Goal: Task Accomplishment & Management: Manage account settings

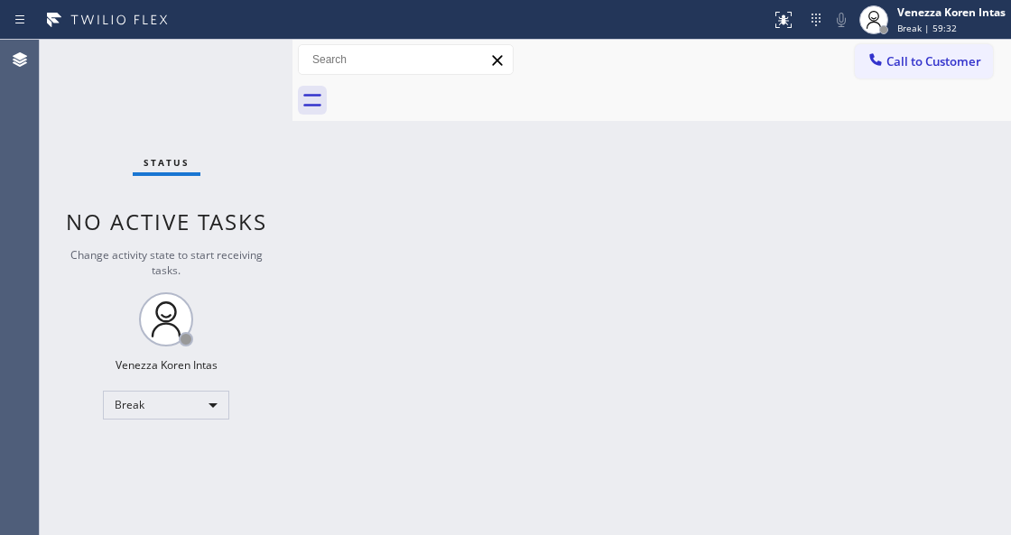
click at [292, 233] on div at bounding box center [292, 287] width 0 height 495
click at [208, 143] on div "Status No active tasks Change activity state to start receiving tasks. Venezza …" at bounding box center [166, 287] width 253 height 495
click at [940, 22] on span "Break | 59:34" at bounding box center [927, 28] width 60 height 13
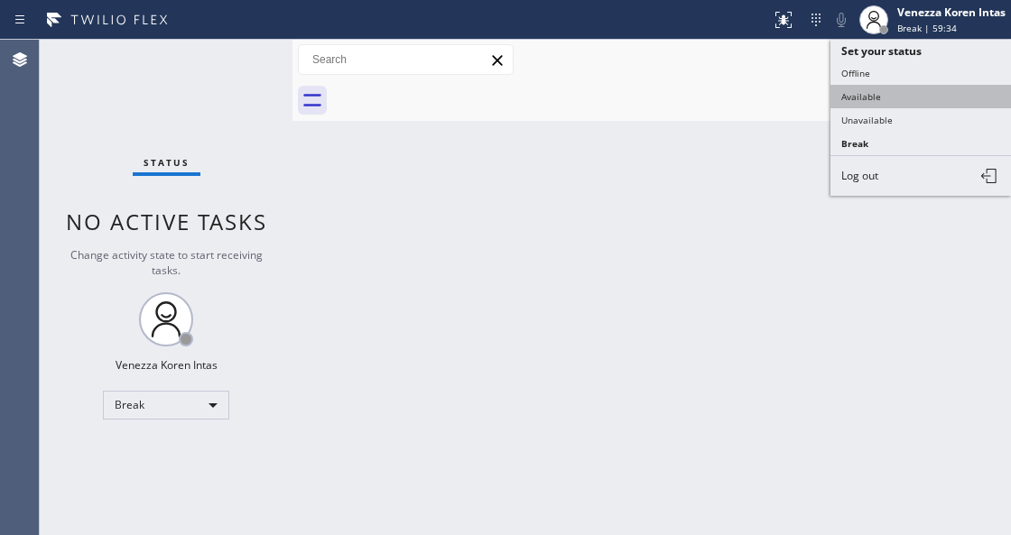
click at [896, 97] on button "Available" at bounding box center [920, 96] width 180 height 23
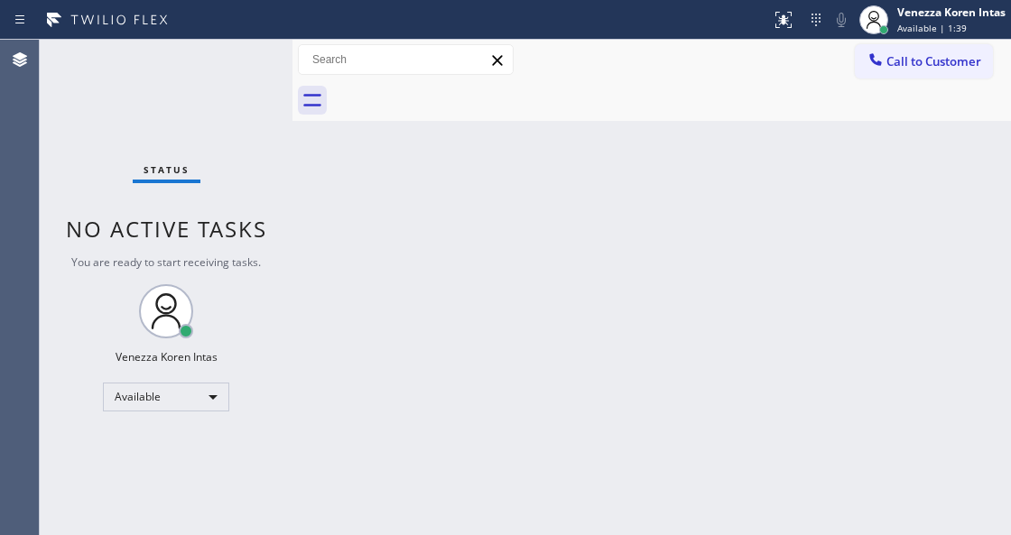
click at [216, 94] on div "Status No active tasks You are ready to start receiving tasks. Venezza Koren In…" at bounding box center [166, 287] width 253 height 495
click at [220, 72] on div "Status No active tasks You are ready to start receiving tasks. Venezza Koren In…" at bounding box center [166, 287] width 253 height 495
drag, startPoint x: 302, startPoint y: 190, endPoint x: 59, endPoint y: 125, distance: 252.1
click at [301, 191] on div "Back to Dashboard Change Sender ID Customers Technicians Select a contact Outbo…" at bounding box center [651, 287] width 718 height 495
click at [245, 70] on div "Status No active tasks You are ready to start receiving tasks. Venezza Koren In…" at bounding box center [166, 287] width 253 height 495
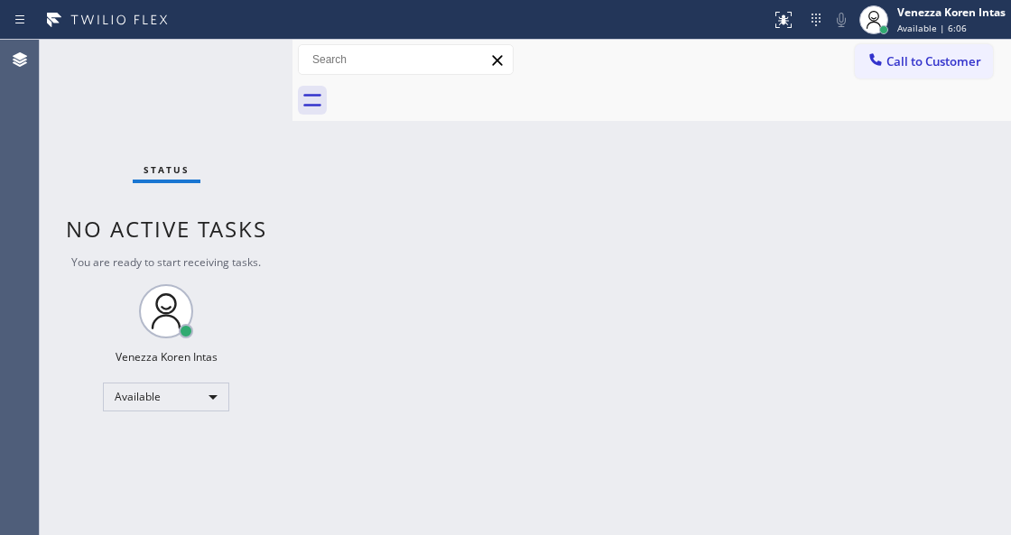
drag, startPoint x: 366, startPoint y: 202, endPoint x: 383, endPoint y: 200, distance: 17.2
click at [366, 202] on div "Back to Dashboard Change Sender ID Customers Technicians Select a contact Outbo…" at bounding box center [651, 287] width 718 height 495
click at [910, 20] on div "Venezza Koren Intas Available | 6:07" at bounding box center [951, 20] width 117 height 32
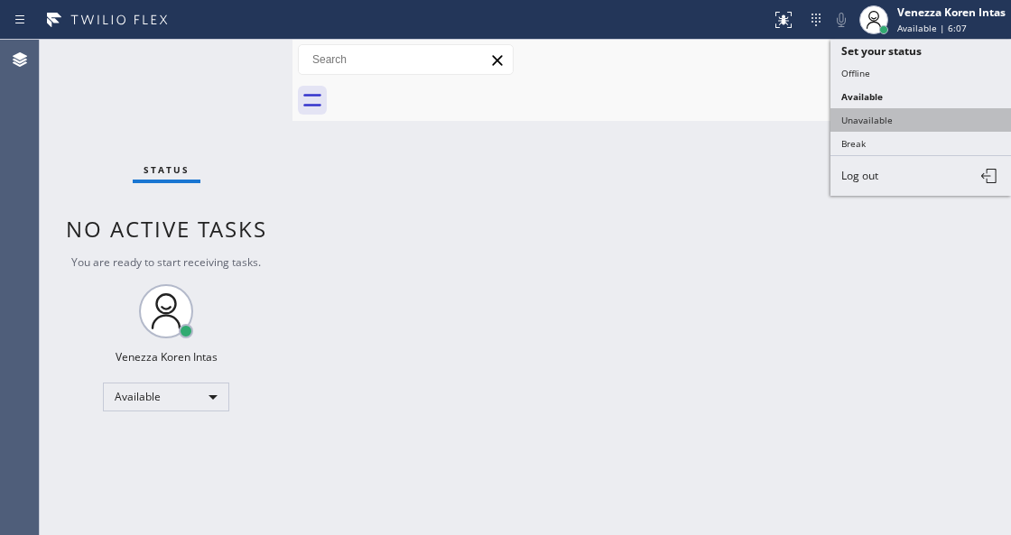
click at [913, 123] on button "Unavailable" at bounding box center [920, 119] width 180 height 23
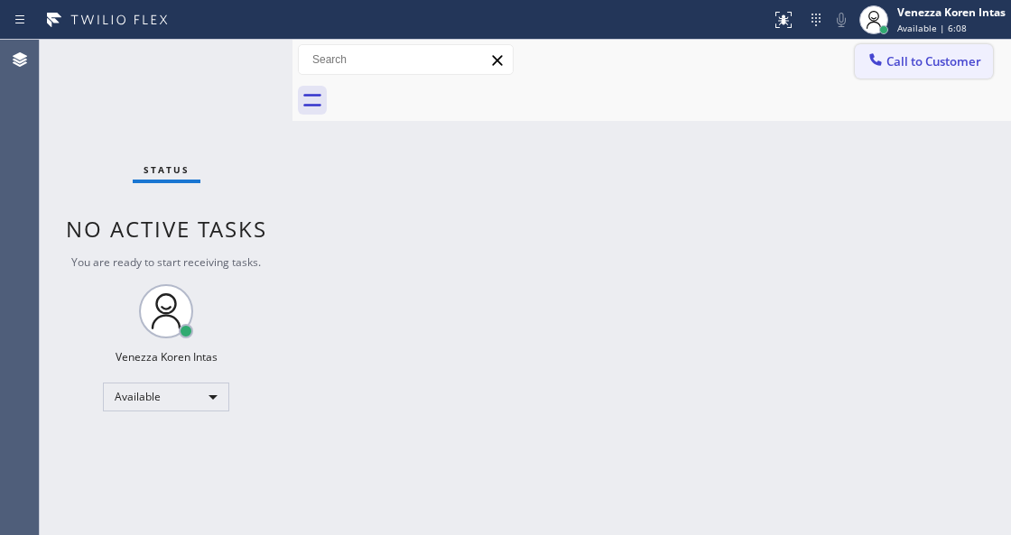
click at [917, 60] on span "Call to Customer" at bounding box center [933, 61] width 95 height 16
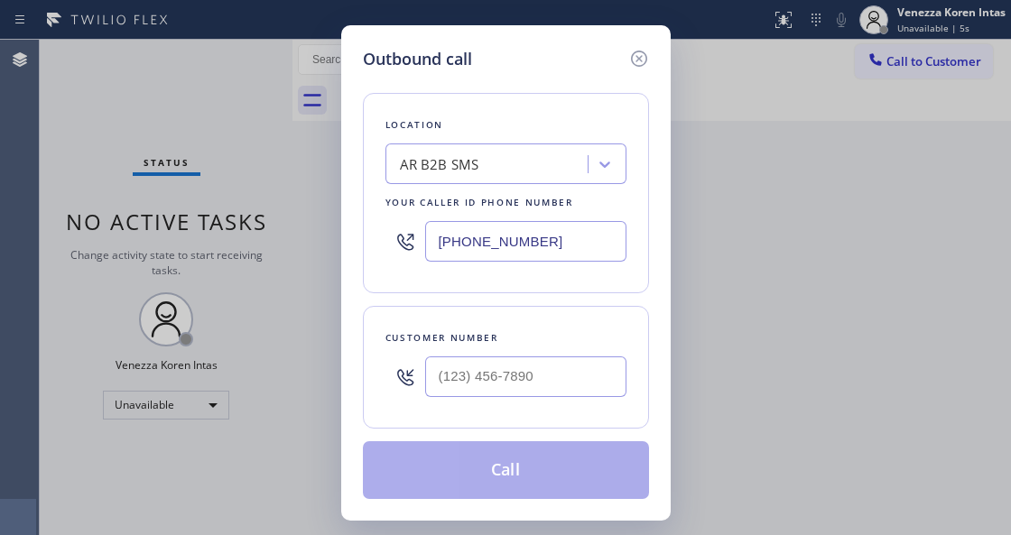
drag, startPoint x: 525, startPoint y: 240, endPoint x: 435, endPoint y: 231, distance: 90.7
click at [438, 231] on input "[PHONE_NUMBER]" at bounding box center [525, 241] width 201 height 41
paste input "310) 818-7582"
type input "[PHONE_NUMBER]"
click at [504, 419] on div "Customer number" at bounding box center [506, 367] width 286 height 123
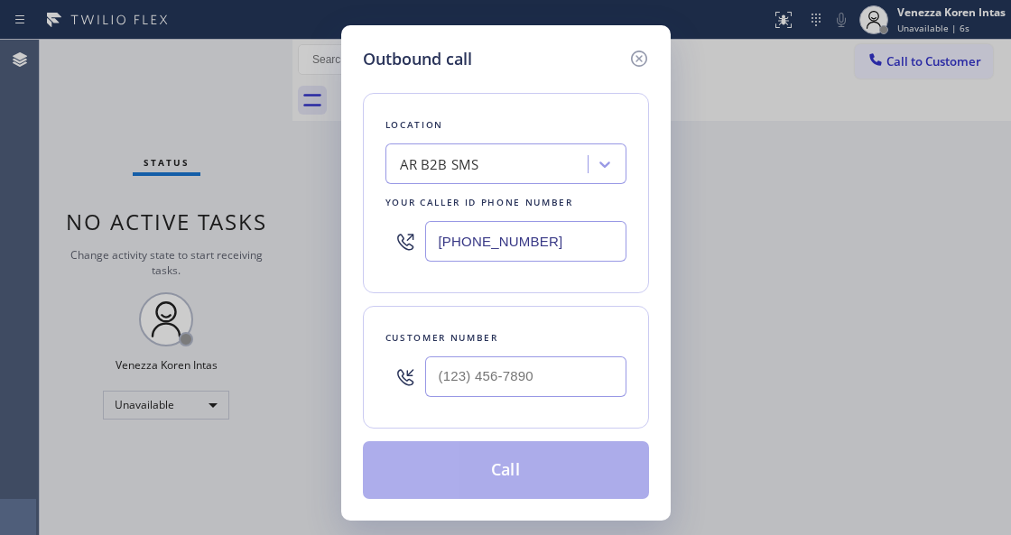
click at [505, 402] on div at bounding box center [525, 376] width 201 height 59
type input "(___) ___-____"
click at [502, 381] on input "(___) ___-____" at bounding box center [525, 376] width 201 height 41
paste input "704) 968-2329"
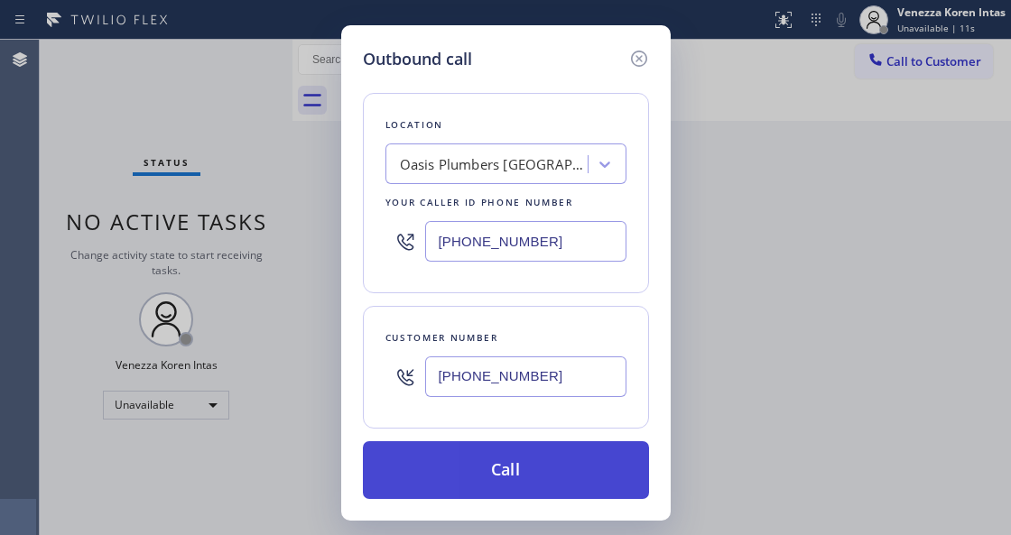
type input "[PHONE_NUMBER]"
click at [482, 471] on button "Call" at bounding box center [506, 470] width 286 height 58
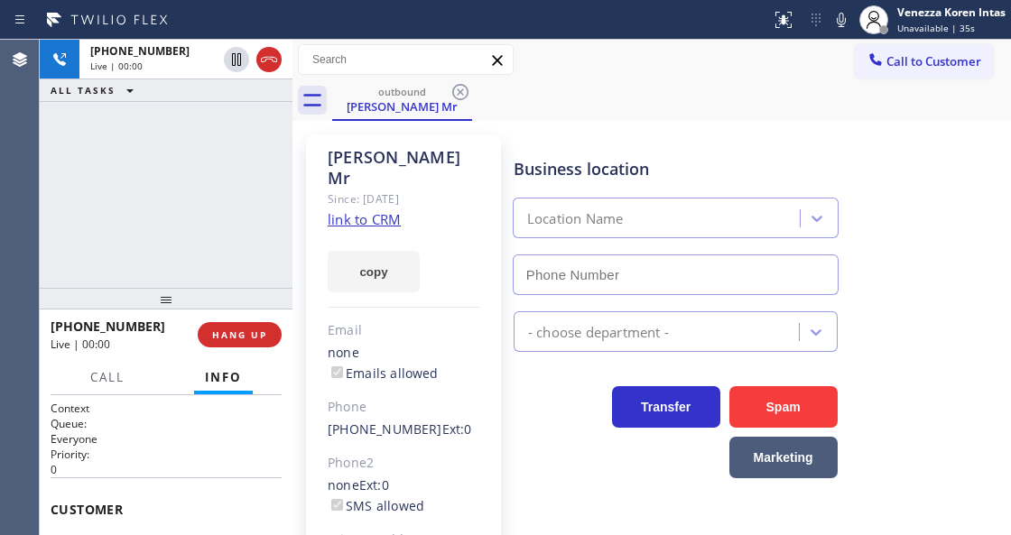
type input "[PHONE_NUMBER]"
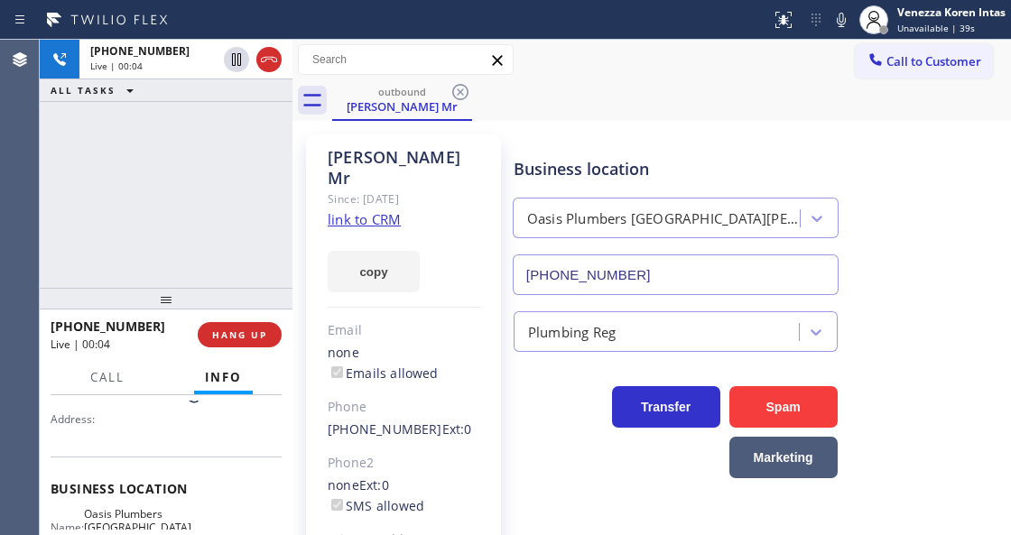
scroll to position [180, 0]
drag, startPoint x: 271, startPoint y: 54, endPoint x: 270, endPoint y: 137, distance: 83.0
click at [271, 54] on icon at bounding box center [269, 60] width 22 height 22
click at [226, 345] on button "HANG UP" at bounding box center [240, 334] width 84 height 25
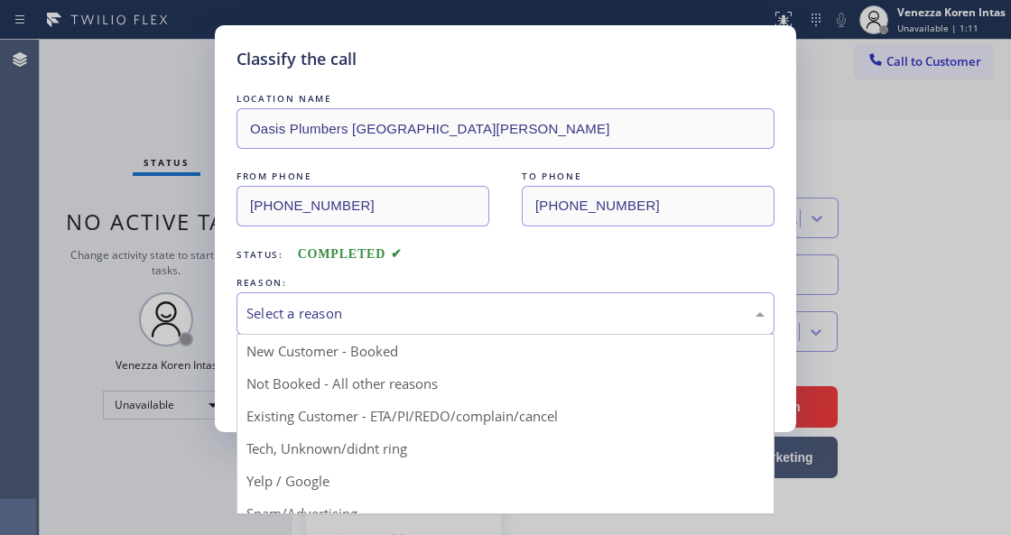
drag, startPoint x: 382, startPoint y: 330, endPoint x: 383, endPoint y: 321, distance: 9.1
click at [382, 326] on div "Select a reason" at bounding box center [505, 313] width 538 height 42
click at [383, 321] on div "Select a reason" at bounding box center [505, 313] width 518 height 21
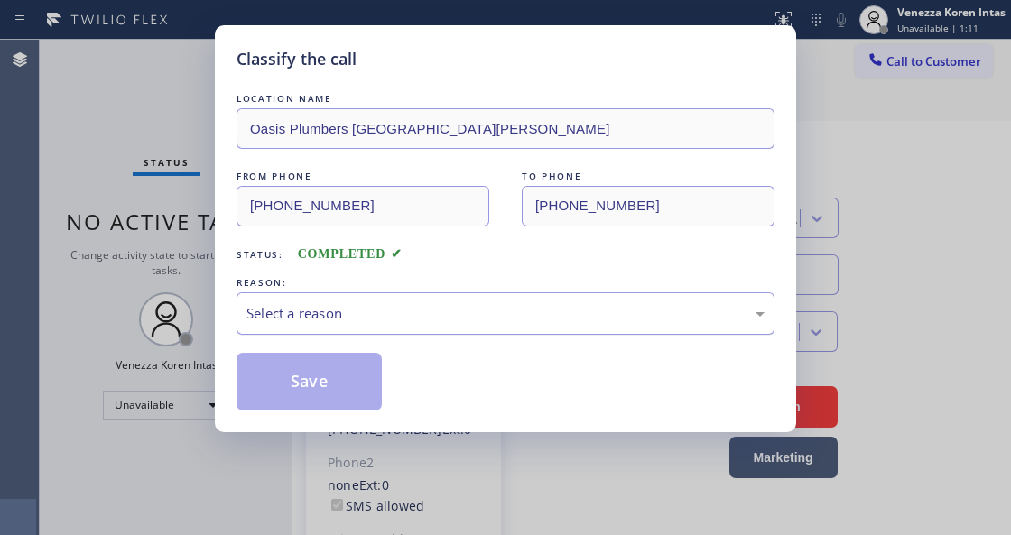
click at [401, 302] on div "Select a reason" at bounding box center [505, 313] width 538 height 42
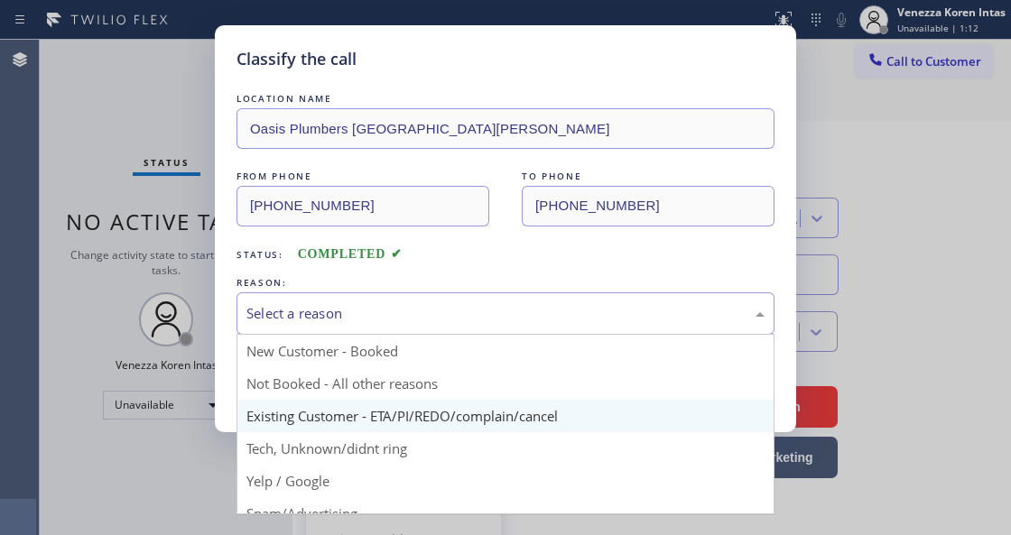
drag, startPoint x: 417, startPoint y: 410, endPoint x: 403, endPoint y: 404, distance: 14.6
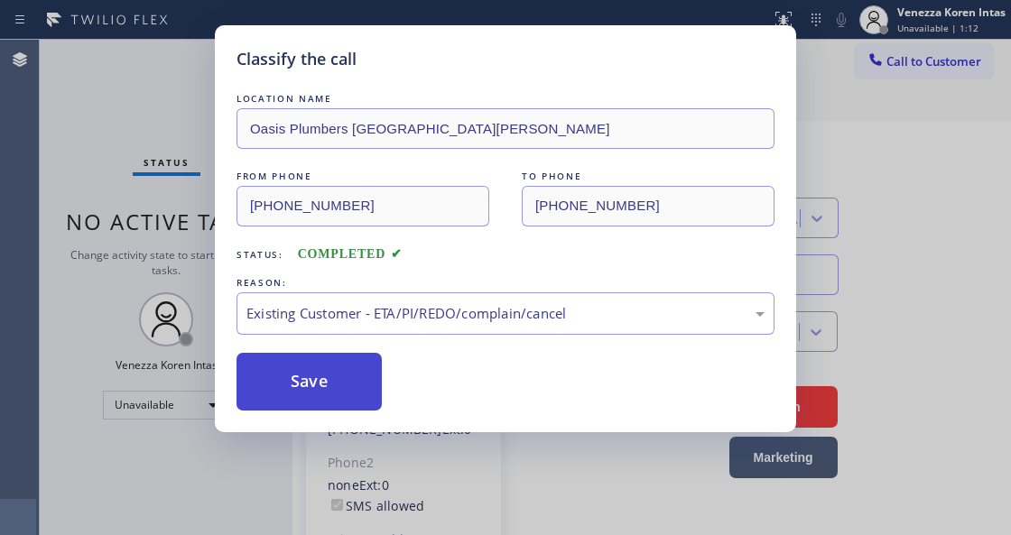
click at [379, 392] on button "Save" at bounding box center [308, 382] width 145 height 58
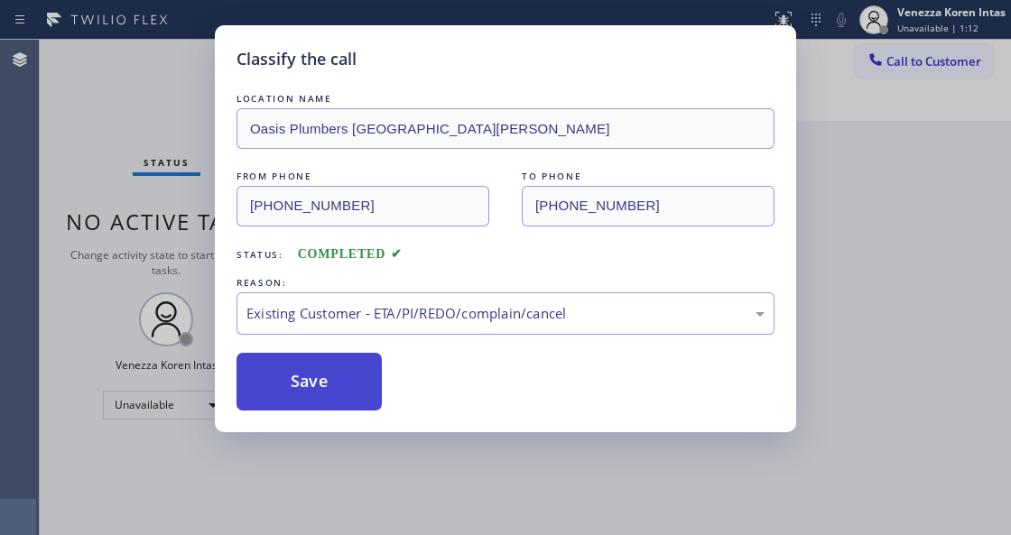
drag, startPoint x: 354, startPoint y: 384, endPoint x: 505, endPoint y: 393, distance: 151.9
click at [354, 383] on button "Save" at bounding box center [308, 382] width 145 height 58
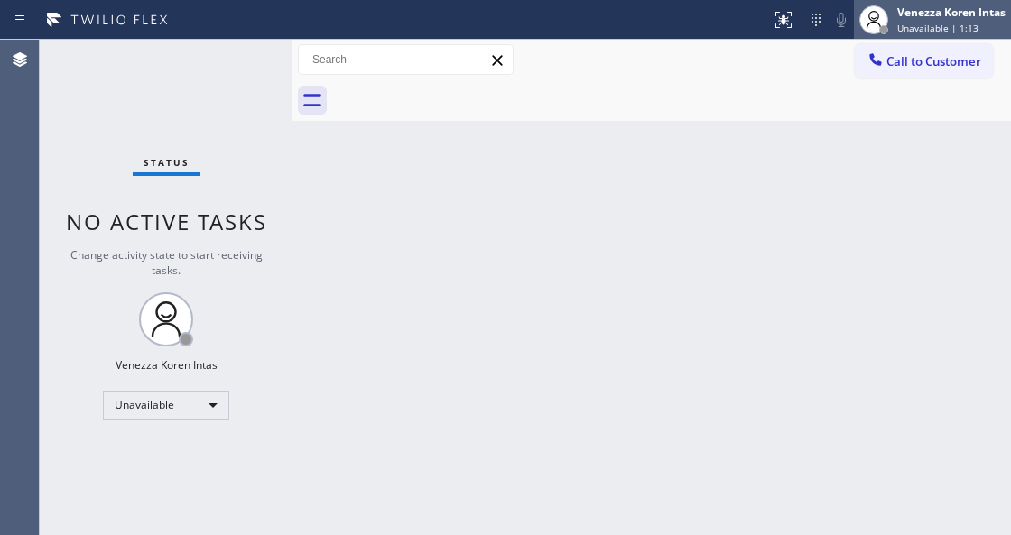
click at [955, 12] on div "Venezza Koren Intas" at bounding box center [951, 12] width 108 height 15
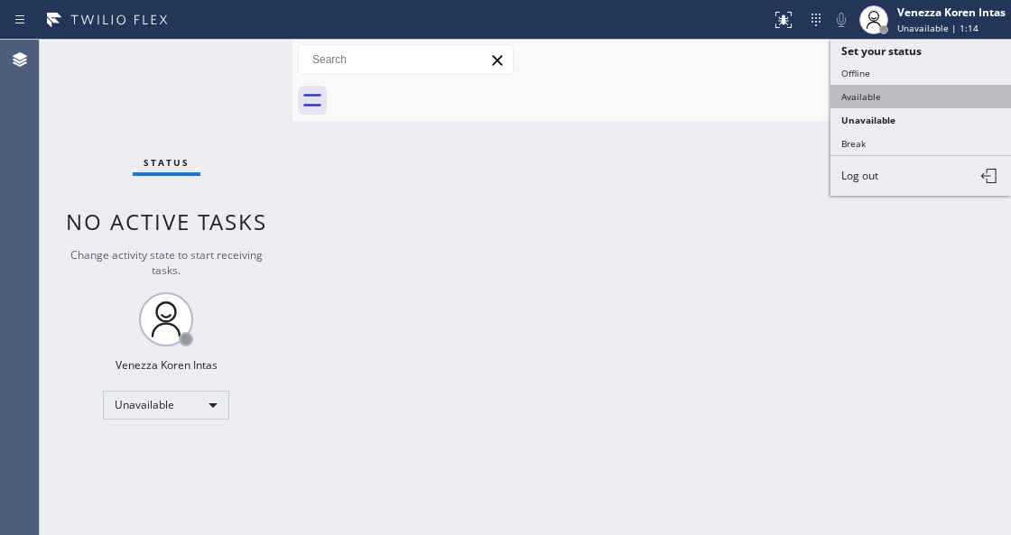
click at [877, 89] on button "Available" at bounding box center [920, 96] width 180 height 23
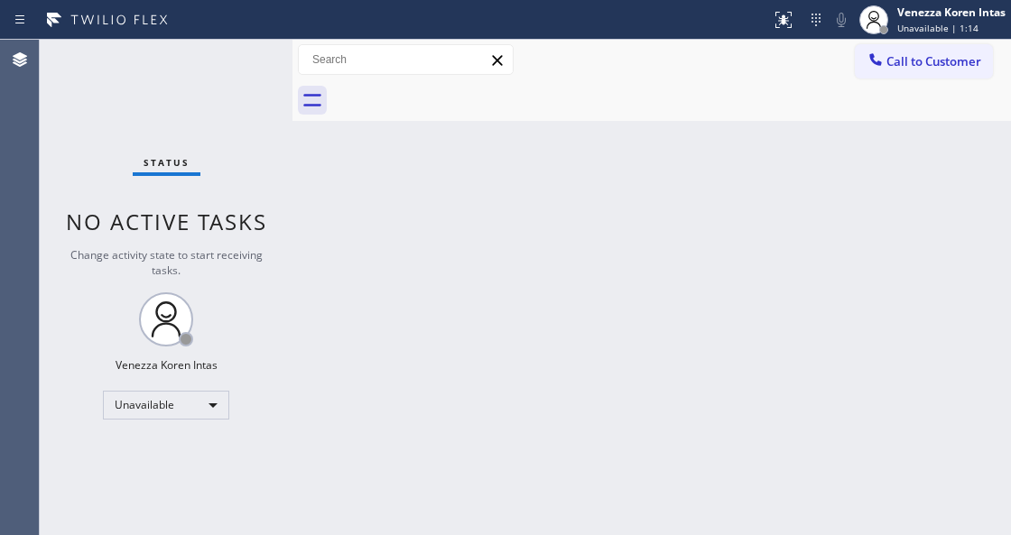
click at [217, 55] on div "Status No active tasks Change activity state to start receiving tasks. Venezza …" at bounding box center [166, 287] width 253 height 495
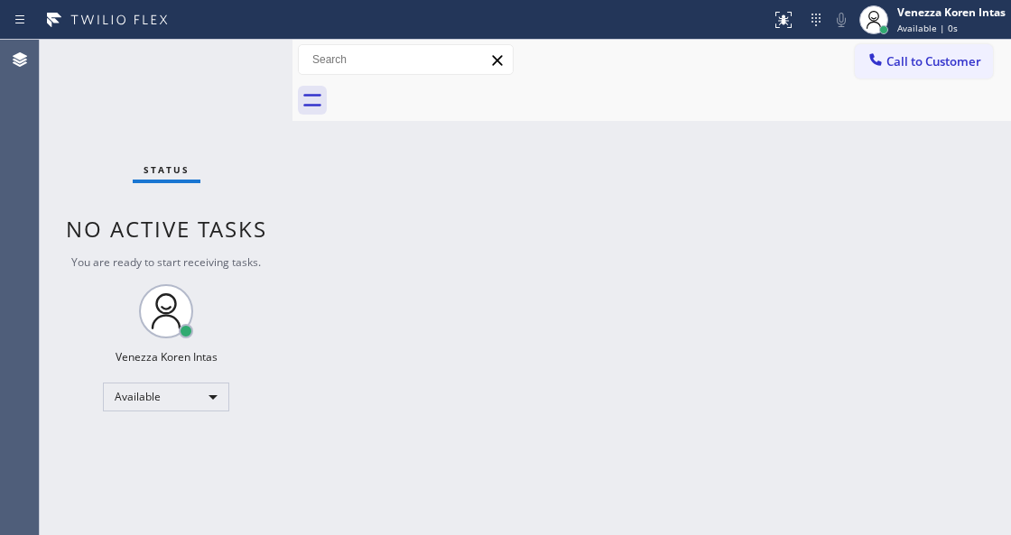
click at [245, 76] on div "Status No active tasks You are ready to start receiving tasks. Venezza Koren In…" at bounding box center [166, 287] width 253 height 495
click at [214, 67] on div "Status No active tasks You are ready to start receiving tasks. Venezza Koren In…" at bounding box center [166, 287] width 253 height 495
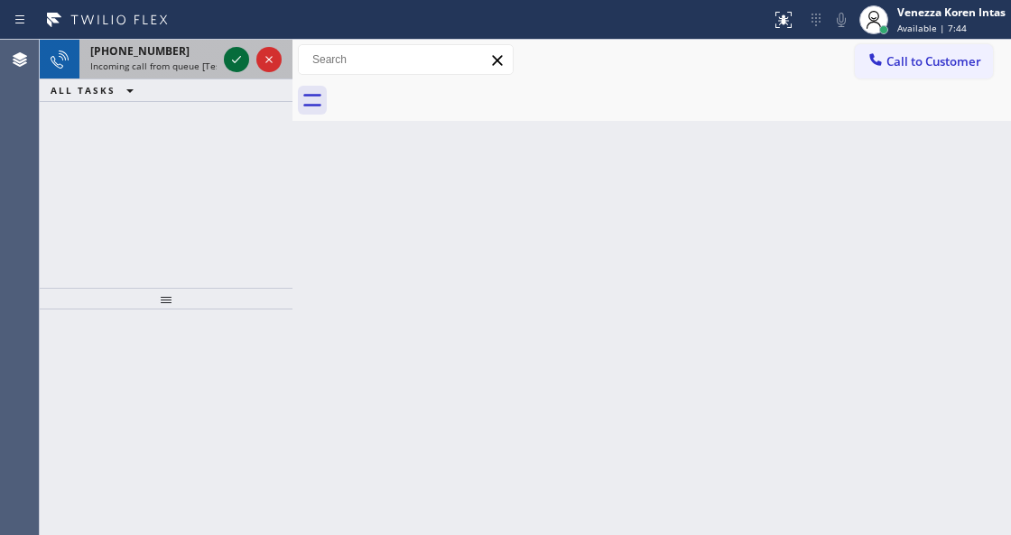
click at [229, 60] on icon at bounding box center [237, 60] width 22 height 22
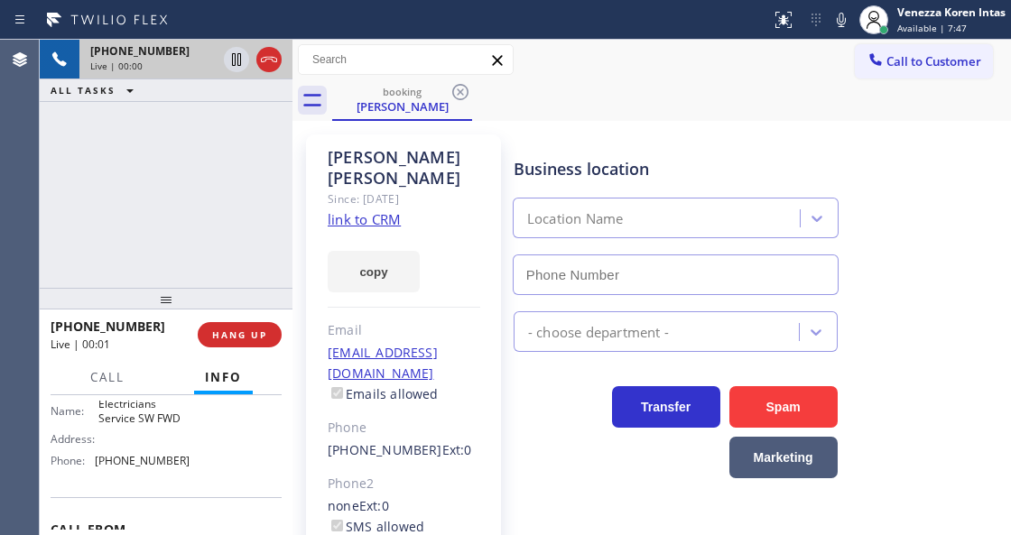
scroll to position [361, 0]
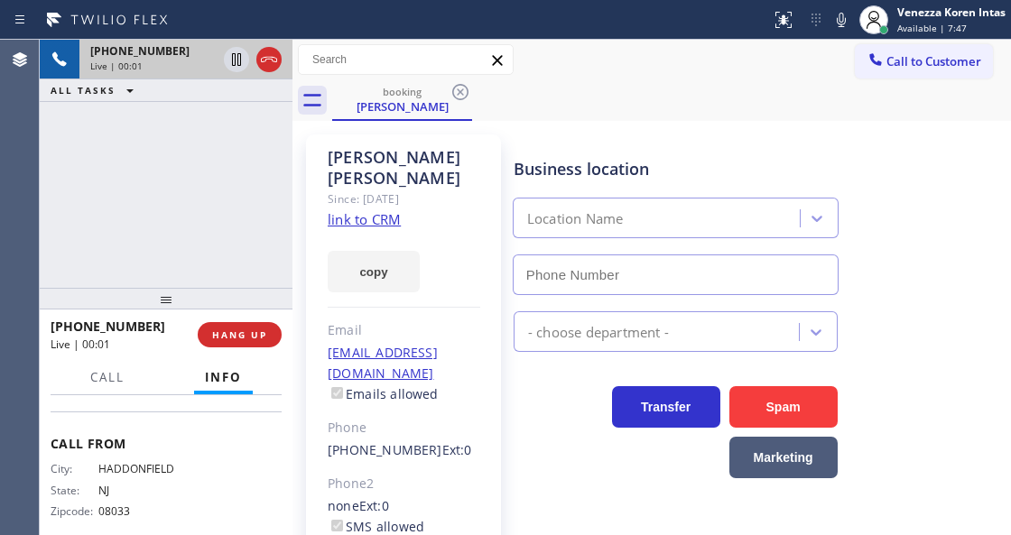
type input "[PHONE_NUMBER]"
click at [384, 210] on link "link to CRM" at bounding box center [364, 219] width 73 height 18
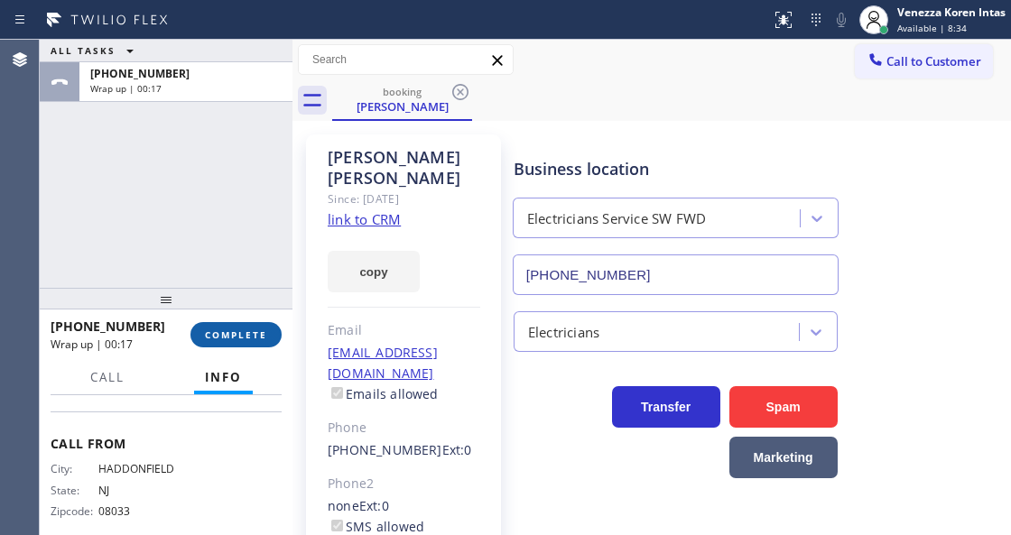
click at [264, 331] on span "COMPLETE" at bounding box center [236, 334] width 62 height 13
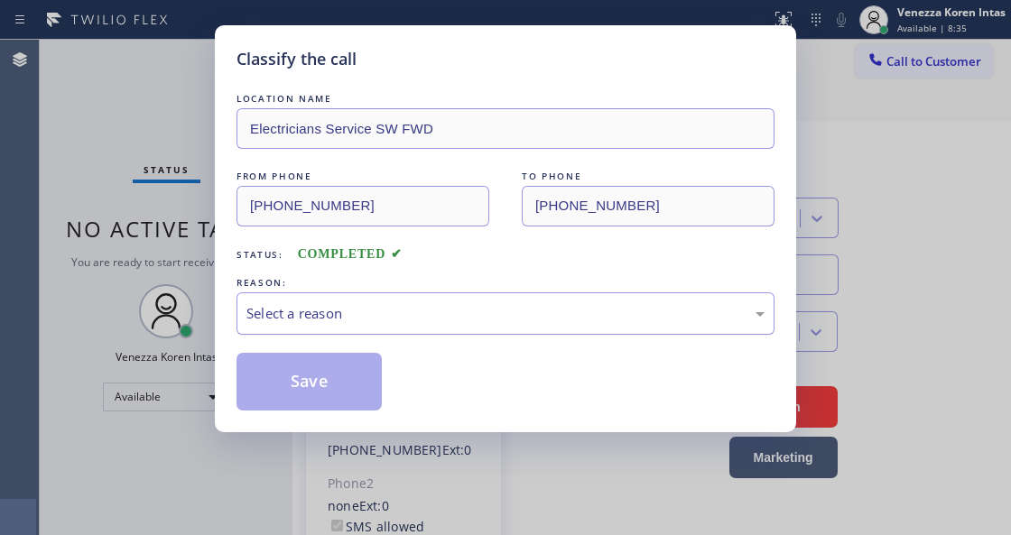
drag, startPoint x: 389, startPoint y: 323, endPoint x: 397, endPoint y: 331, distance: 11.5
click at [390, 323] on div "Select a reason" at bounding box center [505, 313] width 518 height 21
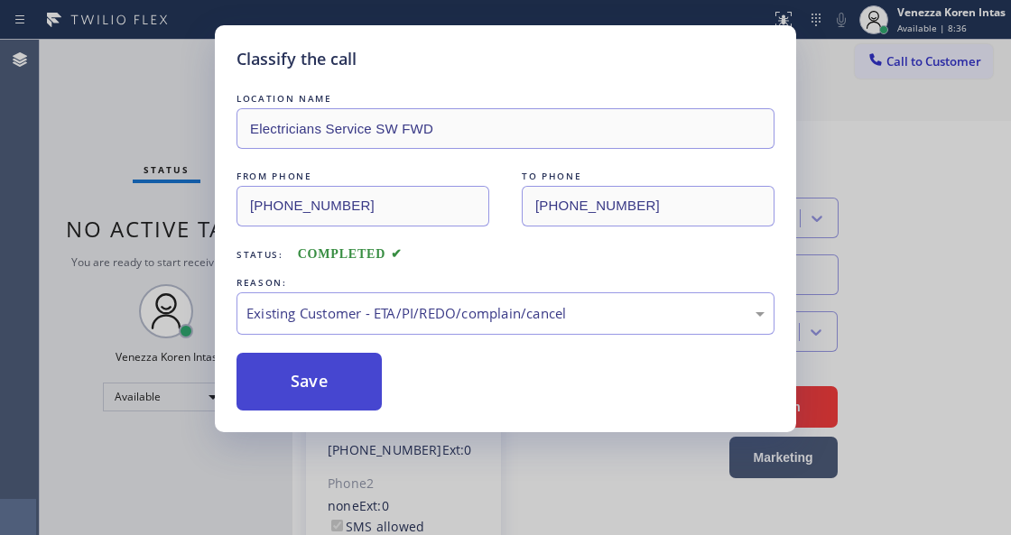
click at [319, 388] on button "Save" at bounding box center [308, 382] width 145 height 58
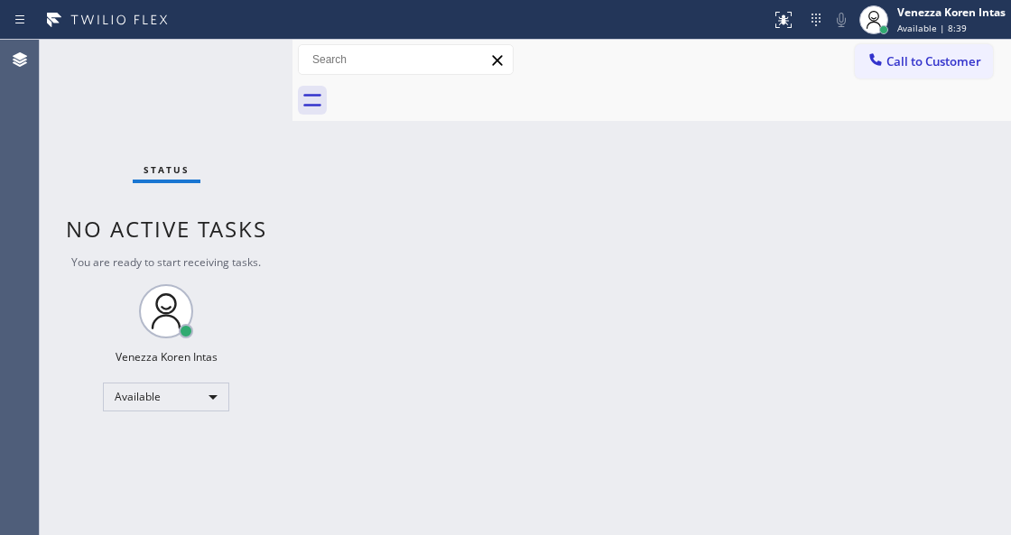
click at [237, 194] on div "Status No active tasks You are ready to start receiving tasks. Venezza Koren In…" at bounding box center [166, 287] width 253 height 495
drag, startPoint x: 139, startPoint y: 68, endPoint x: 37, endPoint y: 88, distance: 103.9
click at [134, 68] on div "Status No active tasks You are ready to start receiving tasks. Venezza Koren In…" at bounding box center [166, 287] width 253 height 495
click at [186, 65] on div "Status No active tasks You are ready to start receiving tasks. Venezza Koren In…" at bounding box center [166, 287] width 253 height 495
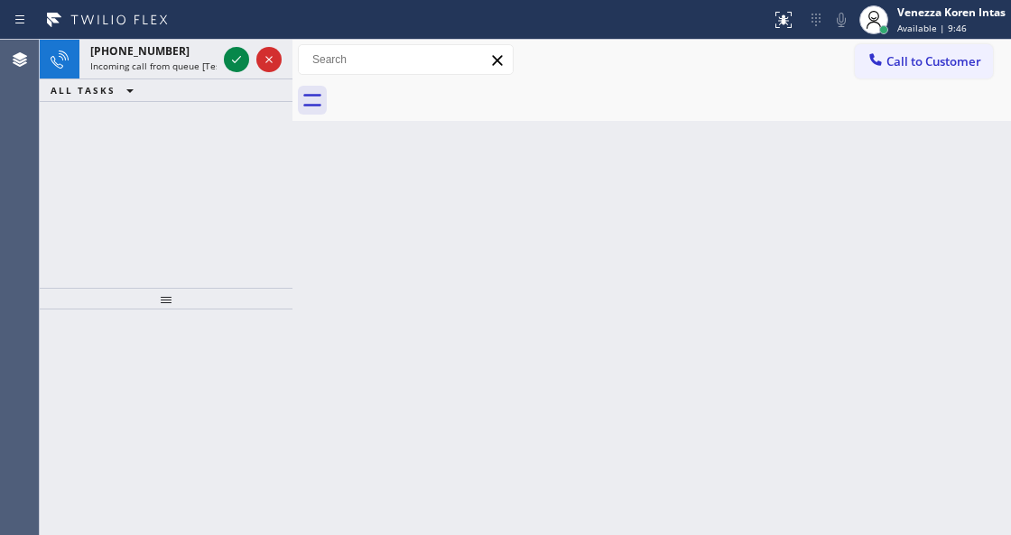
click at [233, 56] on icon at bounding box center [237, 60] width 22 height 22
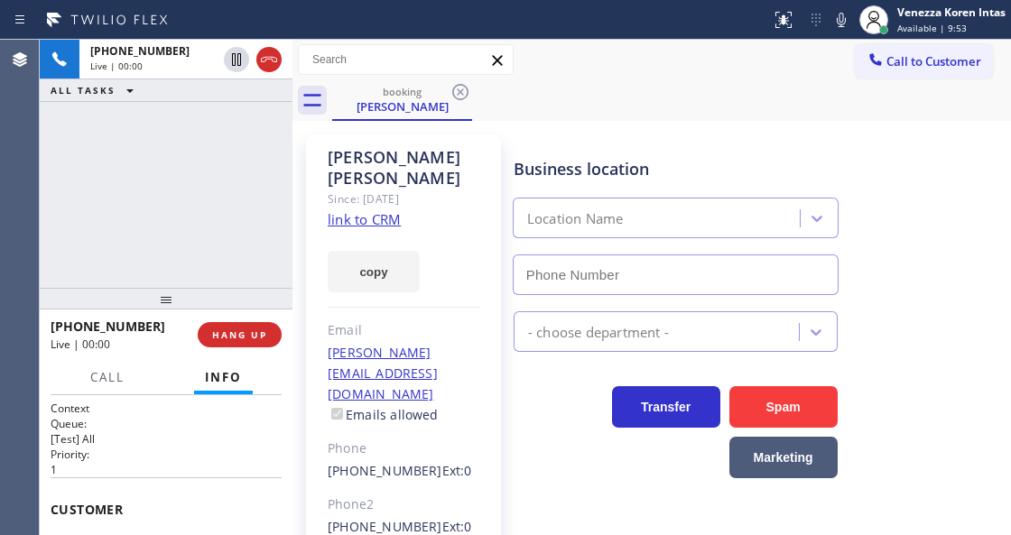
type input "[PHONE_NUMBER]"
click at [359, 210] on link "link to CRM" at bounding box center [364, 219] width 73 height 18
click at [282, 267] on div "[PHONE_NUMBER] Live | 00:25 ALL TASKS ALL TASKS ACTIVE TASKS TASKS IN WRAP UP" at bounding box center [166, 164] width 253 height 248
click at [843, 14] on icon at bounding box center [841, 20] width 22 height 22
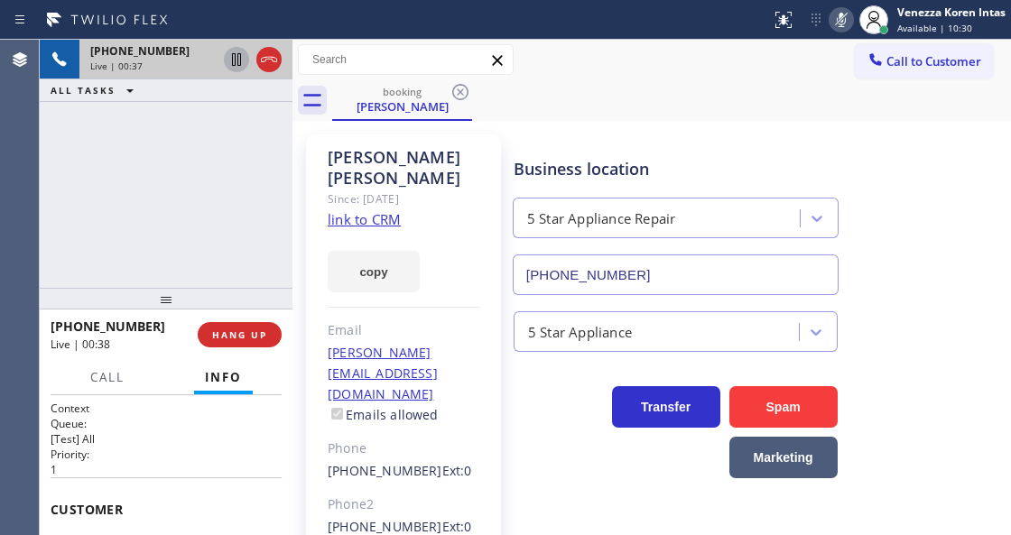
click at [237, 62] on icon at bounding box center [236, 59] width 9 height 13
click at [840, 26] on icon at bounding box center [840, 20] width 9 height 14
click at [236, 60] on icon at bounding box center [237, 60] width 22 height 22
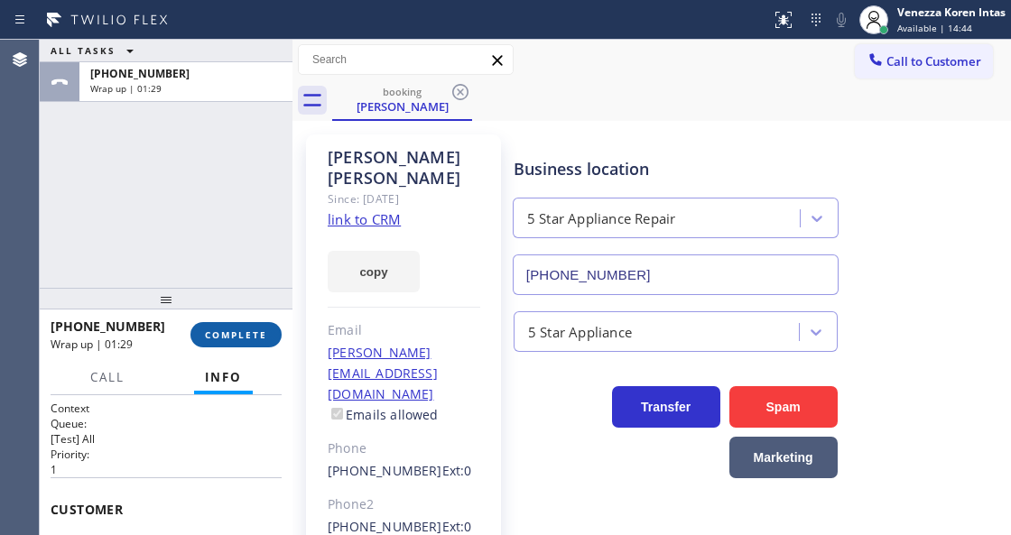
click at [280, 334] on div "[PHONE_NUMBER] Wrap up | 01:29 COMPLETE" at bounding box center [166, 335] width 253 height 51
click at [274, 337] on button "COMPLETE" at bounding box center [235, 334] width 91 height 25
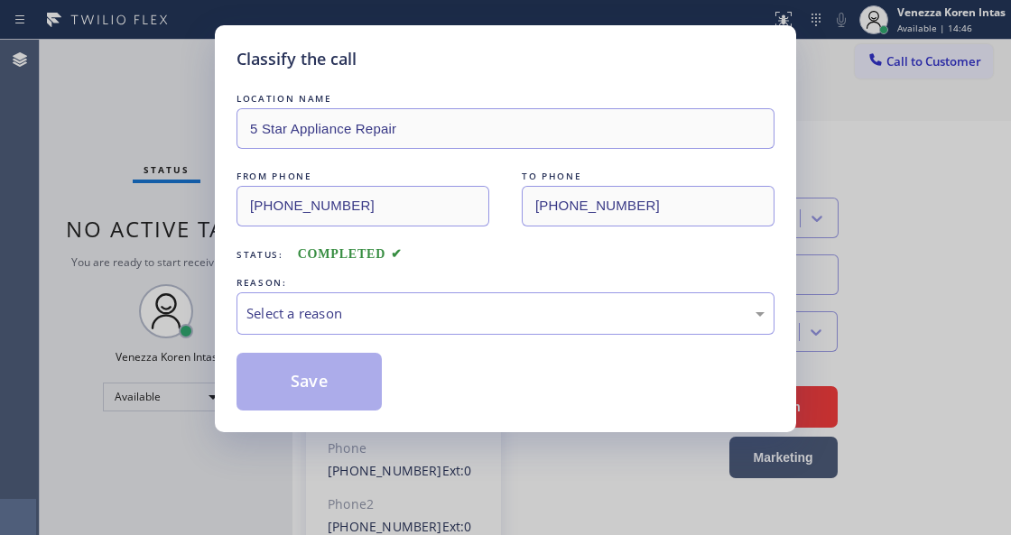
click at [440, 343] on div "LOCATION NAME 5 Star Appliance Repair FROM PHONE [PHONE_NUMBER] TO PHONE [PHONE…" at bounding box center [505, 249] width 538 height 321
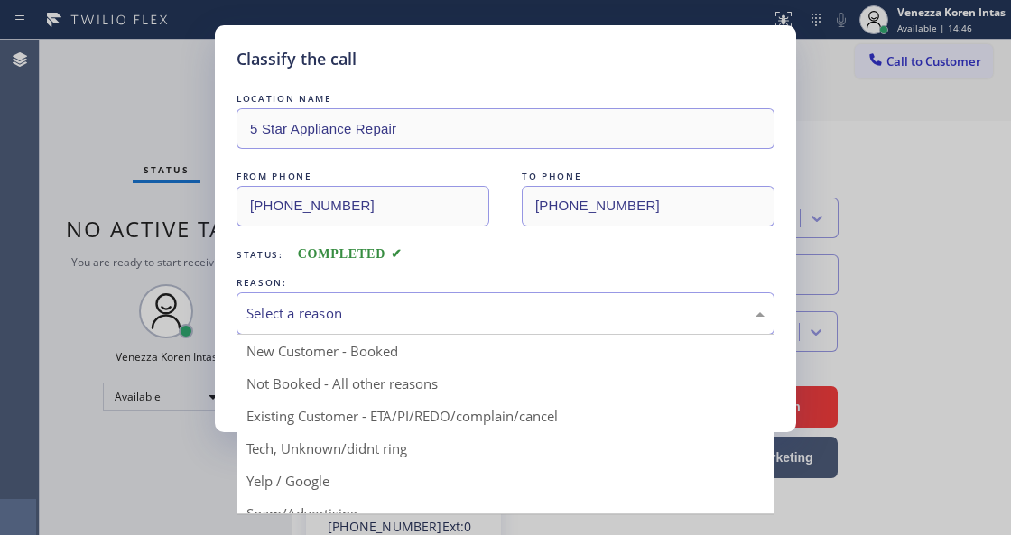
click at [454, 306] on div "Select a reason" at bounding box center [505, 313] width 518 height 21
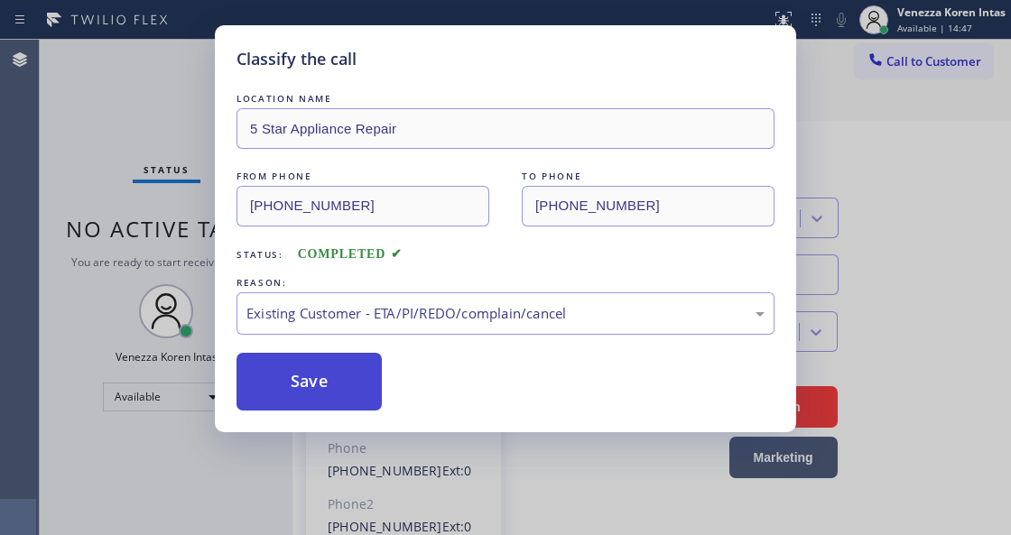
drag, startPoint x: 357, startPoint y: 412, endPoint x: 357, endPoint y: 401, distance: 11.7
click at [356, 407] on div "Classify the call LOCATION NAME 5 Star Appliance Repair FROM PHONE [PHONE_NUMBE…" at bounding box center [505, 228] width 581 height 407
click at [349, 368] on button "Save" at bounding box center [308, 382] width 145 height 58
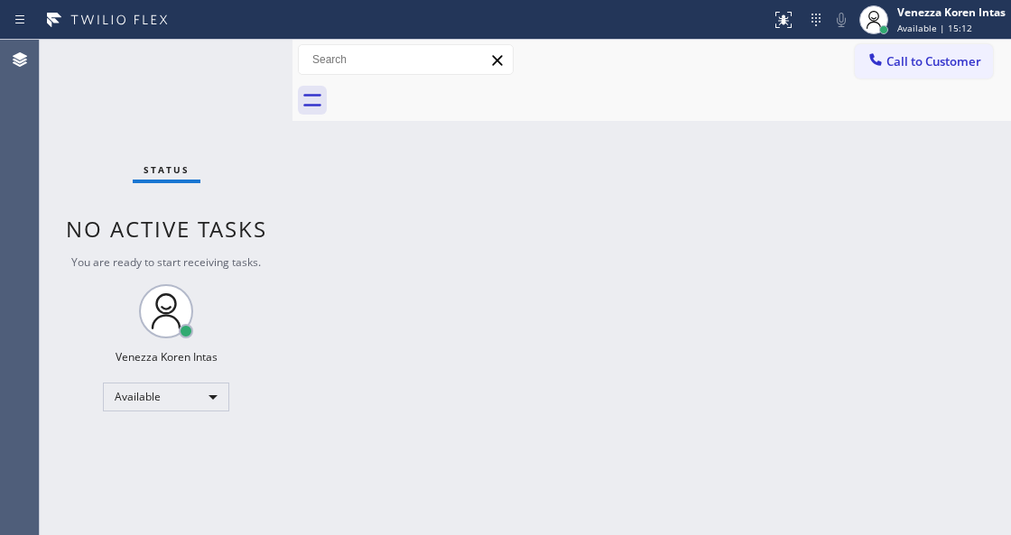
drag, startPoint x: 337, startPoint y: 247, endPoint x: 241, endPoint y: 57, distance: 213.5
click at [330, 231] on div "Back to Dashboard Change Sender ID Customers Technicians Select a contact Outbo…" at bounding box center [651, 287] width 718 height 495
drag, startPoint x: 238, startPoint y: 51, endPoint x: 236, endPoint y: 40, distance: 11.0
click at [236, 47] on div "Status No active tasks You are ready to start receiving tasks. Venezza Koren In…" at bounding box center [166, 287] width 253 height 495
click at [236, 40] on div "Status No active tasks You are ready to start receiving tasks. Venezza Koren In…" at bounding box center [166, 287] width 253 height 495
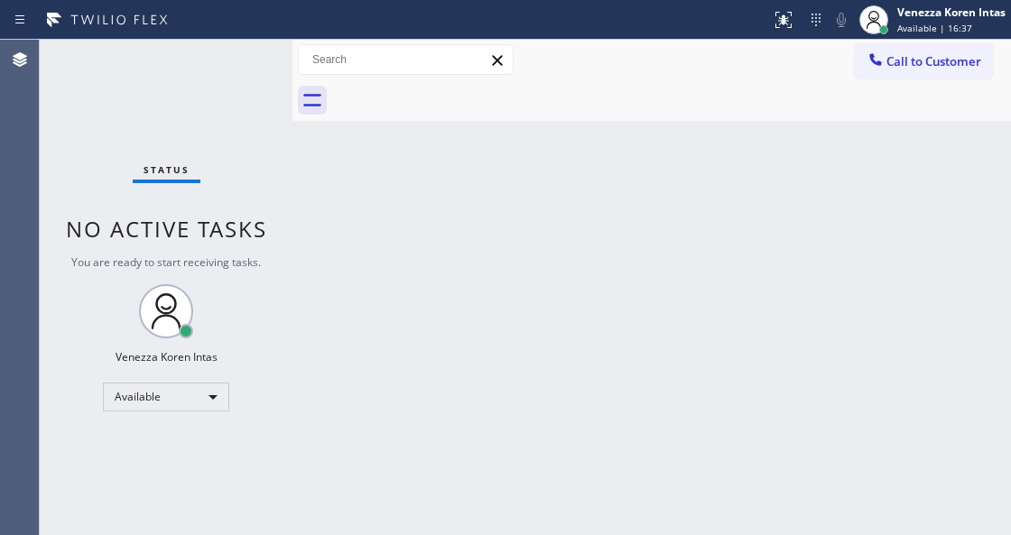
click at [236, 63] on div "Status No active tasks You are ready to start receiving tasks. Venezza Koren In…" at bounding box center [166, 287] width 253 height 495
click at [240, 69] on div "Status No active tasks You are ready to start receiving tasks. Venezza Koren In…" at bounding box center [166, 287] width 253 height 495
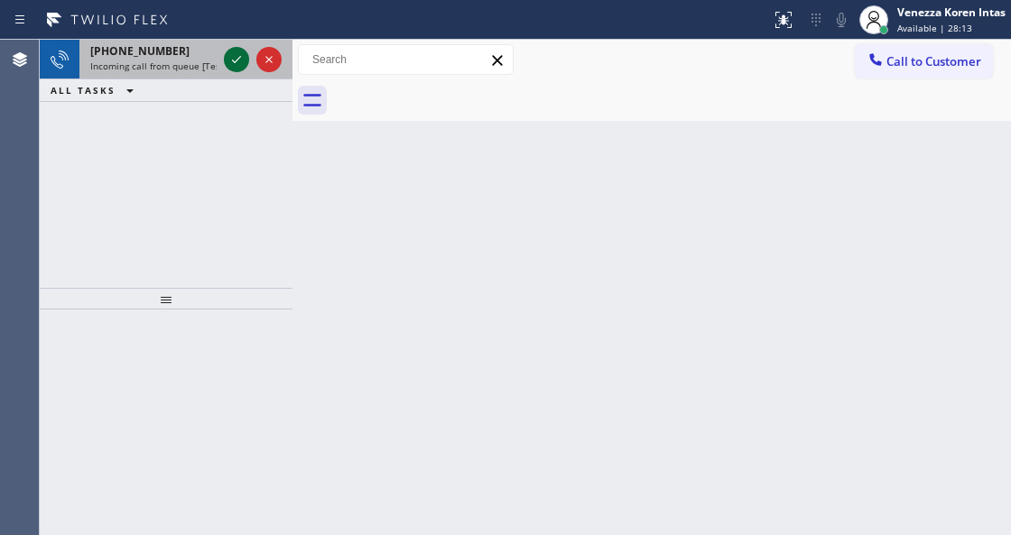
click at [238, 63] on icon at bounding box center [237, 60] width 22 height 22
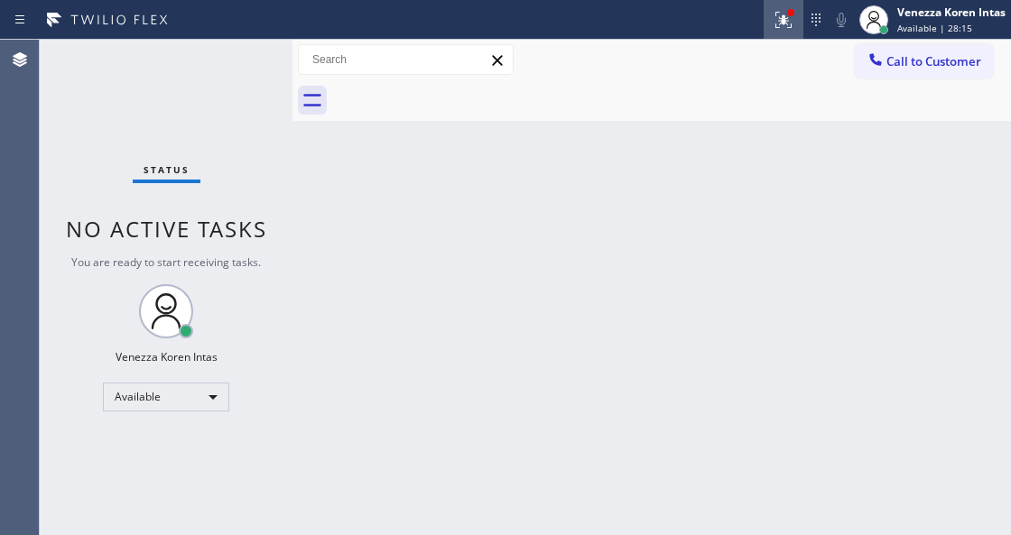
click at [787, 20] on icon at bounding box center [783, 20] width 22 height 22
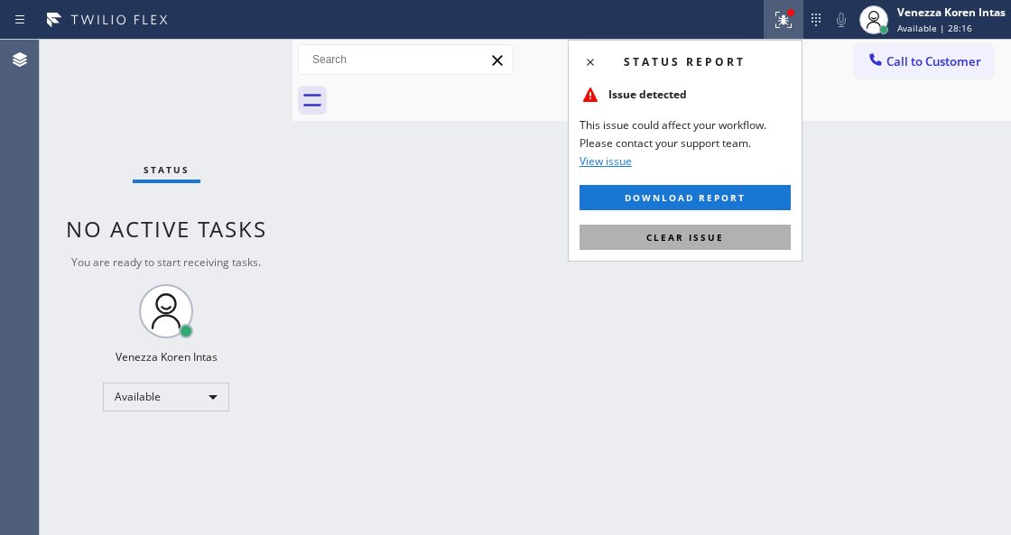
click at [703, 247] on button "Clear issue" at bounding box center [684, 237] width 211 height 25
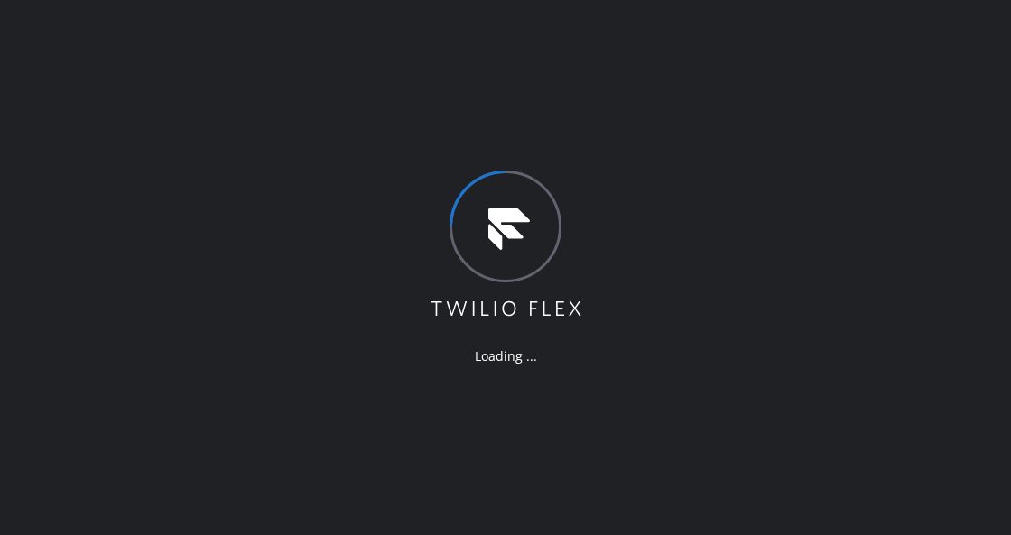
click at [726, 203] on div "Loading ..." at bounding box center [505, 267] width 1011 height 535
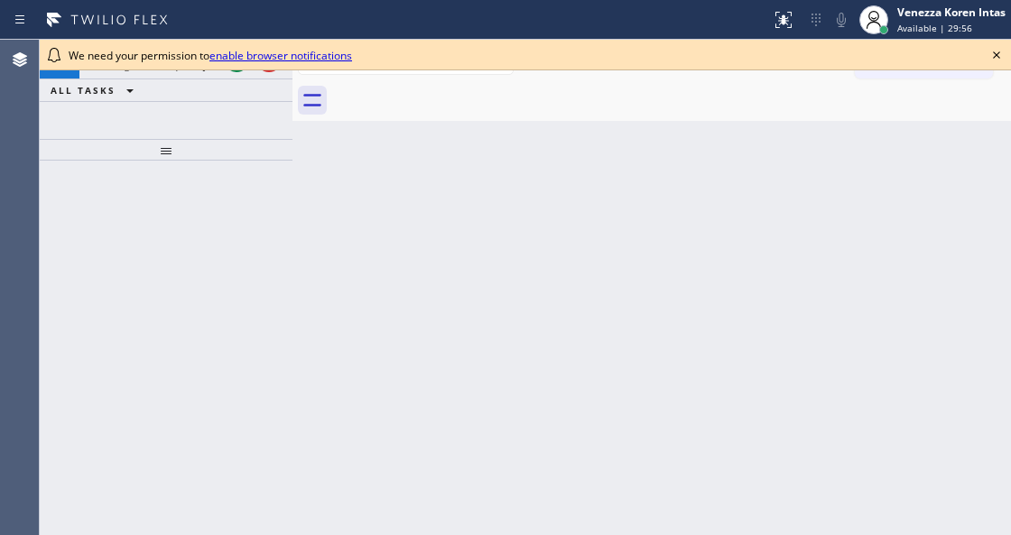
click at [1000, 67] on div "We need your permission to enable browser notifications" at bounding box center [525, 55] width 971 height 31
click at [994, 56] on icon at bounding box center [996, 55] width 22 height 22
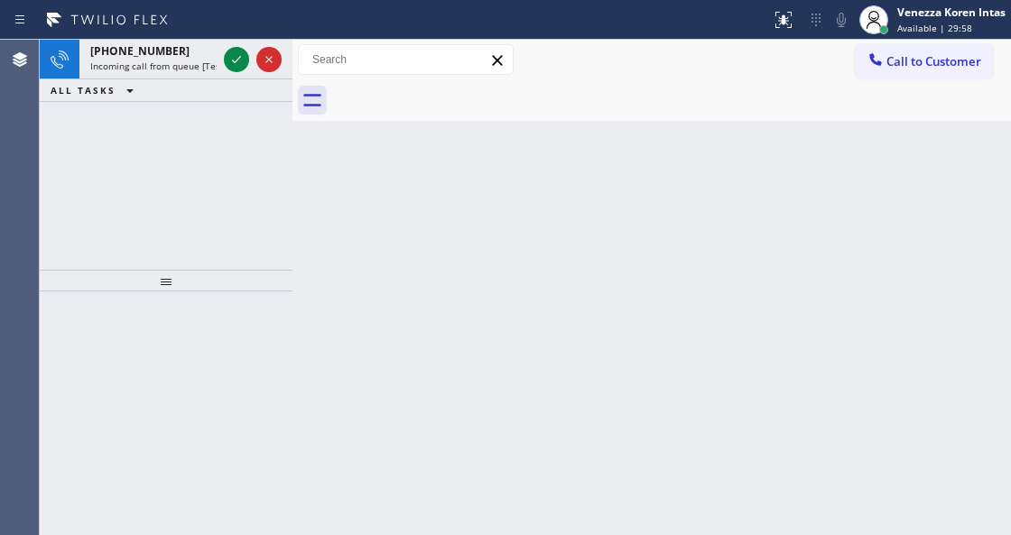
drag, startPoint x: 228, startPoint y: 141, endPoint x: 208, endPoint y: 276, distance: 136.8
click at [208, 276] on div at bounding box center [166, 281] width 253 height 22
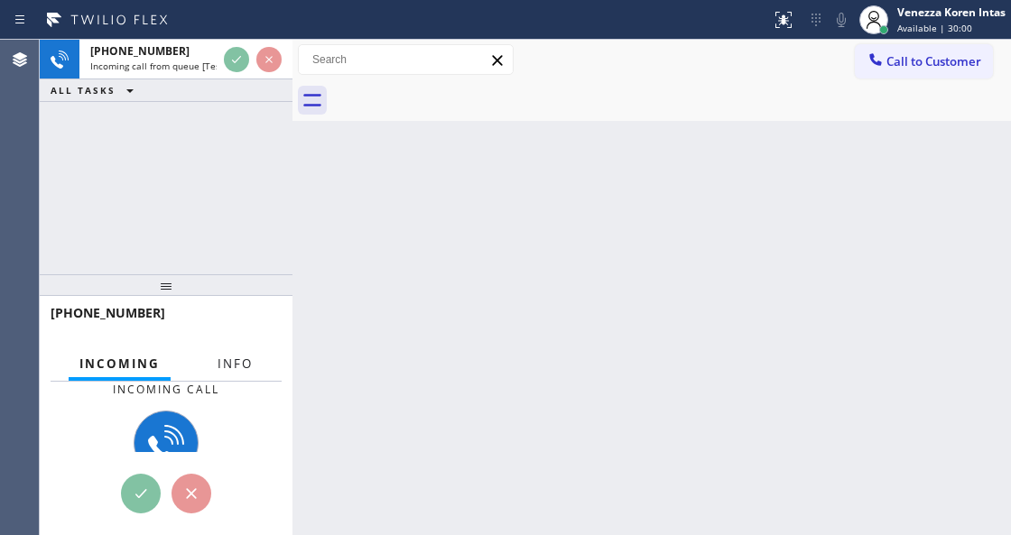
drag, startPoint x: 235, startPoint y: 362, endPoint x: 197, endPoint y: 316, distance: 59.6
click at [235, 362] on span "Info" at bounding box center [234, 364] width 35 height 16
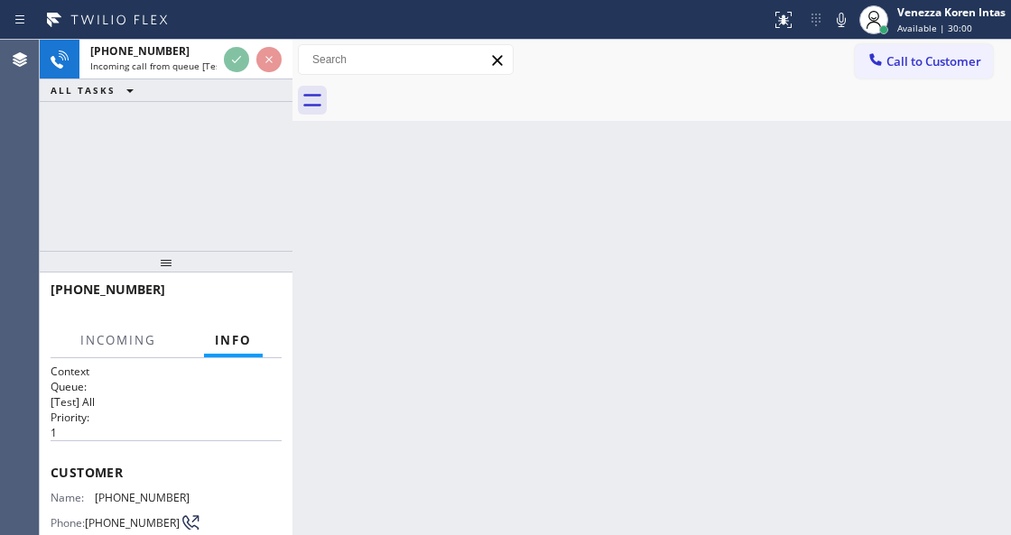
drag, startPoint x: 176, startPoint y: 282, endPoint x: 177, endPoint y: 247, distance: 34.3
click at [177, 251] on div at bounding box center [166, 262] width 253 height 22
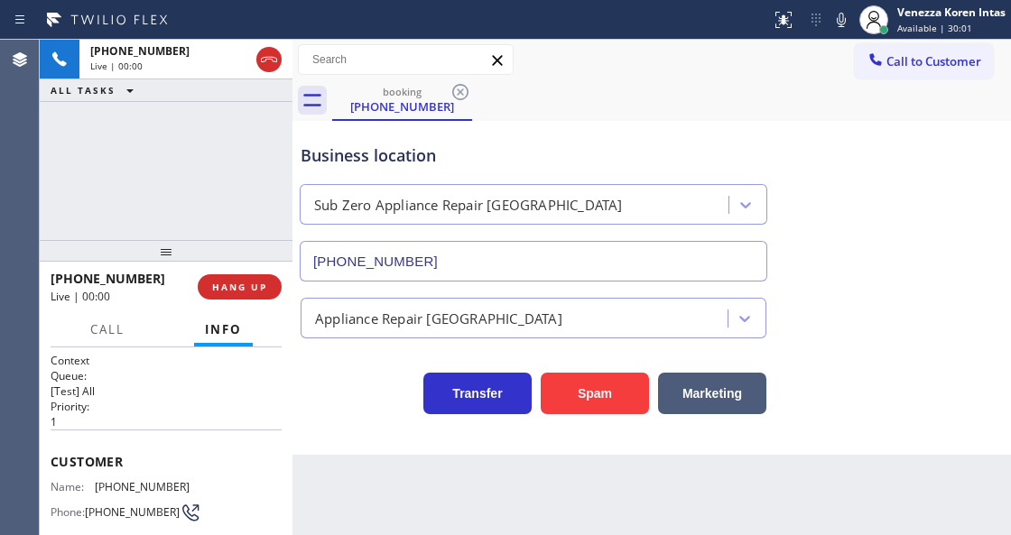
type input "(360) 205-1831"
click at [230, 200] on div "+17209396121 Live | 00:00 ALL TASKS ALL TASKS ACTIVE TASKS TASKS IN WRAP UP" at bounding box center [166, 140] width 253 height 200
drag, startPoint x: 282, startPoint y: 168, endPoint x: 318, endPoint y: 170, distance: 35.2
click at [282, 168] on div "+17209396121 Live | 00:01 ALL TASKS ALL TASKS ACTIVE TASKS TASKS IN WRAP UP" at bounding box center [166, 140] width 253 height 200
click at [663, 76] on div "Call to Customer Outbound call Location Search location Your caller id phone nu…" at bounding box center [651, 60] width 718 height 41
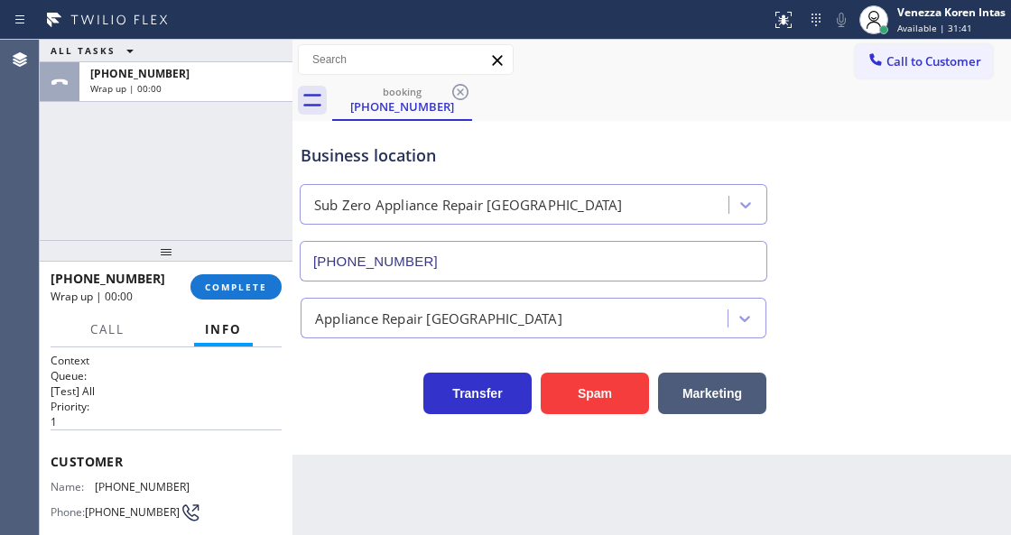
click at [233, 211] on div "ALL TASKS ALL TASKS ACTIVE TASKS TASKS IN WRAP UP +17209396121 Wrap up | 00:00" at bounding box center [166, 140] width 253 height 200
click at [222, 275] on button "COMPLETE" at bounding box center [235, 286] width 91 height 25
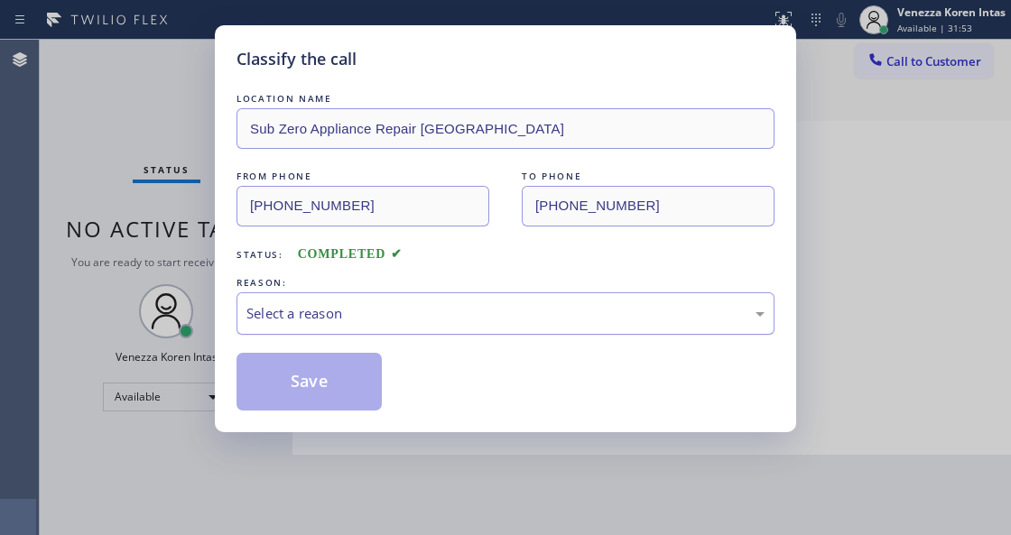
click at [448, 314] on div "Select a reason" at bounding box center [505, 313] width 518 height 21
click at [427, 283] on div "REASON:" at bounding box center [505, 282] width 538 height 19
click at [433, 326] on div "Select a reason" at bounding box center [505, 313] width 538 height 42
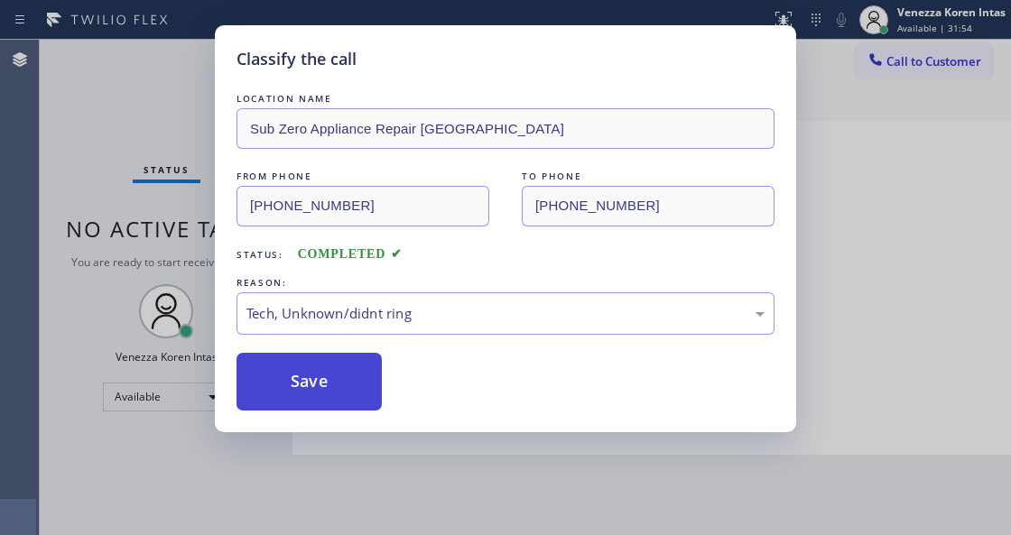
click at [334, 376] on button "Save" at bounding box center [308, 382] width 145 height 58
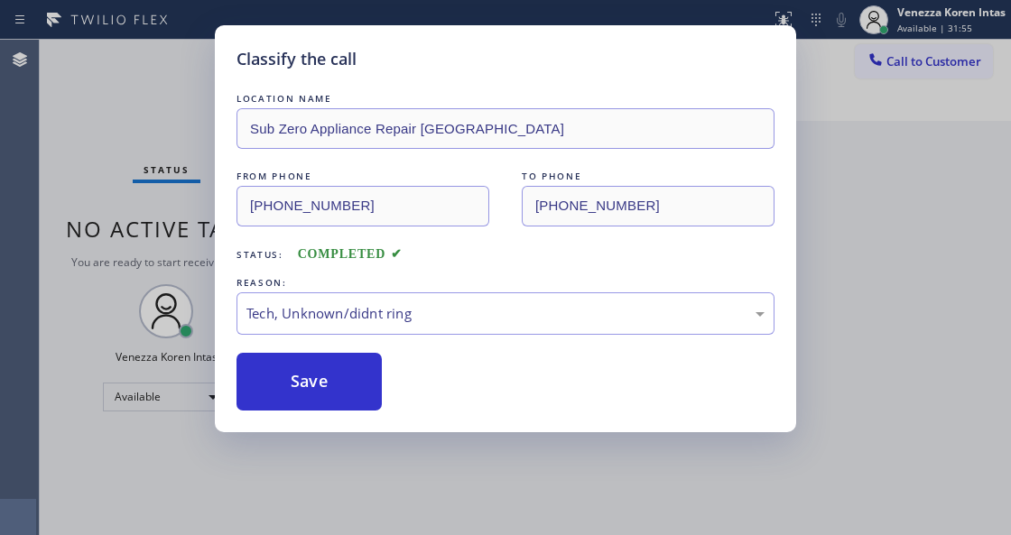
click at [206, 87] on div "Classify the call LOCATION NAME Sub Zero Appliance Repair Bellingham FROM PHONE…" at bounding box center [525, 287] width 971 height 495
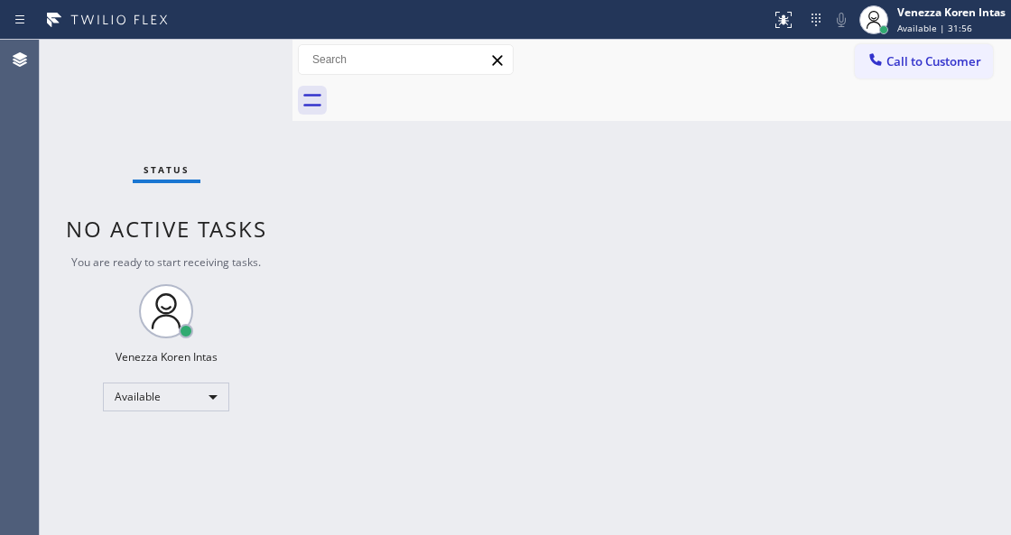
click at [206, 87] on div "Status No active tasks You are ready to start receiving tasks. Venezza Koren In…" at bounding box center [166, 287] width 253 height 495
click at [222, 51] on div "Status No active tasks You are ready to start receiving tasks. Venezza Koren In…" at bounding box center [166, 287] width 253 height 495
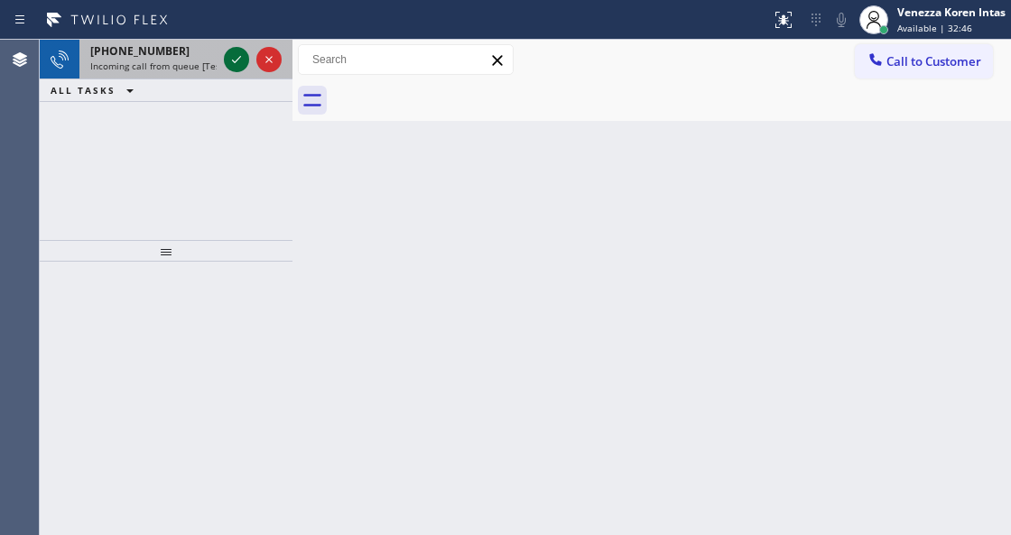
click at [238, 62] on icon at bounding box center [237, 60] width 22 height 22
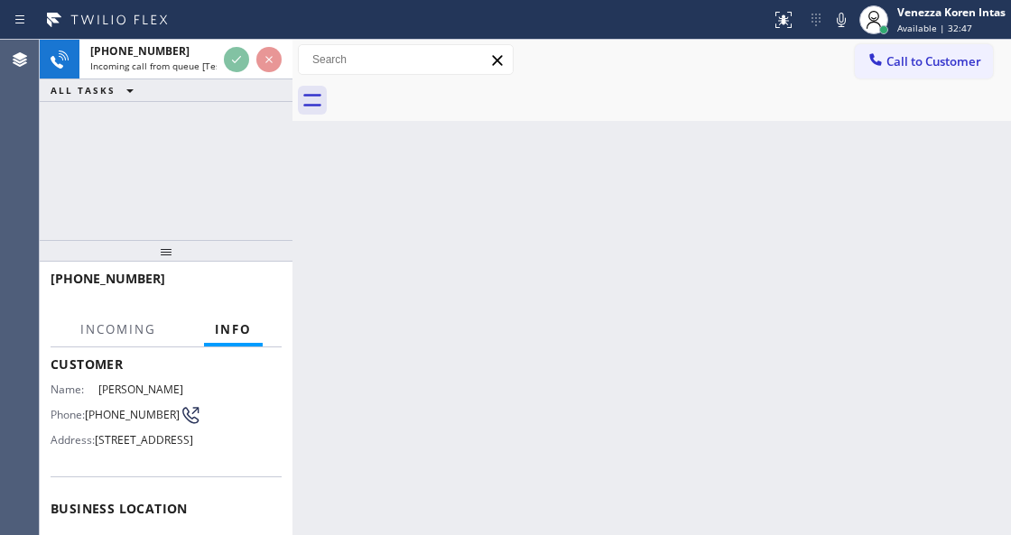
scroll to position [180, 0]
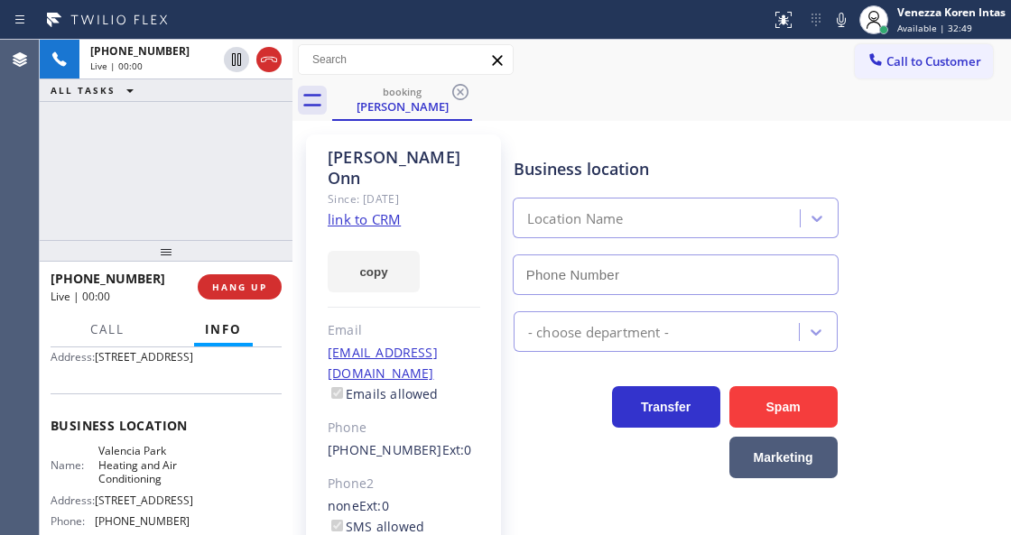
type input "(619) 202-8502"
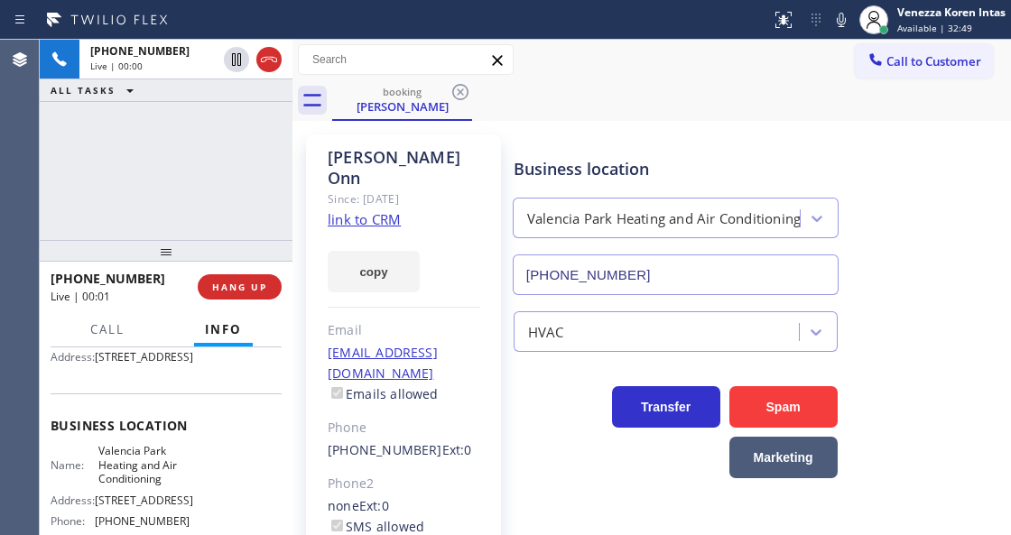
click at [350, 210] on link "link to CRM" at bounding box center [364, 219] width 73 height 18
click at [832, 18] on icon at bounding box center [841, 20] width 22 height 22
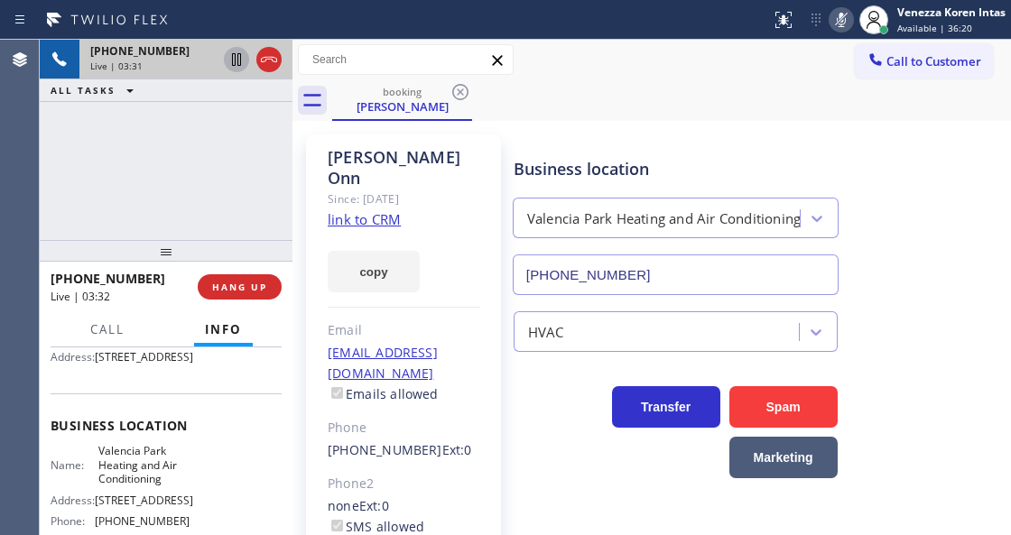
click at [240, 56] on icon at bounding box center [236, 59] width 9 height 13
click at [621, 121] on div "Tony Onn Since: 20 may 2020 link to CRM copy Email chamonn@hotmail.com Emails a…" at bounding box center [651, 414] width 718 height 586
click at [850, 25] on icon at bounding box center [841, 20] width 22 height 22
click at [235, 63] on icon at bounding box center [237, 60] width 22 height 22
click at [571, 93] on div "booking Tony Onn" at bounding box center [671, 100] width 679 height 41
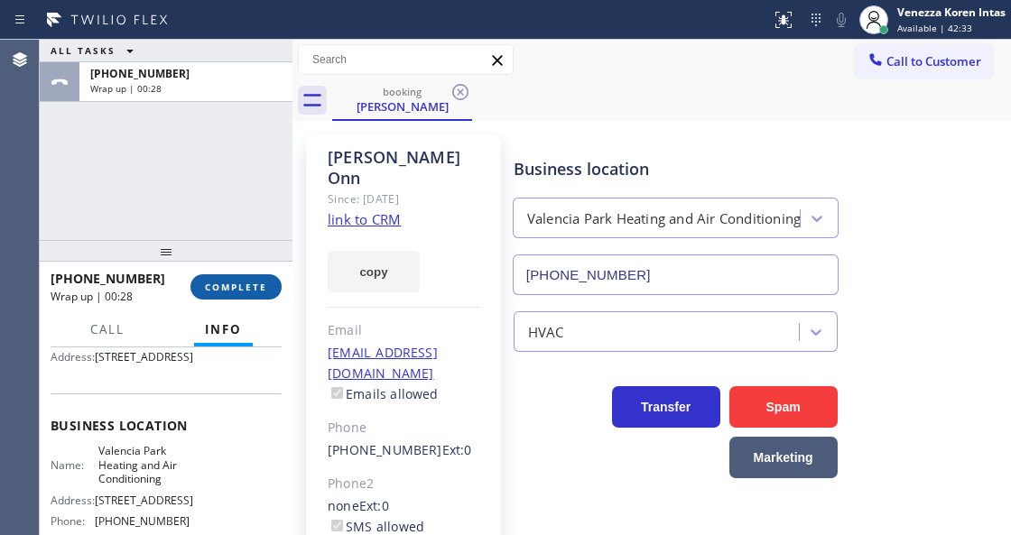
click at [241, 276] on button "COMPLETE" at bounding box center [235, 286] width 91 height 25
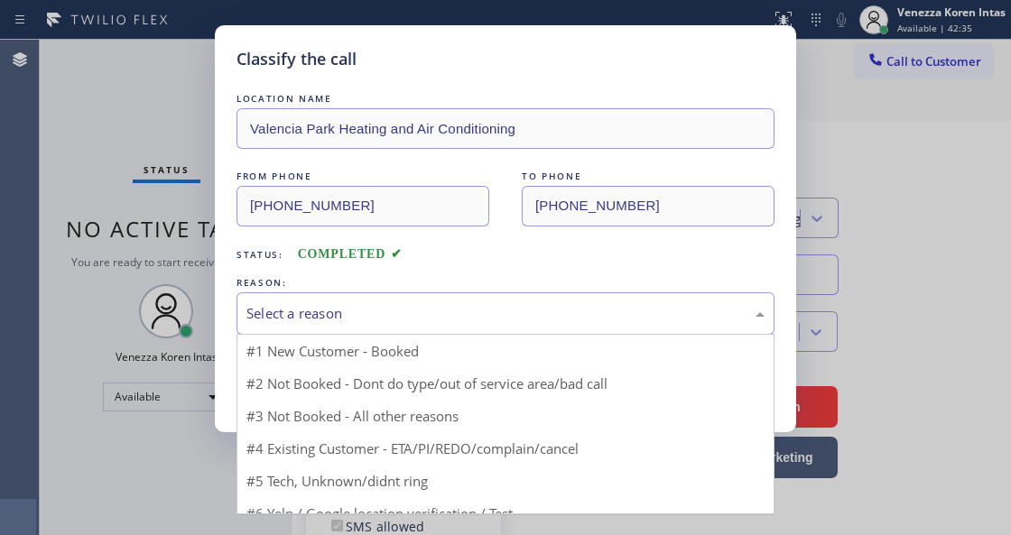
click at [487, 310] on div "Select a reason" at bounding box center [505, 313] width 518 height 21
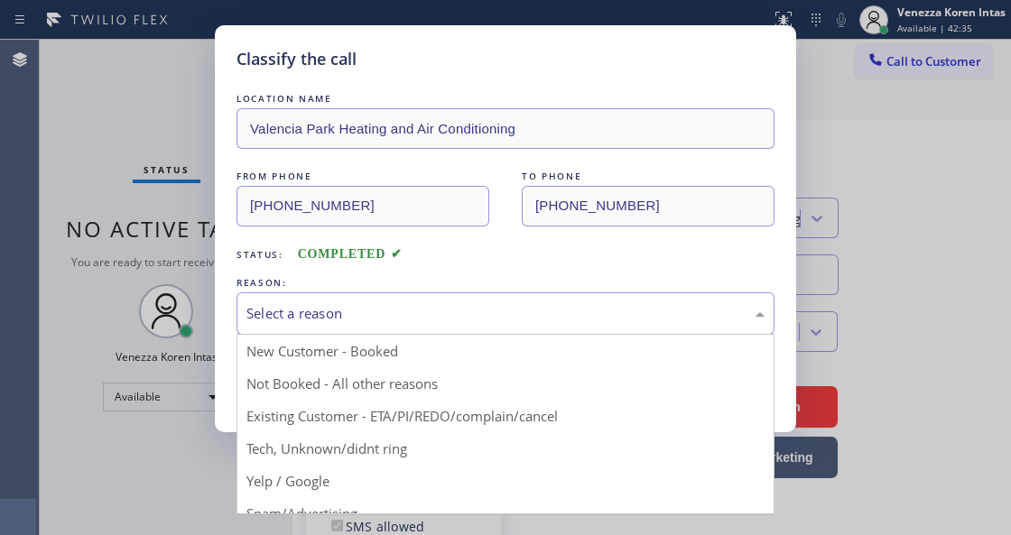
drag, startPoint x: 439, startPoint y: 420, endPoint x: 416, endPoint y: 420, distance: 22.6
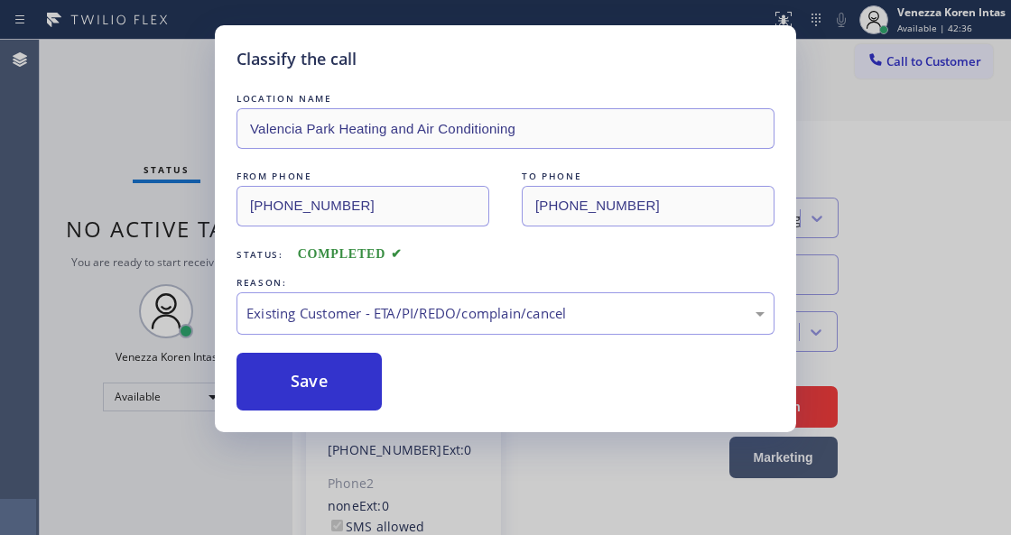
click at [346, 403] on button "Save" at bounding box center [308, 382] width 145 height 58
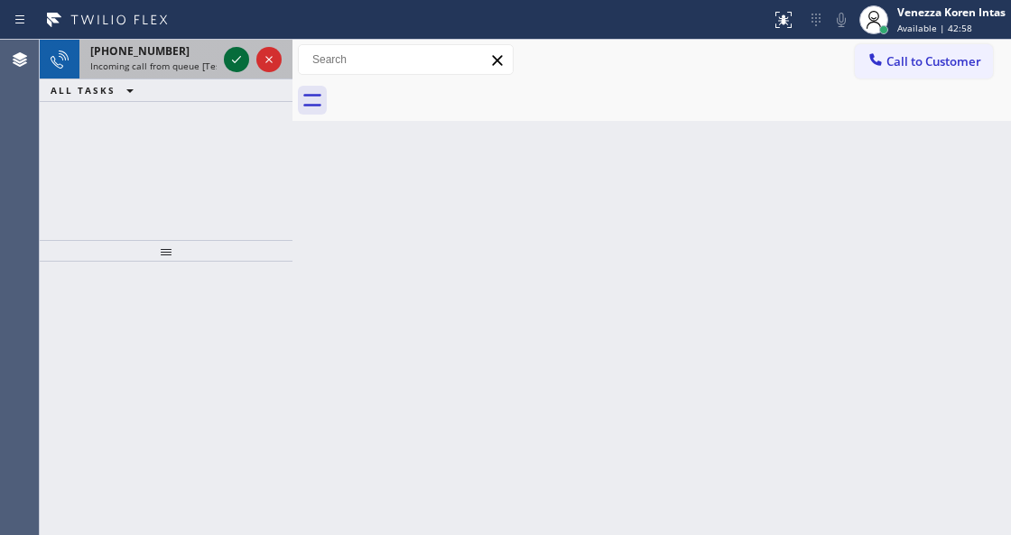
click at [231, 53] on icon at bounding box center [237, 60] width 22 height 22
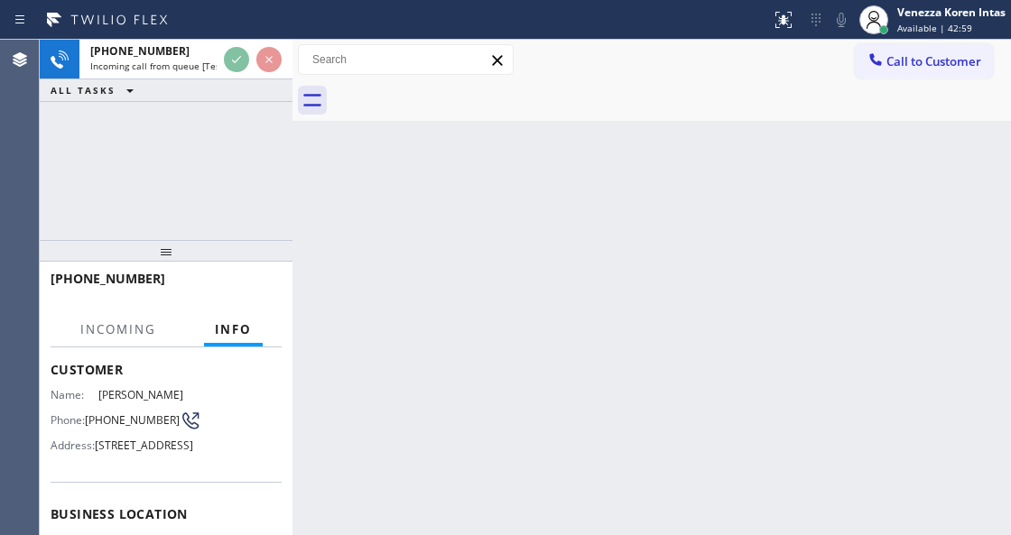
scroll to position [180, 0]
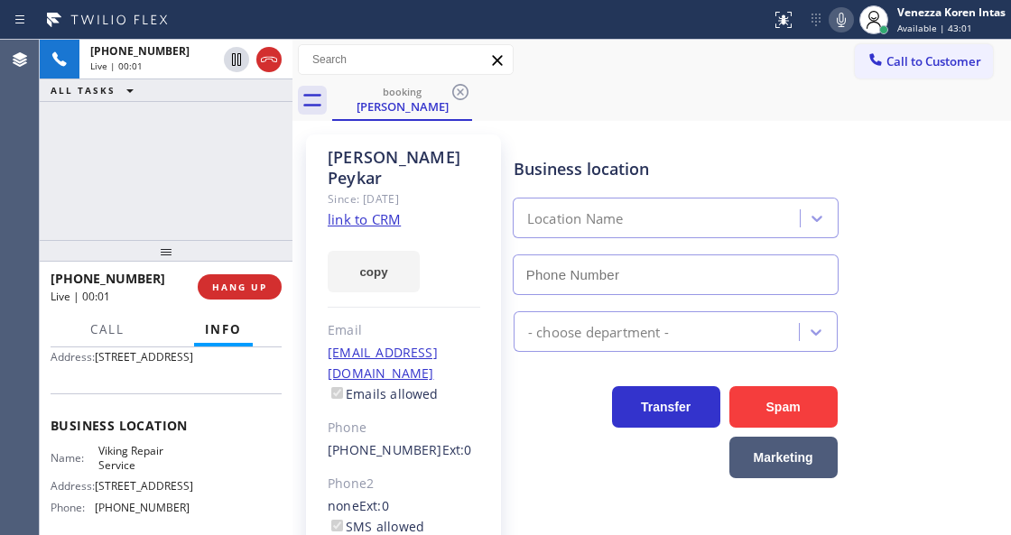
type input "(323) 416-2342"
click at [356, 210] on link "link to CRM" at bounding box center [364, 219] width 73 height 18
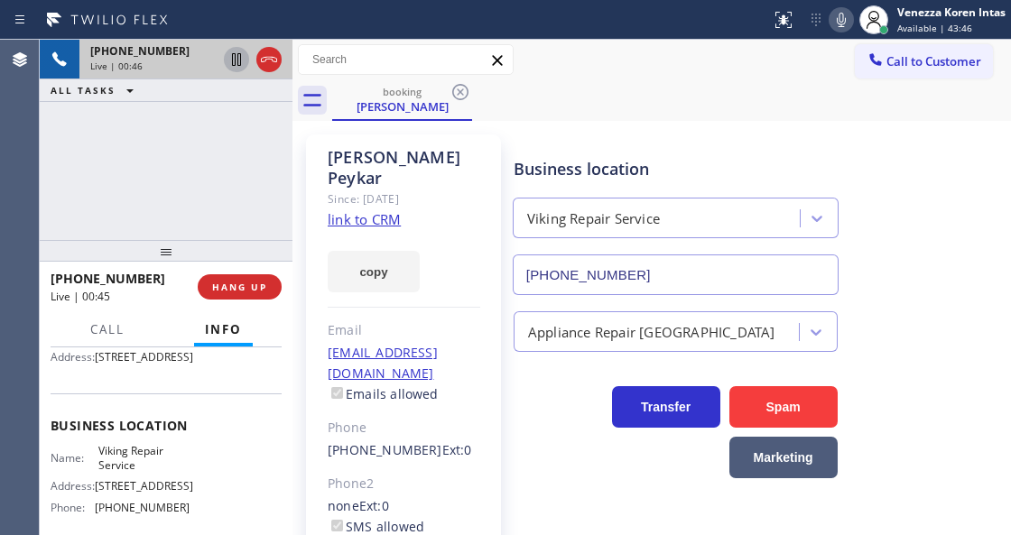
click at [235, 60] on icon at bounding box center [236, 59] width 9 height 13
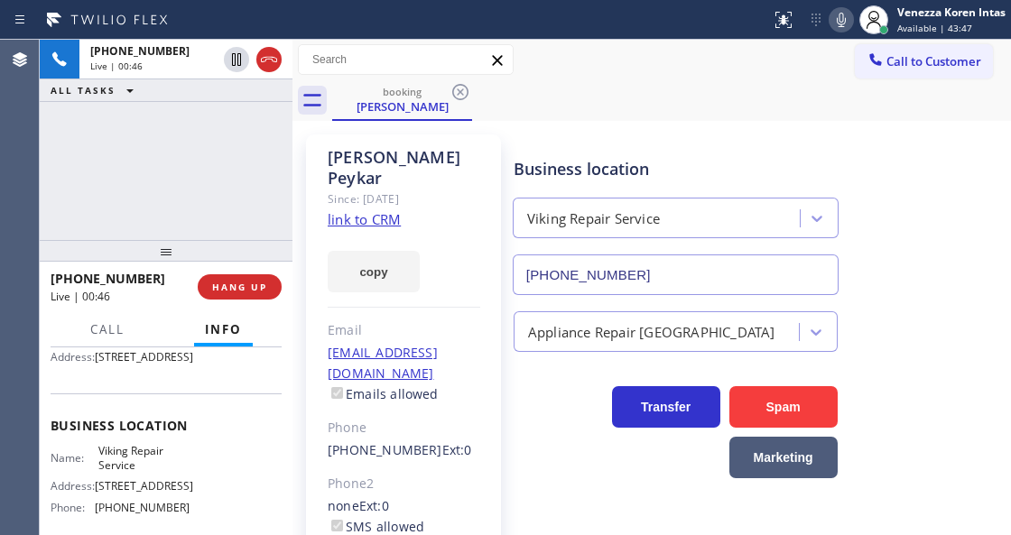
click at [833, 23] on icon at bounding box center [841, 20] width 22 height 22
click at [263, 213] on div "+18184255757 Live | 00:58 ALL TASKS ALL TASKS ACTIVE TASKS TASKS IN WRAP UP" at bounding box center [166, 140] width 253 height 200
drag, startPoint x: 235, startPoint y: 175, endPoint x: 20, endPoint y: 175, distance: 214.8
click at [229, 175] on div "+18184255757 Live | 00:59 ALL TASKS ALL TASKS ACTIVE TASKS TASKS IN WRAP UP" at bounding box center [166, 140] width 253 height 200
click at [167, 136] on div "+18184255757 Live | 00:59 ALL TASKS ALL TASKS ACTIVE TASKS TASKS IN WRAP UP" at bounding box center [166, 140] width 253 height 200
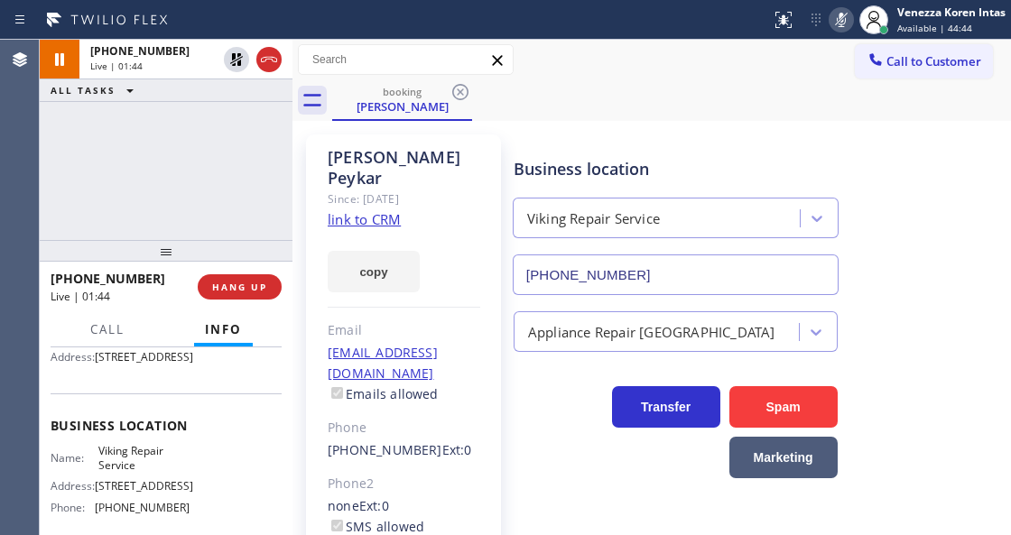
drag, startPoint x: 845, startPoint y: 19, endPoint x: 774, endPoint y: 79, distance: 92.2
click at [844, 19] on icon at bounding box center [841, 20] width 22 height 22
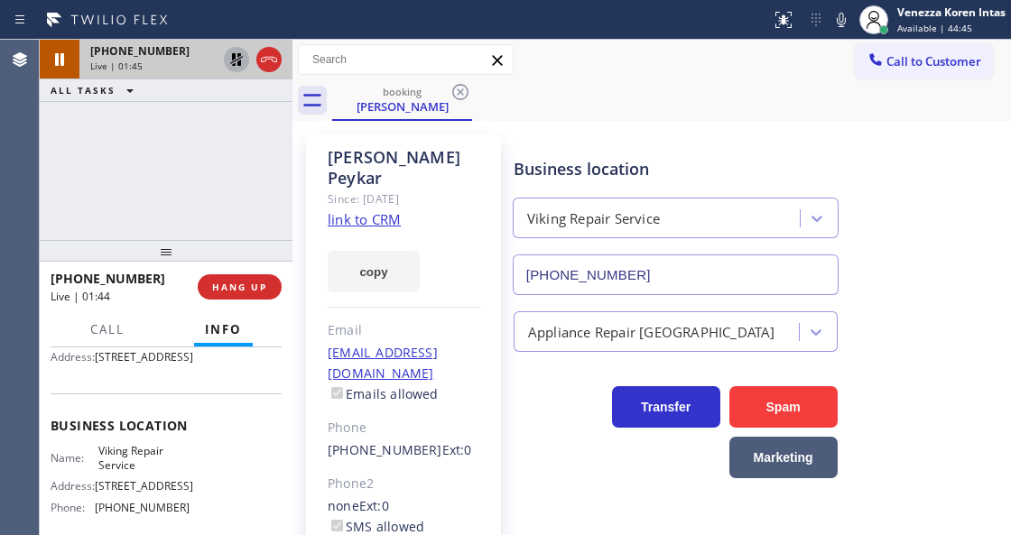
click at [236, 61] on icon at bounding box center [237, 60] width 22 height 22
click at [197, 146] on div "+18184255757 Live | 01:46 ALL TASKS ALL TASKS ACTIVE TASKS TASKS IN WRAP UP" at bounding box center [166, 140] width 253 height 200
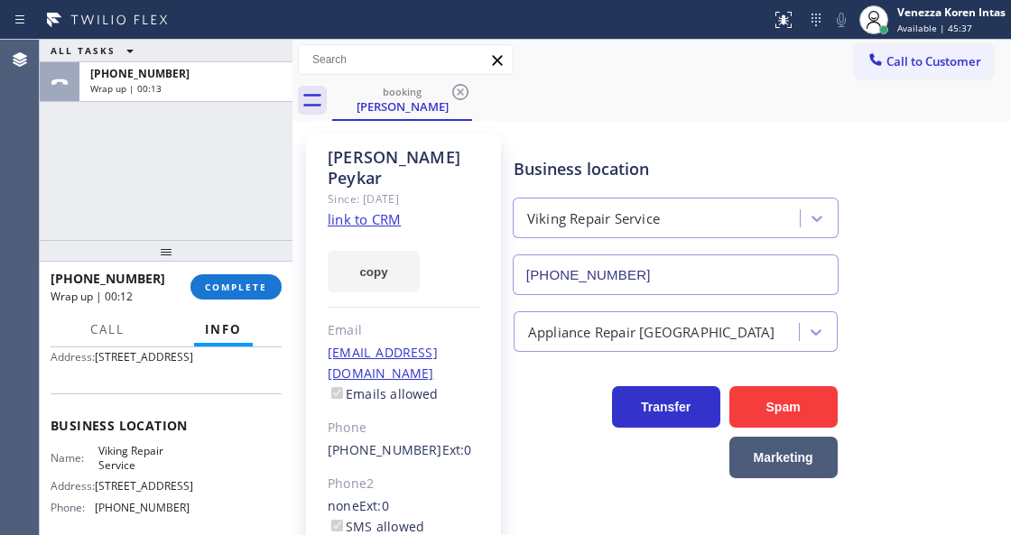
drag, startPoint x: 229, startPoint y: 279, endPoint x: 393, endPoint y: 300, distance: 164.6
click at [229, 279] on button "COMPLETE" at bounding box center [235, 286] width 91 height 25
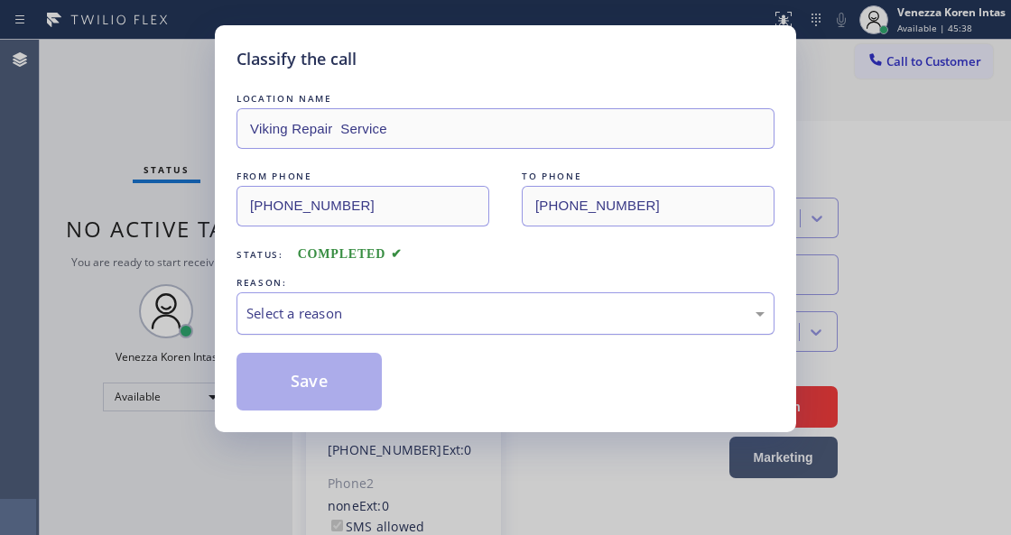
click at [440, 314] on div "Select a reason" at bounding box center [505, 313] width 518 height 21
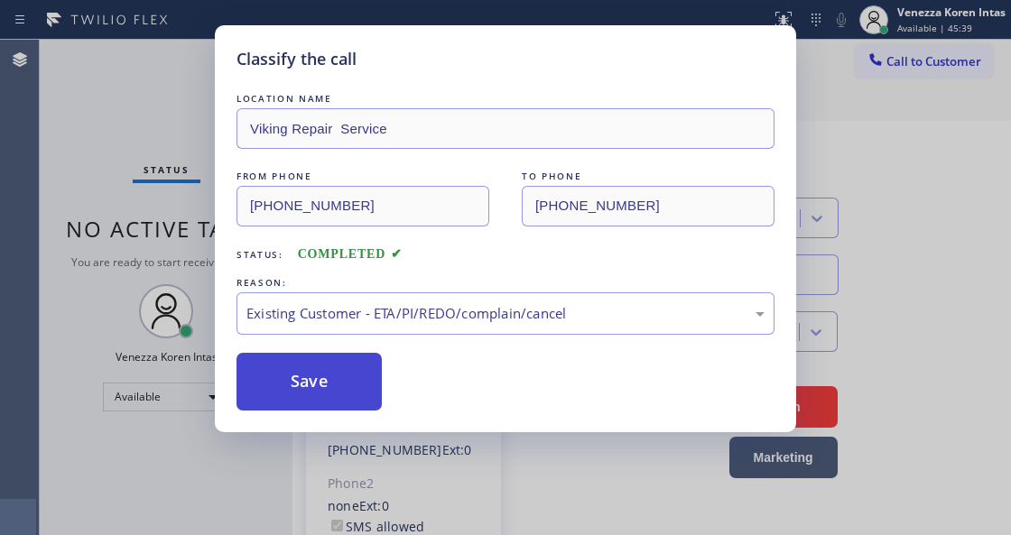
click at [375, 377] on button "Save" at bounding box center [308, 382] width 145 height 58
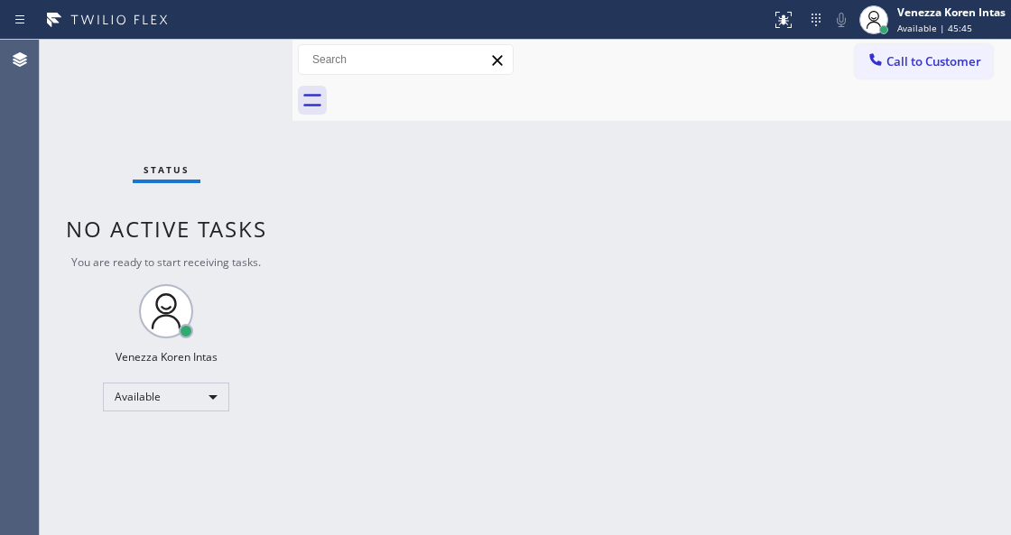
click at [312, 268] on div "Back to Dashboard Change Sender ID Customers Technicians Select a contact Outbo…" at bounding box center [651, 287] width 718 height 495
click at [241, 90] on div "Status No active tasks You are ready to start receiving tasks. Venezza Koren In…" at bounding box center [166, 287] width 253 height 495
click at [236, 91] on div "Status No active tasks You are ready to start receiving tasks. Venezza Koren In…" at bounding box center [166, 287] width 253 height 495
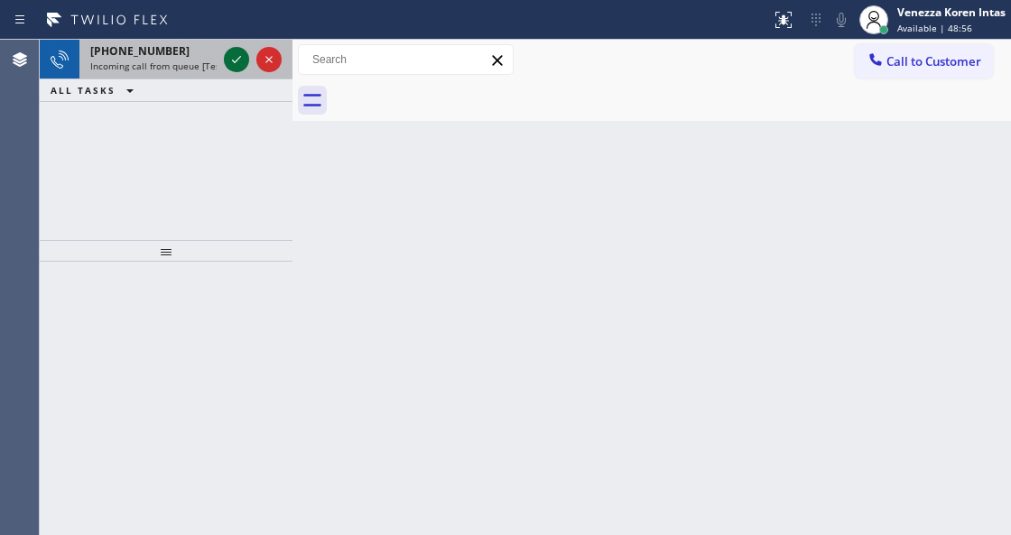
click at [239, 60] on icon at bounding box center [237, 60] width 22 height 22
click at [238, 69] on icon at bounding box center [237, 60] width 22 height 22
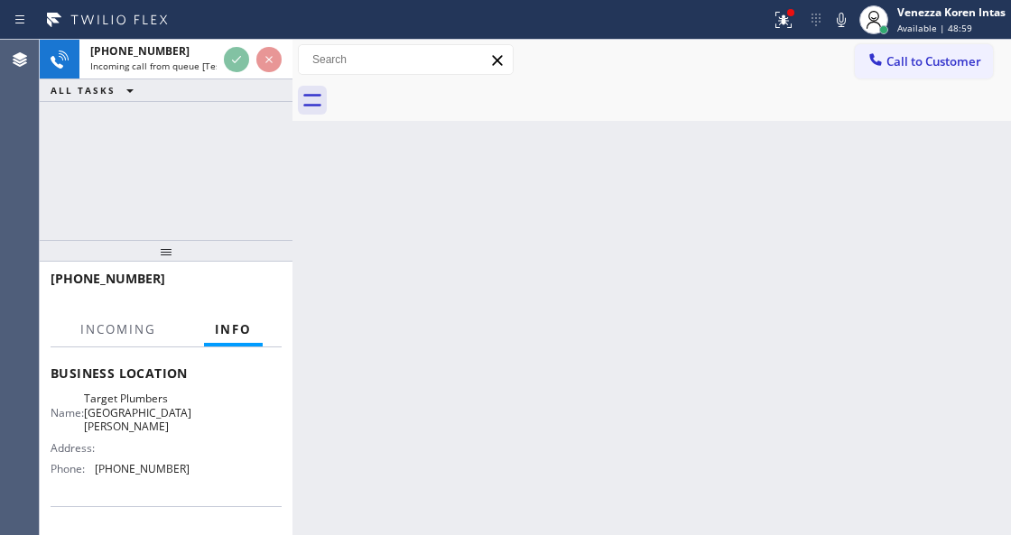
scroll to position [240, 0]
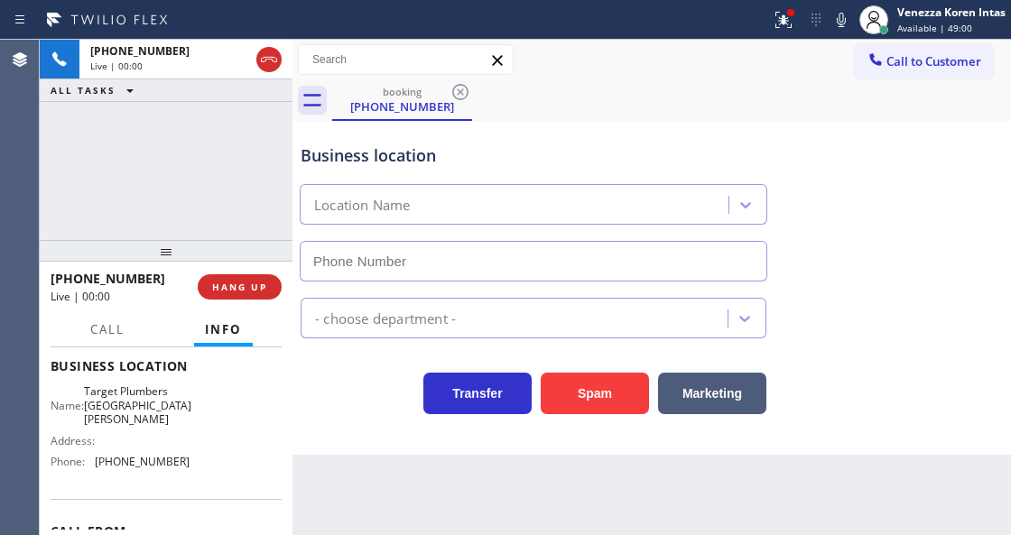
type input "(310) 388-3824"
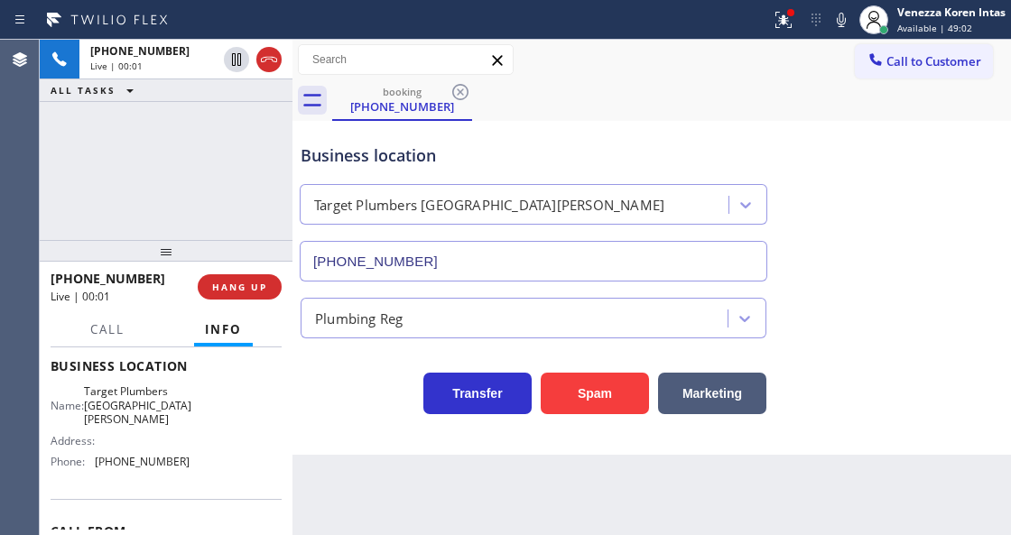
drag, startPoint x: 180, startPoint y: 168, endPoint x: 254, endPoint y: 326, distance: 174.4
click at [180, 168] on div "+16103081999 Live | 00:01 ALL TASKS ALL TASKS ACTIVE TASKS TASKS IN WRAP UP" at bounding box center [166, 140] width 253 height 200
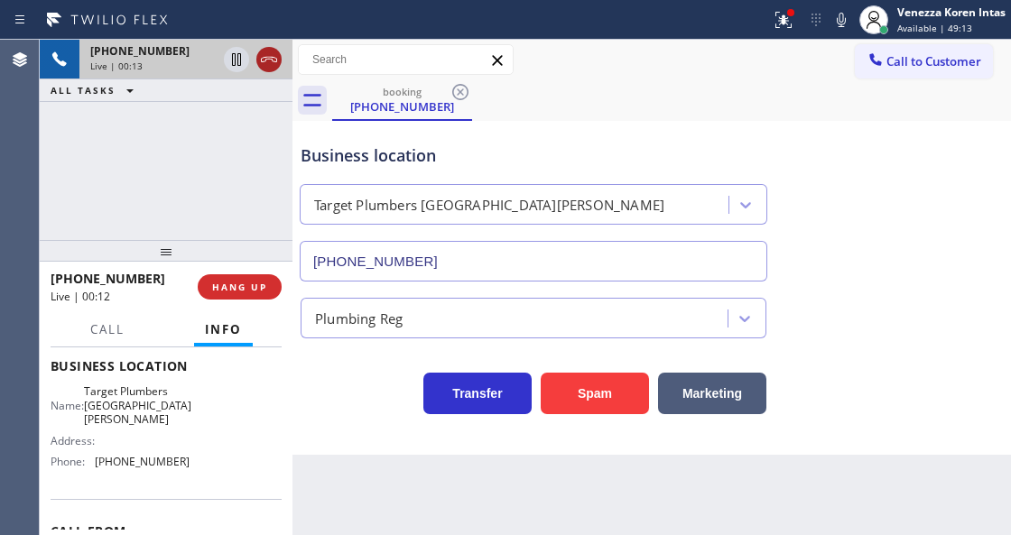
click at [271, 65] on icon at bounding box center [269, 60] width 22 height 22
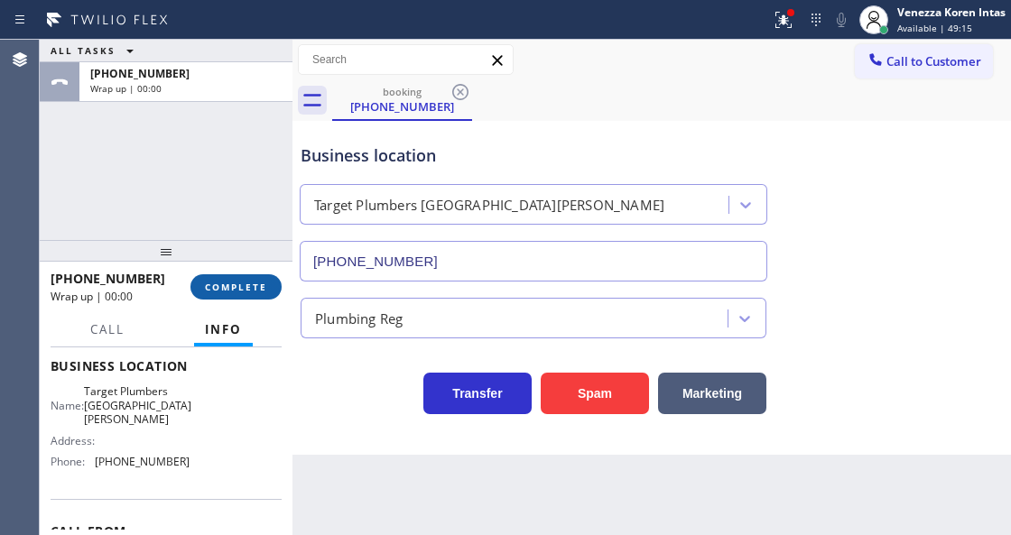
click at [250, 291] on span "COMPLETE" at bounding box center [236, 287] width 62 height 13
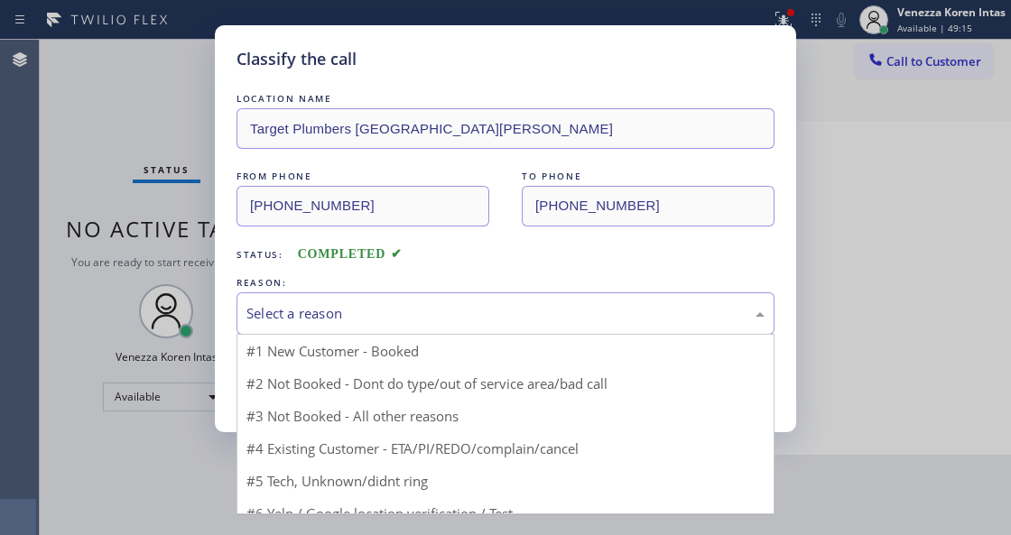
click at [379, 307] on div "Select a reason" at bounding box center [505, 313] width 518 height 21
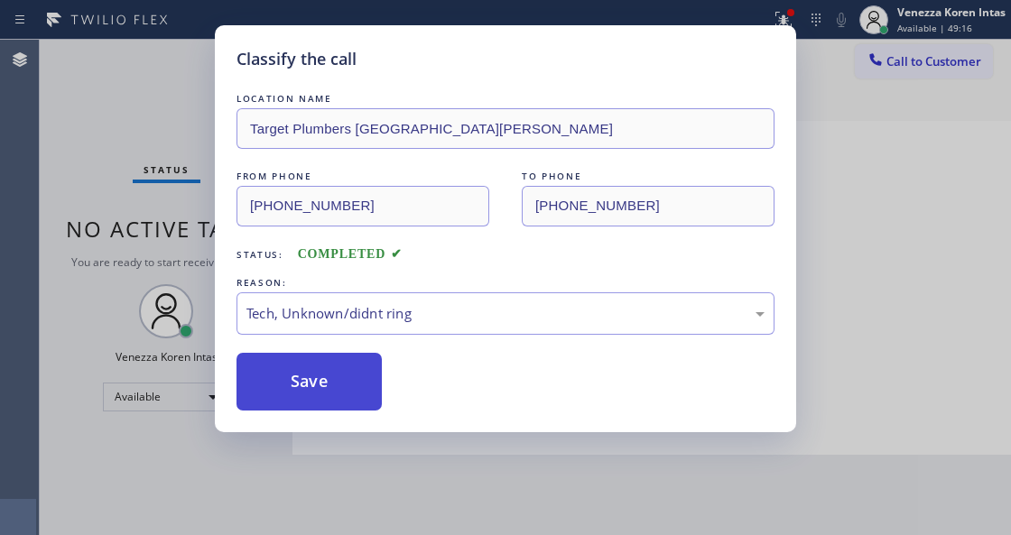
click at [344, 384] on button "Save" at bounding box center [308, 382] width 145 height 58
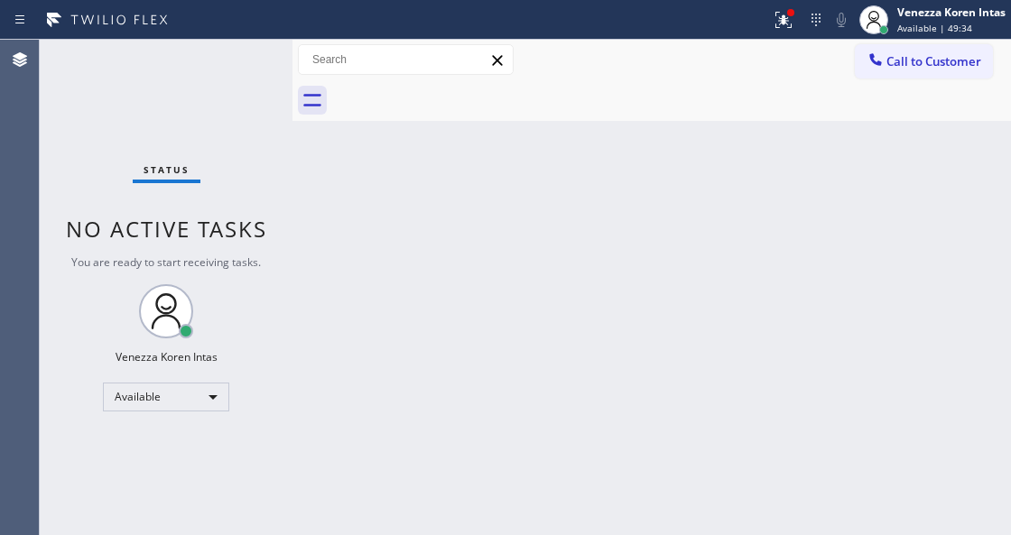
drag, startPoint x: 72, startPoint y: 171, endPoint x: 27, endPoint y: 166, distance: 45.4
click at [71, 171] on div "Status No active tasks You are ready to start receiving tasks. Venezza Koren In…" at bounding box center [166, 287] width 253 height 495
click at [244, 125] on div "Status No active tasks You are ready to start receiving tasks. Venezza Koren In…" at bounding box center [166, 287] width 253 height 495
click at [322, 271] on div "Back to Dashboard Change Sender ID Customers Technicians Select a contact Outbo…" at bounding box center [651, 287] width 718 height 495
click at [328, 296] on div "Back to Dashboard Change Sender ID Customers Technicians Select a contact Outbo…" at bounding box center [651, 287] width 718 height 495
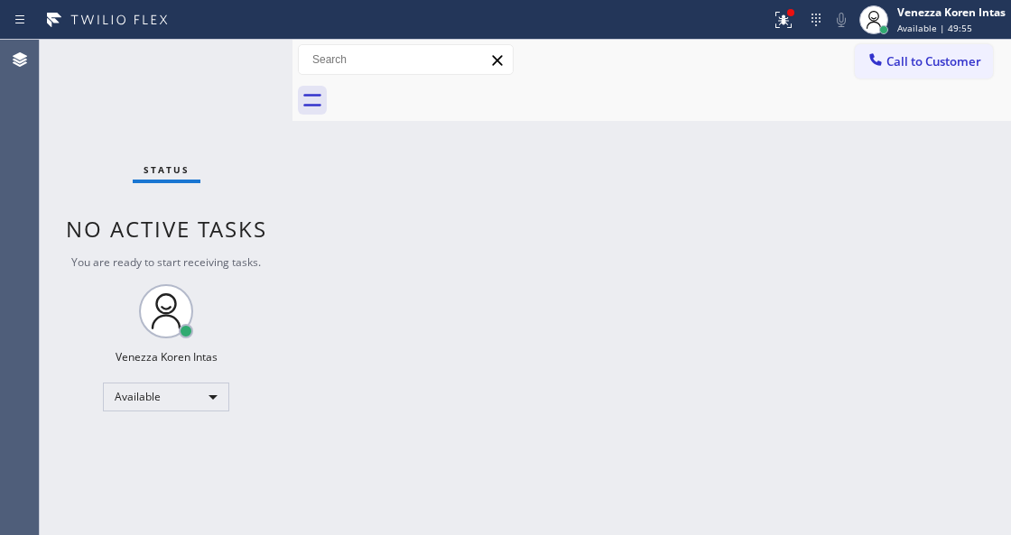
click at [42, 162] on div "Status No active tasks You are ready to start receiving tasks. Venezza Koren In…" at bounding box center [166, 287] width 253 height 495
drag, startPoint x: 266, startPoint y: 20, endPoint x: 268, endPoint y: 30, distance: 10.1
click at [266, 20] on div at bounding box center [385, 19] width 756 height 29
drag, startPoint x: 276, startPoint y: 80, endPoint x: 222, endPoint y: 94, distance: 55.8
click at [260, 89] on div "Status No active tasks You are ready to start receiving tasks. Venezza Koren In…" at bounding box center [166, 287] width 253 height 495
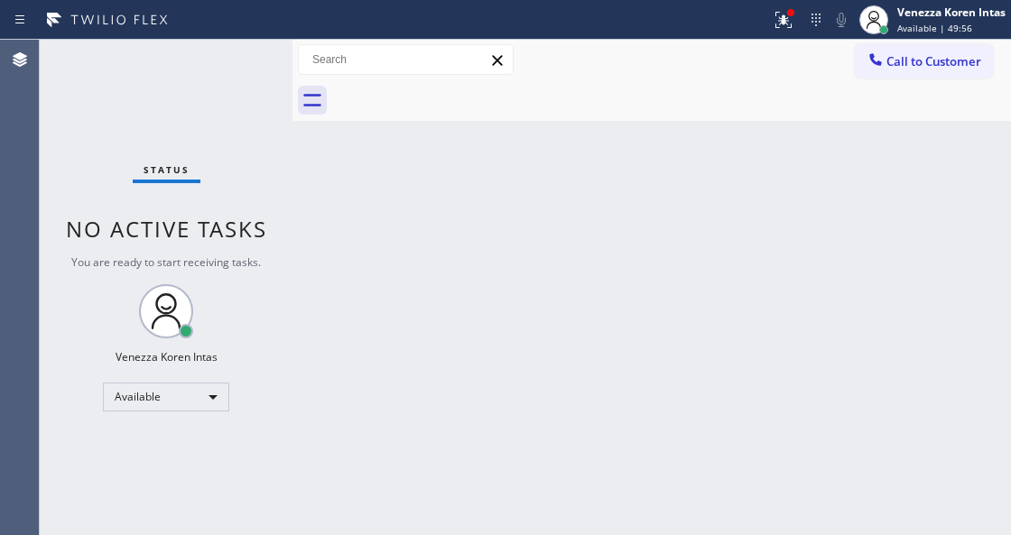
click at [220, 94] on div "Status No active tasks You are ready to start receiving tasks. Venezza Koren In…" at bounding box center [166, 287] width 253 height 495
drag, startPoint x: 318, startPoint y: 288, endPoint x: 285, endPoint y: 220, distance: 75.1
click at [318, 288] on div "Back to Dashboard Change Sender ID Customers Technicians Select a contact Outbo…" at bounding box center [651, 287] width 718 height 495
drag, startPoint x: 267, startPoint y: 162, endPoint x: 247, endPoint y: 148, distance: 24.0
click at [255, 155] on div "Status No active tasks You are ready to start receiving tasks. Venezza Koren In…" at bounding box center [166, 287] width 253 height 495
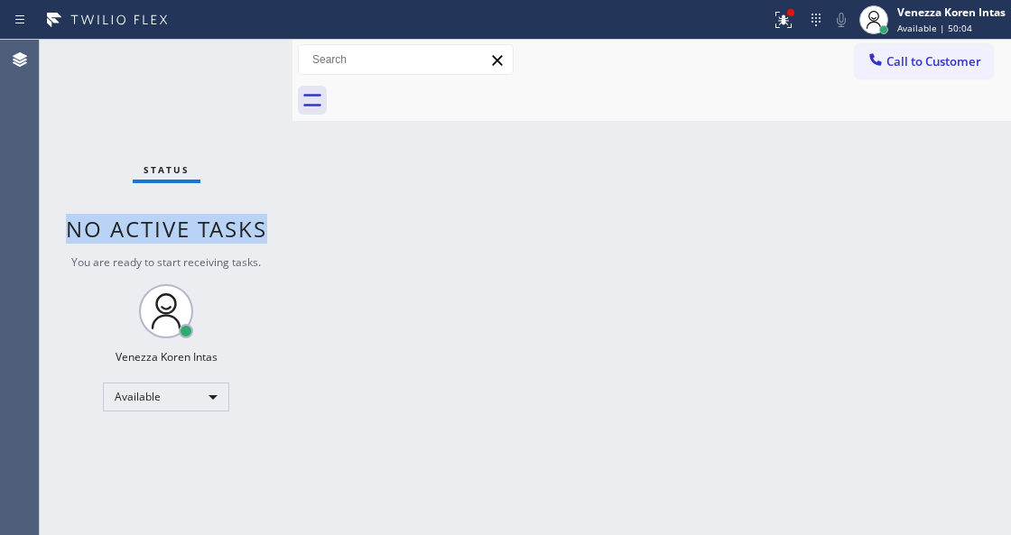
click at [227, 108] on div "Status No active tasks You are ready to start receiving tasks. Venezza Koren In…" at bounding box center [166, 287] width 253 height 495
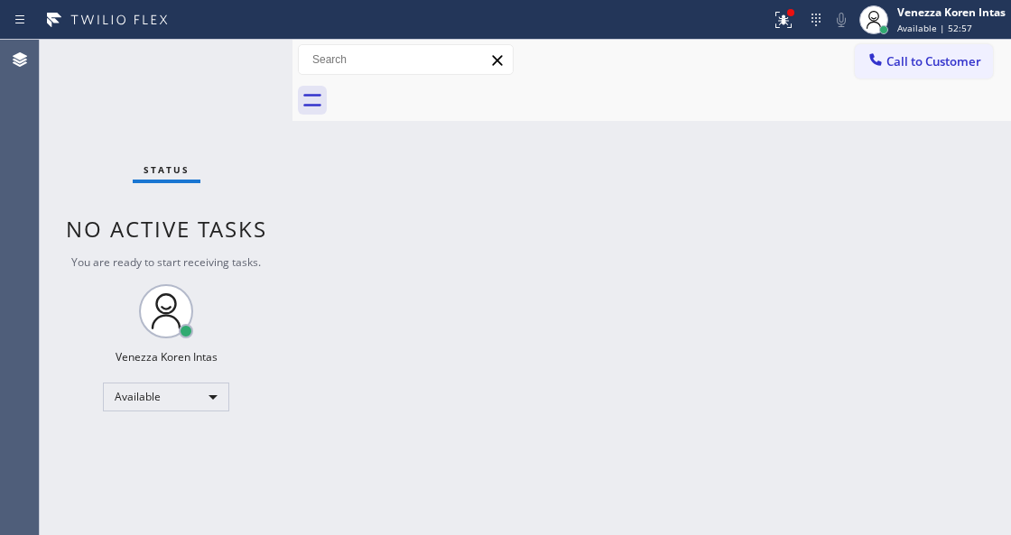
click at [229, 64] on div "Status No active tasks You are ready to start receiving tasks. Venezza Koren In…" at bounding box center [166, 287] width 253 height 495
click at [229, 63] on div "Status No active tasks You are ready to start receiving tasks. Venezza Koren In…" at bounding box center [166, 287] width 253 height 495
drag, startPoint x: 782, startPoint y: 31, endPoint x: 772, endPoint y: 41, distance: 14.0
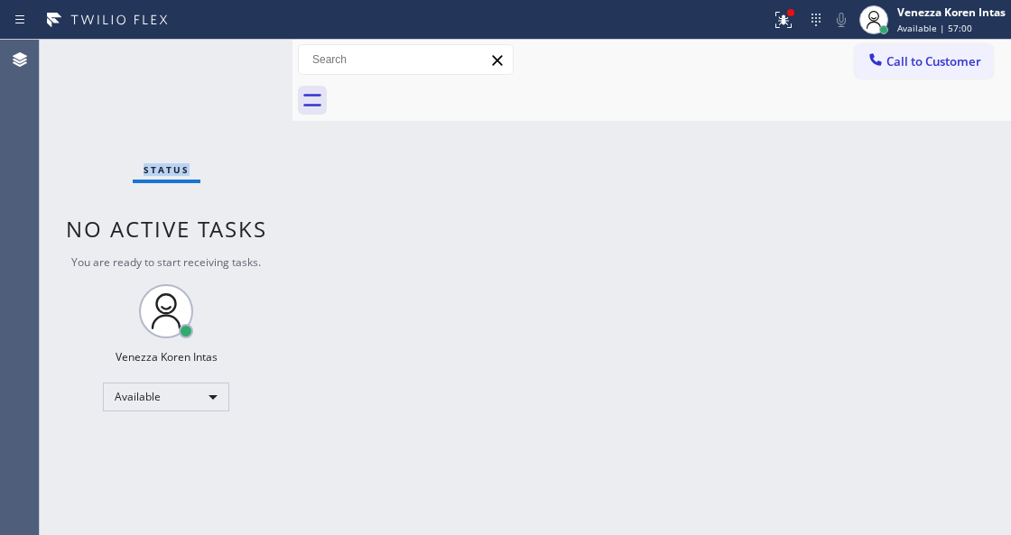
click at [782, 31] on button at bounding box center [783, 20] width 40 height 40
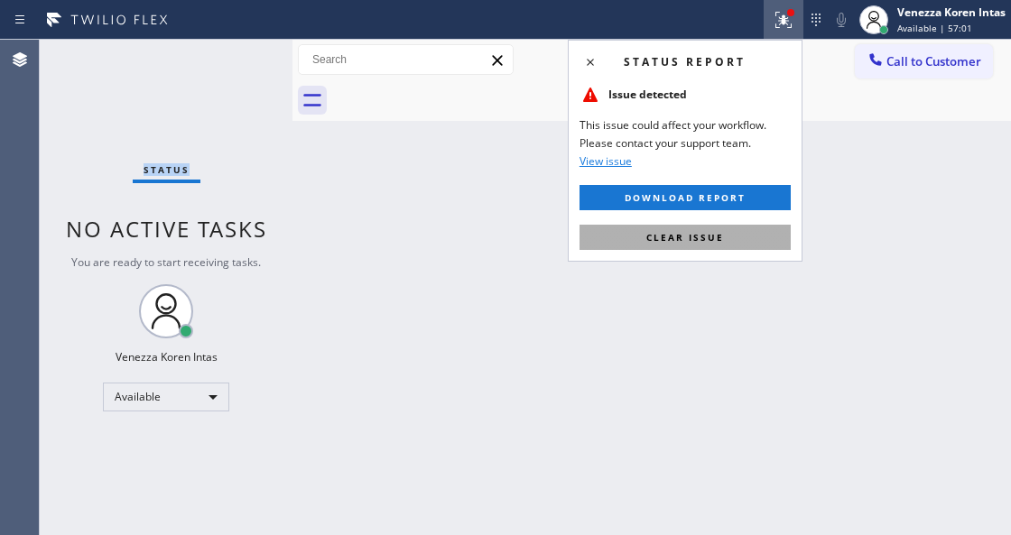
click at [740, 226] on button "Clear issue" at bounding box center [684, 237] width 211 height 25
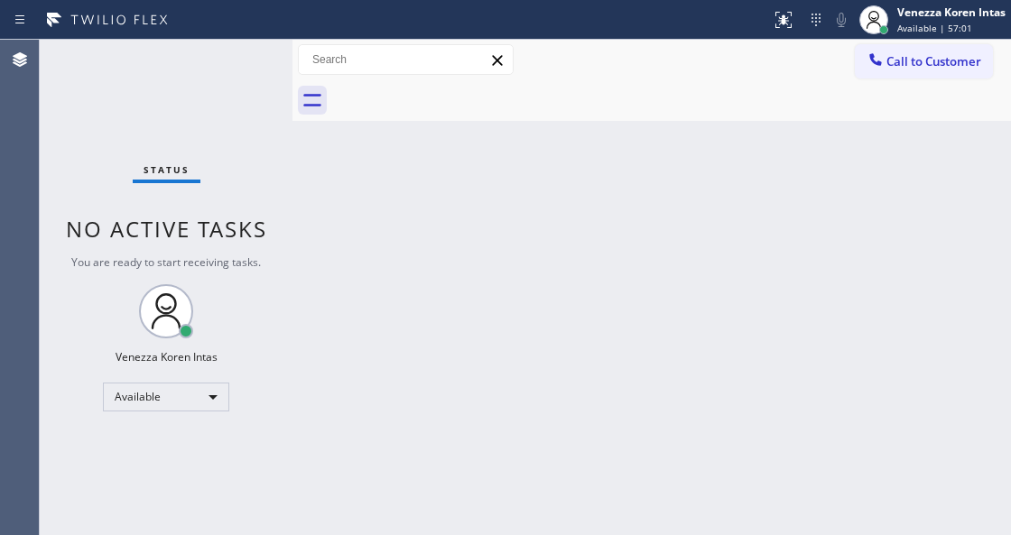
drag, startPoint x: 749, startPoint y: 276, endPoint x: 273, endPoint y: 214, distance: 479.6
click at [671, 273] on div "Back to Dashboard Change Sender ID Customers Technicians Select a contact Outbo…" at bounding box center [651, 287] width 718 height 495
drag, startPoint x: 296, startPoint y: 168, endPoint x: 310, endPoint y: 208, distance: 41.9
click at [292, 168] on div at bounding box center [292, 287] width 0 height 495
click at [141, 398] on div "Available" at bounding box center [166, 397] width 126 height 29
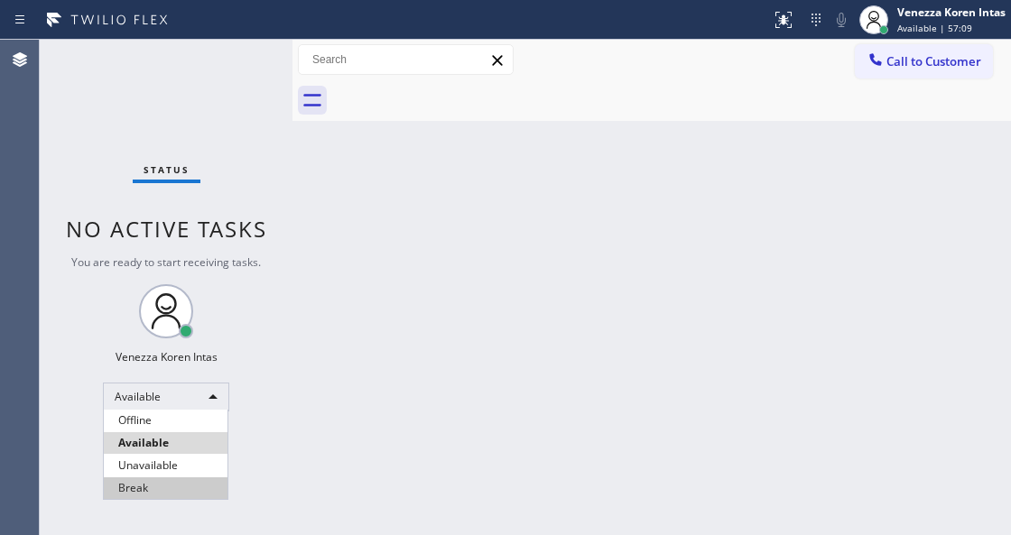
click at [149, 485] on li "Break" at bounding box center [166, 488] width 124 height 22
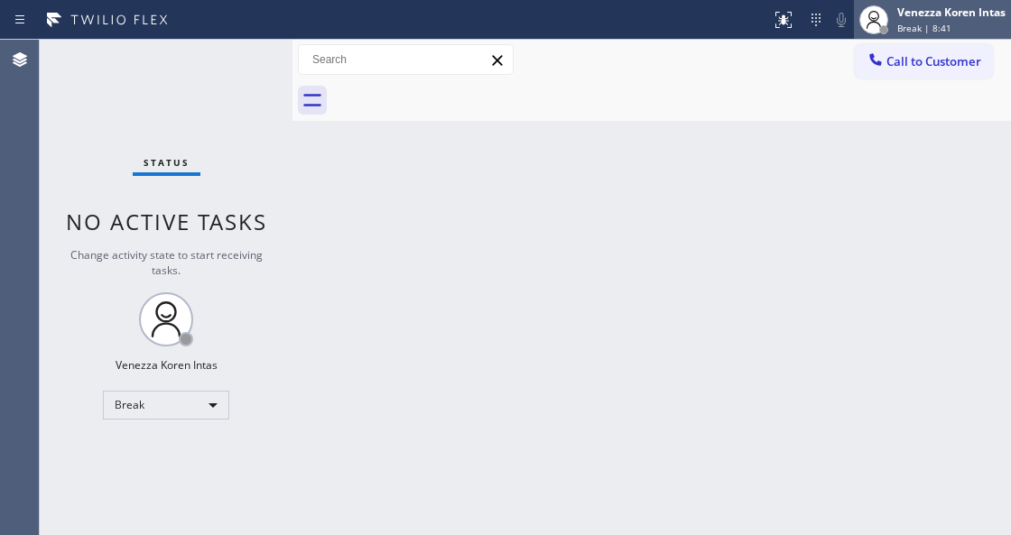
drag, startPoint x: 976, startPoint y: 5, endPoint x: 973, endPoint y: 37, distance: 31.8
click at [976, 5] on div "Venezza Koren Intas" at bounding box center [951, 12] width 108 height 15
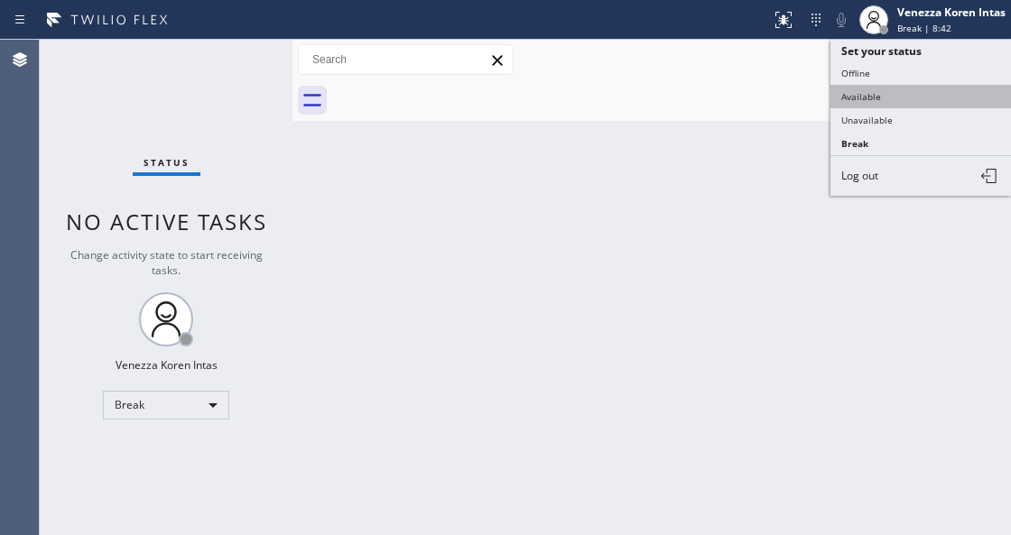
click at [930, 94] on button "Available" at bounding box center [920, 96] width 180 height 23
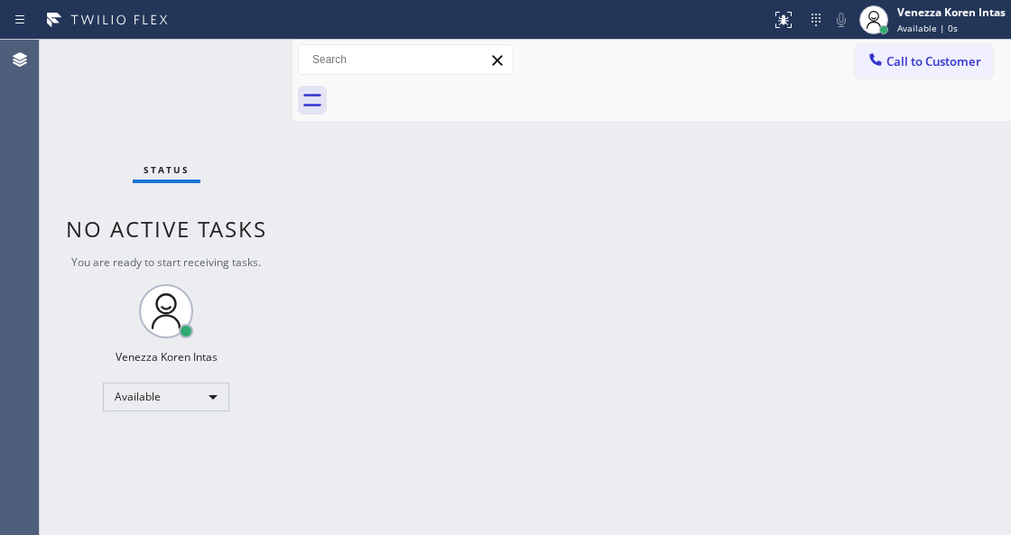
click at [199, 108] on div "Status No active tasks You are ready to start receiving tasks. Venezza Koren In…" at bounding box center [166, 287] width 253 height 495
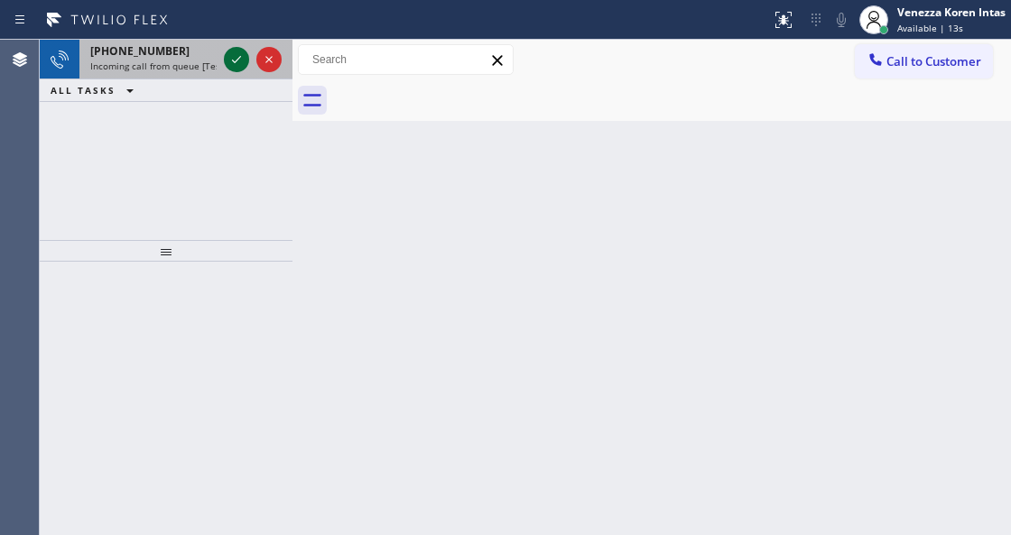
click at [238, 66] on icon at bounding box center [237, 60] width 22 height 22
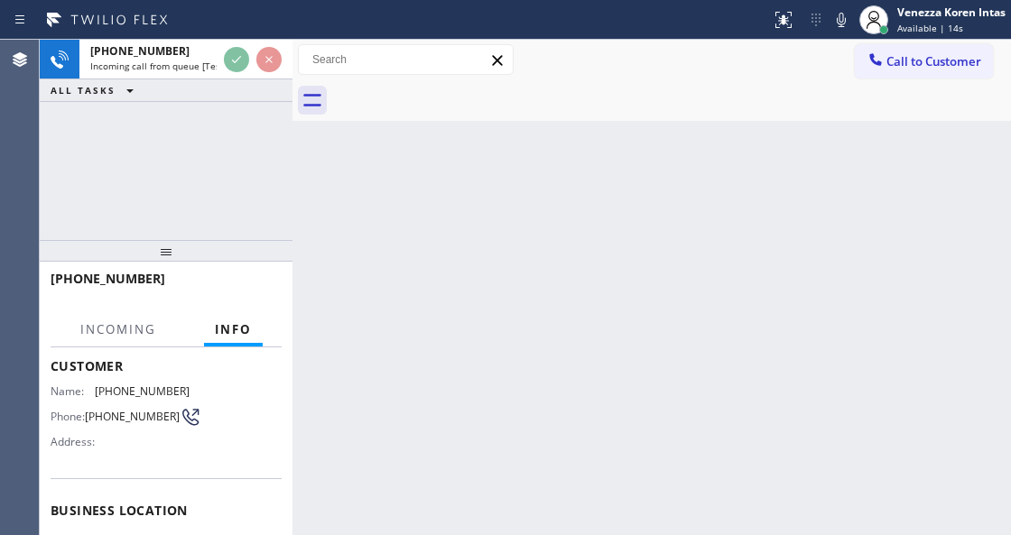
scroll to position [180, 0]
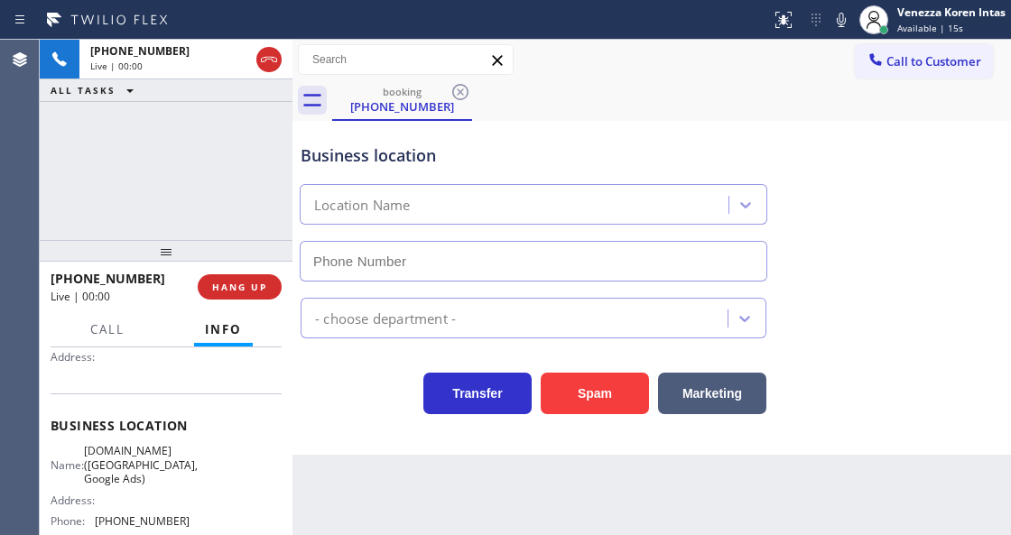
type input "(213) 415-2749"
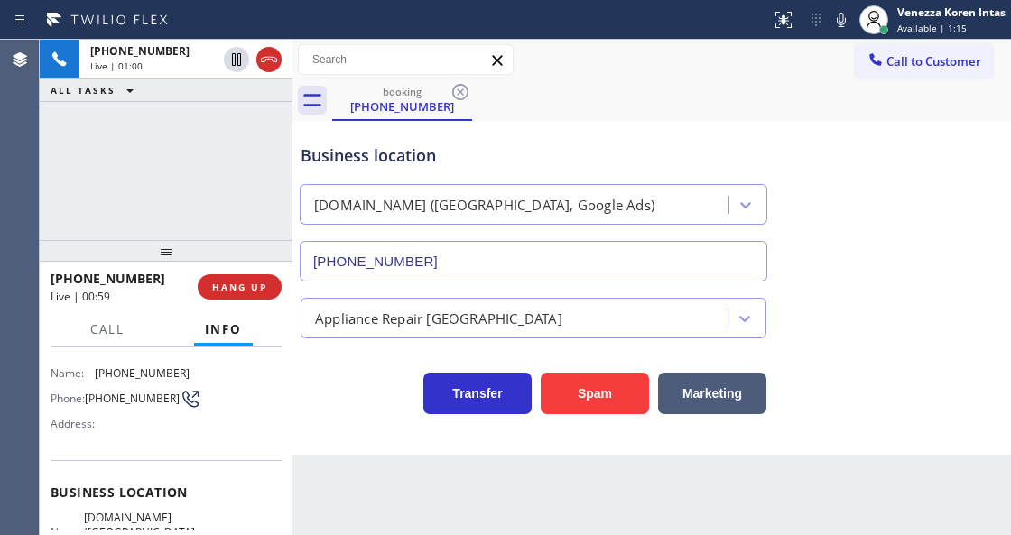
scroll to position [60, 0]
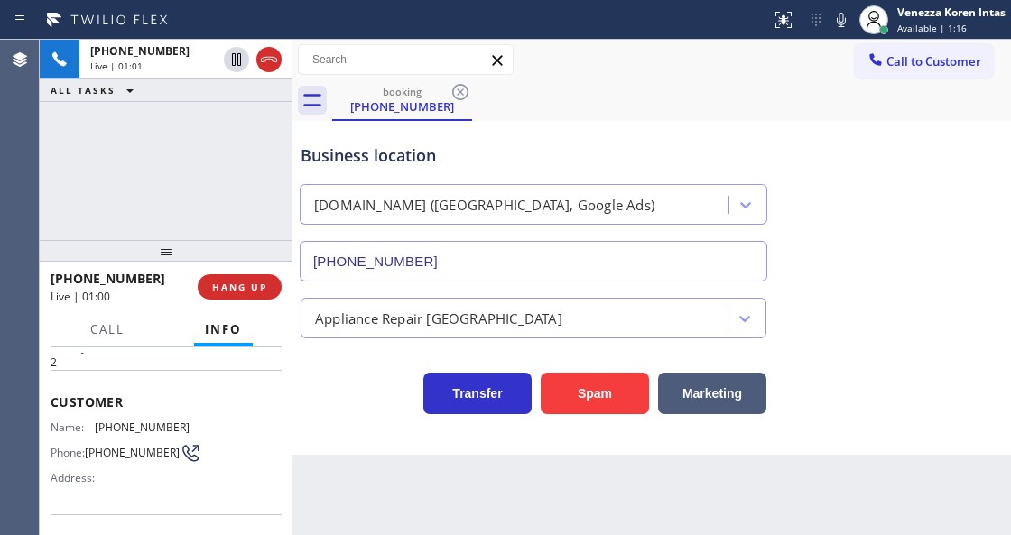
click at [120, 176] on div "+13238219182 Live | 01:01 ALL TASKS ALL TASKS ACTIVE TASKS TASKS IN WRAP UP" at bounding box center [166, 140] width 253 height 200
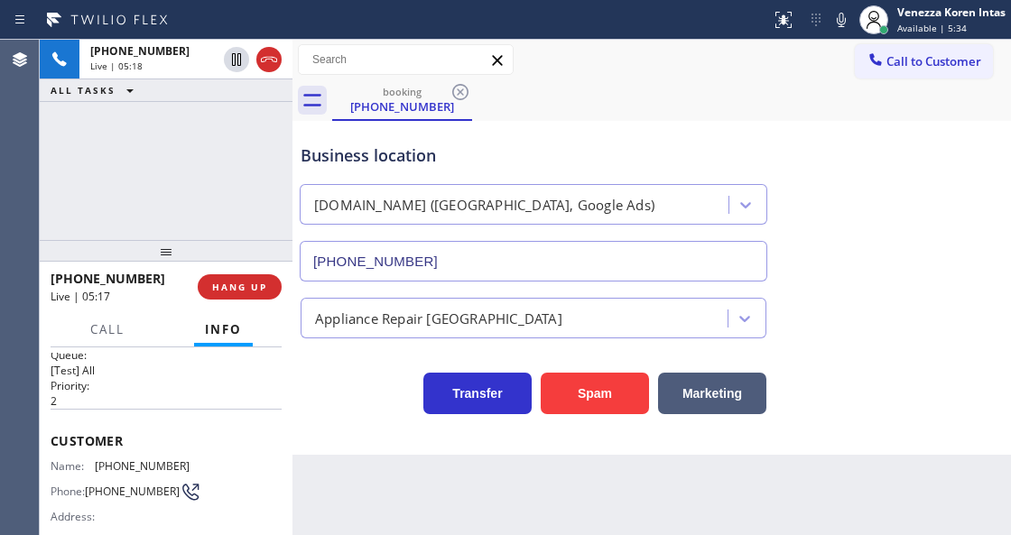
scroll to position [0, 0]
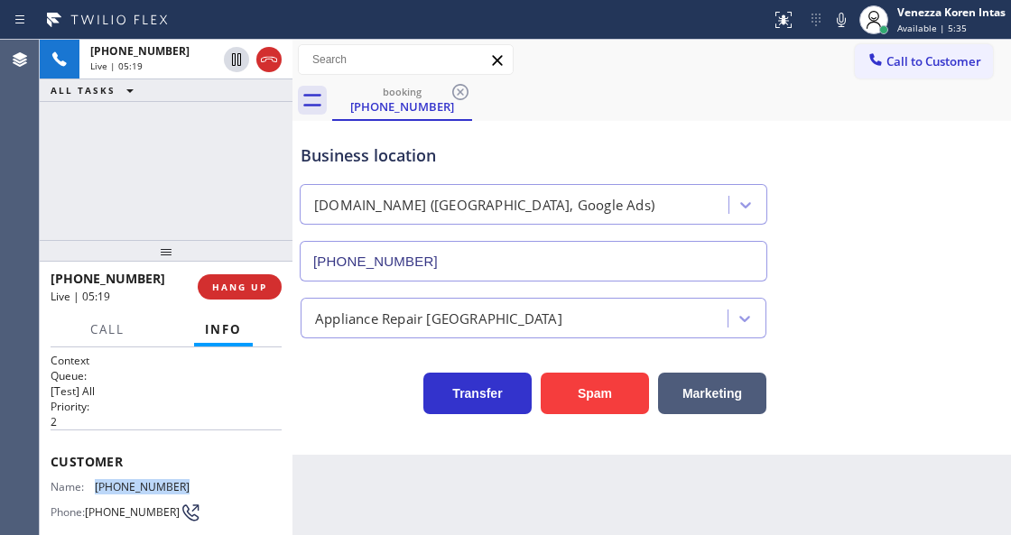
drag, startPoint x: 196, startPoint y: 475, endPoint x: 166, endPoint y: 498, distance: 37.9
click at [90, 486] on div "Name: (323) 821-9182 Phone: (323) 821-9182 Address:" at bounding box center [166, 515] width 231 height 71
copy div "(323) 821-9182"
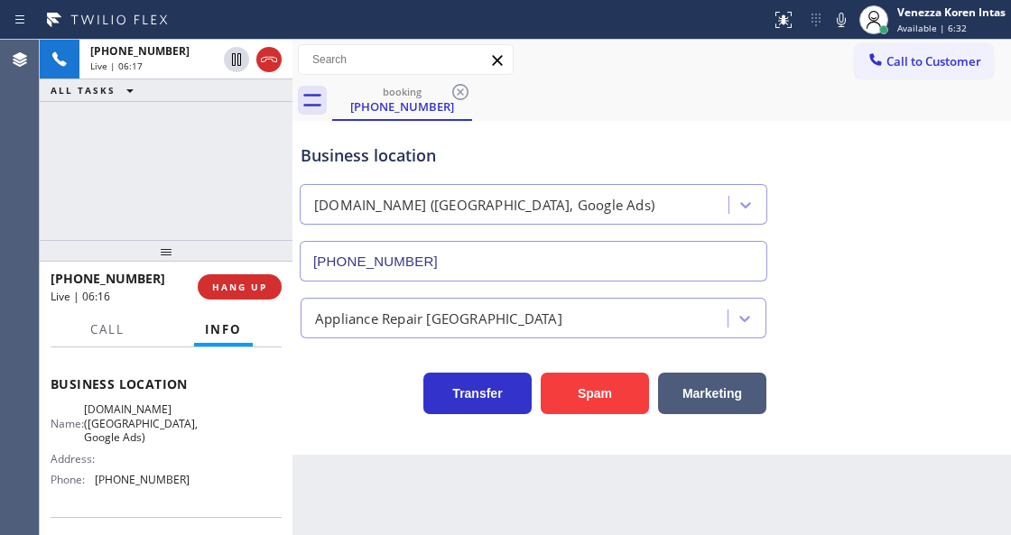
scroll to position [240, 0]
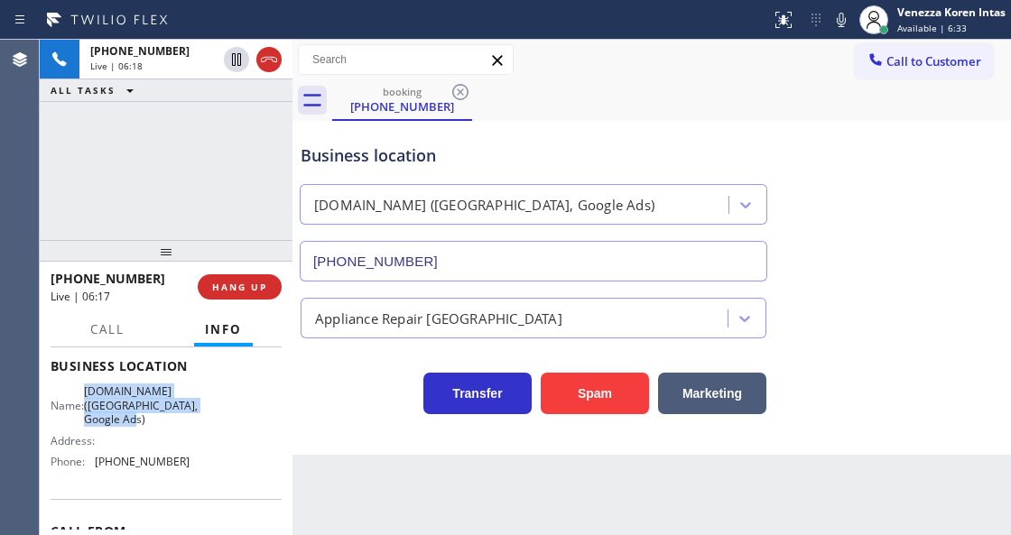
drag, startPoint x: 95, startPoint y: 388, endPoint x: 192, endPoint y: 428, distance: 105.2
click at [192, 428] on div "Name: VikingCare.online (Los Angeles, Google Ads) Address: Phone: (213) 415-2749" at bounding box center [166, 429] width 231 height 91
copy span "VikingCare.online (Los Angeles, Google Ads)"
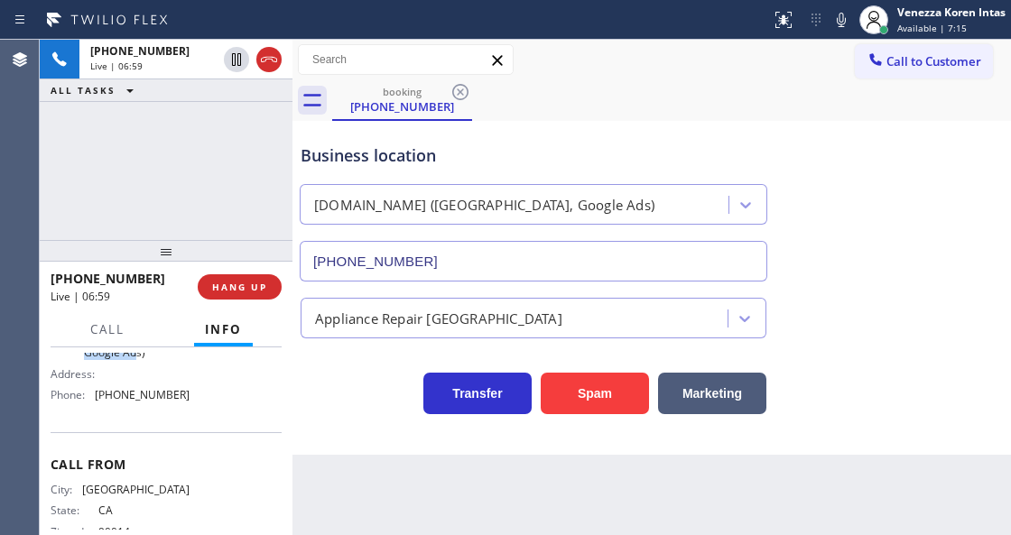
scroll to position [285, 0]
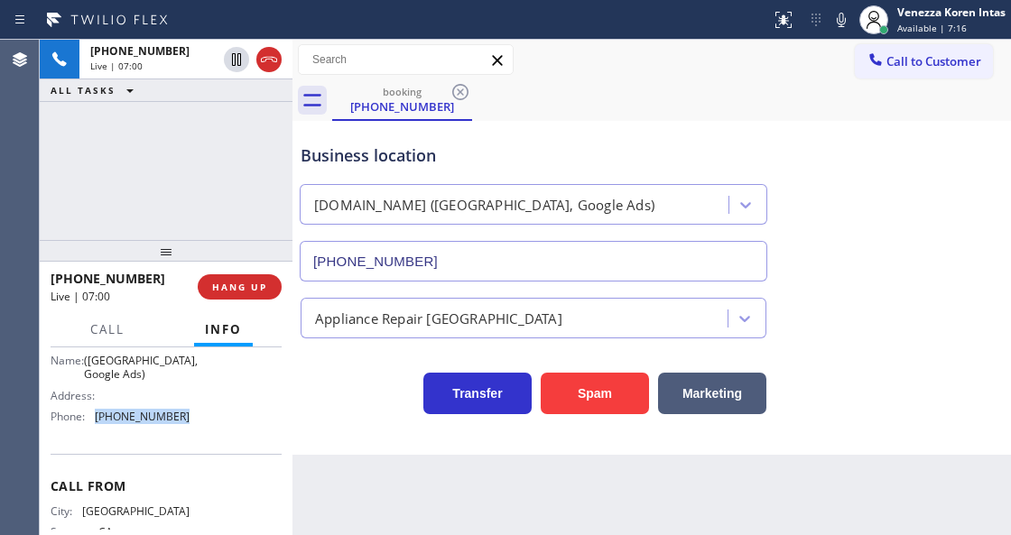
drag, startPoint x: 135, startPoint y: 418, endPoint x: 96, endPoint y: 418, distance: 39.7
click at [96, 418] on div "Name: VikingCare.online (Los Angeles, Google Ads) Address: Phone: (213) 415-2749" at bounding box center [166, 384] width 231 height 91
copy div "(213) 415-2749"
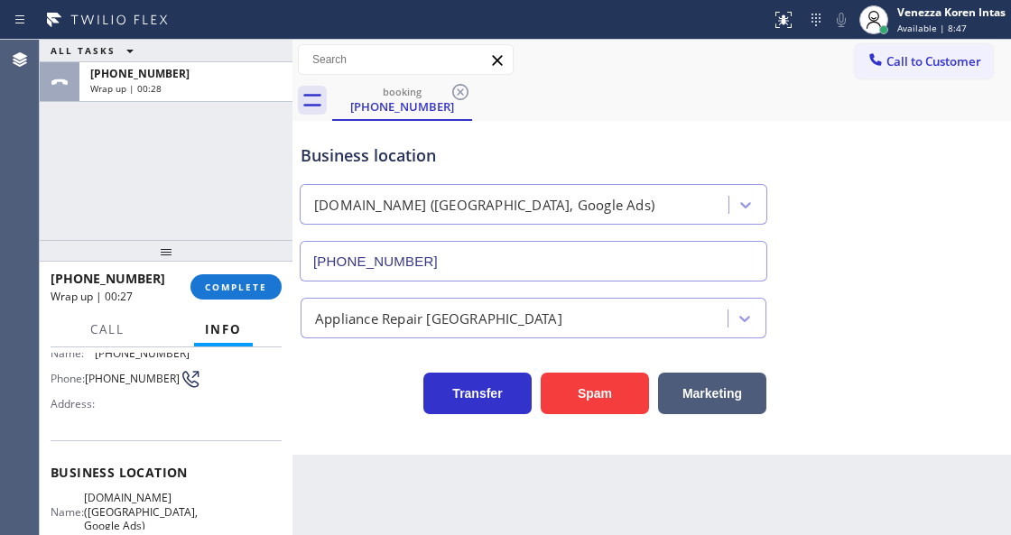
scroll to position [45, 0]
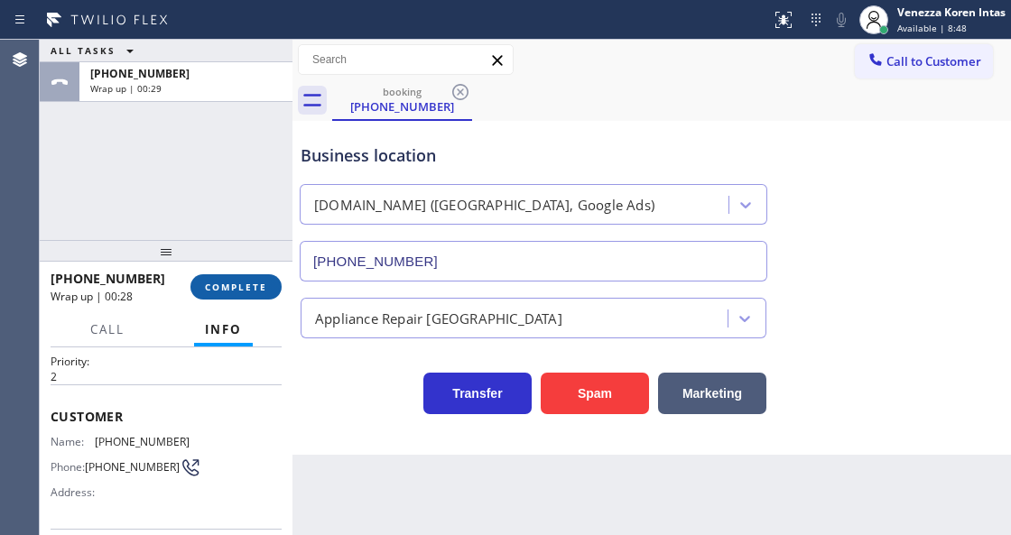
click at [245, 287] on span "COMPLETE" at bounding box center [236, 287] width 62 height 13
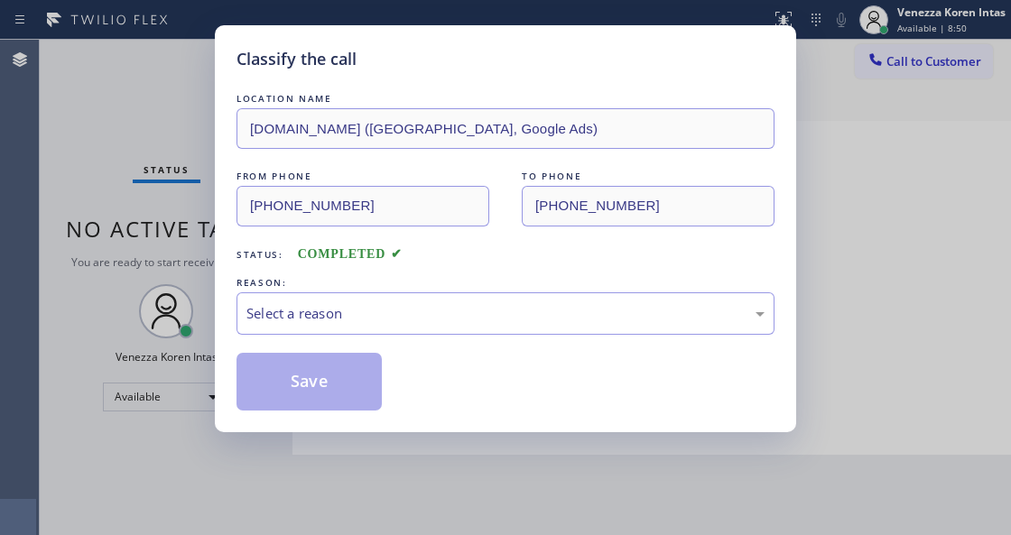
click at [390, 307] on div "Select a reason" at bounding box center [505, 313] width 518 height 21
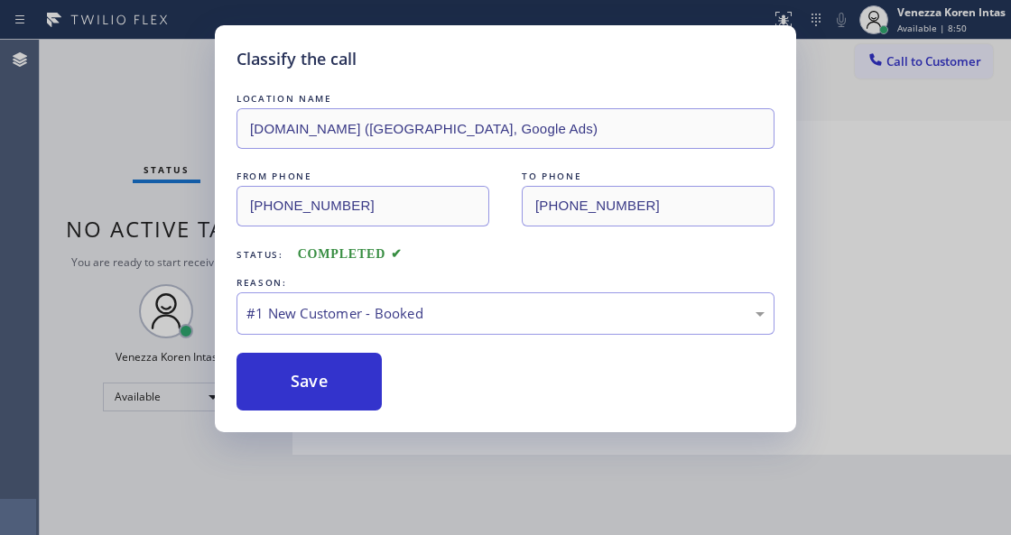
drag, startPoint x: 345, startPoint y: 372, endPoint x: 478, endPoint y: 86, distance: 315.7
click at [344, 372] on button "Save" at bounding box center [308, 382] width 145 height 58
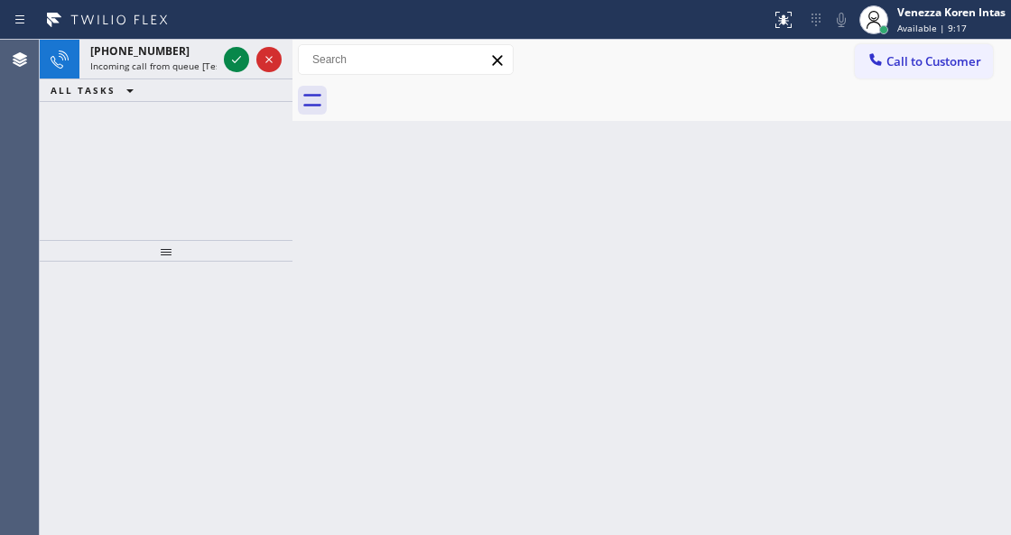
click at [232, 60] on icon at bounding box center [236, 59] width 9 height 7
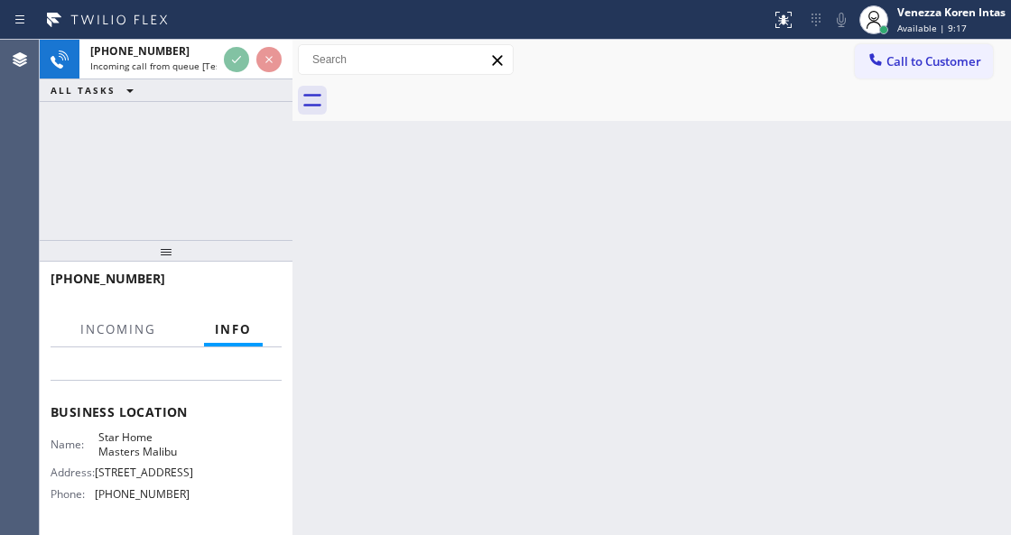
scroll to position [240, 0]
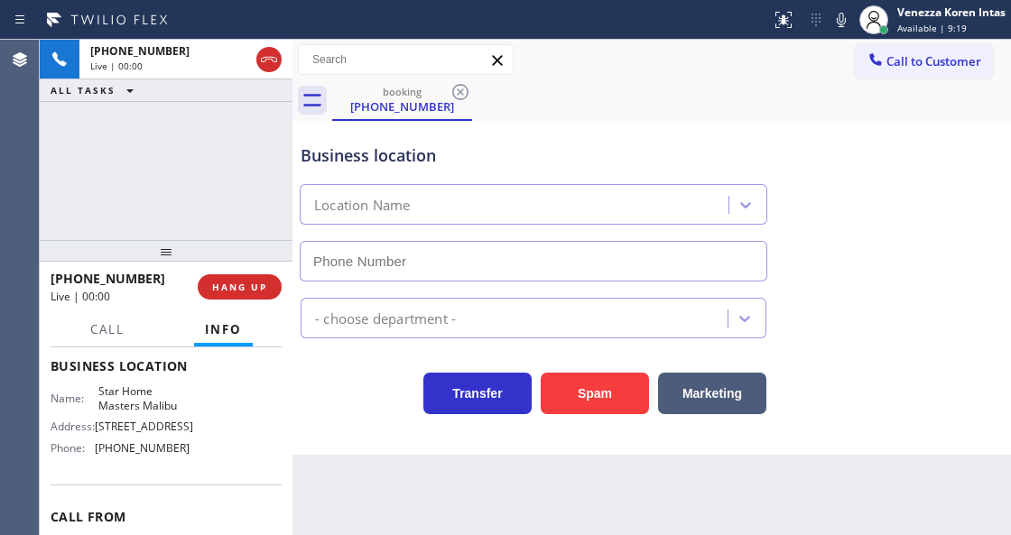
type input "(310) 660-7578"
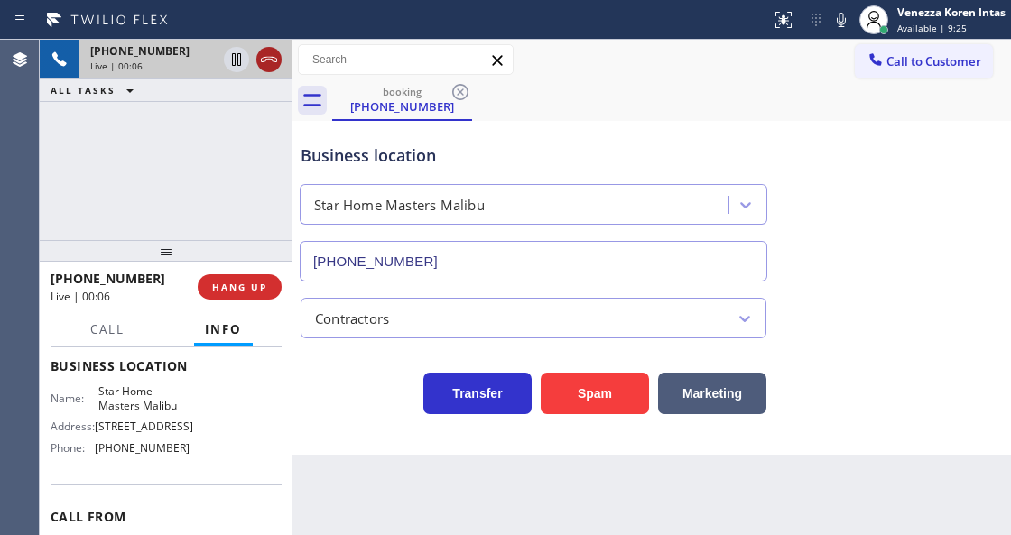
click at [273, 61] on icon at bounding box center [269, 60] width 22 height 22
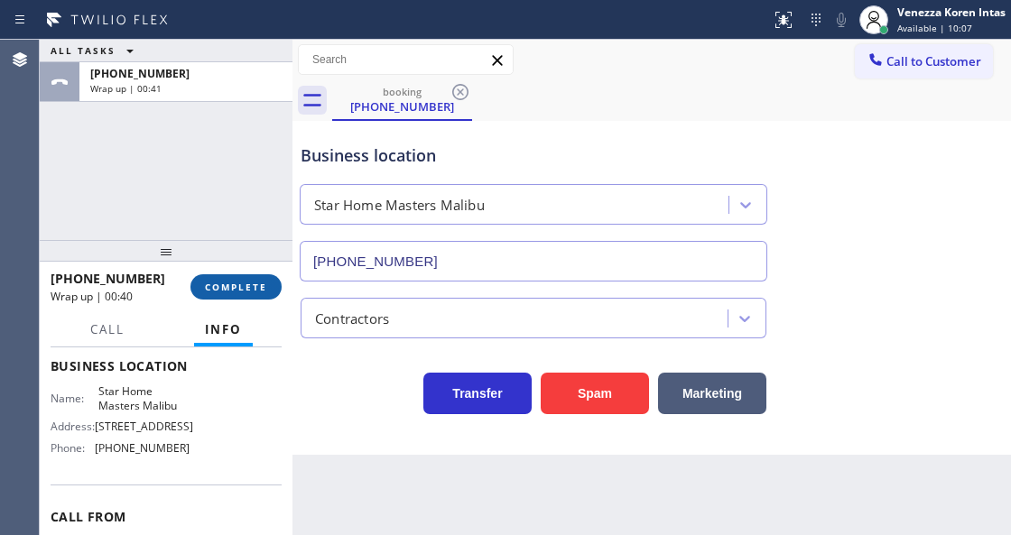
click at [239, 291] on span "COMPLETE" at bounding box center [236, 287] width 62 height 13
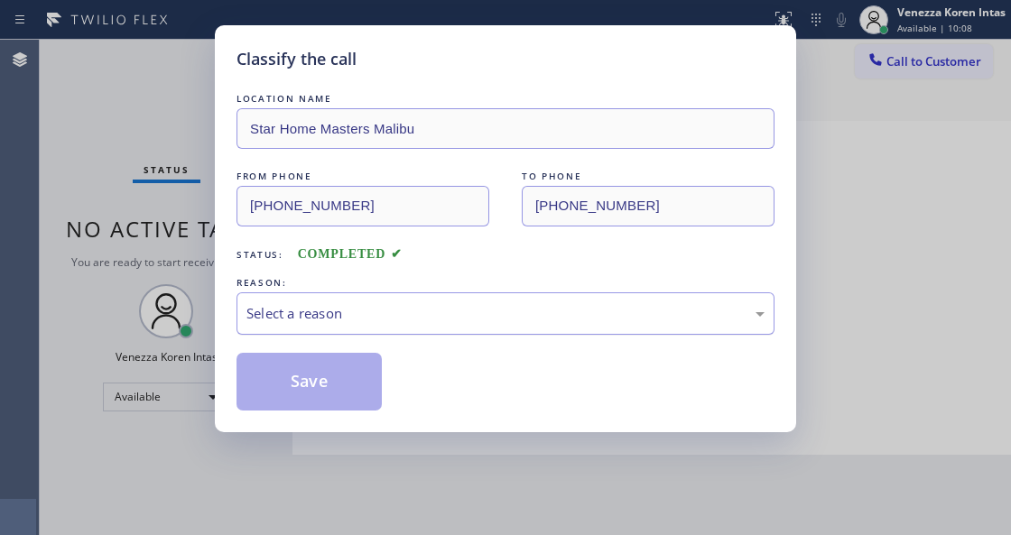
click at [409, 312] on div "Select a reason" at bounding box center [505, 313] width 518 height 21
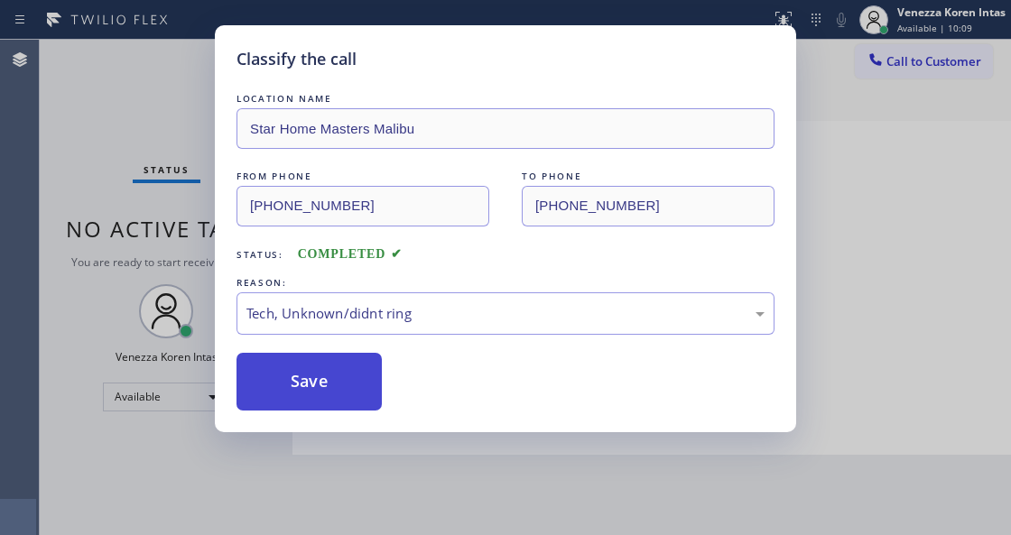
click at [364, 406] on button "Save" at bounding box center [308, 382] width 145 height 58
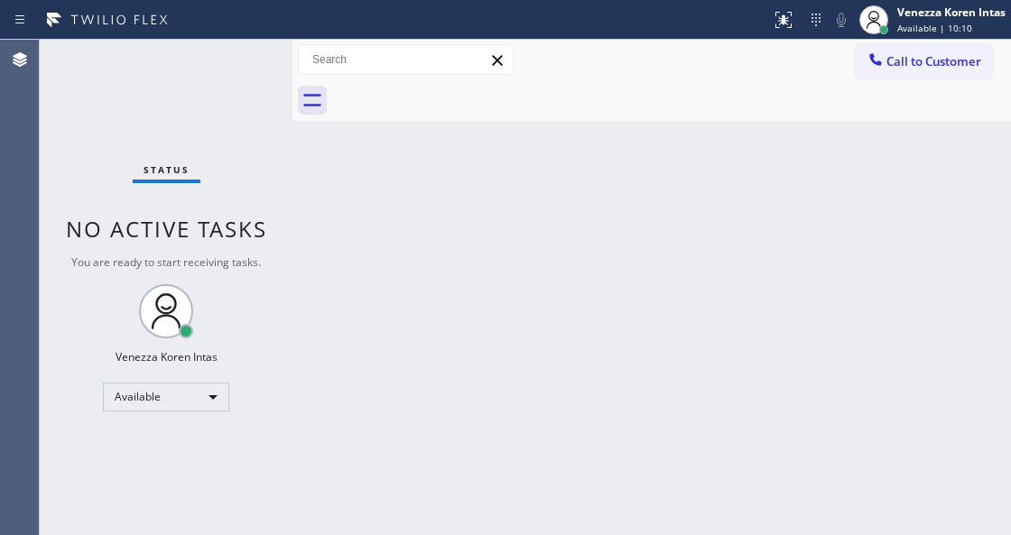
click at [204, 84] on div "Status No active tasks You are ready to start receiving tasks. Venezza Koren In…" at bounding box center [166, 287] width 253 height 495
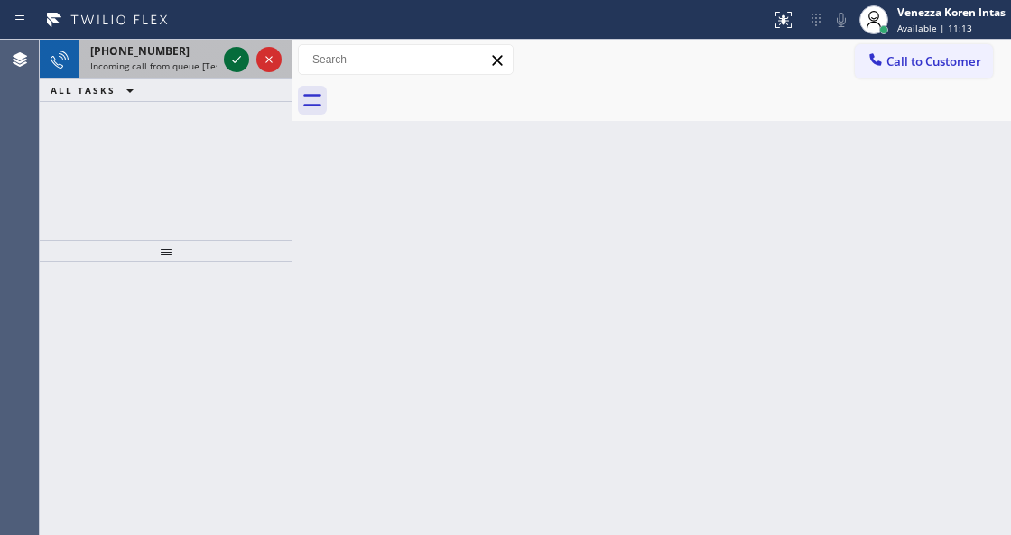
click at [236, 56] on icon at bounding box center [237, 60] width 22 height 22
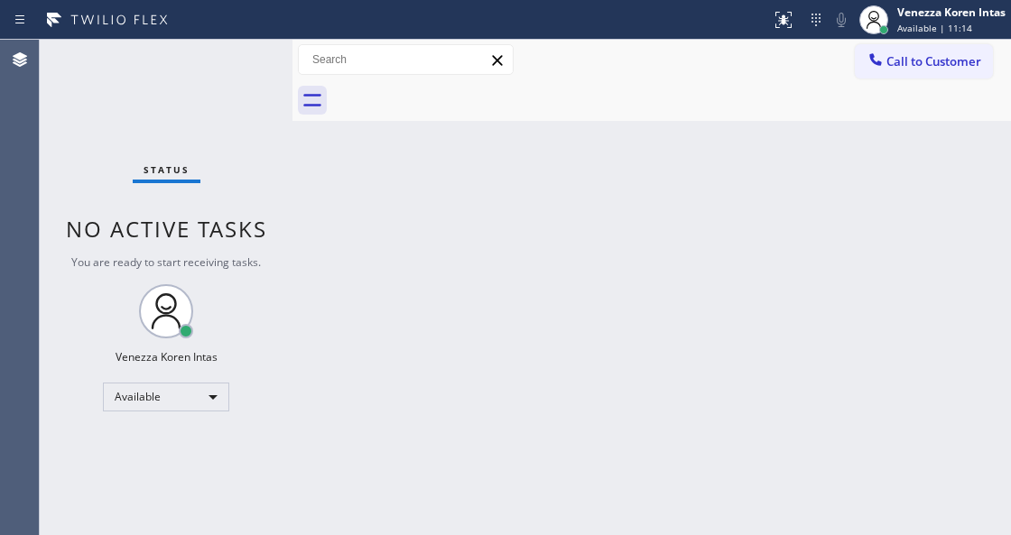
click at [236, 56] on div "Status No active tasks You are ready to start receiving tasks. Venezza Koren In…" at bounding box center [166, 287] width 253 height 495
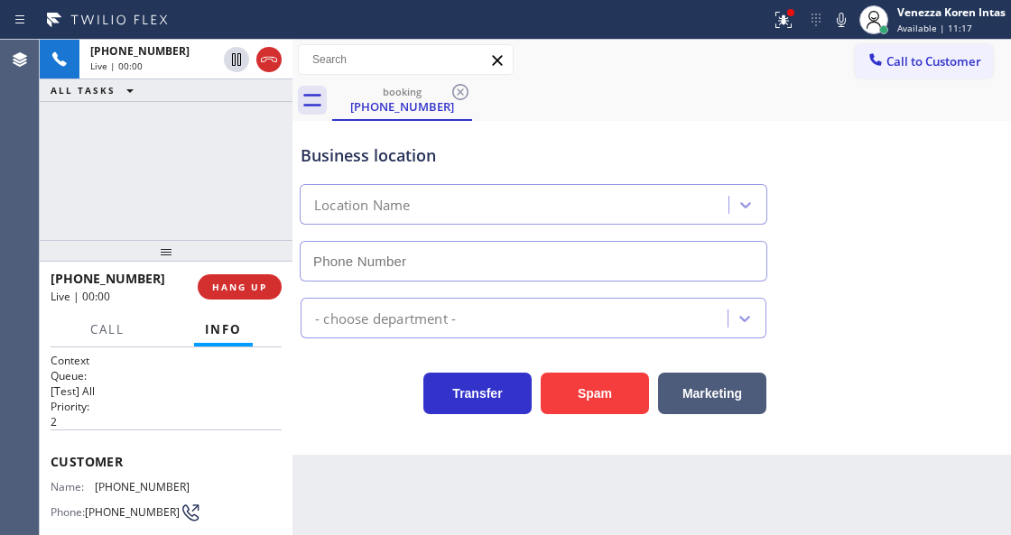
type input "(347) 284-6179"
click at [552, 474] on div "Back to Dashboard Change Sender ID Customers Technicians Select a contact Outbo…" at bounding box center [651, 287] width 718 height 495
click at [308, 197] on div "Repair Twist of New York" at bounding box center [516, 205] width 423 height 32
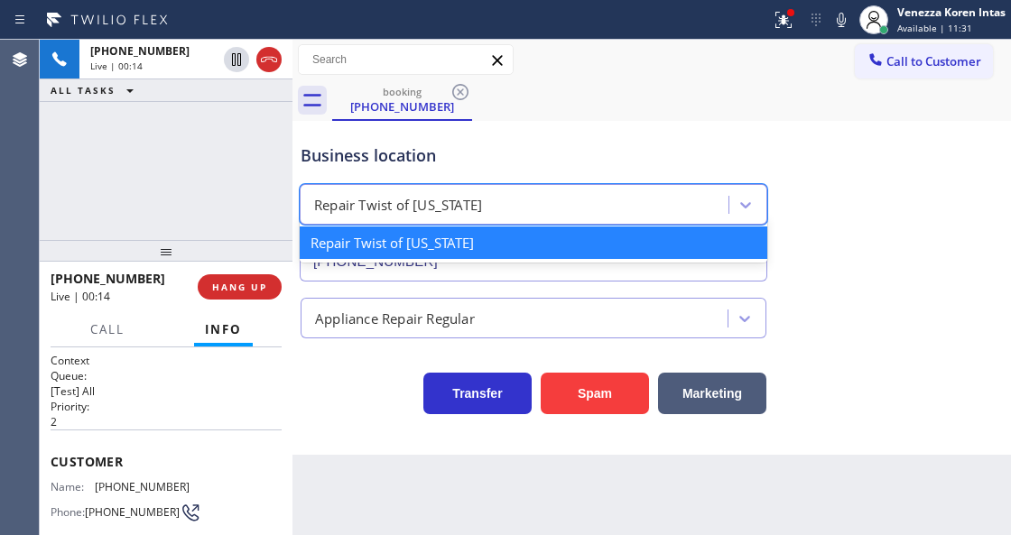
click at [330, 155] on div "Business location" at bounding box center [533, 155] width 466 height 24
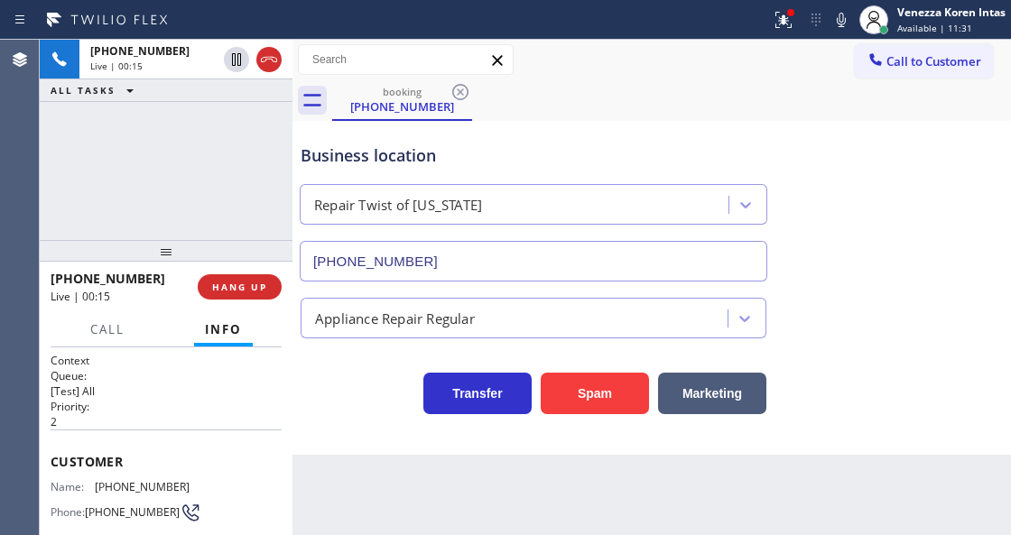
click at [392, 159] on div "Business location" at bounding box center [533, 155] width 466 height 24
click at [209, 106] on div "+13472992238 Live | 00:15 ALL TASKS ALL TASKS ACTIVE TASKS TASKS IN WRAP UP" at bounding box center [166, 140] width 253 height 200
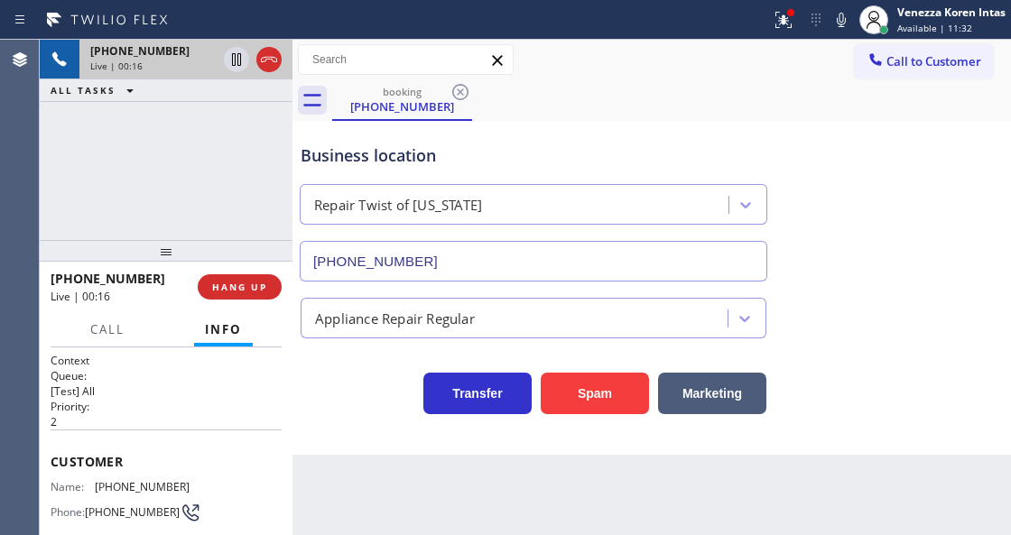
click at [189, 72] on div "+13472992238 Live | 00:16" at bounding box center [149, 60] width 141 height 40
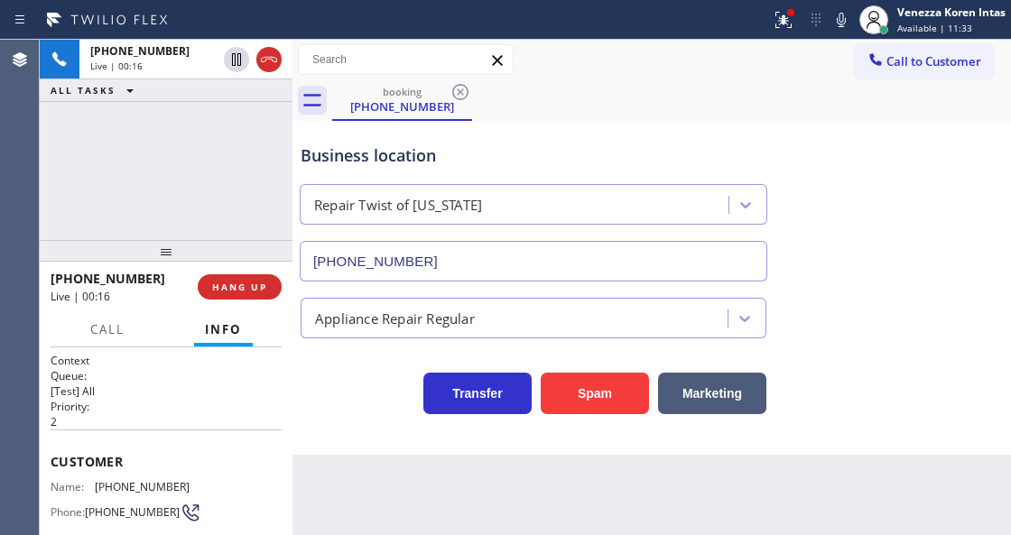
click at [256, 157] on div "+13472992238 Live | 00:16 ALL TASKS ALL TASKS ACTIVE TASKS TASKS IN WRAP UP" at bounding box center [166, 140] width 253 height 200
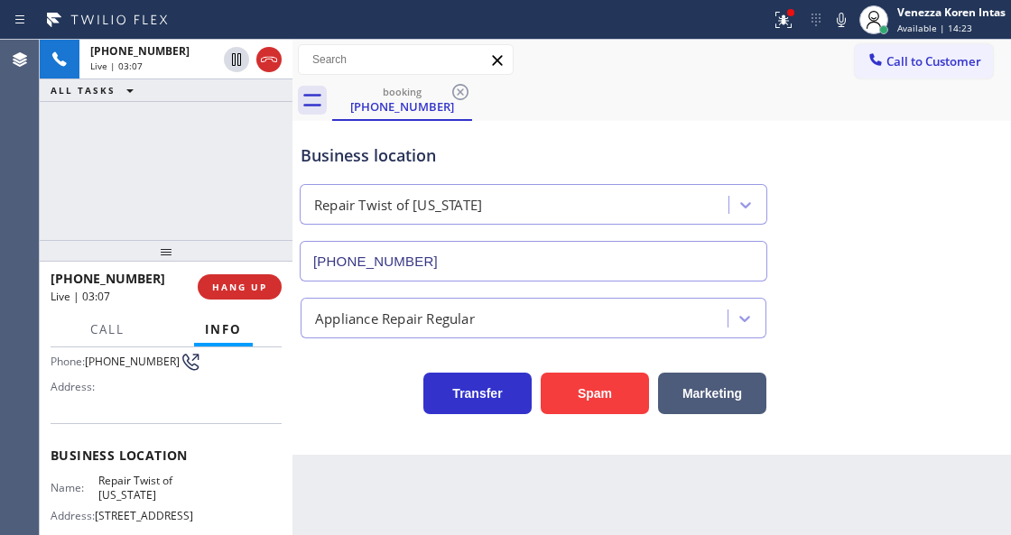
scroll to position [180, 0]
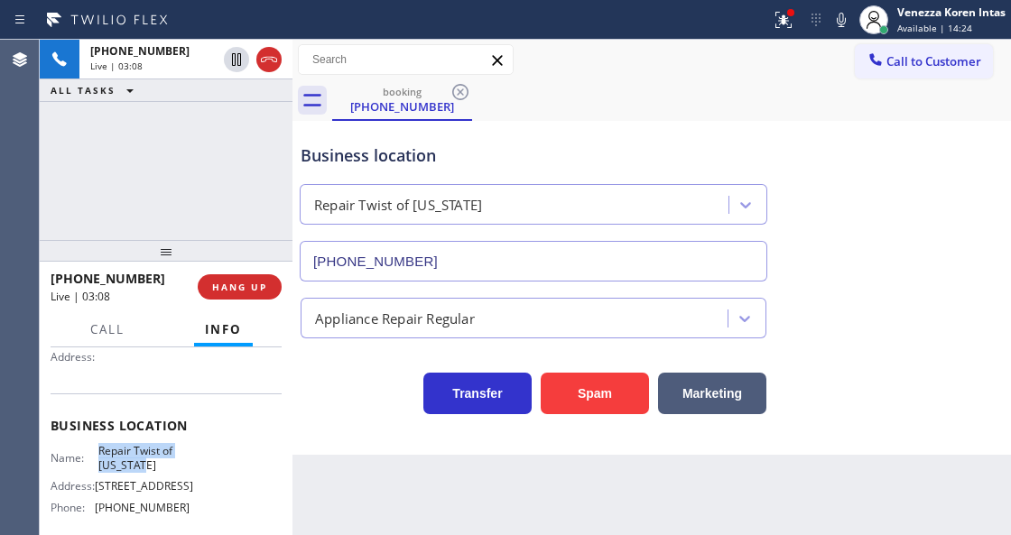
drag, startPoint x: 90, startPoint y: 448, endPoint x: 173, endPoint y: 467, distance: 85.4
click at [173, 467] on div "Name: Repair Twist of New York" at bounding box center [120, 458] width 139 height 28
copy div "Repair Twist of New York"
click at [788, 23] on icon at bounding box center [783, 20] width 22 height 22
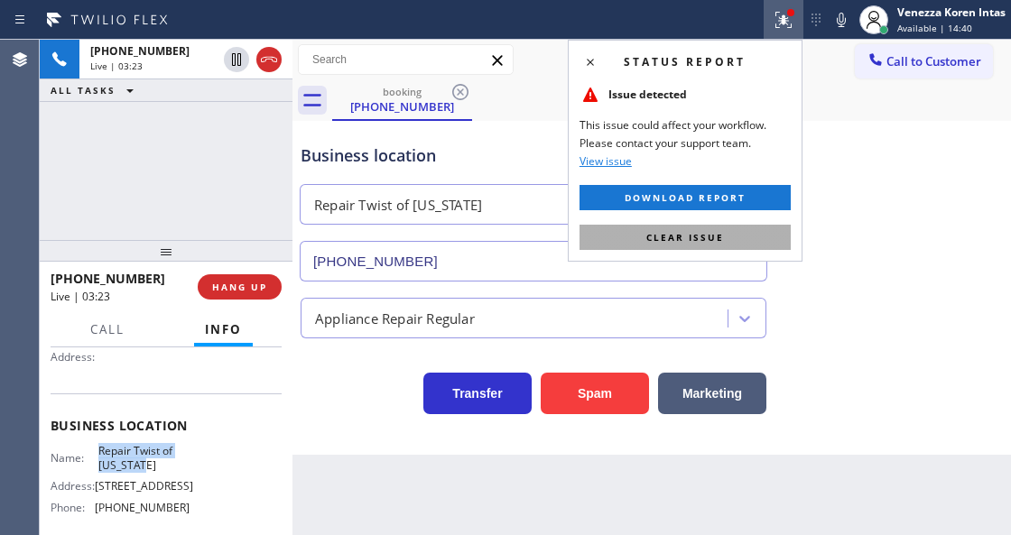
click at [757, 240] on button "Clear issue" at bounding box center [684, 237] width 211 height 25
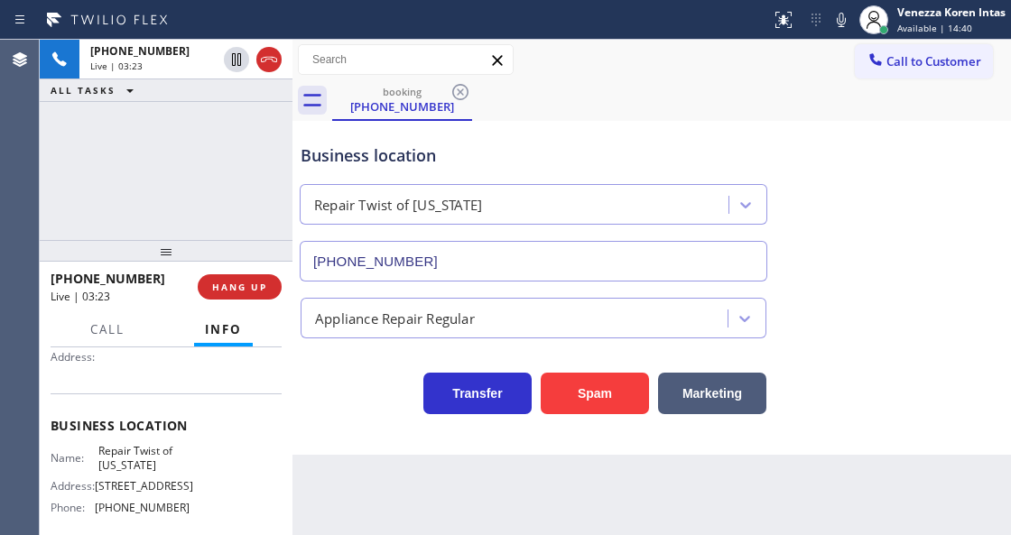
click at [897, 245] on div "Business location Repair Twist of New York (347) 284-6179" at bounding box center [651, 199] width 709 height 163
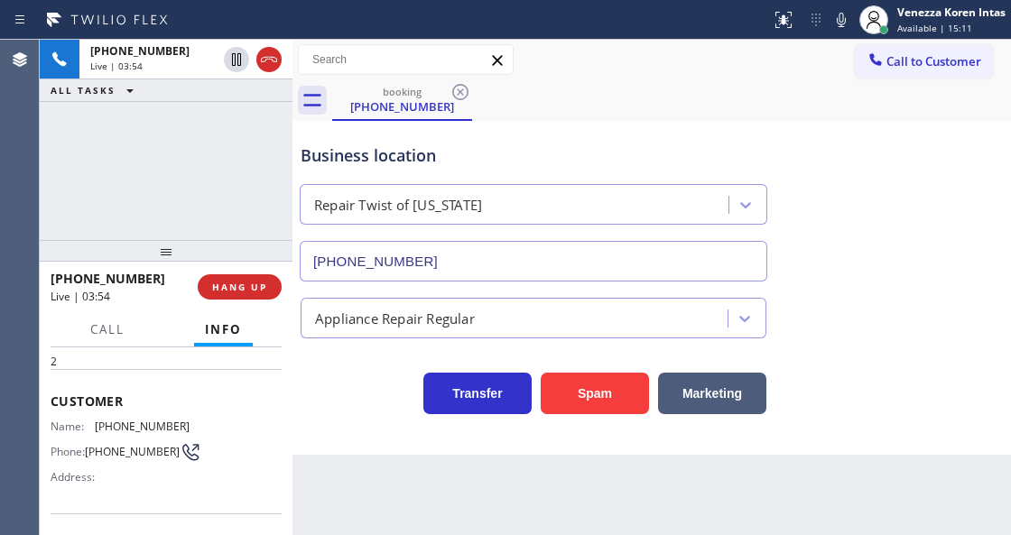
scroll to position [60, 0]
drag, startPoint x: 184, startPoint y: 422, endPoint x: 88, endPoint y: 420, distance: 96.6
click at [88, 420] on div "Name: (347) 299-2238 Phone: (347) 299-2238 Address:" at bounding box center [166, 455] width 231 height 71
copy div "(347) 299-2238"
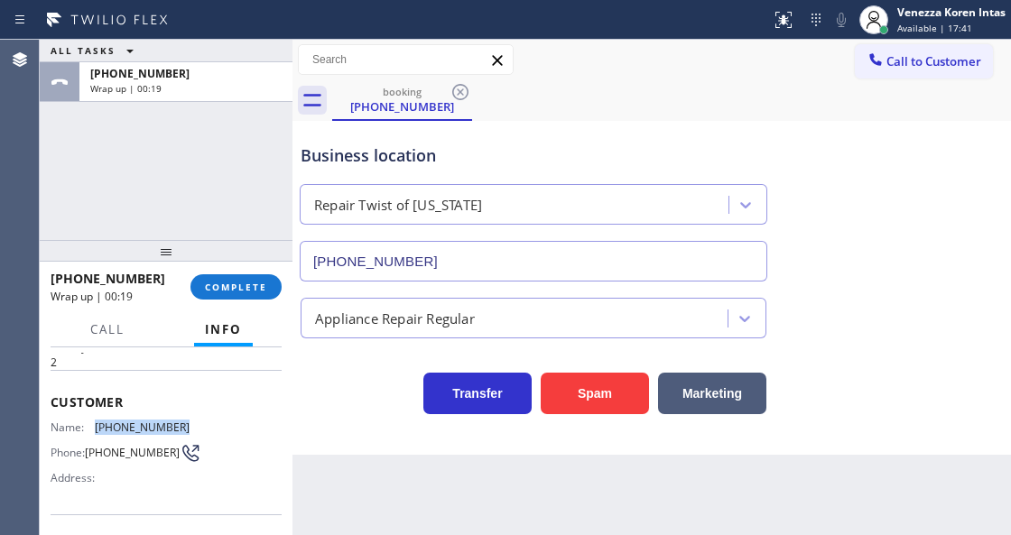
scroll to position [240, 0]
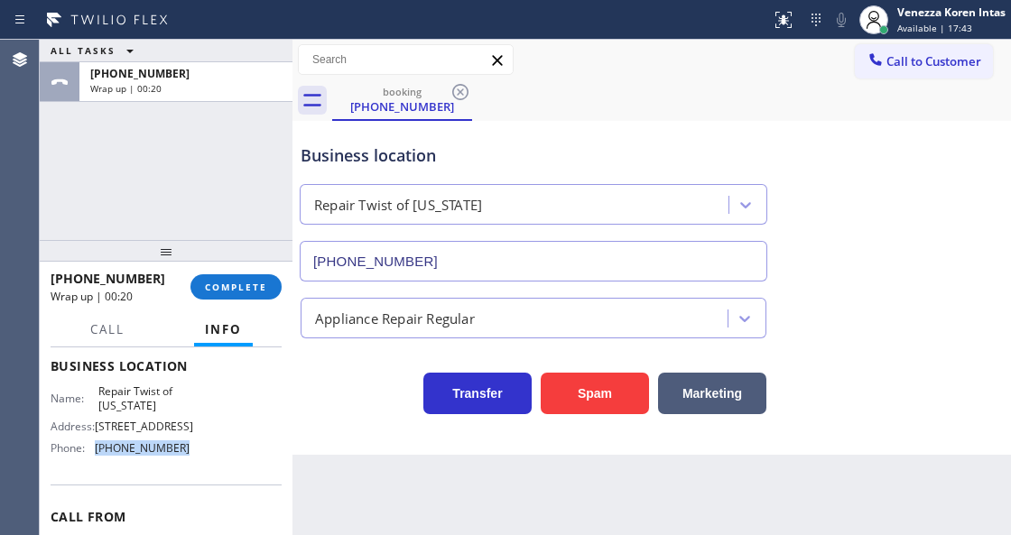
drag, startPoint x: 202, startPoint y: 478, endPoint x: 94, endPoint y: 470, distance: 108.6
click at [93, 462] on div "Name: Repair Twist of New York Address: 895 Grand St Brooklyn, NY 11211, USA Ph…" at bounding box center [166, 423] width 231 height 78
copy div "(347) 284-6179"
drag, startPoint x: 258, startPoint y: 294, endPoint x: 448, endPoint y: 304, distance: 189.8
click at [260, 294] on button "COMPLETE" at bounding box center [235, 286] width 91 height 25
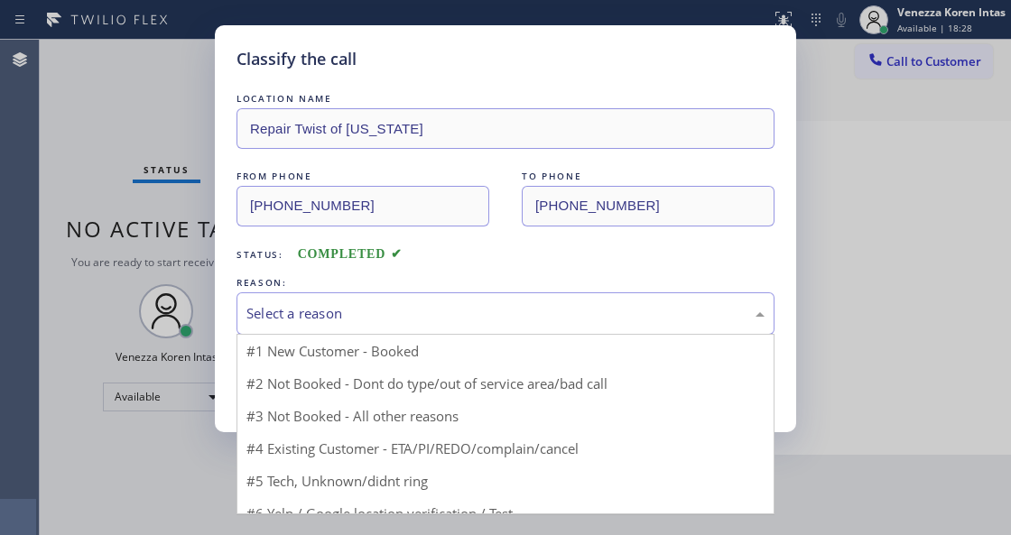
click at [447, 303] on div "Select a reason" at bounding box center [505, 313] width 518 height 21
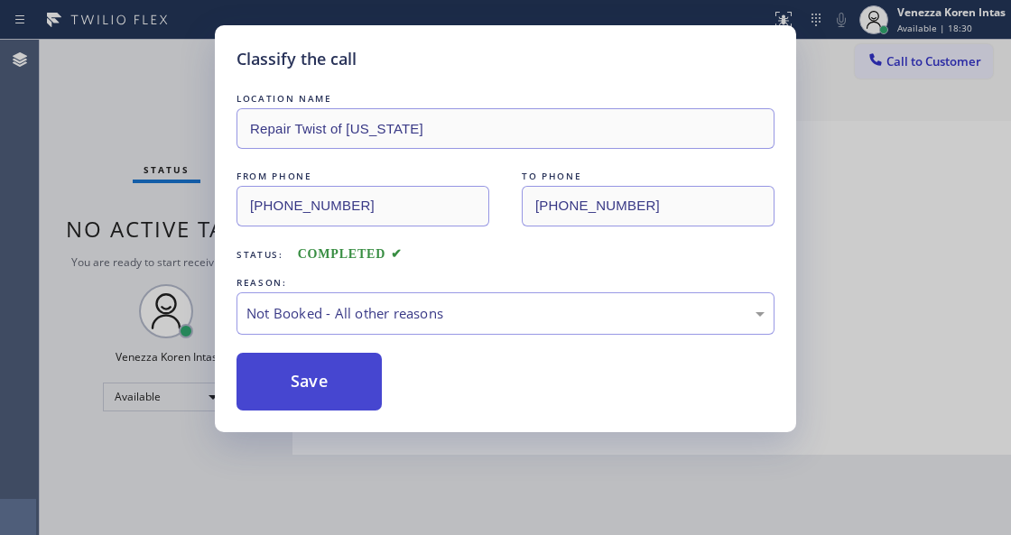
click at [339, 392] on button "Save" at bounding box center [308, 382] width 145 height 58
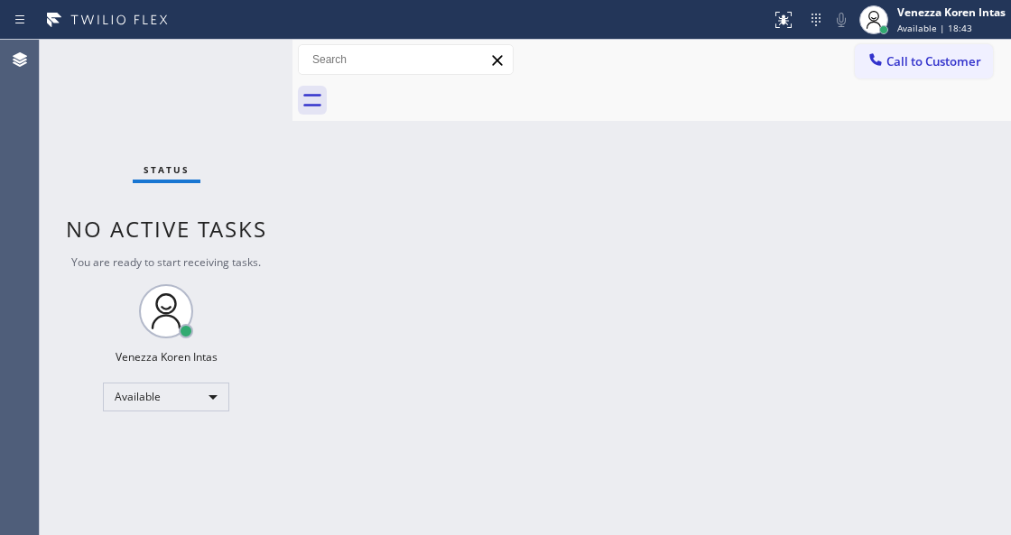
click at [281, 218] on div "Status No active tasks You are ready to start receiving tasks. Venezza Koren In…" at bounding box center [166, 287] width 253 height 495
drag, startPoint x: 135, startPoint y: 106, endPoint x: 161, endPoint y: 125, distance: 31.6
click at [137, 106] on div "Status No active tasks You are ready to start receiving tasks. Venezza Koren In…" at bounding box center [166, 287] width 253 height 495
drag, startPoint x: 328, startPoint y: 282, endPoint x: 321, endPoint y: 276, distance: 9.6
click at [327, 282] on div "Back to Dashboard Change Sender ID Customers Technicians Select a contact Outbo…" at bounding box center [651, 287] width 718 height 495
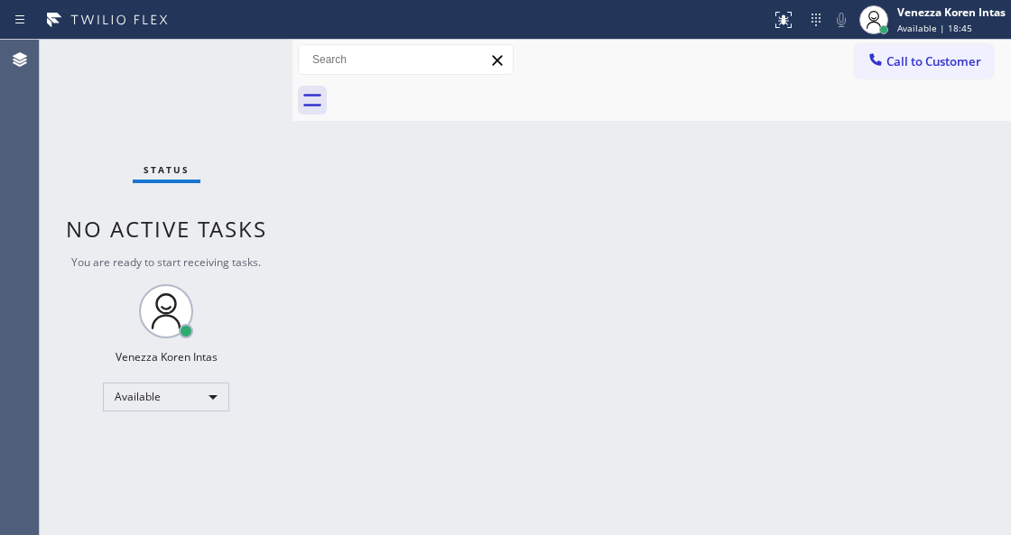
click at [264, 179] on div "Status No active tasks You are ready to start receiving tasks. Venezza Koren In…" at bounding box center [166, 287] width 253 height 495
click at [256, 113] on div "Status No active tasks You are ready to start receiving tasks. Venezza Koren In…" at bounding box center [166, 287] width 253 height 495
click at [251, 106] on div "Status No active tasks You are ready to start receiving tasks. Venezza Koren In…" at bounding box center [166, 287] width 253 height 495
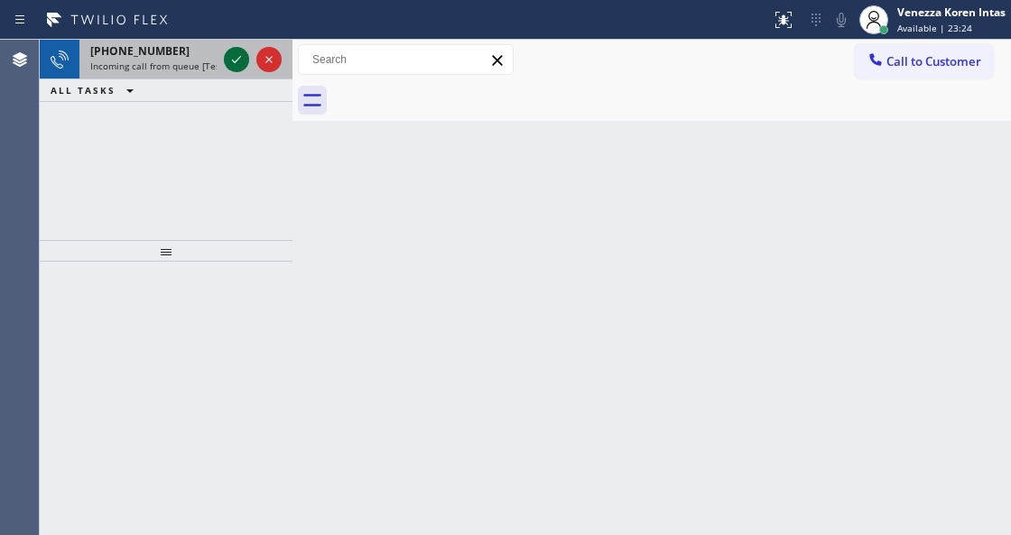
click at [235, 68] on icon at bounding box center [237, 60] width 22 height 22
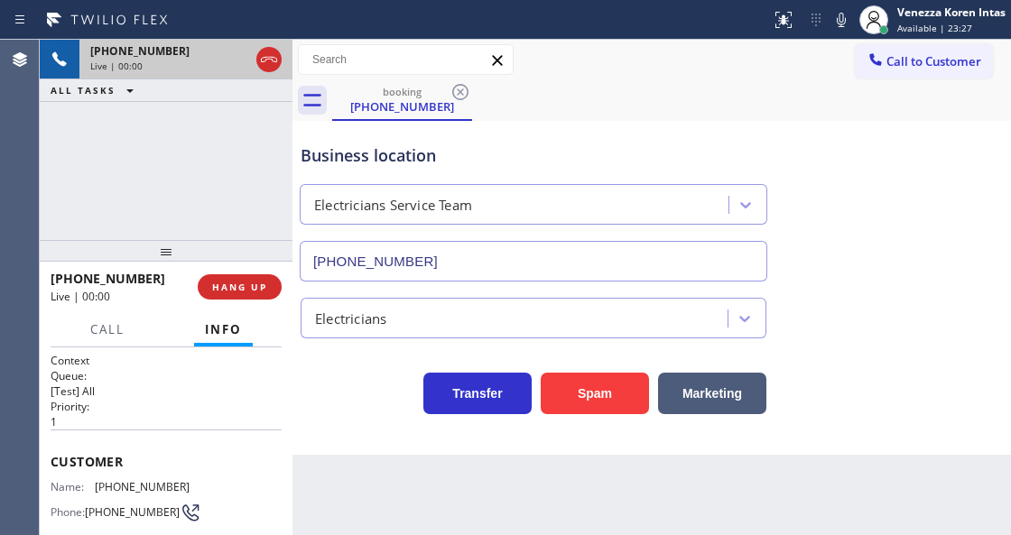
type input "(800) 568-8664"
click at [314, 455] on div "Business location Electricians Service Team (800) 568-8664 Electricians Transfe…" at bounding box center [651, 288] width 718 height 334
click at [964, 127] on div "Business location Electricians Service Team (800) 568-8664" at bounding box center [651, 199] width 709 height 163
click at [945, 120] on div "Business location Electricians Service Team (800) 568-8664" at bounding box center [651, 199] width 709 height 163
click at [701, 115] on div "booking (618) 365-9520" at bounding box center [671, 100] width 679 height 41
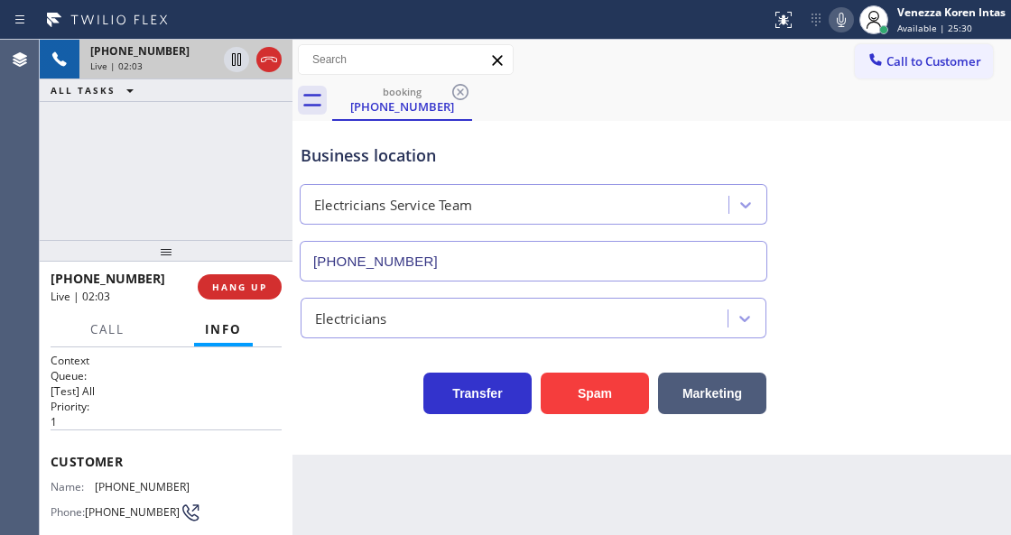
click at [837, 25] on icon at bounding box center [841, 20] width 22 height 22
click at [231, 60] on icon at bounding box center [237, 60] width 22 height 22
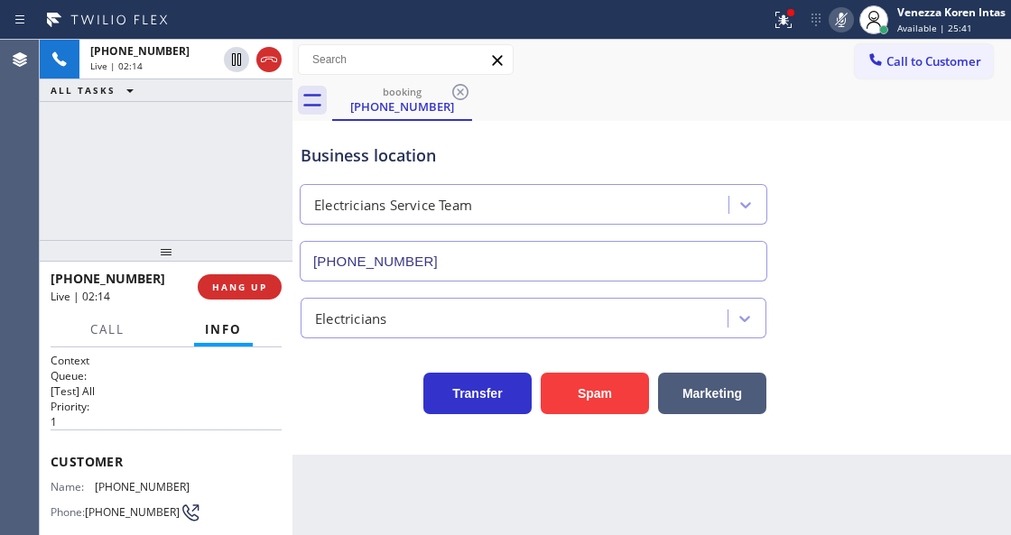
click at [830, 22] on icon at bounding box center [841, 20] width 22 height 22
click at [777, 23] on icon at bounding box center [783, 20] width 22 height 22
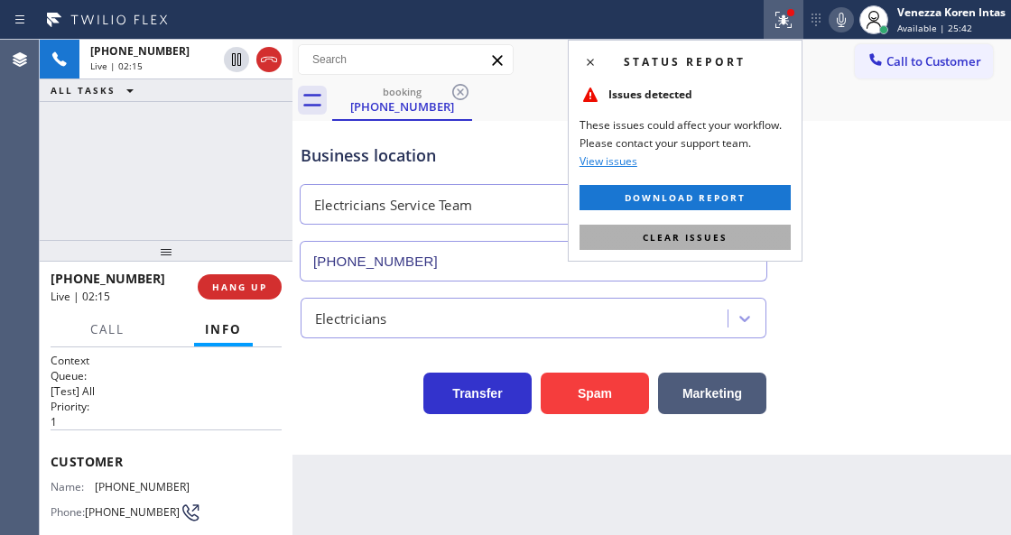
click at [742, 225] on button "Clear issues" at bounding box center [684, 237] width 211 height 25
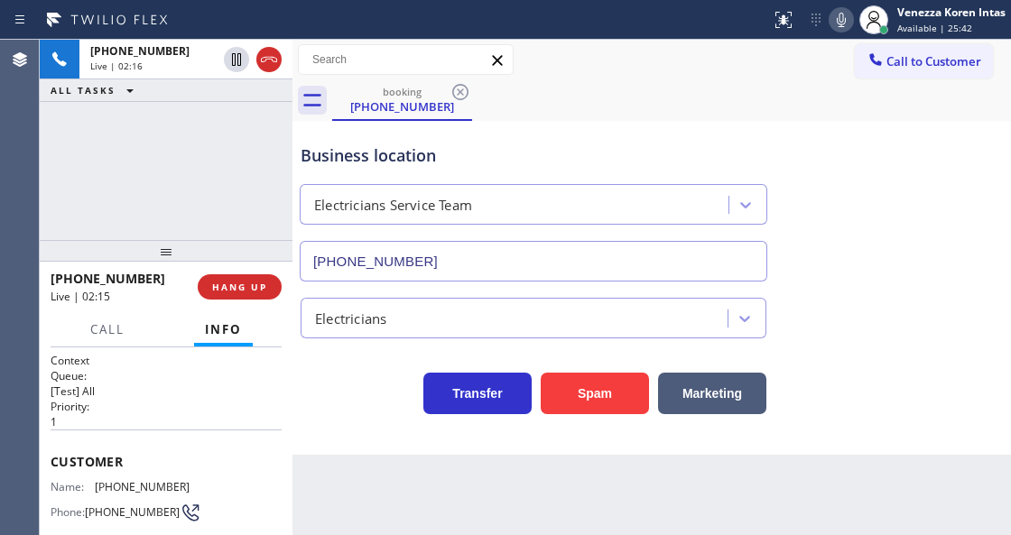
click at [798, 175] on div "Business location Electricians Service Team (800) 568-8664" at bounding box center [651, 199] width 709 height 163
drag, startPoint x: 186, startPoint y: 484, endPoint x: 92, endPoint y: 486, distance: 93.9
click at [92, 486] on div "Name: (618) 365-9520 Phone: (618) 365-9520 Address:" at bounding box center [166, 515] width 231 height 71
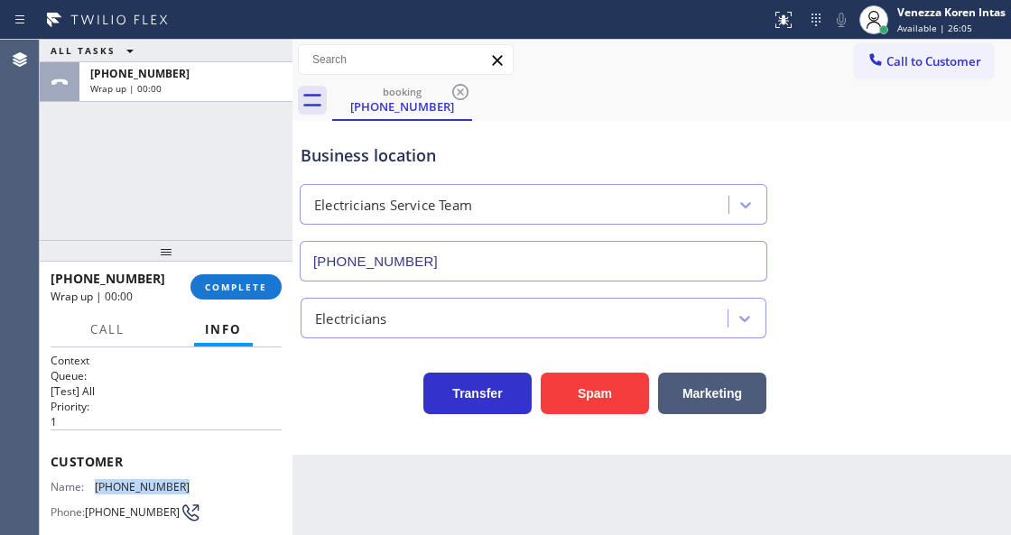
copy div "(618) 365-9520"
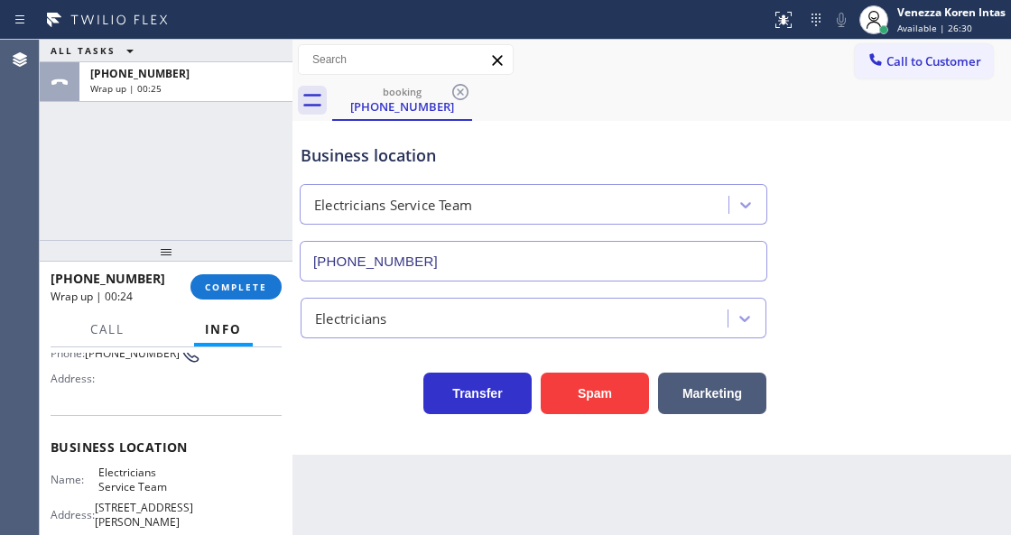
scroll to position [180, 0]
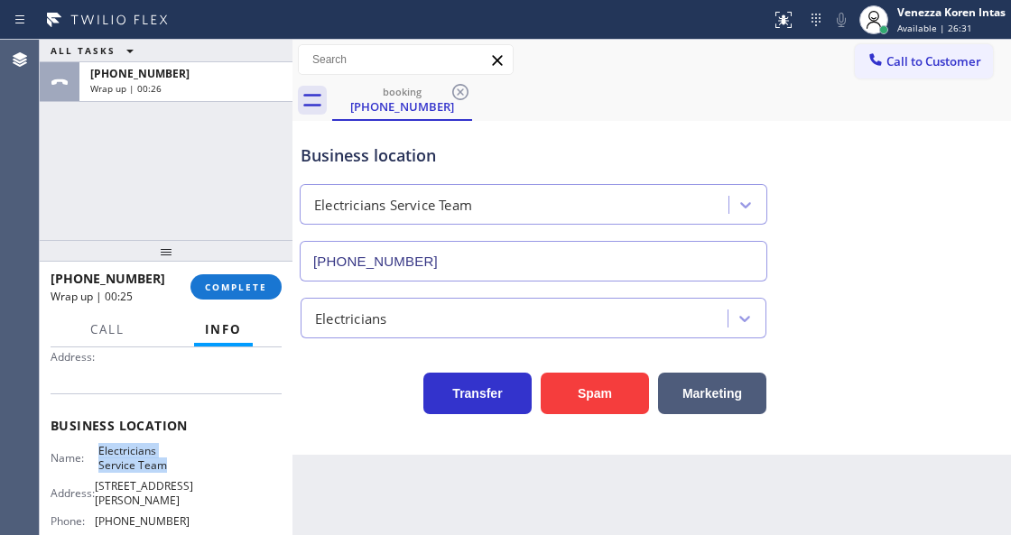
drag, startPoint x: 96, startPoint y: 444, endPoint x: 170, endPoint y: 464, distance: 76.6
click at [170, 464] on div "Name: Electricians Service Team" at bounding box center [120, 458] width 139 height 28
copy span "Electricians Service Team"
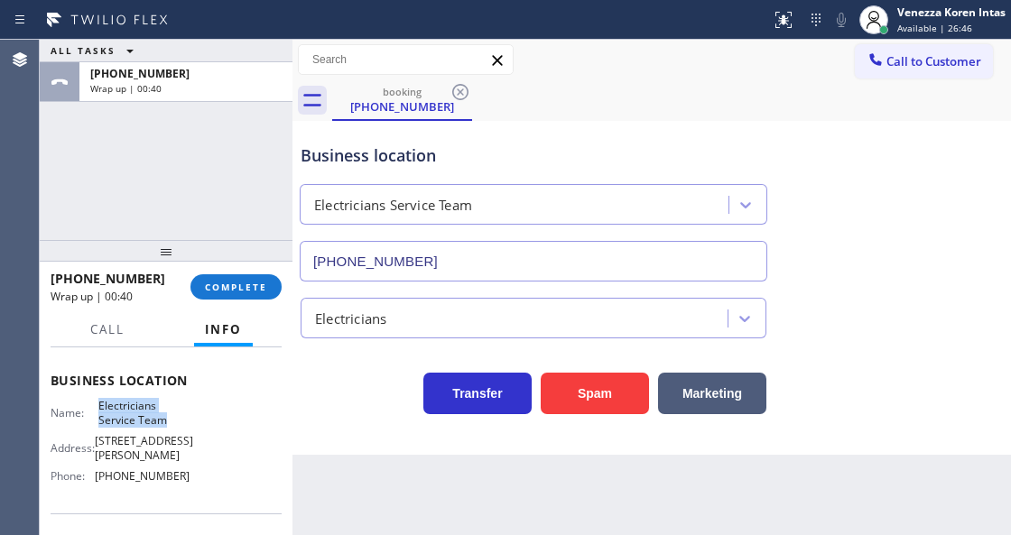
scroll to position [300, 0]
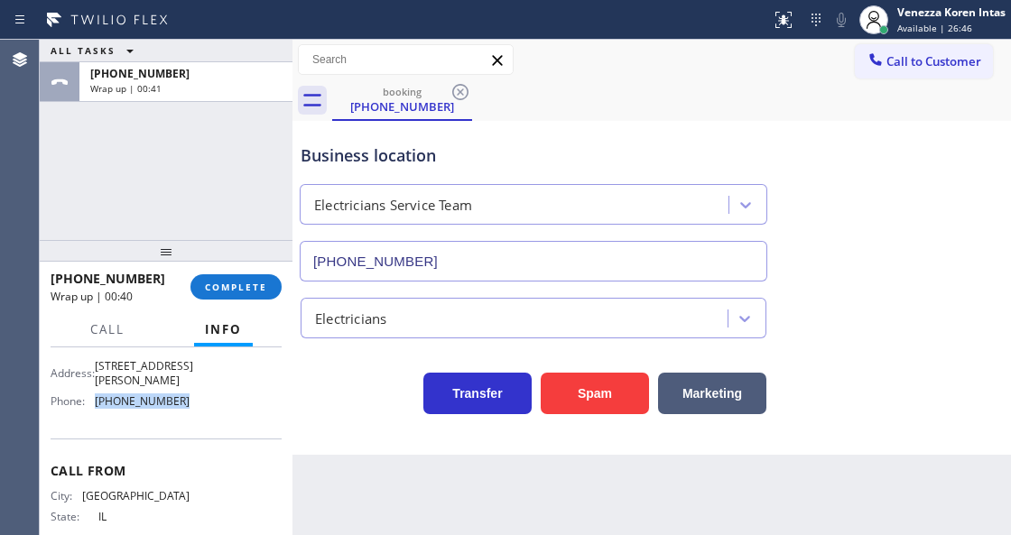
drag, startPoint x: 183, startPoint y: 410, endPoint x: 88, endPoint y: 408, distance: 94.8
click at [88, 408] on div "Name: Electricians Service Team Address: 11950 San Vicente Blvd Phone: (800) 56…" at bounding box center [166, 369] width 231 height 91
copy div "(800) 568-8664"
click at [253, 289] on span "COMPLETE" at bounding box center [236, 287] width 62 height 13
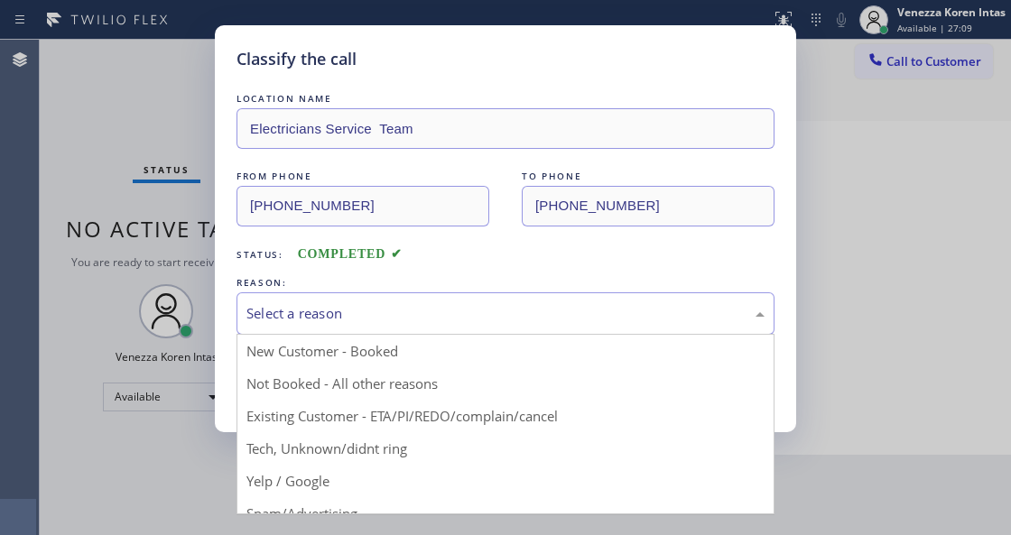
click at [400, 309] on div "Select a reason" at bounding box center [505, 313] width 518 height 21
drag, startPoint x: 361, startPoint y: 383, endPoint x: 343, endPoint y: 376, distance: 19.1
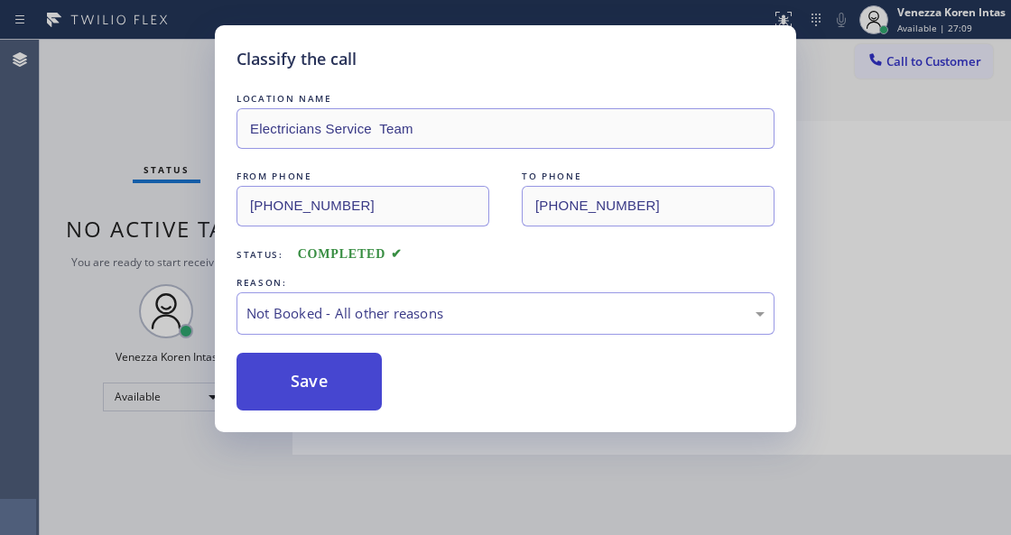
click at [343, 376] on button "Save" at bounding box center [308, 382] width 145 height 58
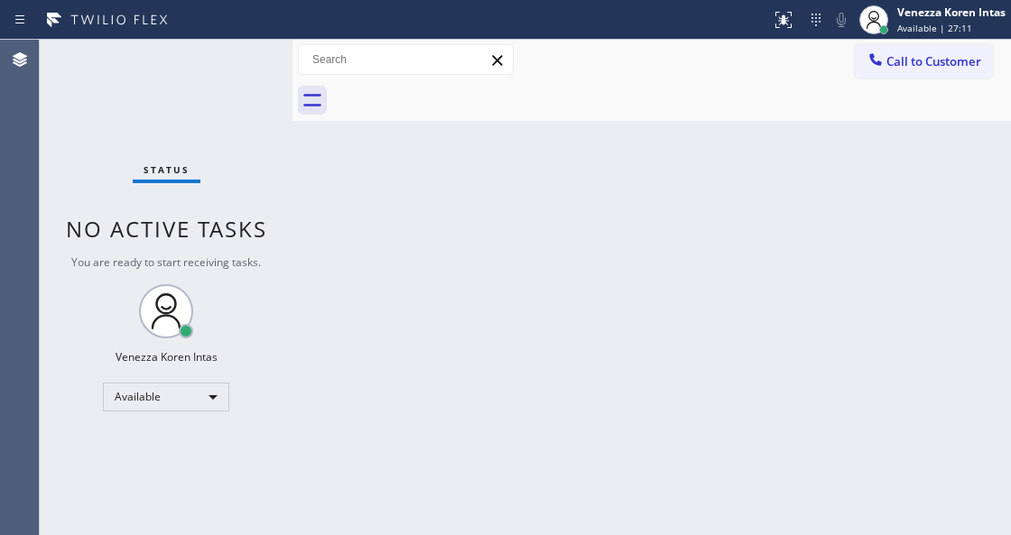
click at [213, 69] on div "Status No active tasks You are ready to start receiving tasks. Venezza Koren In…" at bounding box center [166, 287] width 253 height 495
click at [228, 80] on div "Status No active tasks You are ready to start receiving tasks. Venezza Koren In…" at bounding box center [166, 287] width 253 height 495
click at [226, 63] on div "Status No active tasks You are ready to start receiving tasks. Venezza Koren In…" at bounding box center [166, 287] width 253 height 495
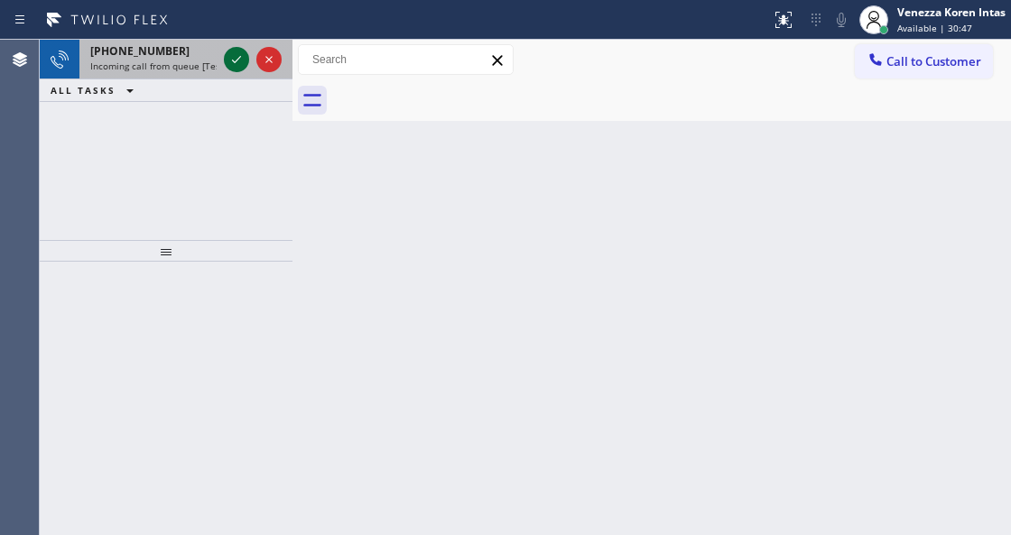
click at [235, 56] on icon at bounding box center [237, 60] width 22 height 22
click at [235, 63] on icon at bounding box center [237, 60] width 22 height 22
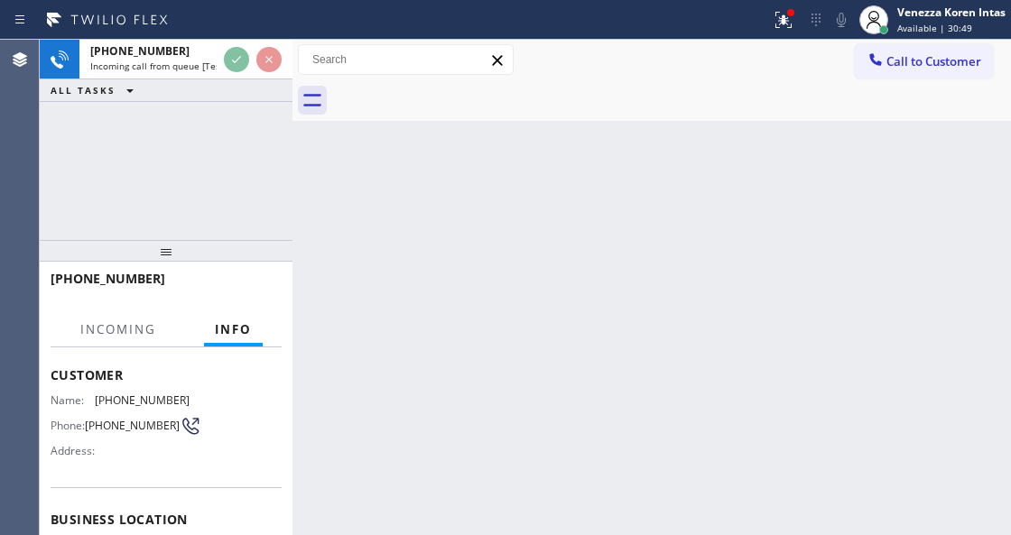
scroll to position [180, 0]
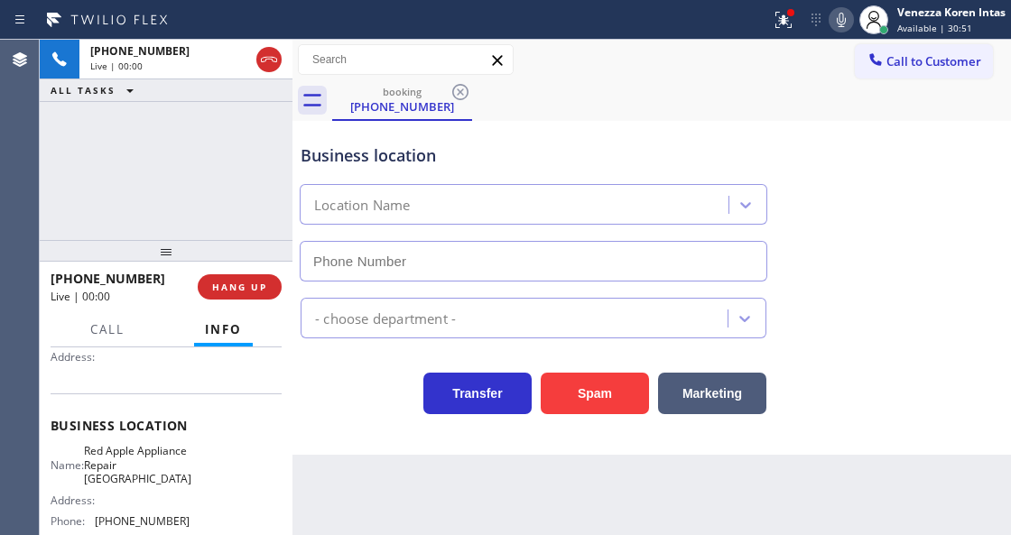
type input "(203) 693-9269"
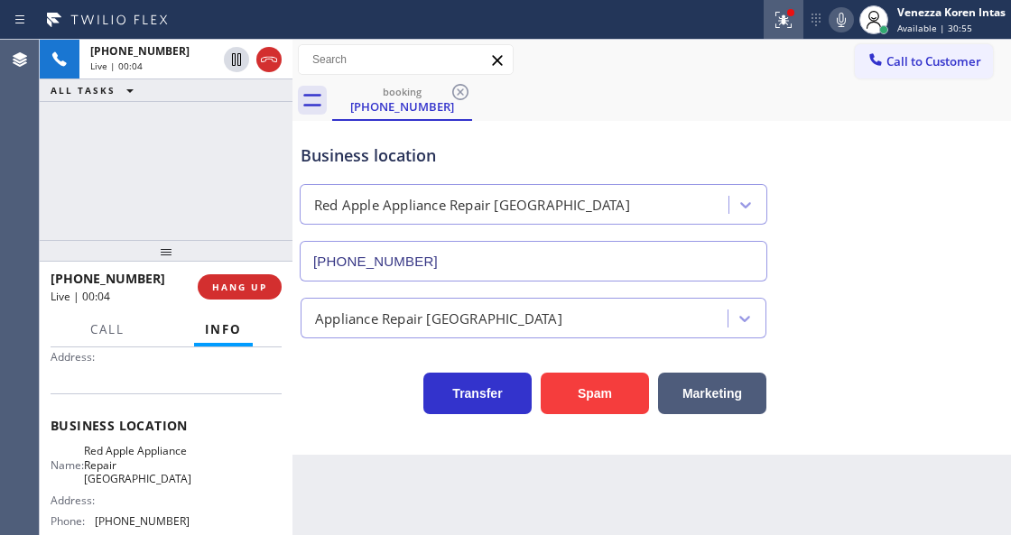
click at [783, 7] on button at bounding box center [783, 20] width 40 height 40
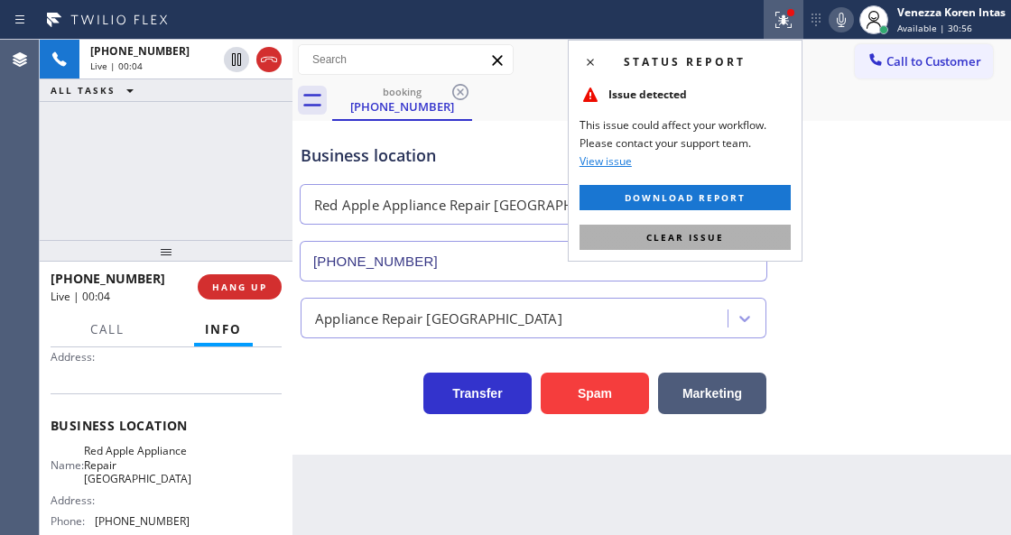
click at [740, 227] on button "Clear issue" at bounding box center [684, 237] width 211 height 25
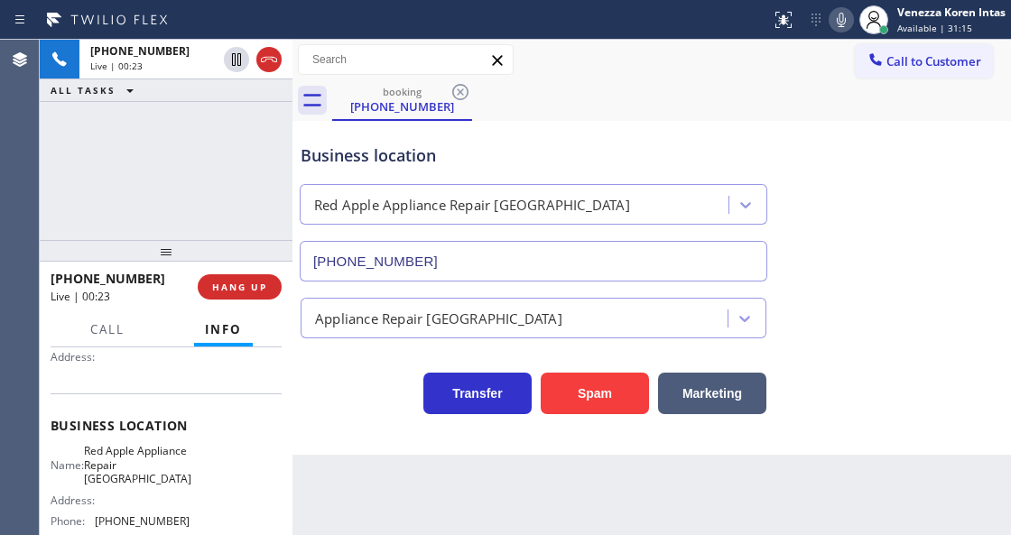
drag, startPoint x: 612, startPoint y: 47, endPoint x: 622, endPoint y: 118, distance: 72.0
click at [612, 47] on div "Call to Customer Outbound call Location Search location Your caller id phone nu…" at bounding box center [651, 60] width 718 height 32
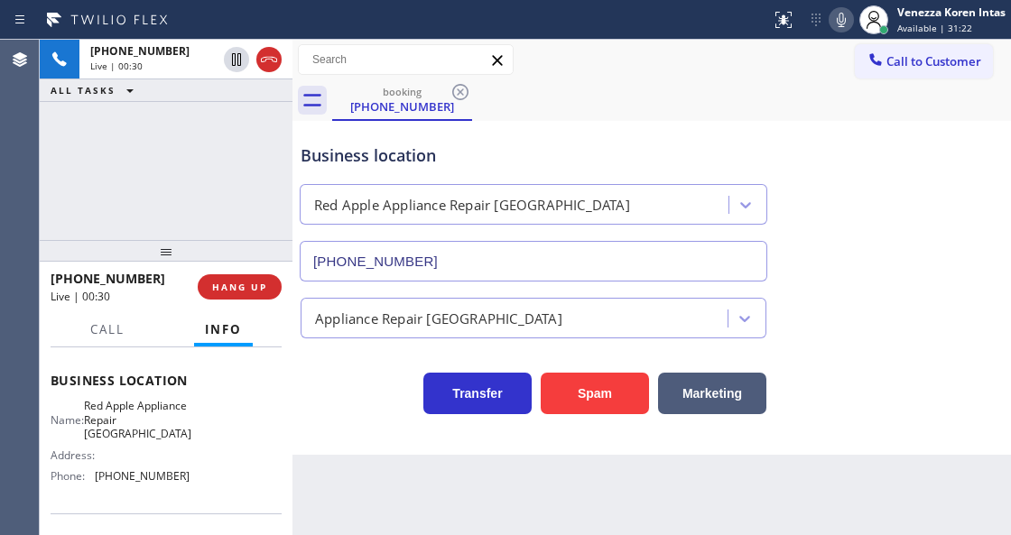
scroll to position [165, 0]
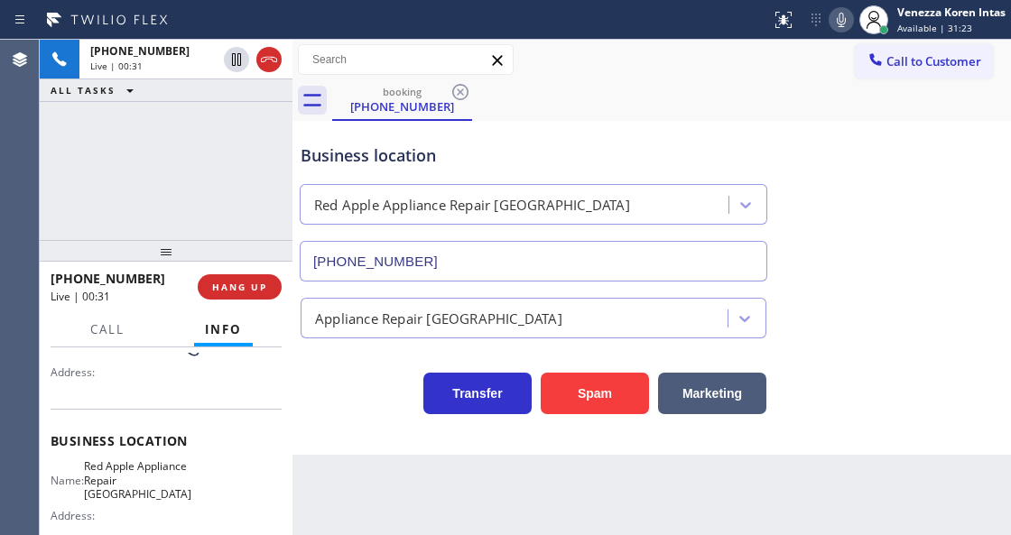
click at [190, 492] on div "Name: Red Apple Appliance Repair Branford Address: Phone: (203) 693-9269" at bounding box center [166, 504] width 231 height 91
click at [170, 489] on span "Red Apple Appliance Repair Branford" at bounding box center [137, 480] width 107 height 42
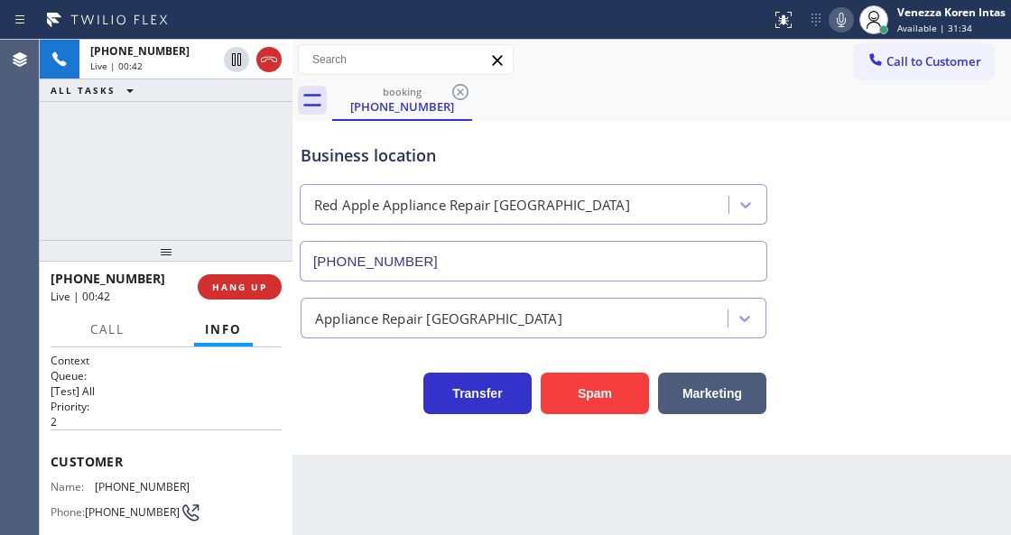
drag, startPoint x: 273, startPoint y: 66, endPoint x: 272, endPoint y: 95, distance: 28.9
click at [273, 66] on icon at bounding box center [269, 60] width 22 height 22
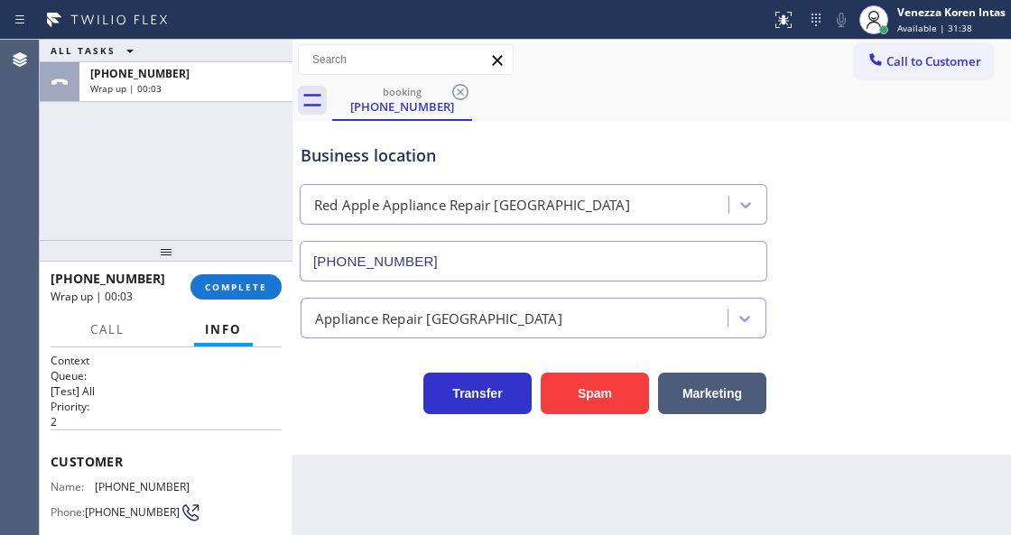
click at [156, 189] on div "ALL TASKS ALL TASKS ACTIVE TASKS TASKS IN WRAP UP +12036719679 Wrap up | 00:03" at bounding box center [166, 140] width 253 height 200
click at [263, 295] on button "COMPLETE" at bounding box center [235, 286] width 91 height 25
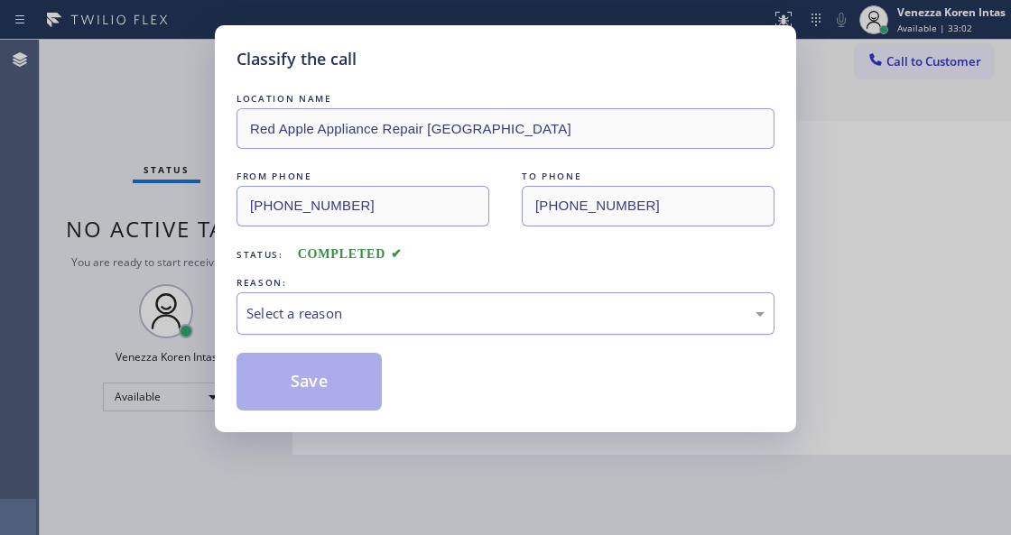
click at [433, 316] on div "Select a reason" at bounding box center [505, 313] width 518 height 21
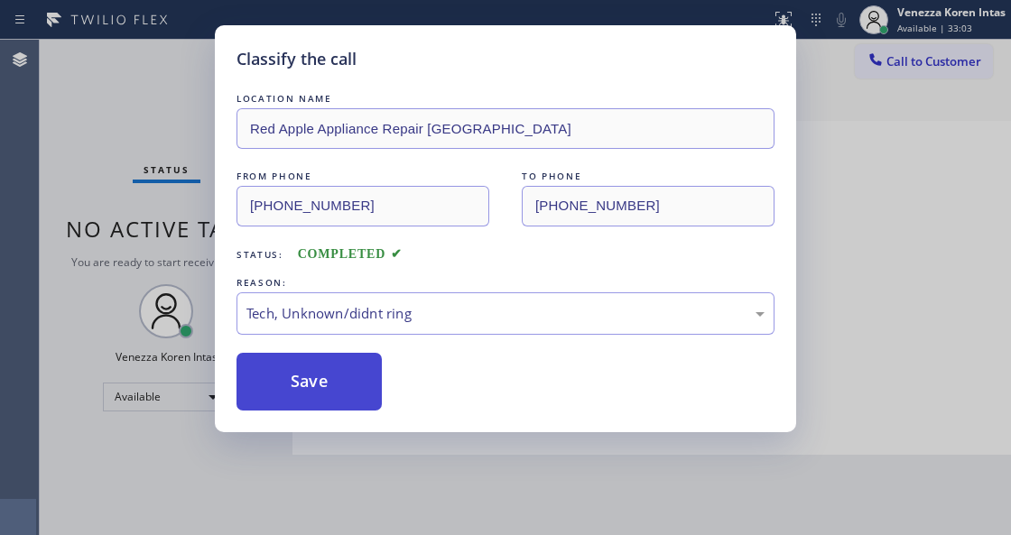
click at [345, 383] on button "Save" at bounding box center [308, 382] width 145 height 58
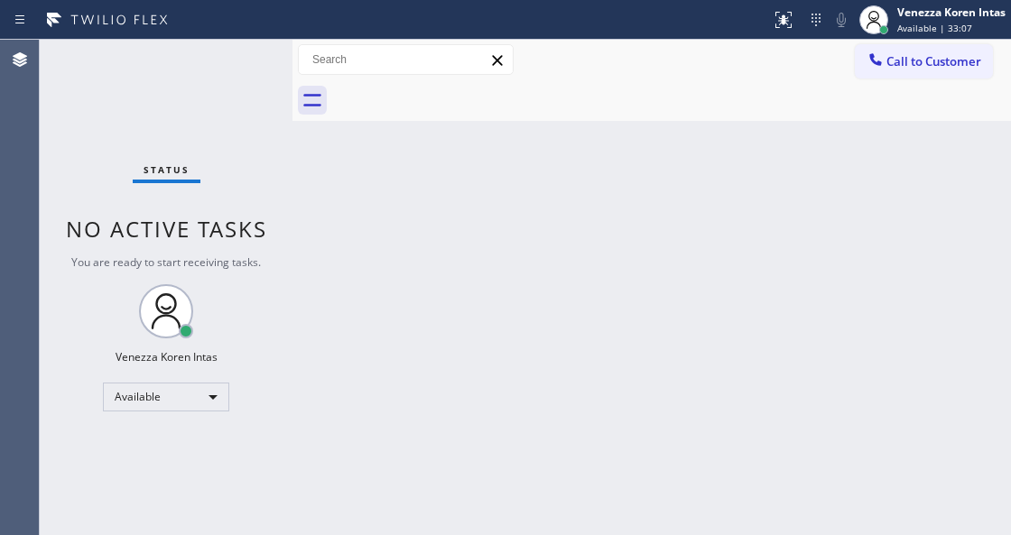
click at [292, 173] on div at bounding box center [292, 287] width 0 height 495
click at [236, 45] on div "Status No active tasks You are ready to start receiving tasks. Venezza Koren In…" at bounding box center [166, 287] width 253 height 495
drag, startPoint x: 236, startPoint y: 61, endPoint x: 50, endPoint y: 106, distance: 191.3
click at [218, 70] on div "Status No active tasks You are ready to start receiving tasks. Venezza Koren In…" at bounding box center [166, 287] width 253 height 495
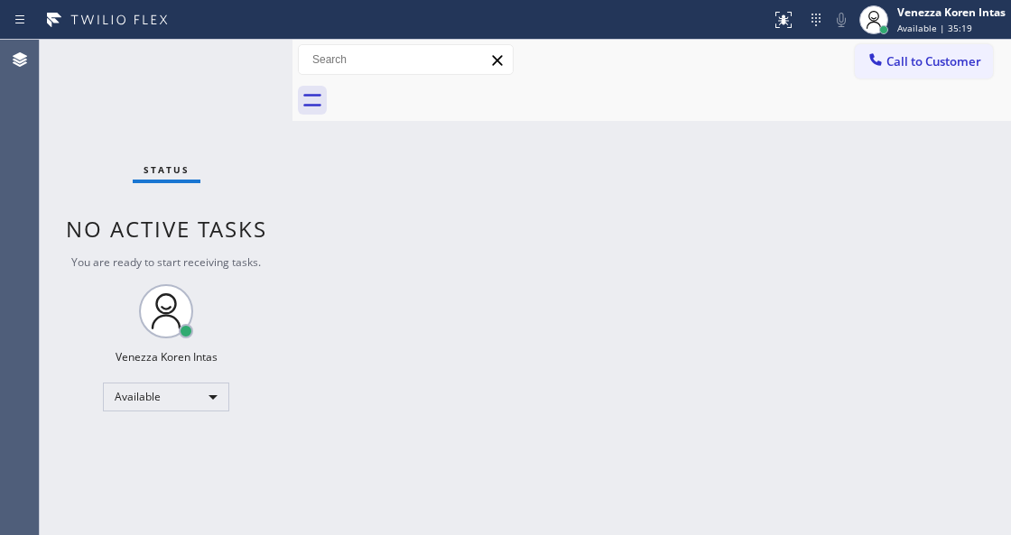
click at [237, 70] on div "Status No active tasks You are ready to start receiving tasks. Venezza Koren In…" at bounding box center [166, 287] width 253 height 495
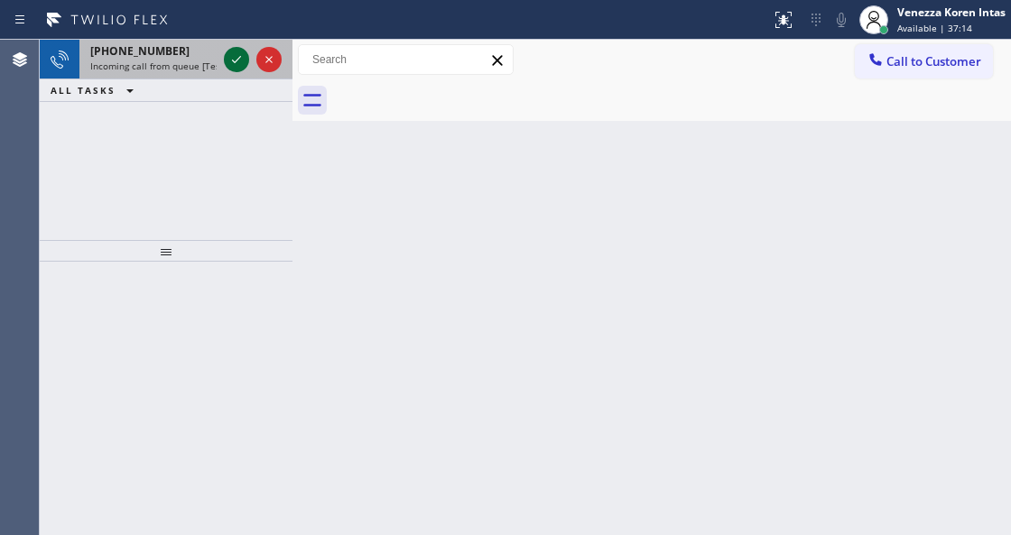
click at [230, 60] on icon at bounding box center [237, 60] width 22 height 22
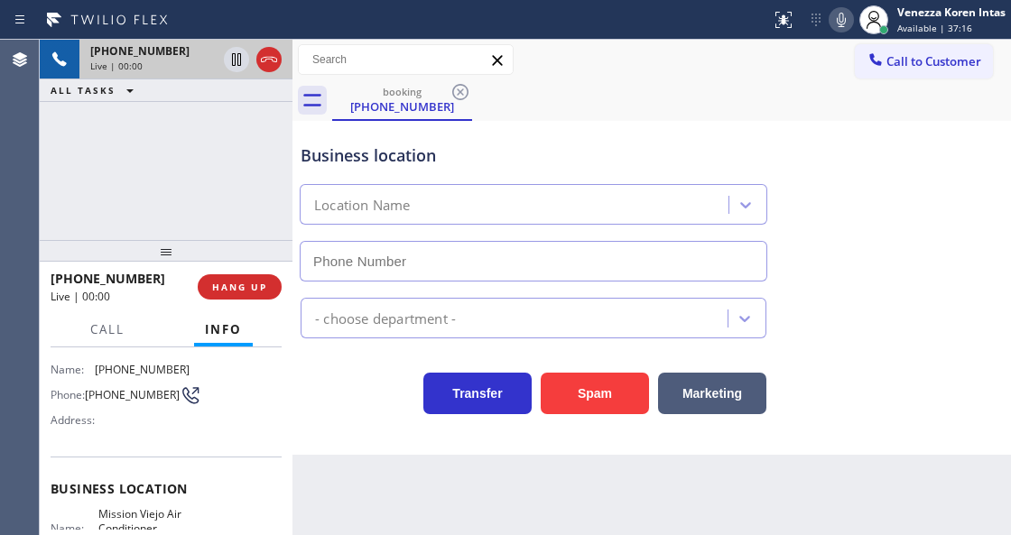
scroll to position [180, 0]
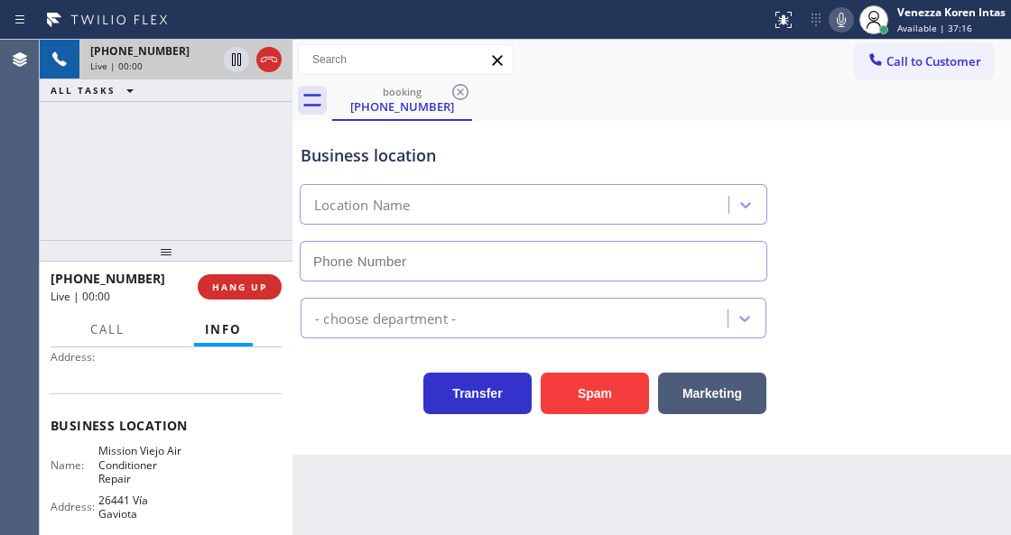
type input "(714) 942-5816"
click at [141, 195] on div "+14252368915 Live | 00:01 ALL TASKS ALL TASKS ACTIVE TASKS TASKS IN WRAP UP" at bounding box center [166, 140] width 253 height 200
drag, startPoint x: 79, startPoint y: 171, endPoint x: 144, endPoint y: 233, distance: 90.0
click at [79, 171] on div "+14252368915 Live | 00:02 ALL TASKS ALL TASKS ACTIVE TASKS TASKS IN WRAP UP" at bounding box center [166, 140] width 253 height 200
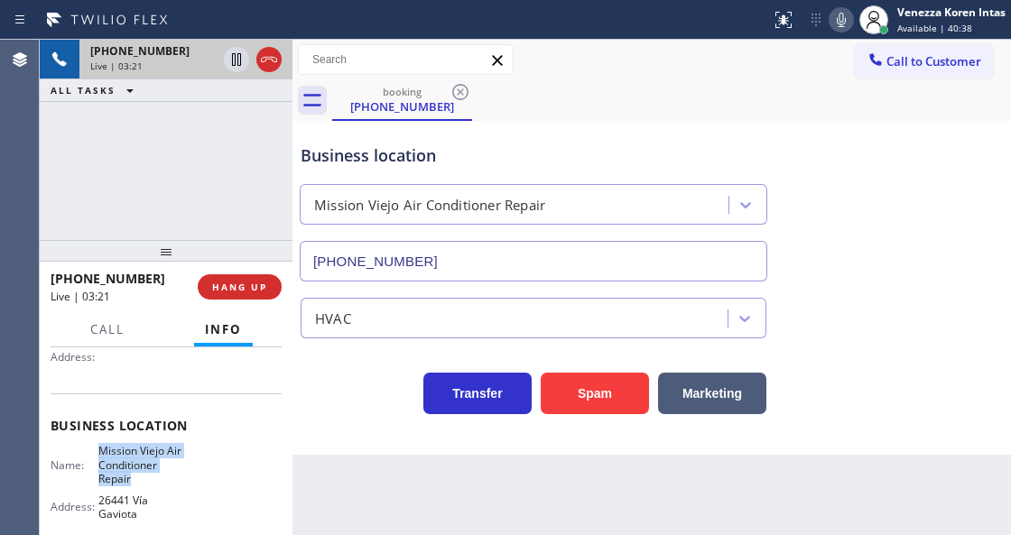
drag, startPoint x: 95, startPoint y: 446, endPoint x: 161, endPoint y: 474, distance: 71.6
click at [161, 474] on div "Name: Mission Viejo Air Conditioner Repair" at bounding box center [120, 465] width 139 height 42
copy span "Mission Viejo Air Conditioner Repair"
click at [844, 32] on div "Status report No issues detected If you experience an issue, please download th…" at bounding box center [886, 20] width 247 height 40
drag, startPoint x: 830, startPoint y: 19, endPoint x: 751, endPoint y: 105, distance: 116.8
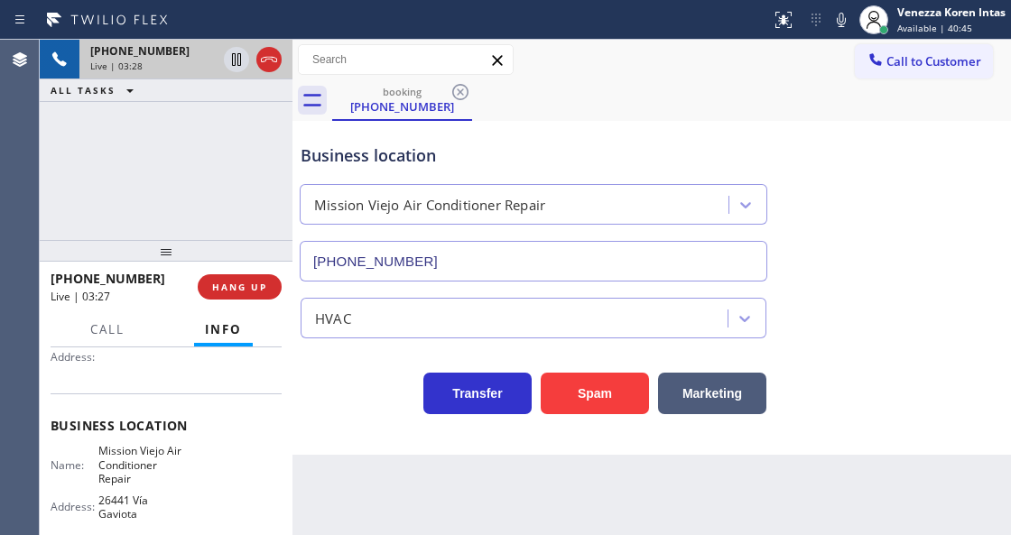
click at [830, 21] on icon at bounding box center [841, 20] width 22 height 22
click at [238, 60] on icon at bounding box center [237, 60] width 22 height 22
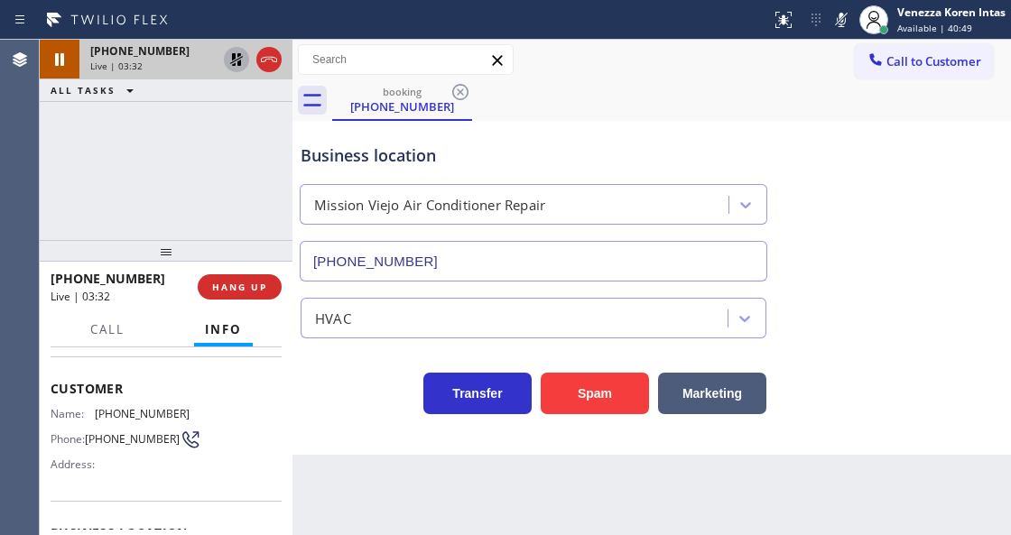
scroll to position [0, 0]
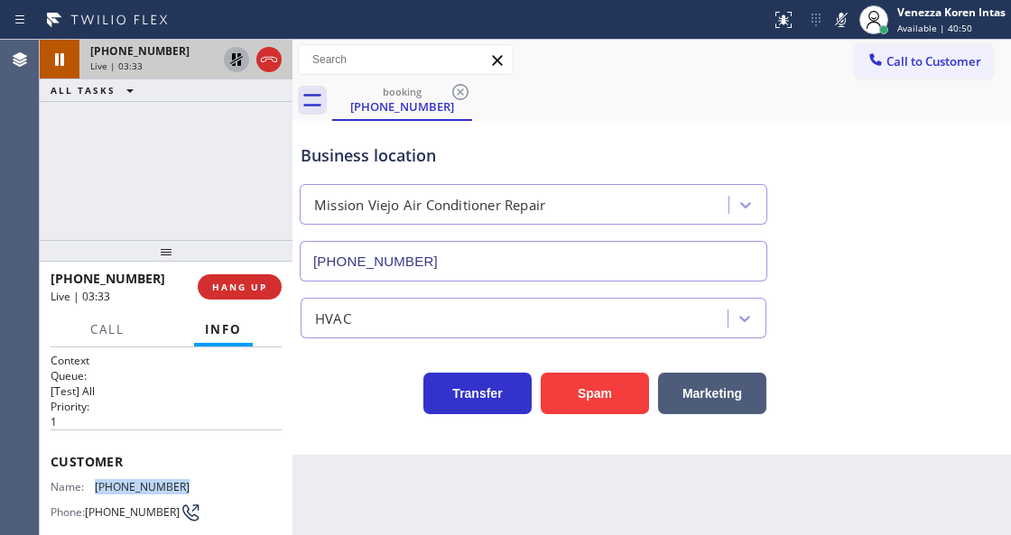
drag, startPoint x: 193, startPoint y: 483, endPoint x: 96, endPoint y: 487, distance: 97.6
click at [96, 487] on div "Name: (425) 236-8915 Phone: (425) 236-8915 Address:" at bounding box center [166, 515] width 231 height 71
click at [838, 29] on icon at bounding box center [841, 20] width 22 height 22
click at [235, 59] on icon at bounding box center [237, 60] width 22 height 22
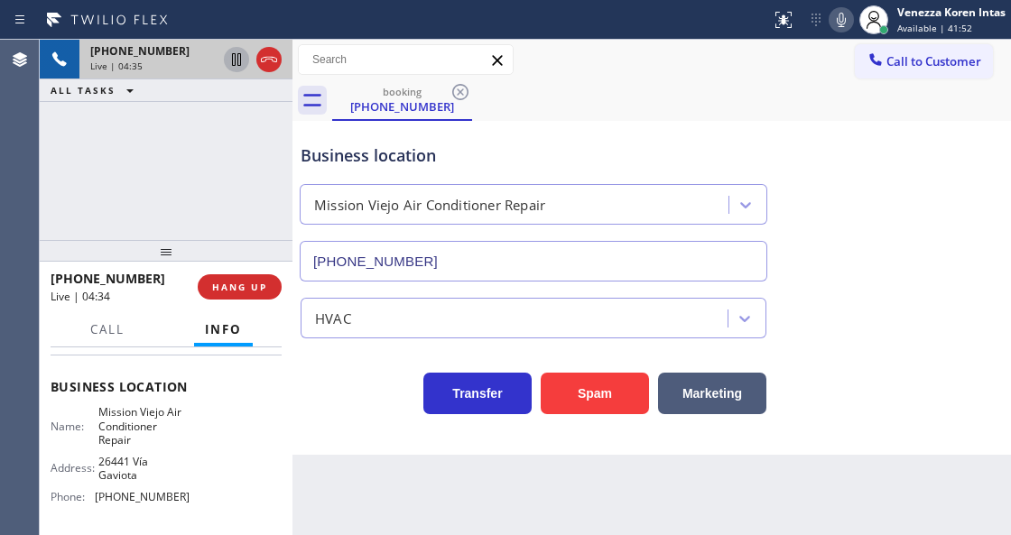
scroll to position [240, 0]
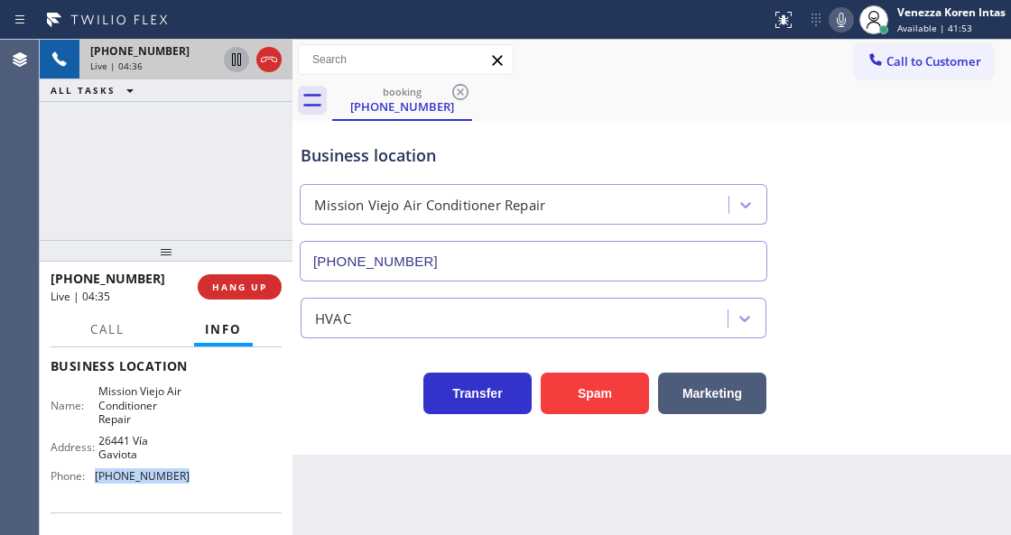
drag, startPoint x: 179, startPoint y: 478, endPoint x: 93, endPoint y: 476, distance: 85.7
click at [93, 476] on div "Phone: (714) 942-5816" at bounding box center [120, 476] width 139 height 14
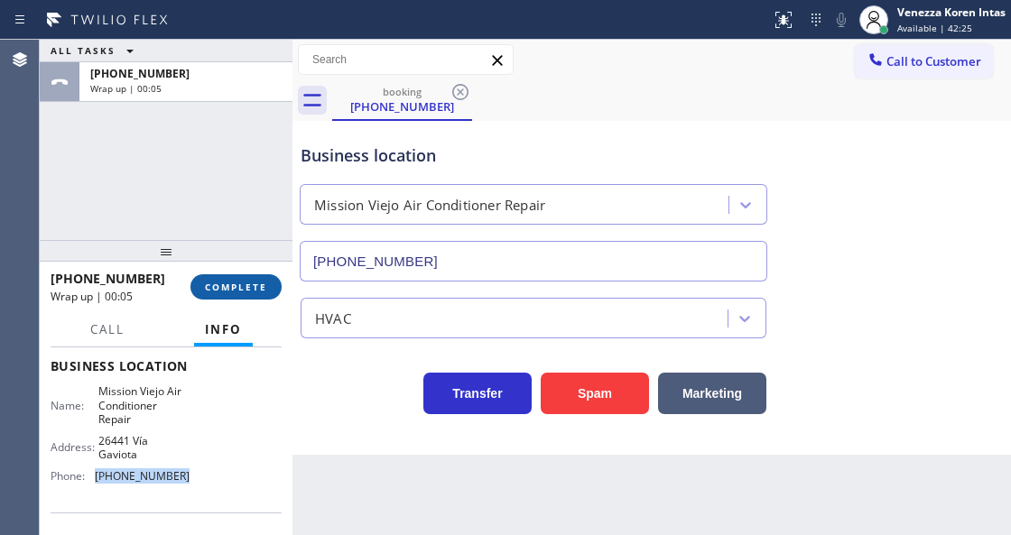
click at [251, 289] on span "COMPLETE" at bounding box center [236, 287] width 62 height 13
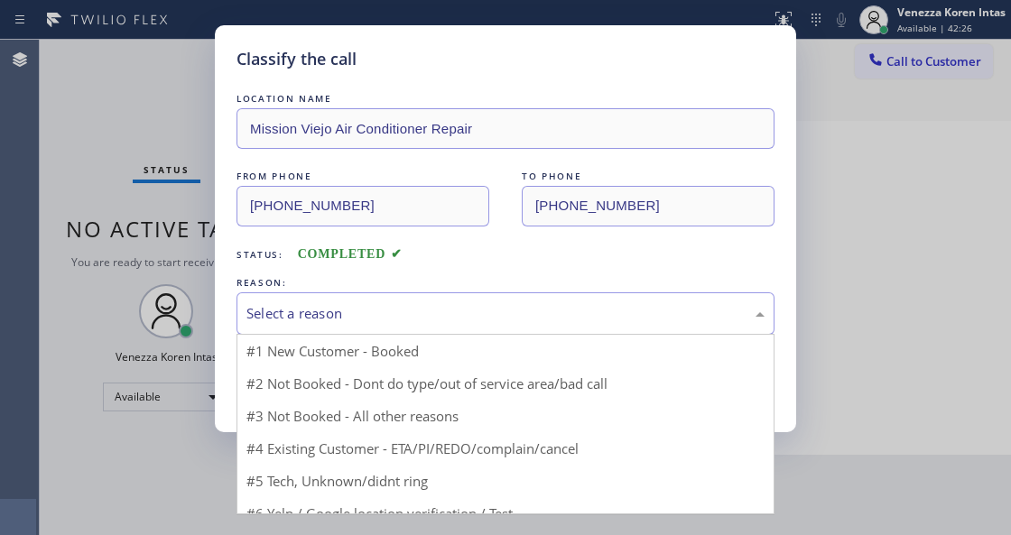
click at [398, 310] on div "Select a reason" at bounding box center [505, 313] width 518 height 21
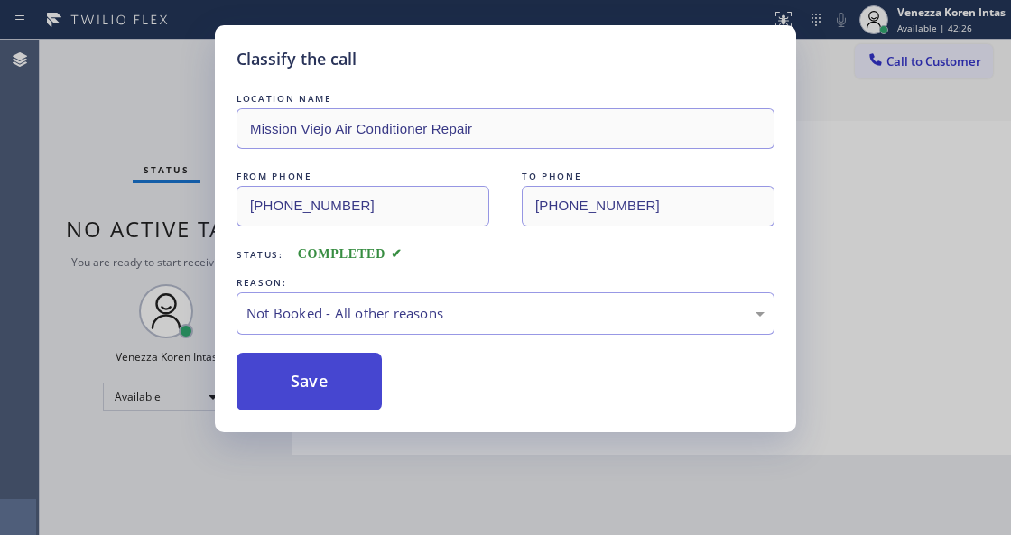
click at [328, 388] on button "Save" at bounding box center [308, 382] width 145 height 58
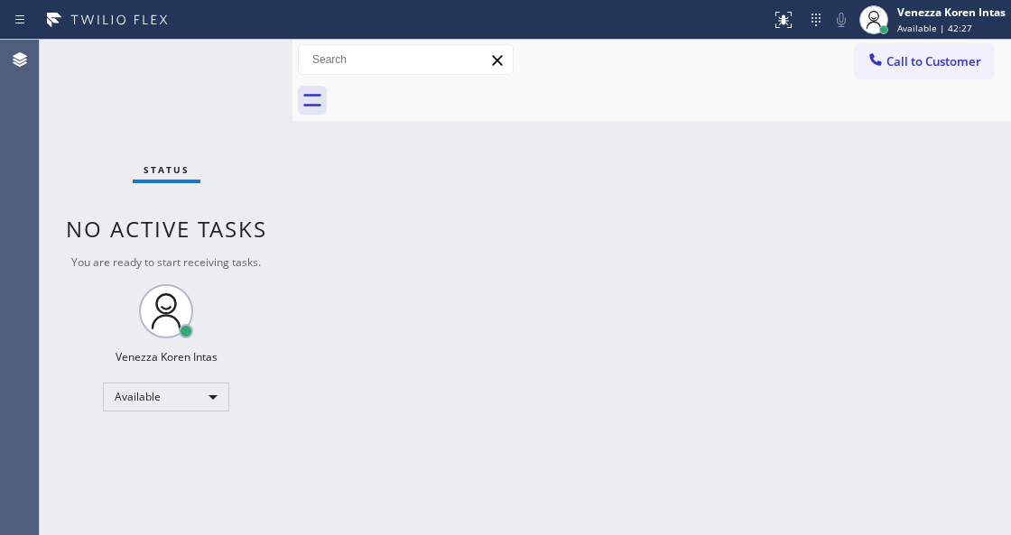
click at [136, 102] on div "Status No active tasks You are ready to start receiving tasks. Venezza Koren In…" at bounding box center [166, 287] width 253 height 495
click at [169, 64] on div "Status No active tasks You are ready to start receiving tasks. Venezza Koren In…" at bounding box center [166, 287] width 253 height 495
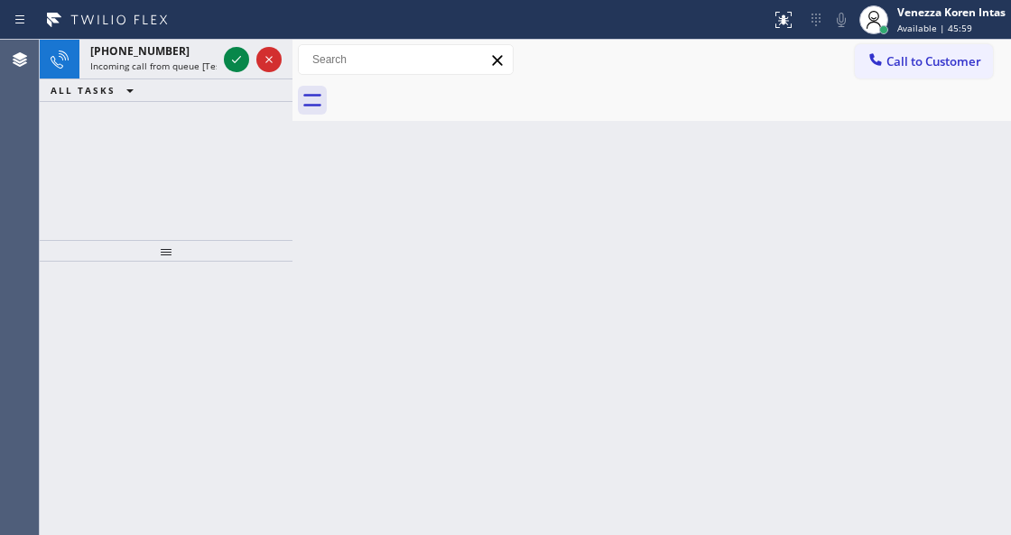
drag, startPoint x: 975, startPoint y: 386, endPoint x: 217, endPoint y: 155, distance: 792.4
click at [953, 386] on div "Back to Dashboard Change Sender ID Customers Technicians Select a contact Outbo…" at bounding box center [651, 287] width 718 height 495
click at [139, 62] on span "Incoming call from queue [Test] All" at bounding box center [165, 66] width 150 height 13
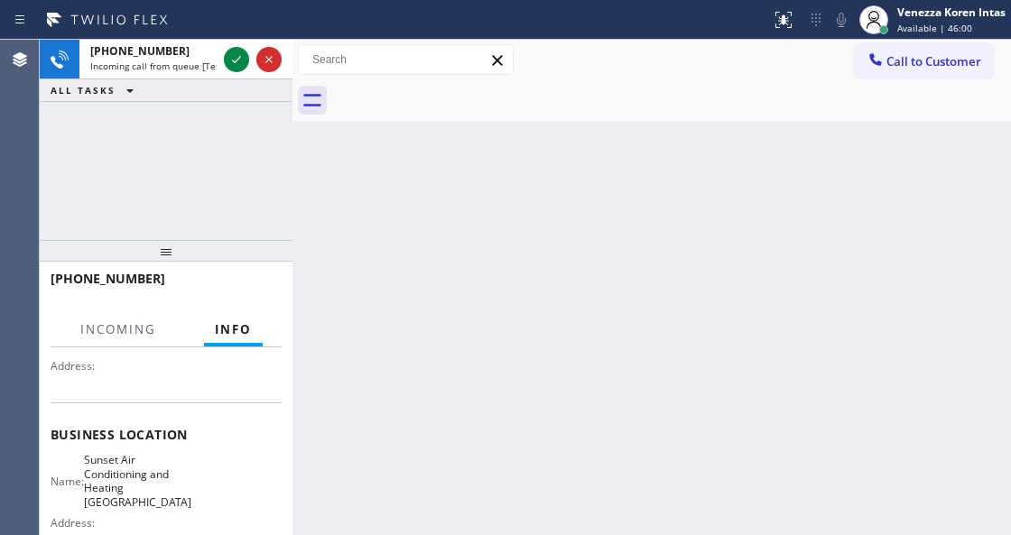
scroll to position [240, 0]
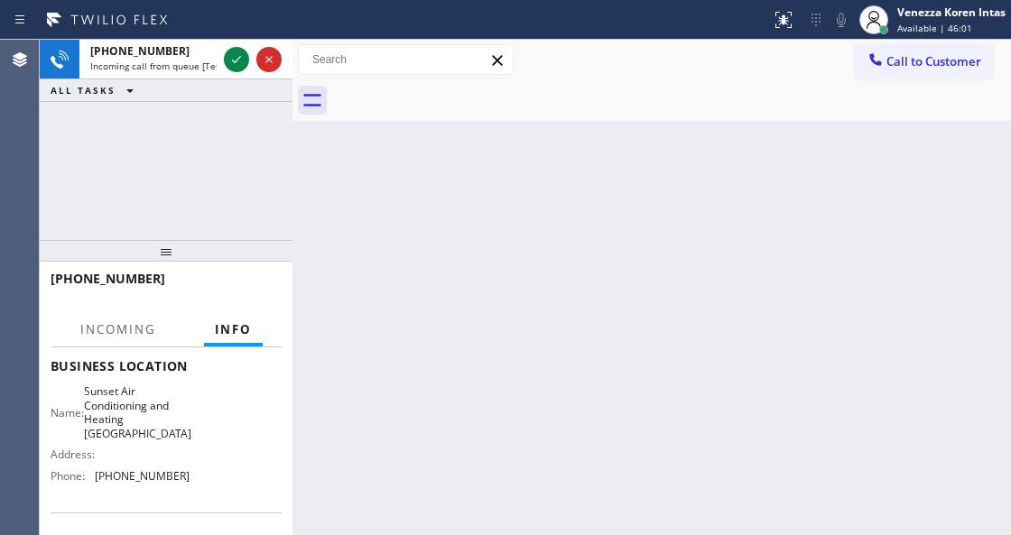
drag, startPoint x: 941, startPoint y: 23, endPoint x: 921, endPoint y: 59, distance: 40.4
click at [940, 28] on span "Available | 46:01" at bounding box center [934, 28] width 75 height 13
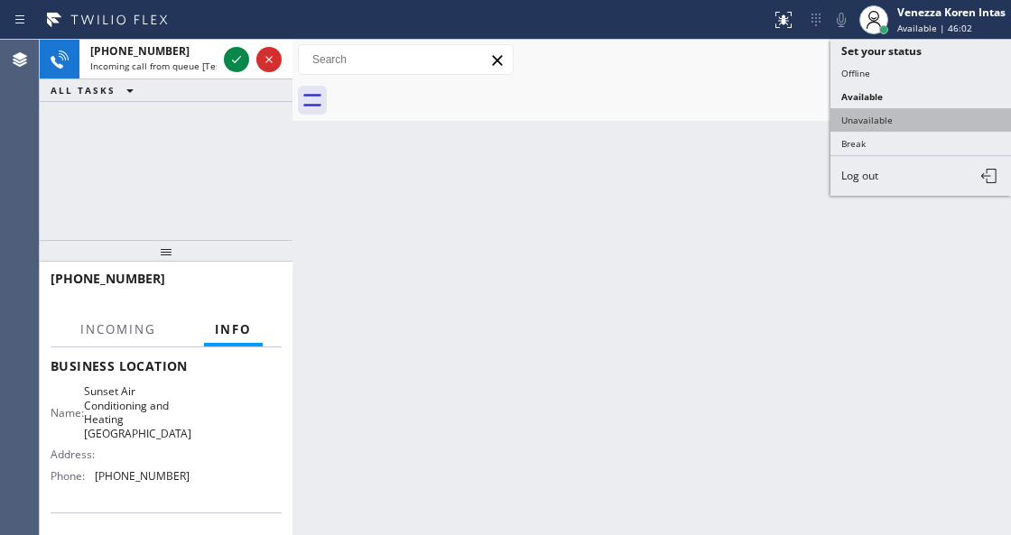
click at [903, 108] on button "Unavailable" at bounding box center [920, 119] width 180 height 23
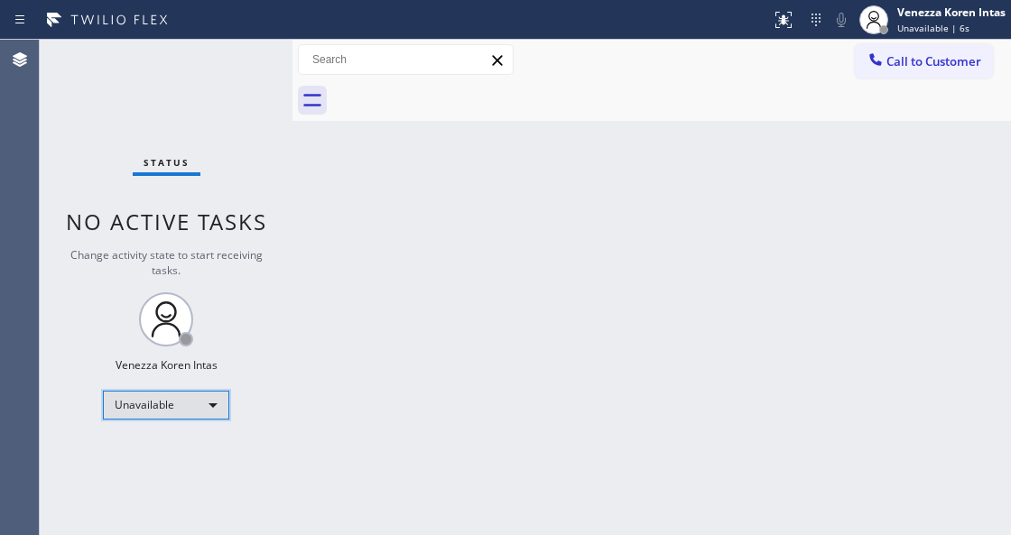
click at [143, 396] on div "Unavailable" at bounding box center [166, 405] width 126 height 29
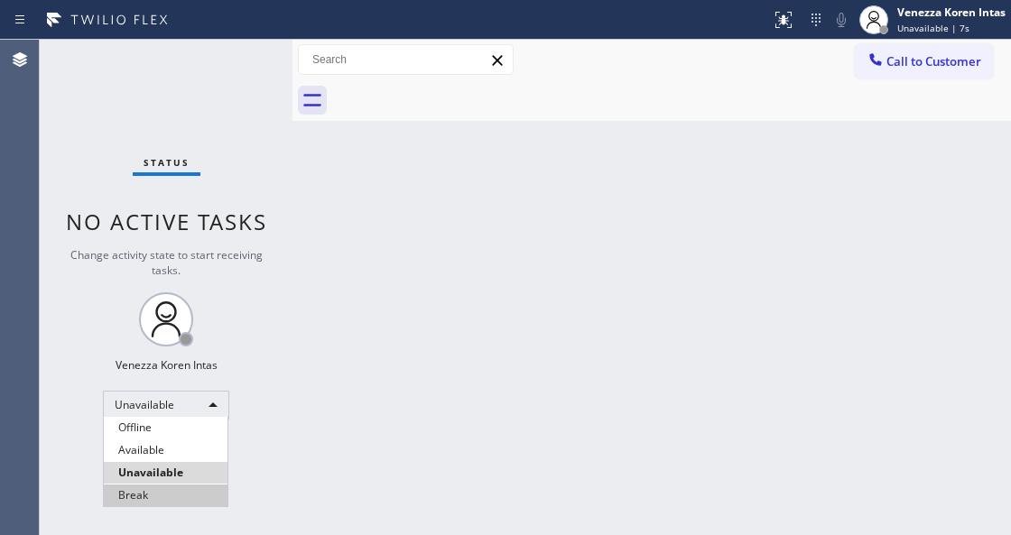
click at [155, 487] on li "Break" at bounding box center [166, 496] width 124 height 22
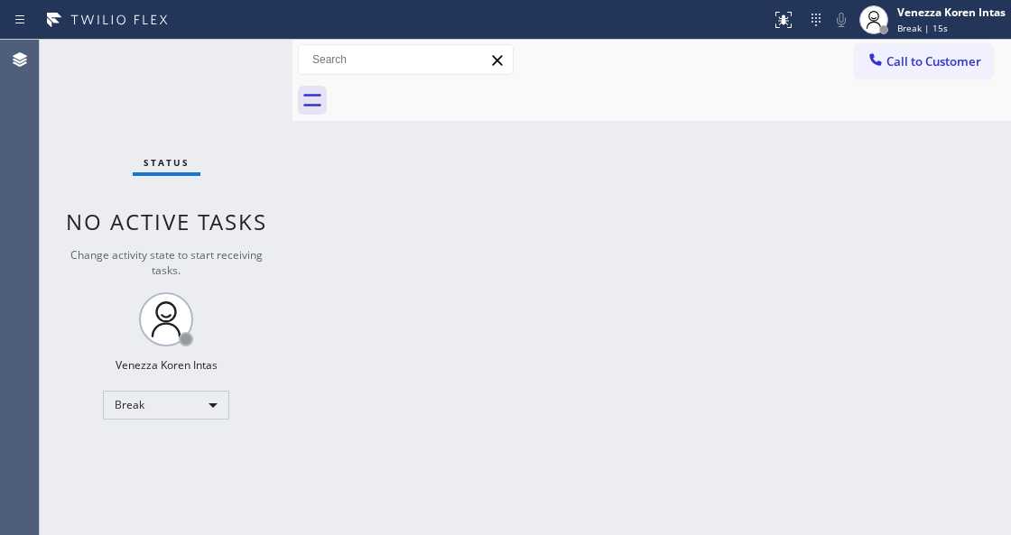
click at [256, 322] on div "Status No active tasks Change activity state to start receiving tasks. Venezza …" at bounding box center [166, 287] width 253 height 495
click at [193, 124] on div "Status No active tasks Change activity state to start receiving tasks. Venezza …" at bounding box center [166, 287] width 253 height 495
click at [144, 400] on div "Break" at bounding box center [166, 405] width 126 height 29
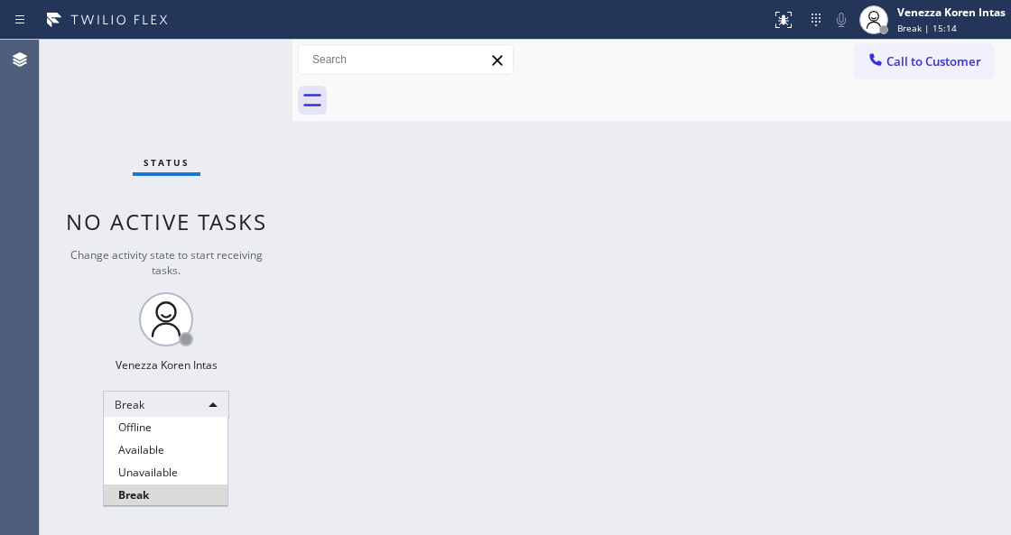
click at [159, 439] on li "Available" at bounding box center [166, 450] width 124 height 22
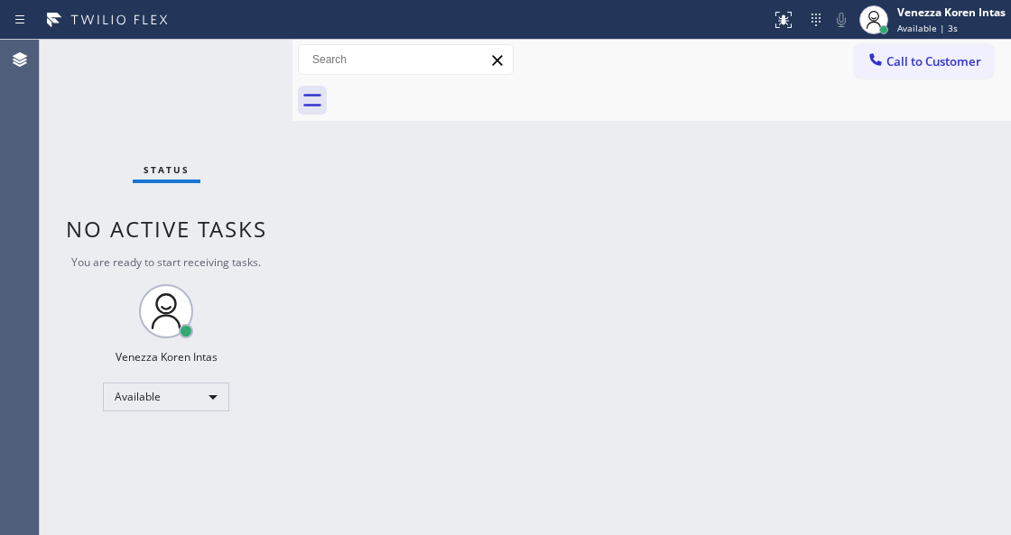
drag, startPoint x: 267, startPoint y: 199, endPoint x: 254, endPoint y: 197, distance: 12.9
click at [267, 199] on div "Status No active tasks You are ready to start receiving tasks. Venezza Koren In…" at bounding box center [166, 287] width 253 height 495
click at [231, 67] on div "Status No active tasks You are ready to start receiving tasks. Venezza Koren In…" at bounding box center [166, 287] width 253 height 495
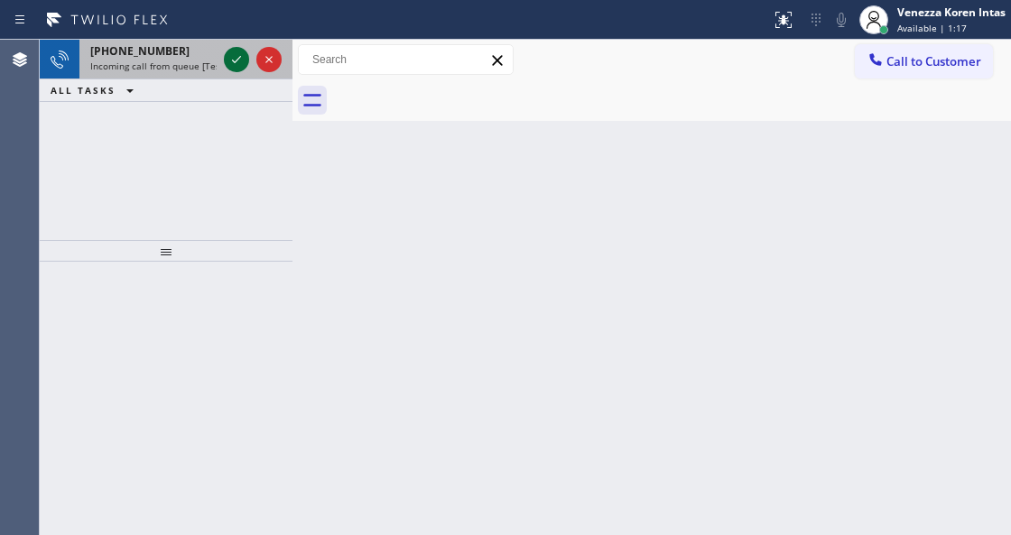
click at [231, 67] on icon at bounding box center [237, 60] width 22 height 22
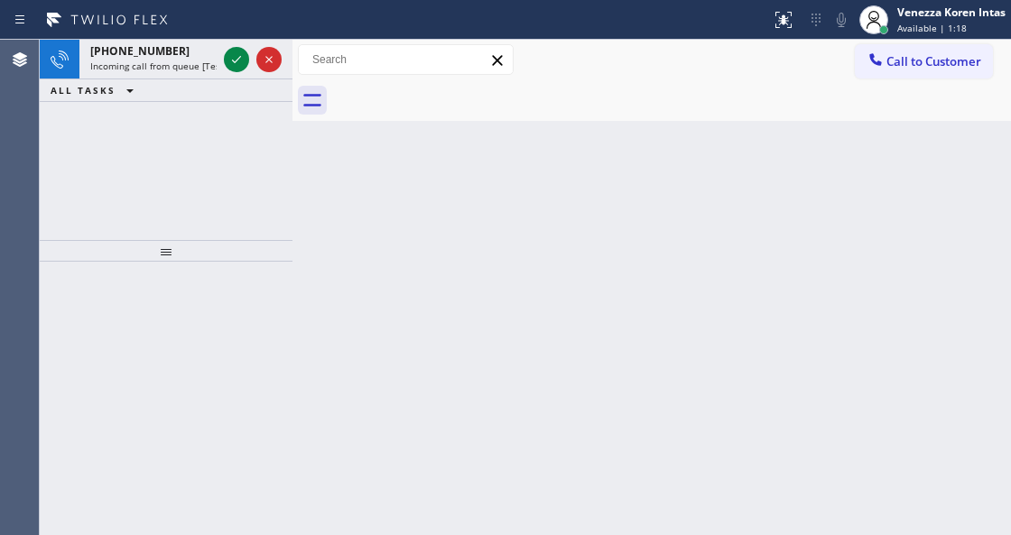
click at [231, 67] on icon at bounding box center [237, 60] width 22 height 22
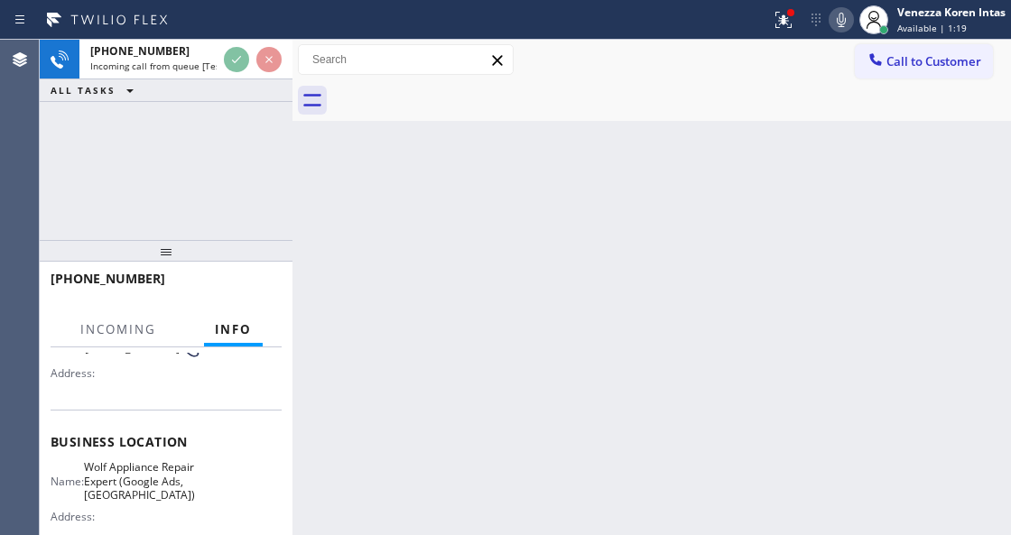
scroll to position [180, 0]
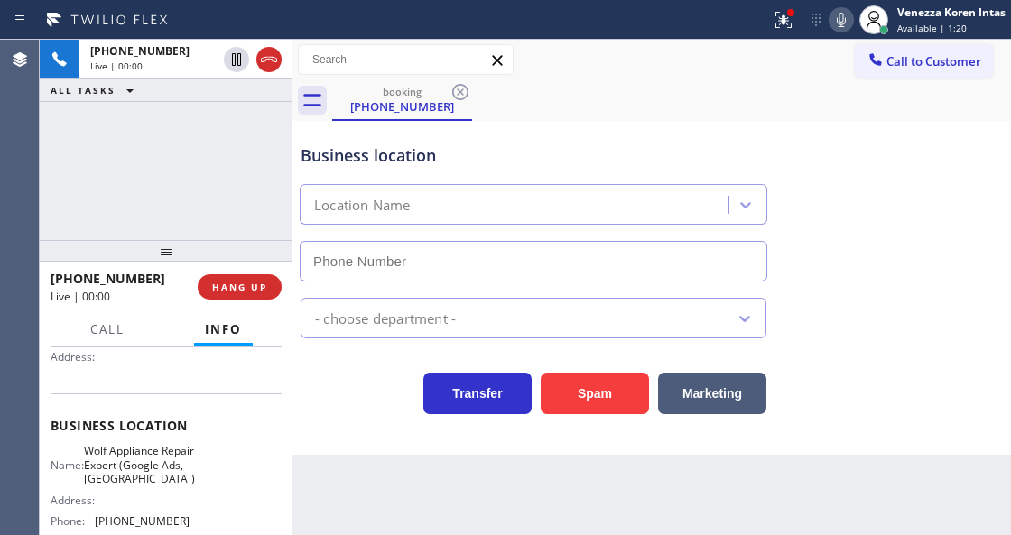
type input "(469) 218-2803"
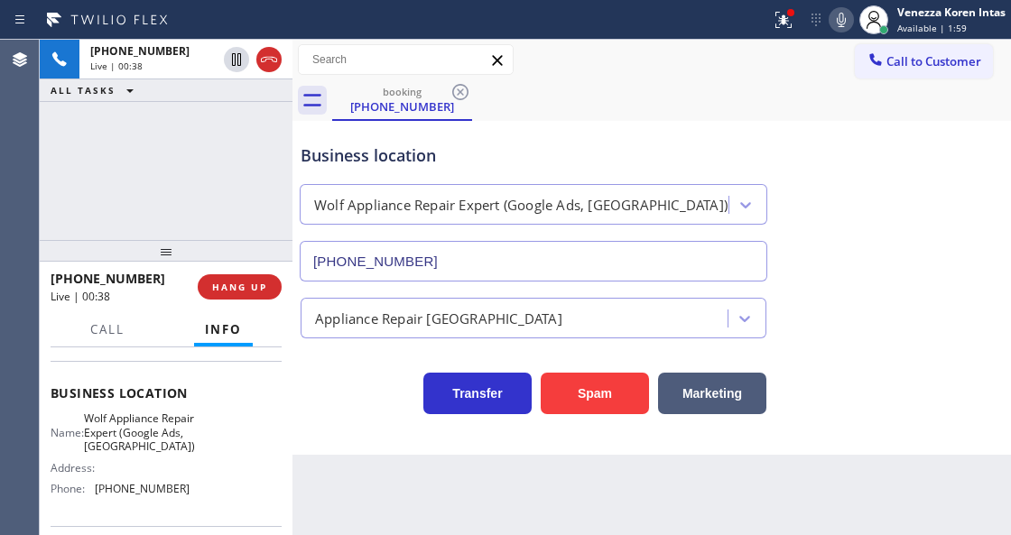
scroll to position [240, 0]
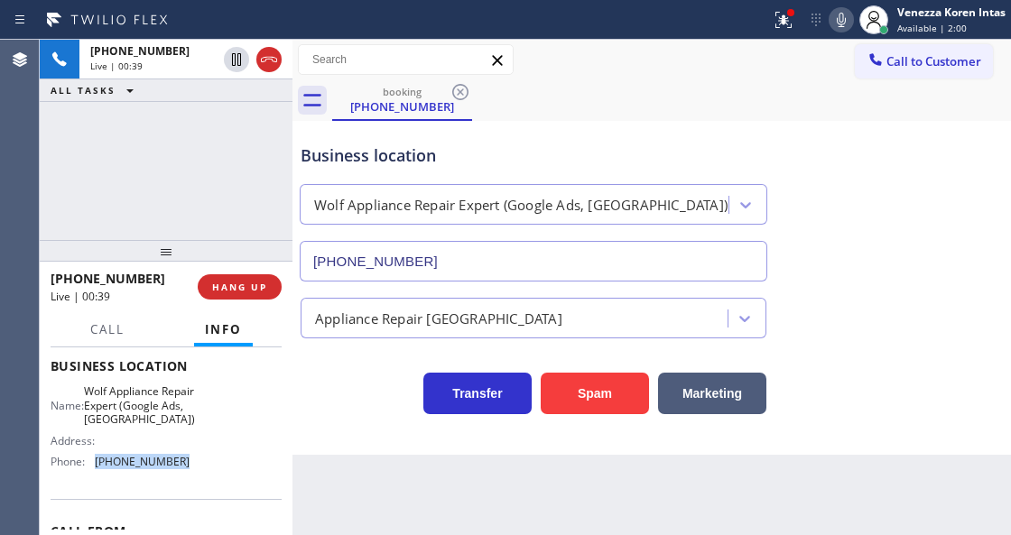
drag, startPoint x: 192, startPoint y: 476, endPoint x: 94, endPoint y: 475, distance: 98.4
click at [94, 475] on div "Name: Wolf Appliance Repair Expert (Google Ads, Dallas) Address: Phone: (469) 2…" at bounding box center [166, 429] width 231 height 91
click at [781, 14] on icon at bounding box center [783, 17] width 11 height 6
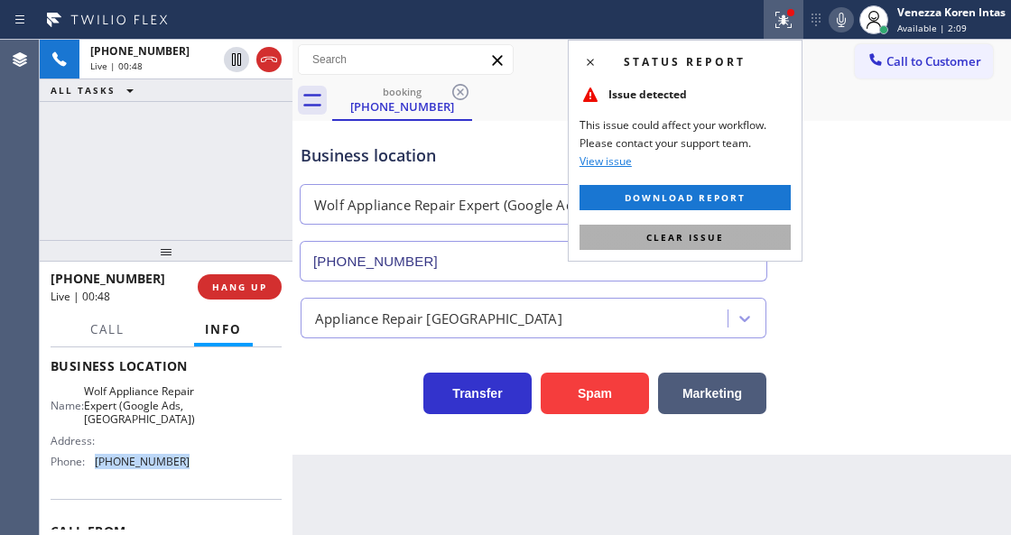
click at [753, 245] on button "Clear issue" at bounding box center [684, 237] width 211 height 25
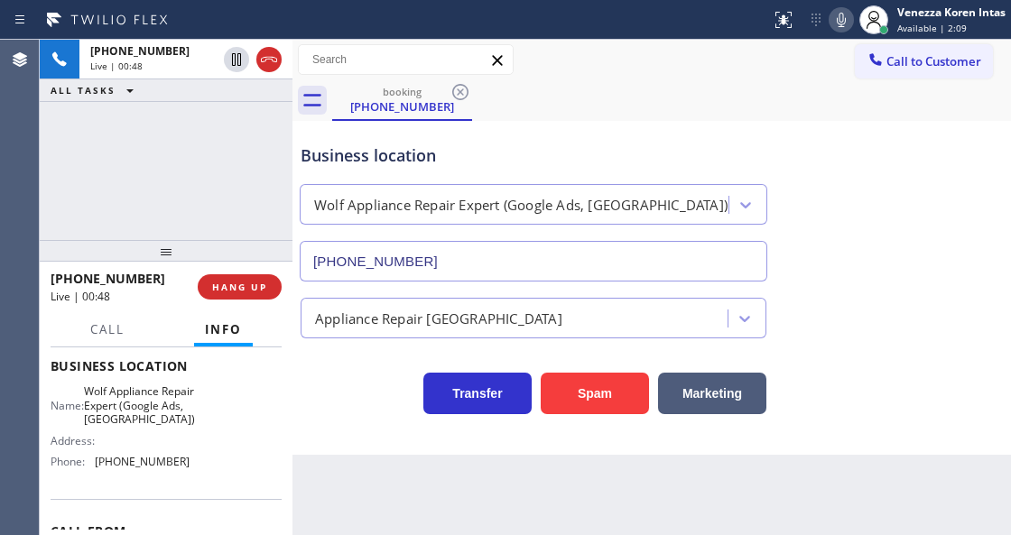
click at [889, 179] on div "Business location Wolf Appliance Repair Expert (Google Ads, Dallas) (469) 218-2…" at bounding box center [651, 199] width 709 height 163
click at [837, 21] on icon at bounding box center [841, 20] width 22 height 22
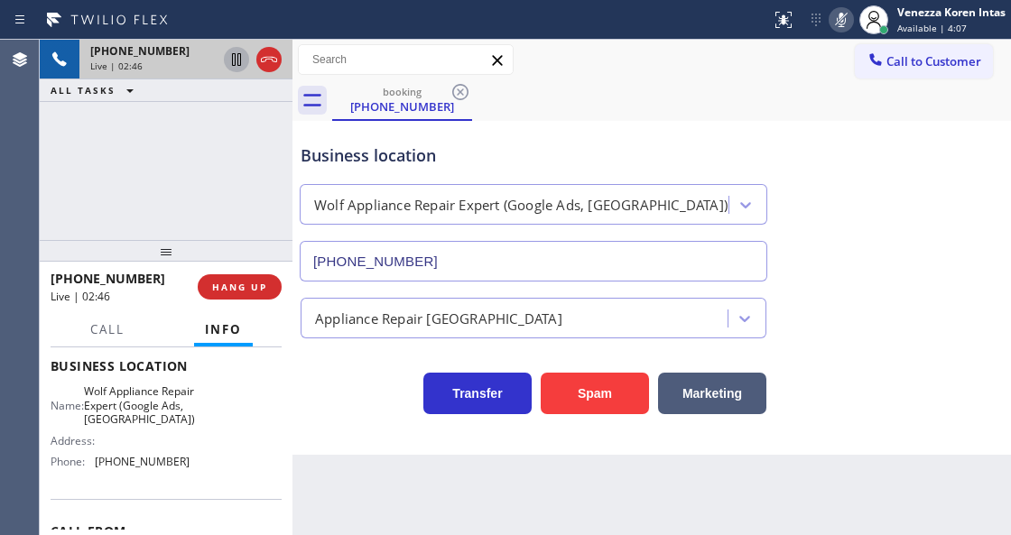
click at [235, 66] on icon at bounding box center [237, 60] width 22 height 22
drag, startPoint x: 97, startPoint y: 387, endPoint x: 146, endPoint y: 437, distance: 70.2
click at [146, 426] on div "Name: Wolf Appliance Repair Expert (Google Ads, Dallas)" at bounding box center [120, 405] width 139 height 42
click at [840, 30] on icon at bounding box center [841, 20] width 22 height 22
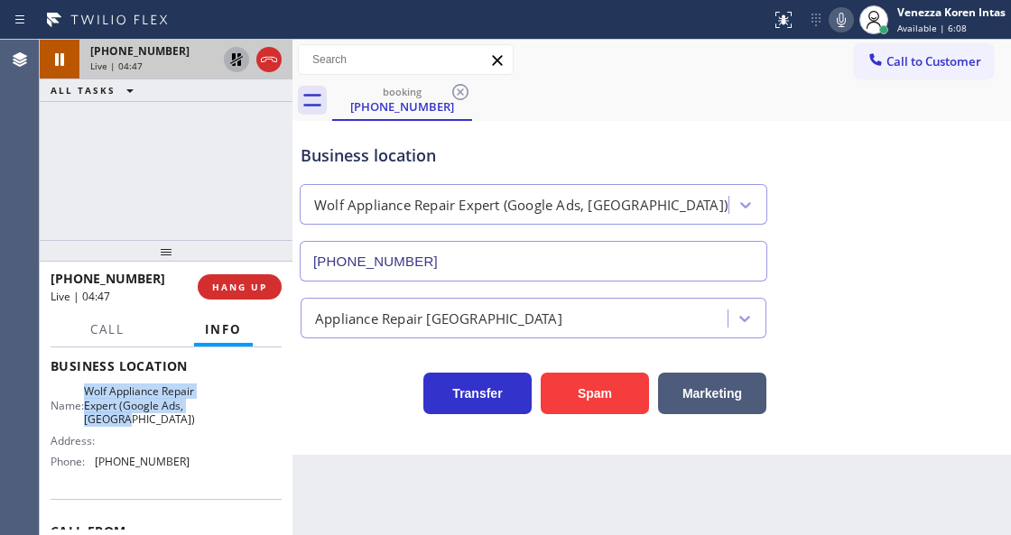
click at [231, 58] on icon at bounding box center [237, 60] width 22 height 22
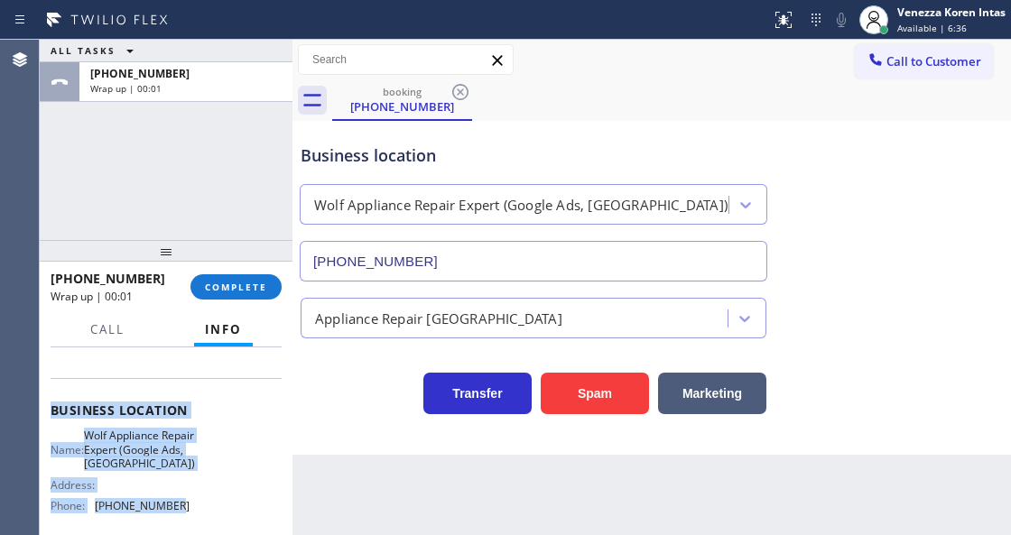
scroll to position [302, 0]
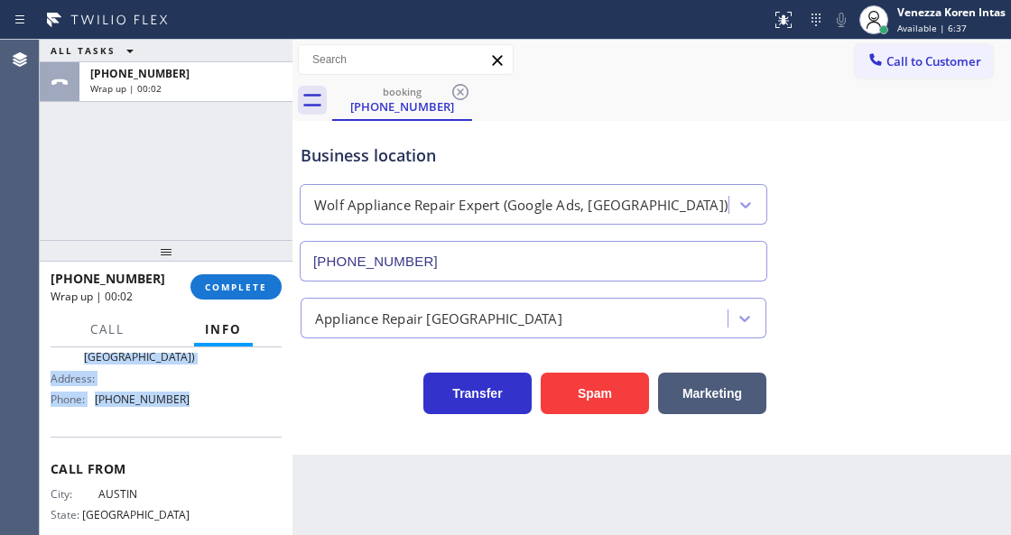
drag, startPoint x: 49, startPoint y: 394, endPoint x: 209, endPoint y: 411, distance: 161.4
click at [209, 411] on div "Context Queue: [Test] All Priority: 1 Customer Name: (512) 983-7599 Phone: (512…" at bounding box center [166, 440] width 253 height 187
click at [238, 287] on span "COMPLETE" at bounding box center [236, 287] width 62 height 13
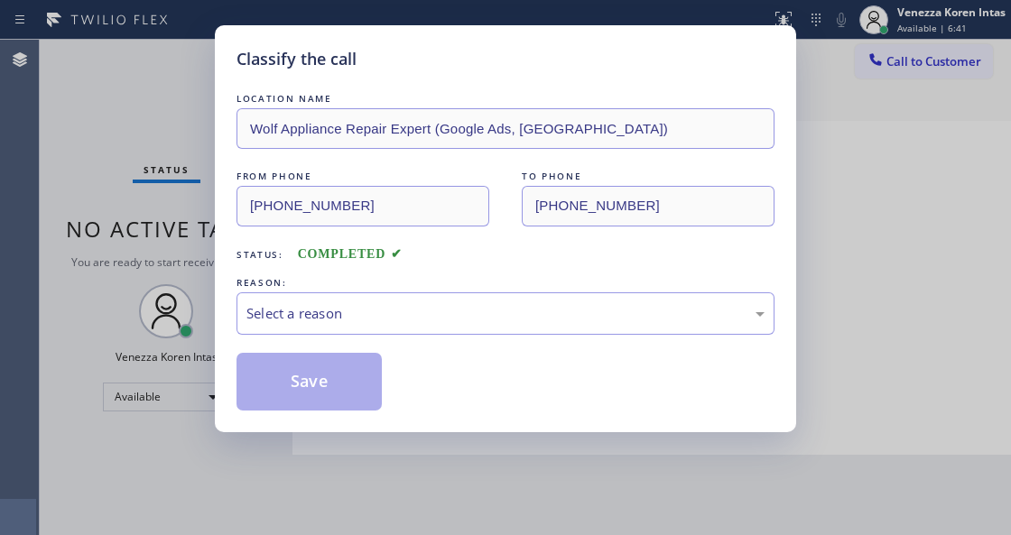
click at [369, 307] on div "Select a reason" at bounding box center [505, 313] width 518 height 21
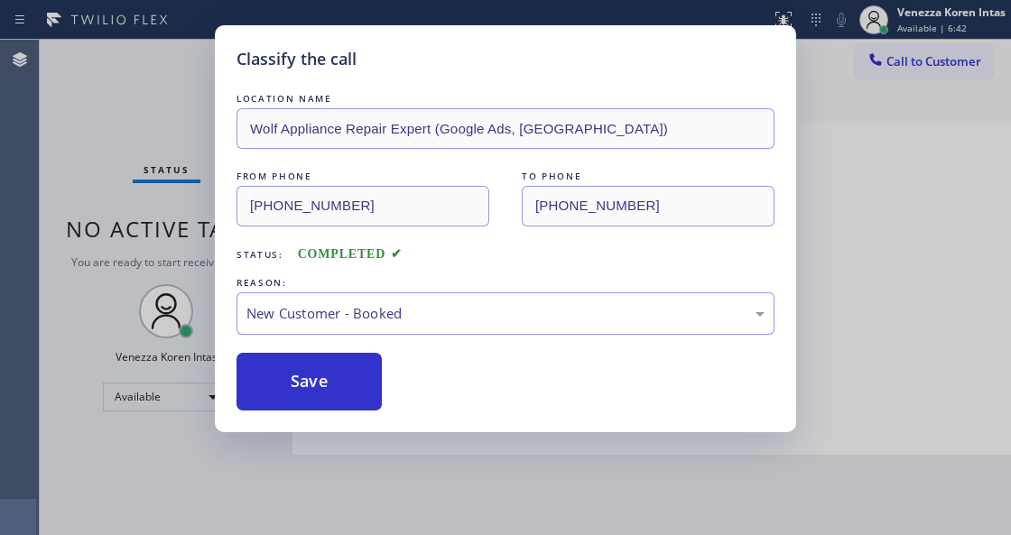
click at [361, 327] on div "New Customer - Booked" at bounding box center [505, 313] width 538 height 42
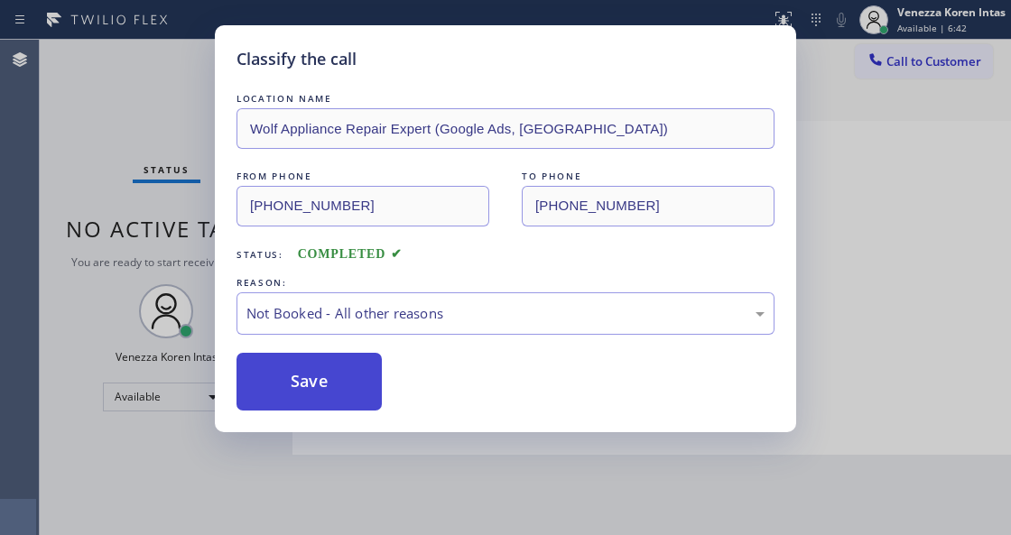
click at [356, 379] on button "Save" at bounding box center [308, 382] width 145 height 58
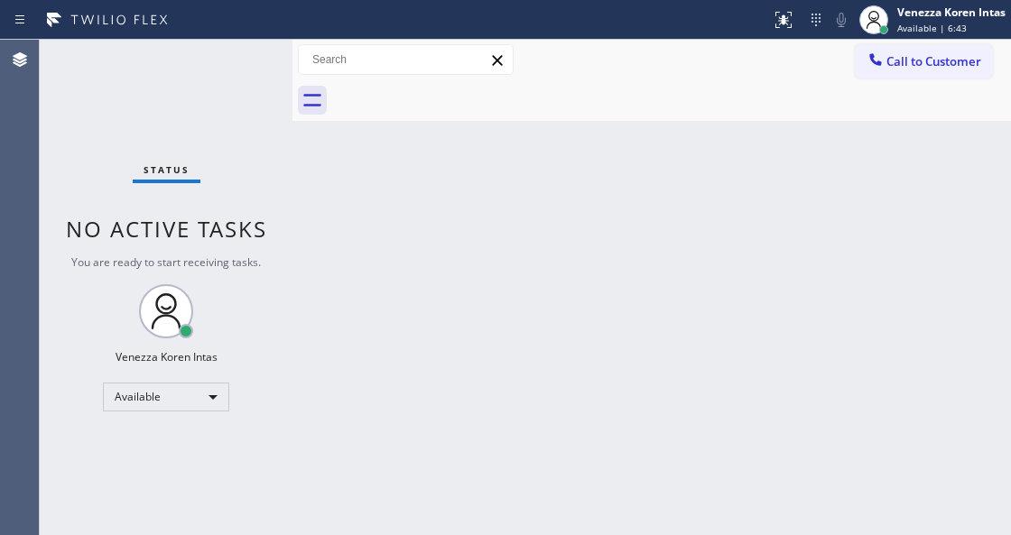
click at [900, 34] on div "Venezza Koren Intas Available | 6:43" at bounding box center [932, 20] width 157 height 40
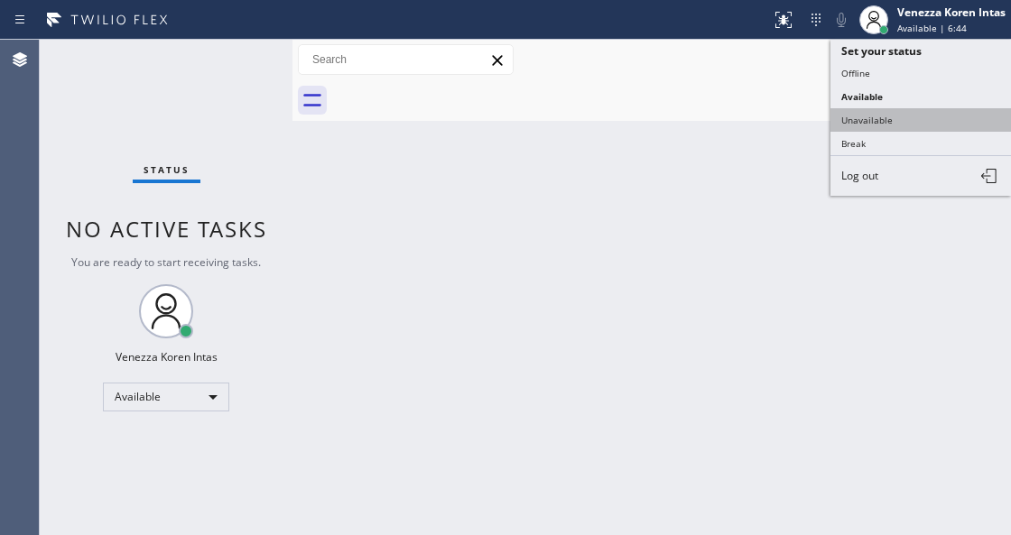
click at [904, 121] on button "Unavailable" at bounding box center [920, 119] width 180 height 23
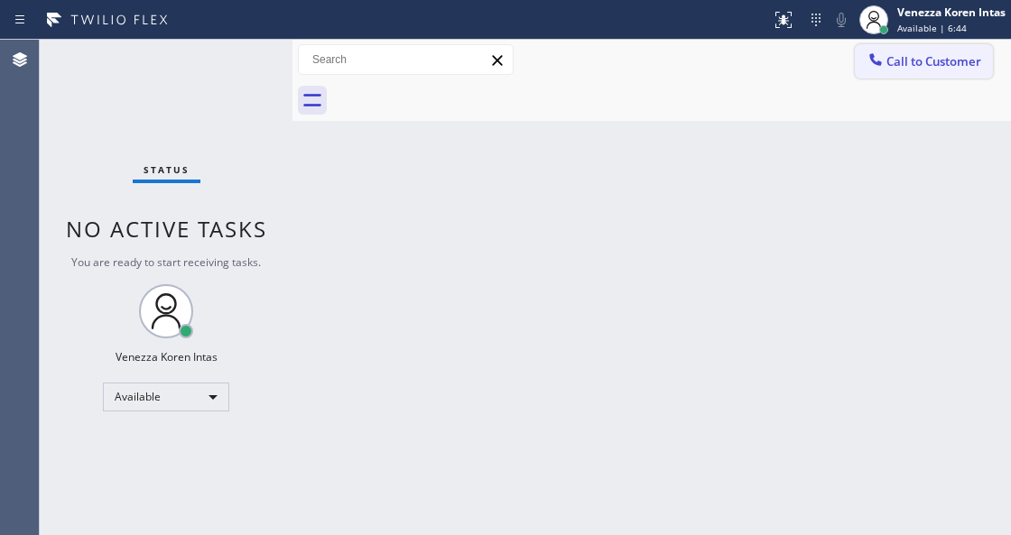
click at [899, 67] on span "Call to Customer" at bounding box center [933, 61] width 95 height 16
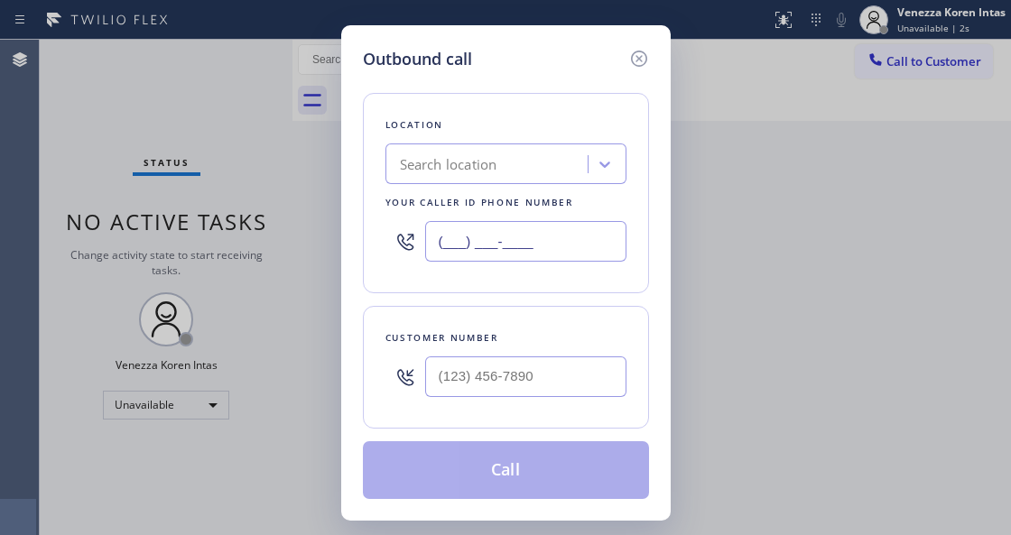
click at [448, 251] on input "(___) ___-____" at bounding box center [525, 241] width 201 height 41
paste input "469) 218-2803"
type input "(469) 218-2803"
click at [434, 385] on input "(___) ___-____" at bounding box center [525, 376] width 201 height 41
paste input "512) 983-7599"
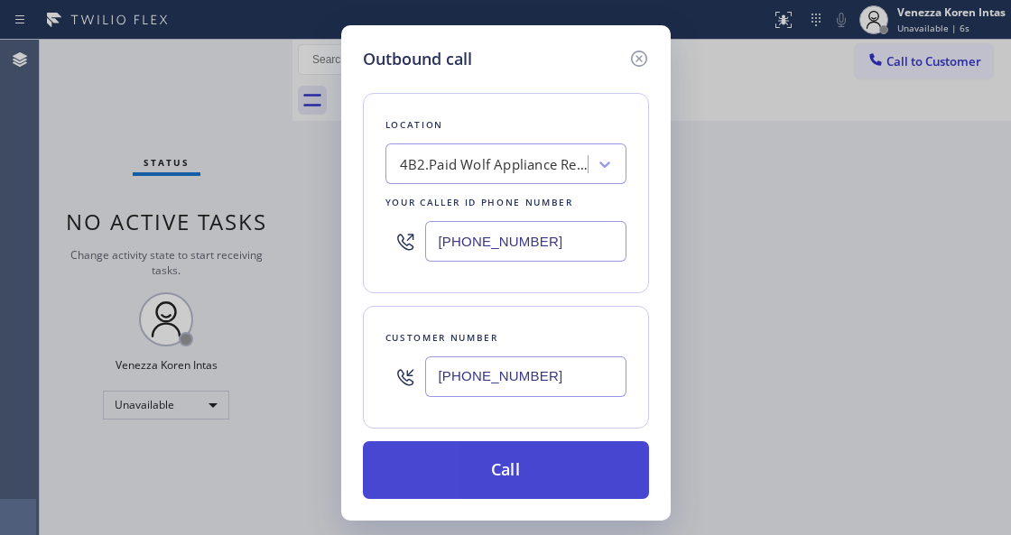
type input "(512) 983-7599"
click at [504, 467] on button "Call" at bounding box center [506, 470] width 286 height 58
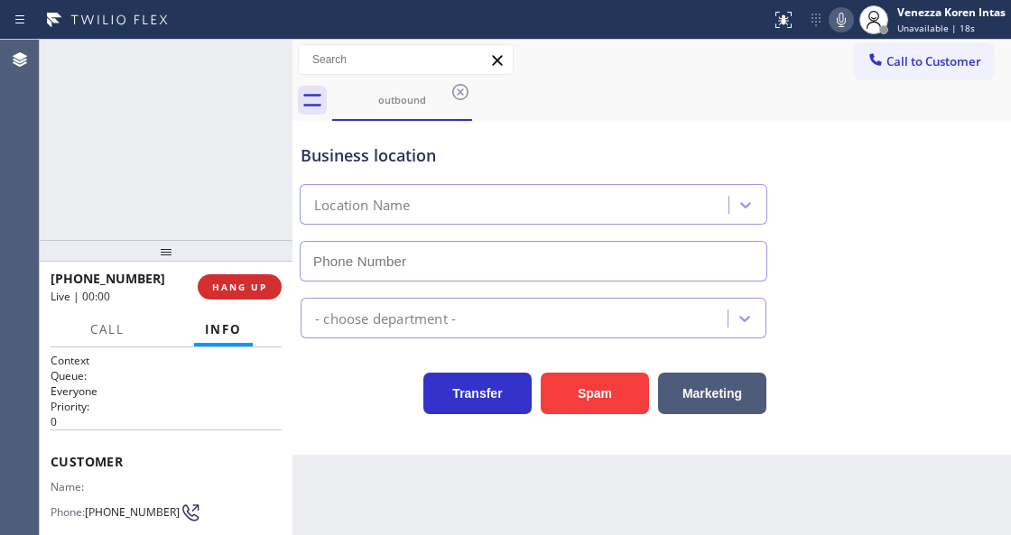
type input "(469) 218-2803"
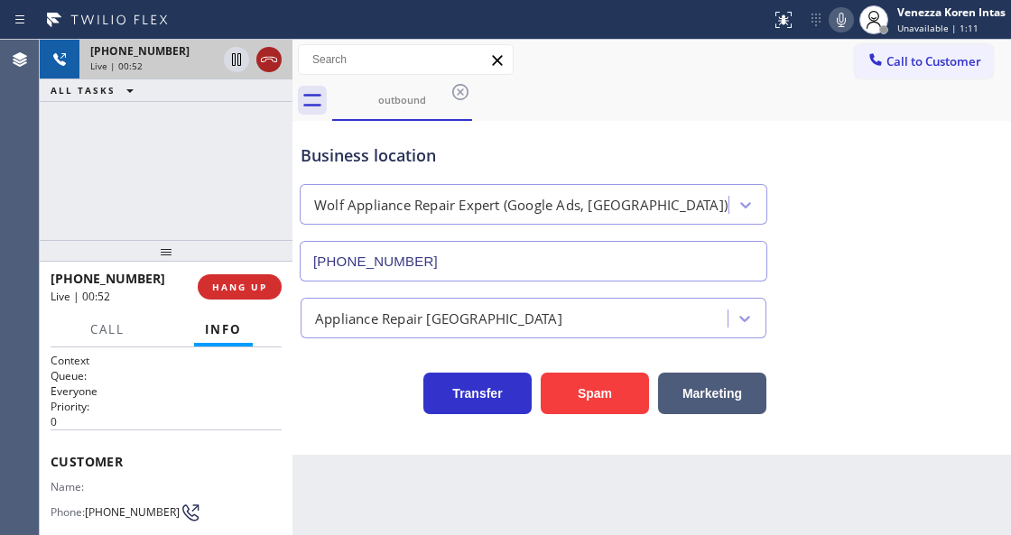
click at [268, 60] on icon at bounding box center [269, 60] width 22 height 22
drag, startPoint x: 234, startPoint y: 294, endPoint x: 250, endPoint y: 298, distance: 16.6
click at [240, 296] on button "HANG UP" at bounding box center [240, 286] width 84 height 25
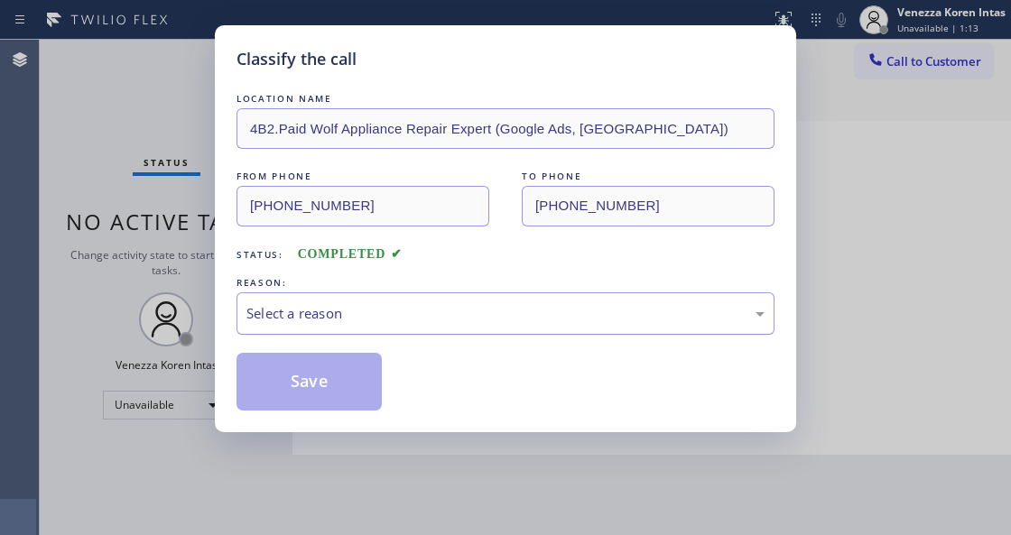
click at [435, 314] on div "Select a reason" at bounding box center [505, 313] width 518 height 21
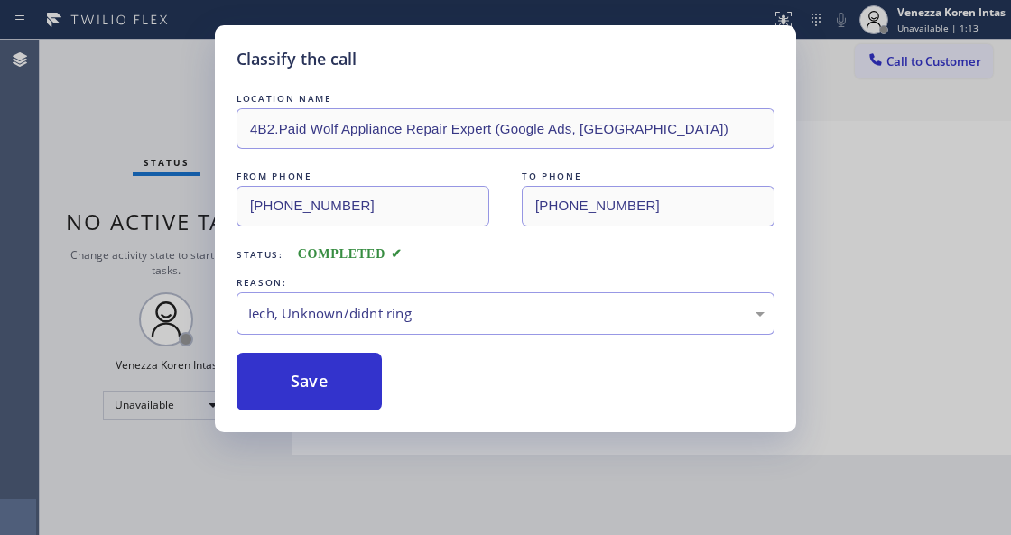
drag, startPoint x: 423, startPoint y: 450, endPoint x: 301, endPoint y: 403, distance: 130.5
click at [301, 403] on button "Save" at bounding box center [308, 382] width 145 height 58
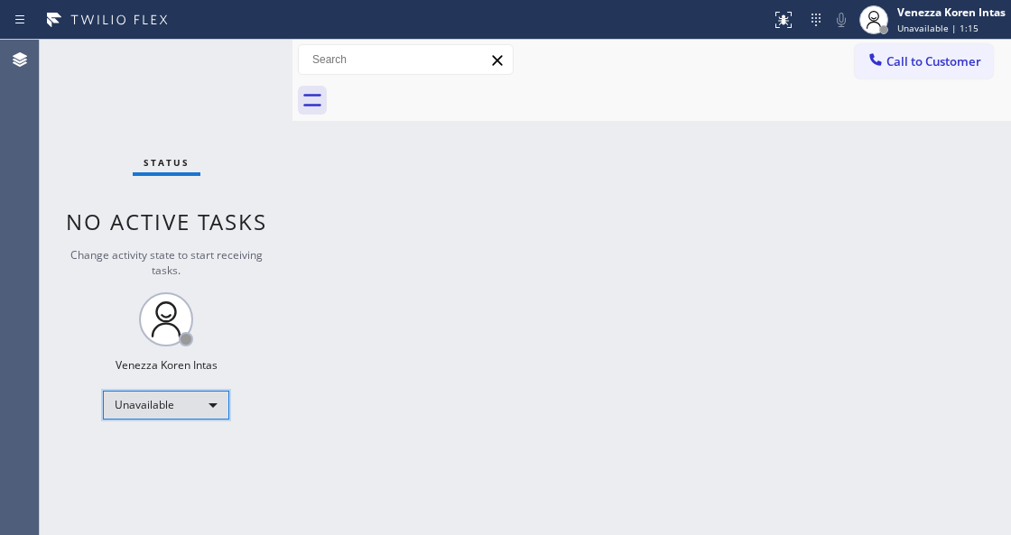
click at [188, 406] on div "Unavailable" at bounding box center [166, 405] width 126 height 29
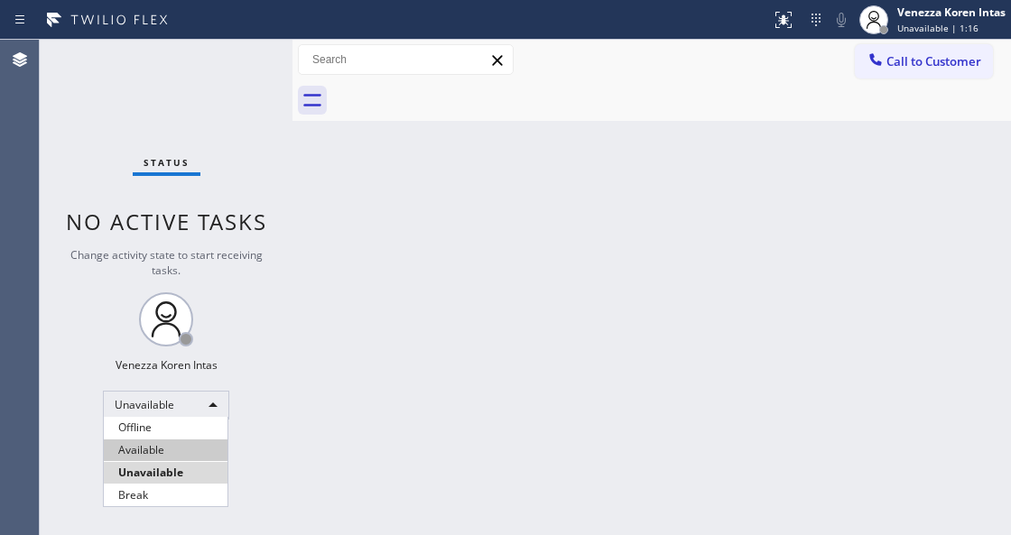
click at [188, 441] on li "Available" at bounding box center [166, 450] width 124 height 22
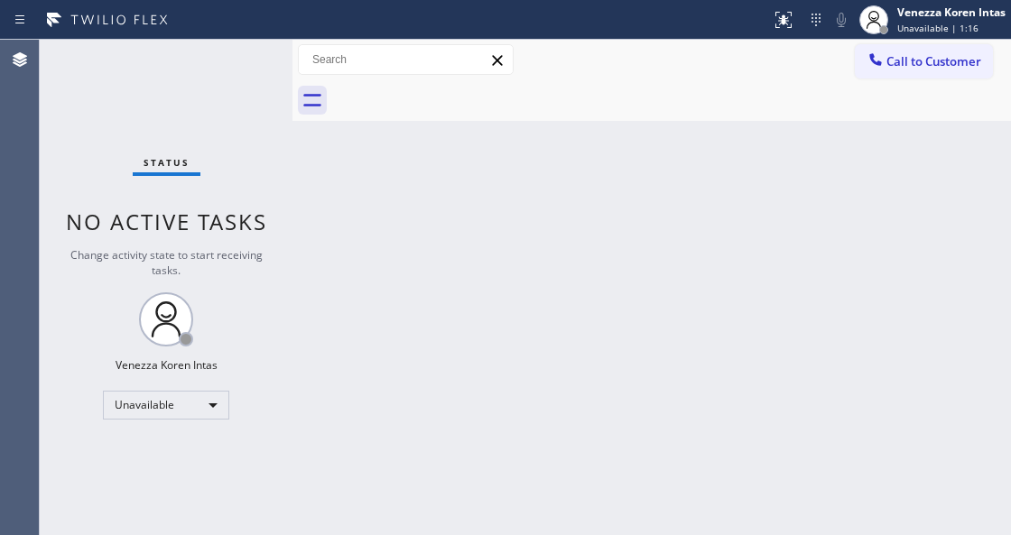
drag, startPoint x: 357, startPoint y: 533, endPoint x: 401, endPoint y: 522, distance: 44.6
click at [359, 532] on div "Back to Dashboard Change Sender ID Customers Technicians Select a contact Outbo…" at bounding box center [651, 287] width 718 height 495
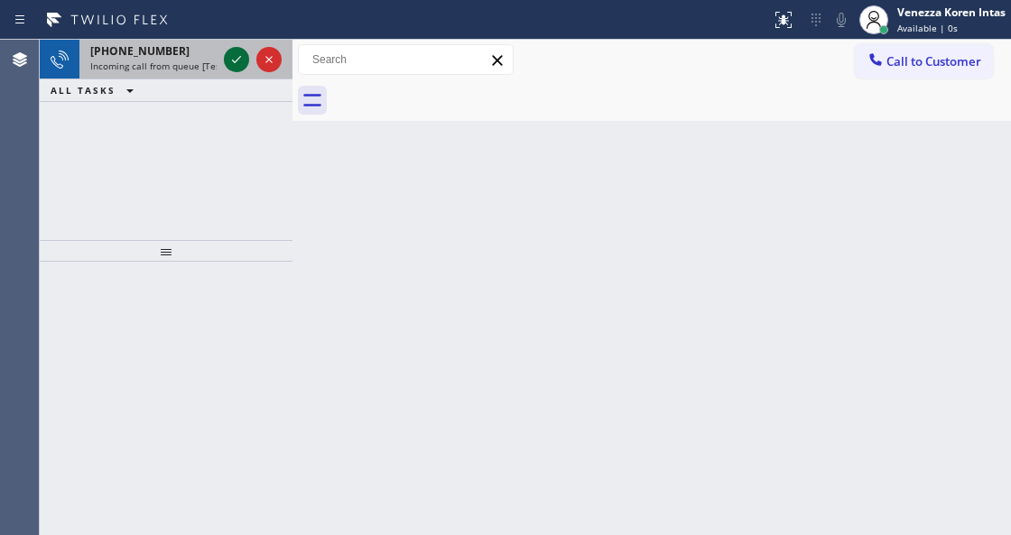
drag, startPoint x: 229, startPoint y: 52, endPoint x: 244, endPoint y: 136, distance: 85.2
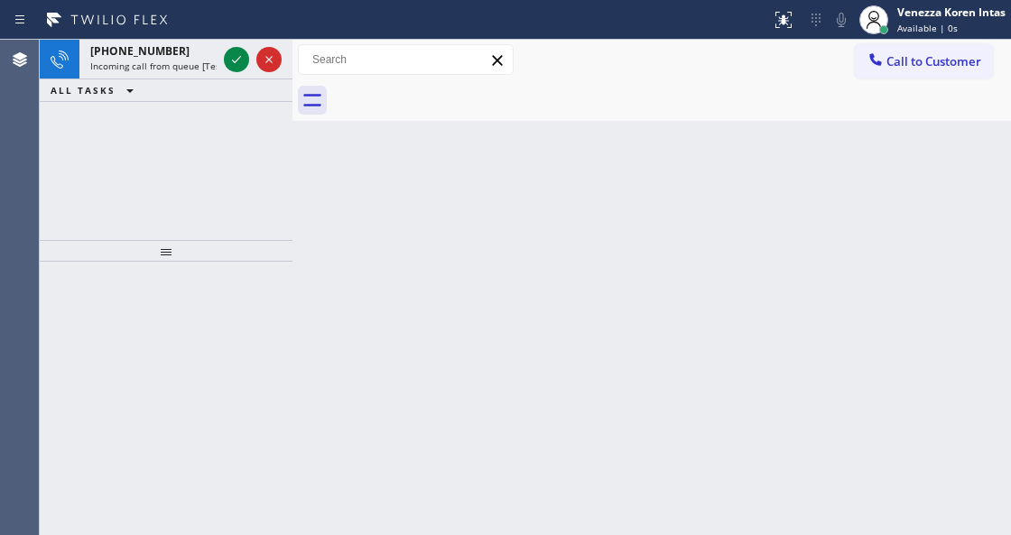
click at [230, 53] on icon at bounding box center [237, 60] width 22 height 22
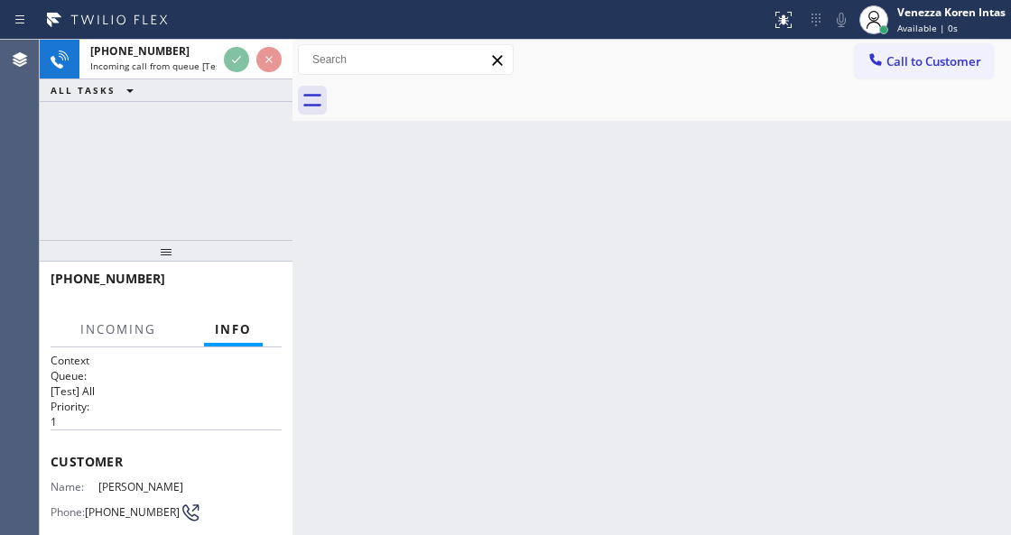
scroll to position [240, 0]
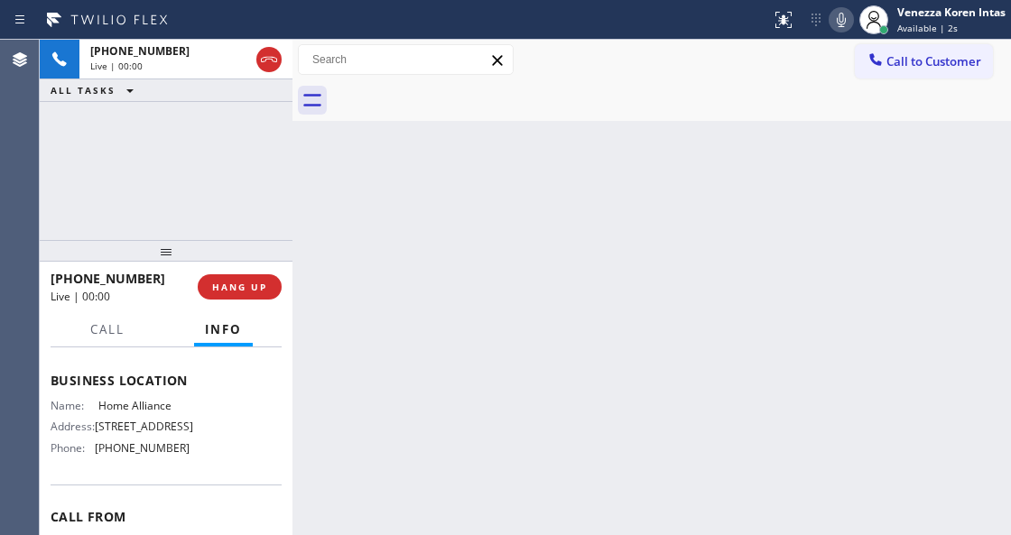
click at [262, 60] on icon at bounding box center [269, 60] width 22 height 22
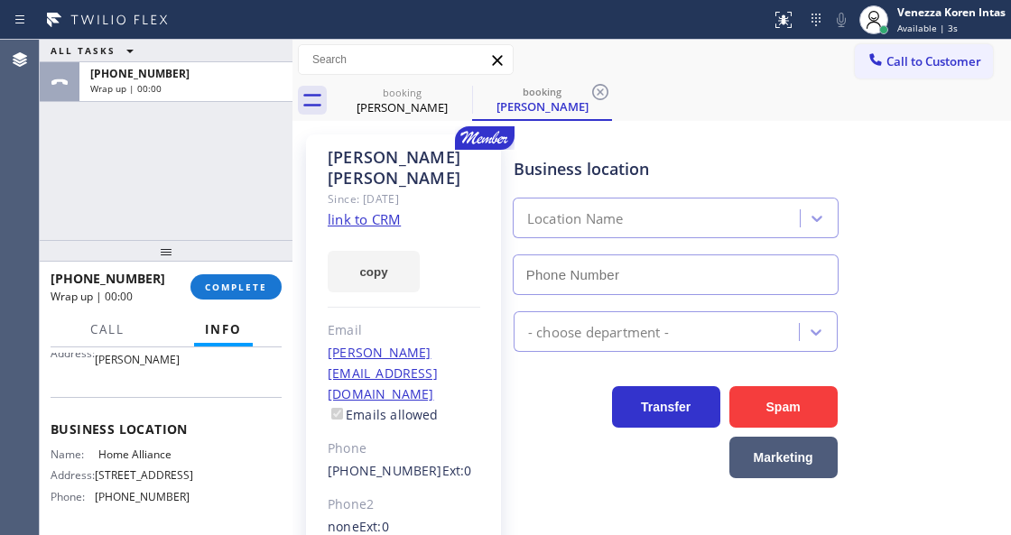
scroll to position [120, 0]
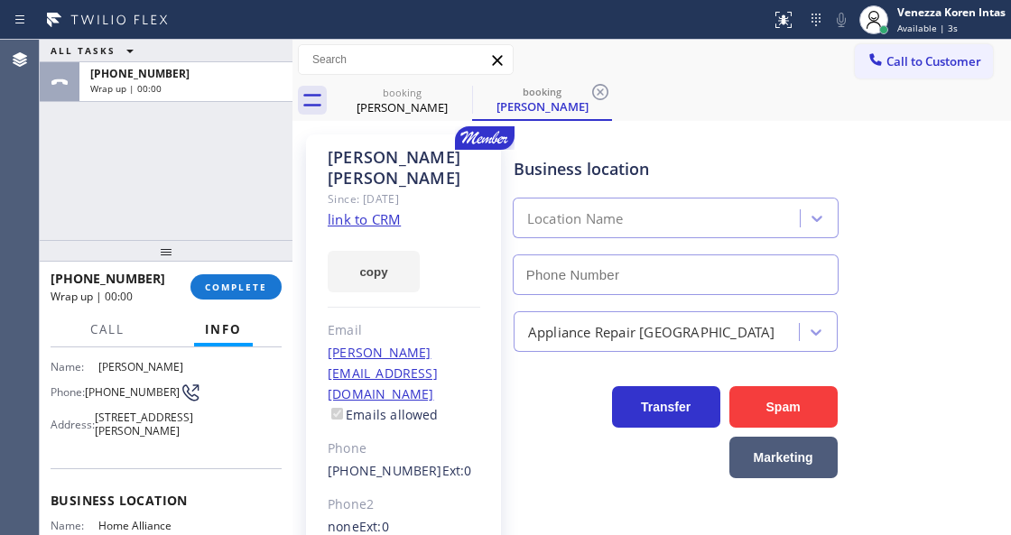
type input "(877) 777-0796"
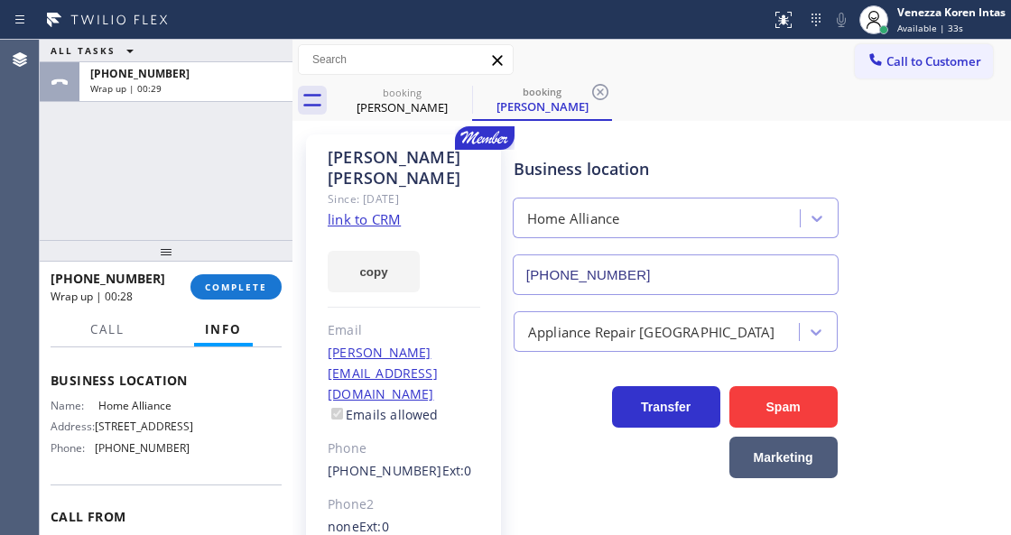
scroll to position [300, 0]
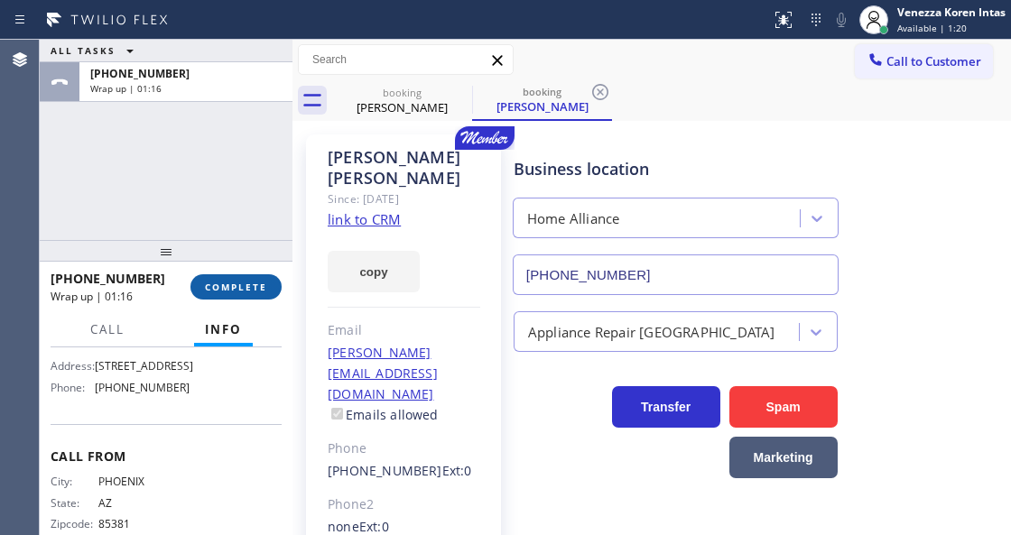
click at [261, 282] on span "COMPLETE" at bounding box center [236, 287] width 62 height 13
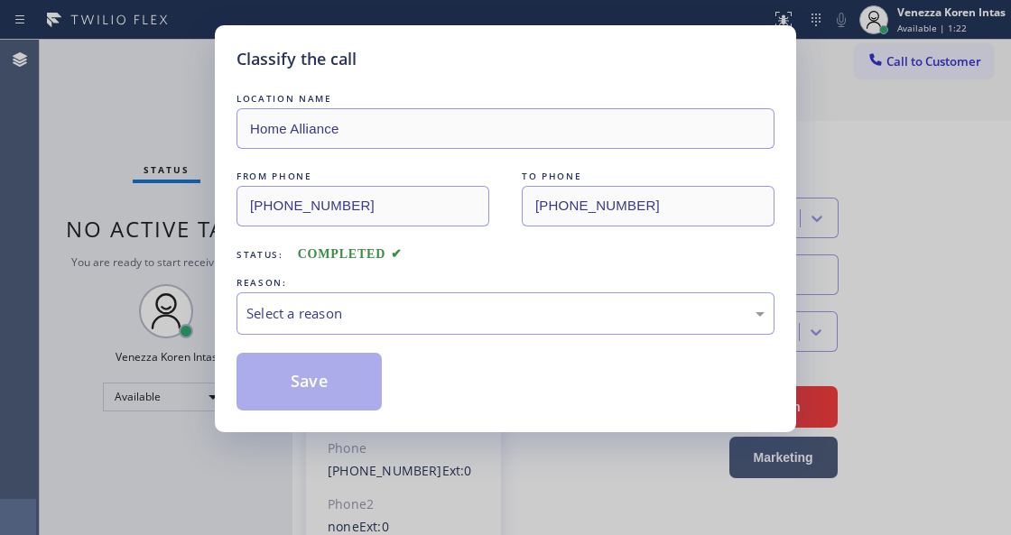
click at [464, 303] on div "Select a reason" at bounding box center [505, 313] width 538 height 42
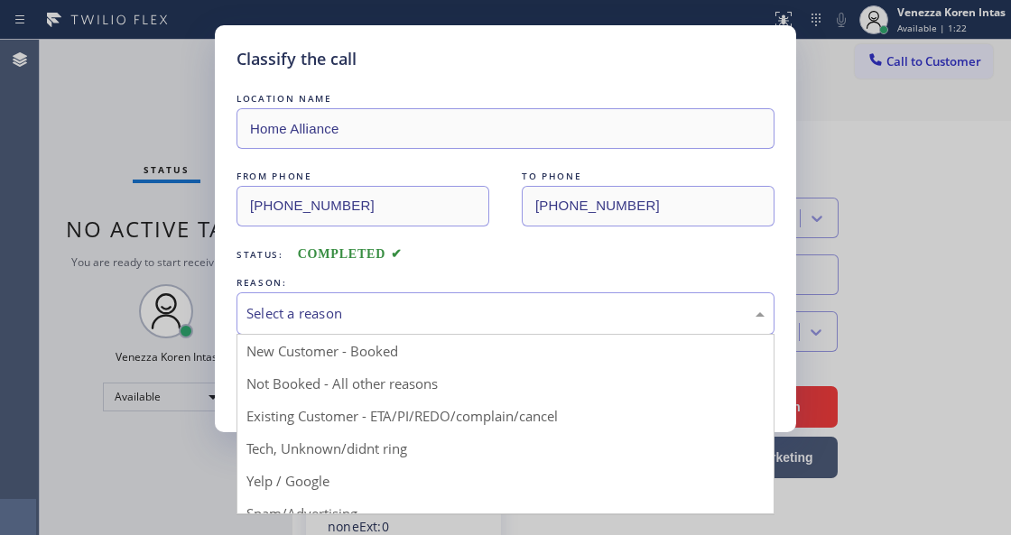
drag, startPoint x: 486, startPoint y: 424, endPoint x: 292, endPoint y: 386, distance: 197.7
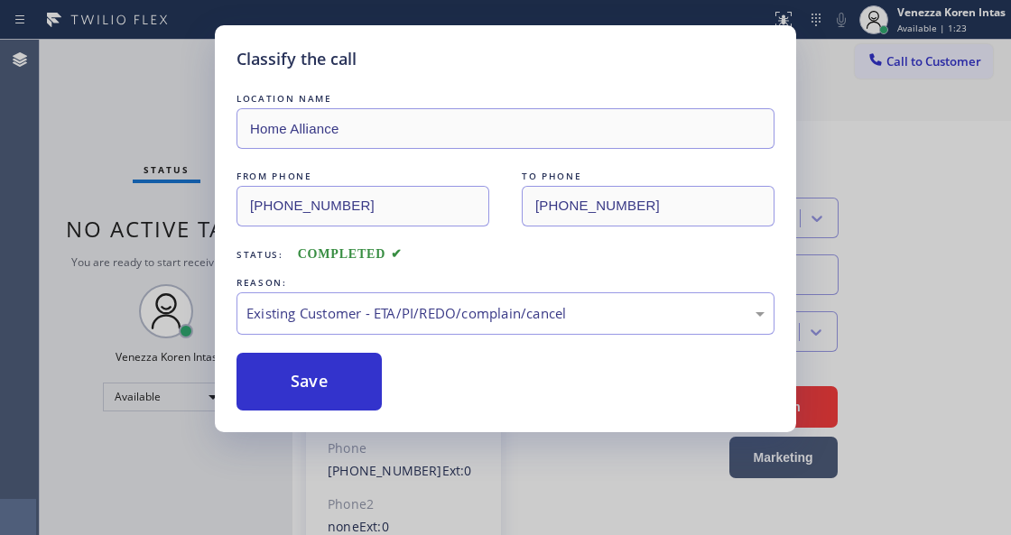
click at [270, 383] on button "Save" at bounding box center [308, 382] width 145 height 58
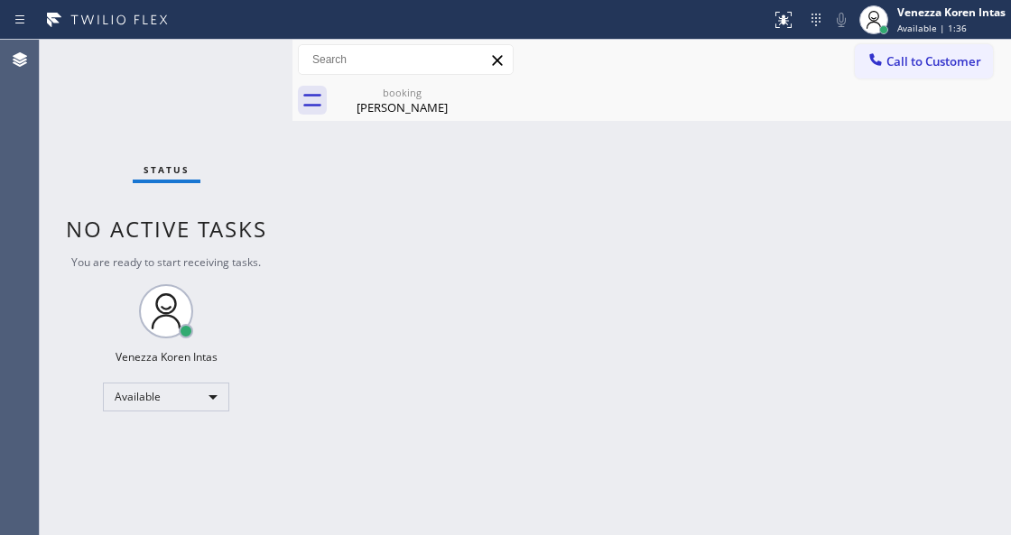
click at [319, 188] on div "Back to Dashboard Change Sender ID Customers Technicians Select a contact Outbo…" at bounding box center [651, 287] width 718 height 495
drag, startPoint x: 92, startPoint y: 109, endPoint x: 31, endPoint y: 116, distance: 61.8
click at [90, 109] on div "Status No active tasks You are ready to start receiving tasks. Venezza Koren In…" at bounding box center [166, 287] width 253 height 495
click at [441, 97] on div "booking" at bounding box center [402, 93] width 136 height 14
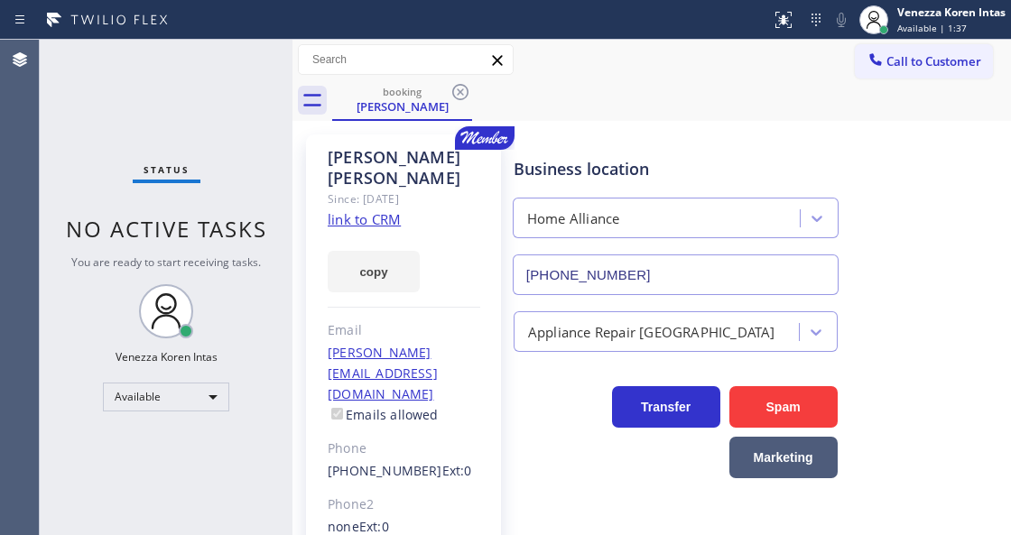
click at [148, 135] on div "Status No active tasks You are ready to start receiving tasks. Venezza Koren In…" at bounding box center [166, 287] width 253 height 495
click at [449, 104] on div "Ruben Jimenez" at bounding box center [402, 106] width 136 height 16
click at [464, 88] on icon at bounding box center [460, 92] width 22 height 22
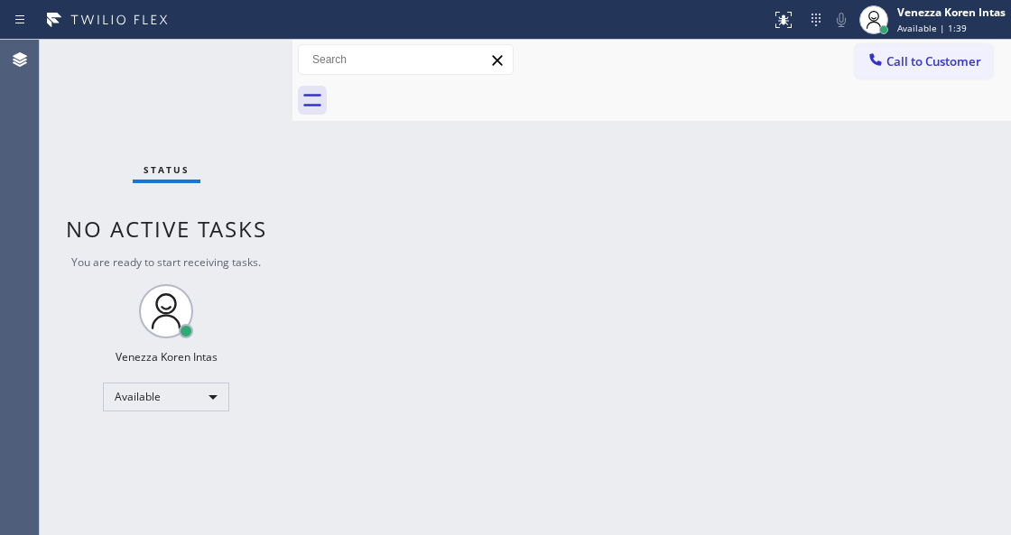
click at [546, 83] on div at bounding box center [671, 100] width 679 height 41
click at [246, 55] on div "Status No active tasks You are ready to start receiving tasks. Venezza Koren In…" at bounding box center [166, 287] width 253 height 495
drag, startPoint x: 243, startPoint y: 97, endPoint x: 56, endPoint y: 101, distance: 186.8
click at [213, 97] on div "Status No active tasks You are ready to start receiving tasks. Venezza Koren In…" at bounding box center [166, 287] width 253 height 495
click at [256, 78] on div "Status No active tasks You are ready to start receiving tasks. Venezza Koren In…" at bounding box center [166, 287] width 253 height 495
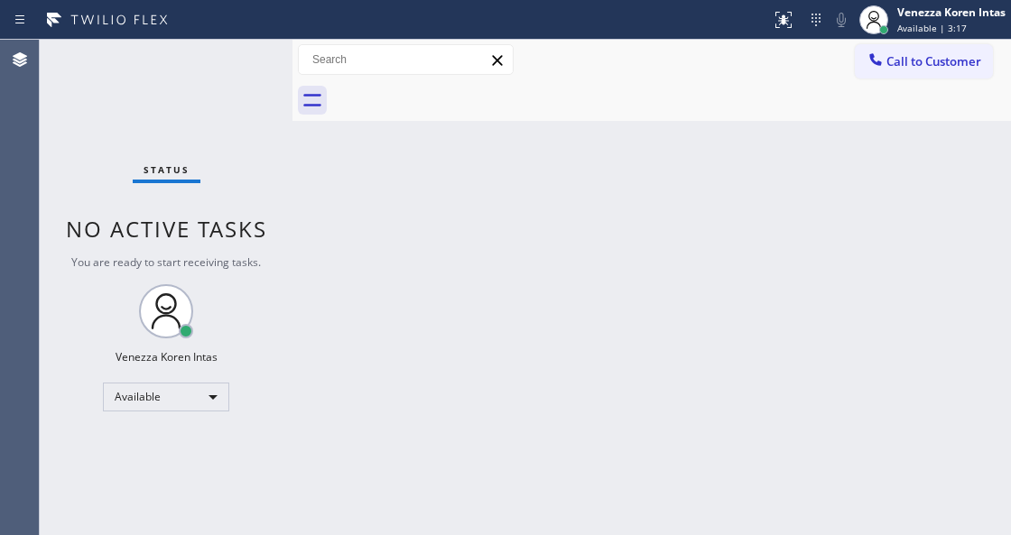
drag, startPoint x: 262, startPoint y: 134, endPoint x: 225, endPoint y: 142, distance: 37.9
click at [262, 136] on div "Status No active tasks You are ready to start receiving tasks. Venezza Koren In…" at bounding box center [166, 287] width 253 height 495
click at [143, 74] on div "Status No active tasks You are ready to start receiving tasks. Venezza Koren In…" at bounding box center [166, 287] width 253 height 495
click at [153, 87] on div "Status No active tasks You are ready to start receiving tasks. Venezza Koren In…" at bounding box center [166, 287] width 253 height 495
drag, startPoint x: 304, startPoint y: 88, endPoint x: 283, endPoint y: 78, distance: 23.4
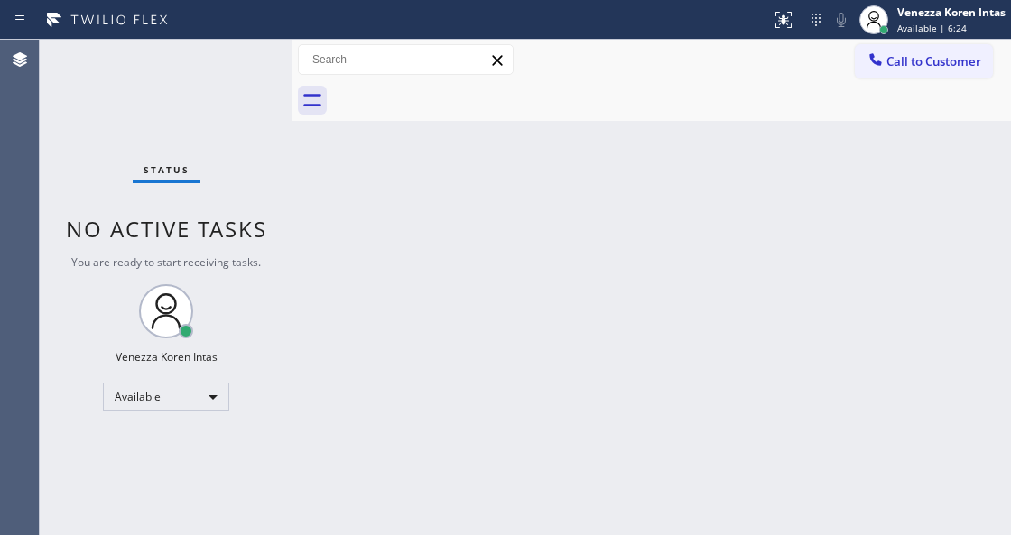
click at [303, 88] on icon at bounding box center [312, 100] width 29 height 29
click at [239, 74] on div "Status No active tasks You are ready to start receiving tasks. Venezza Koren In…" at bounding box center [166, 287] width 253 height 495
click at [263, 173] on div "Status No active tasks You are ready to start receiving tasks. Venezza Koren In…" at bounding box center [166, 287] width 253 height 495
click at [256, 108] on div "Status No active tasks You are ready to start receiving tasks. Venezza Koren In…" at bounding box center [166, 287] width 253 height 495
click at [233, 72] on div "Status No active tasks You are ready to start receiving tasks. Venezza Koren In…" at bounding box center [166, 287] width 253 height 495
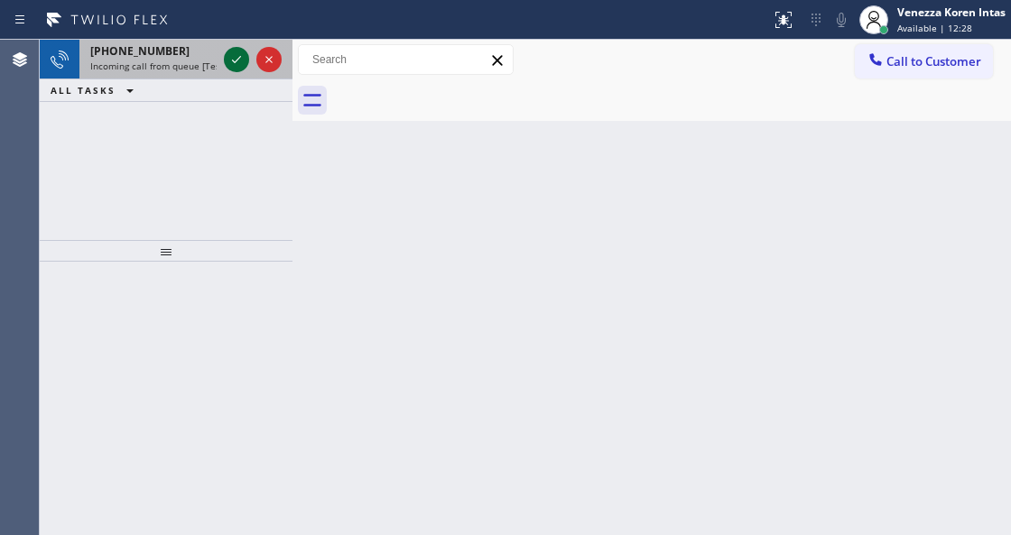
click at [233, 66] on icon at bounding box center [237, 60] width 22 height 22
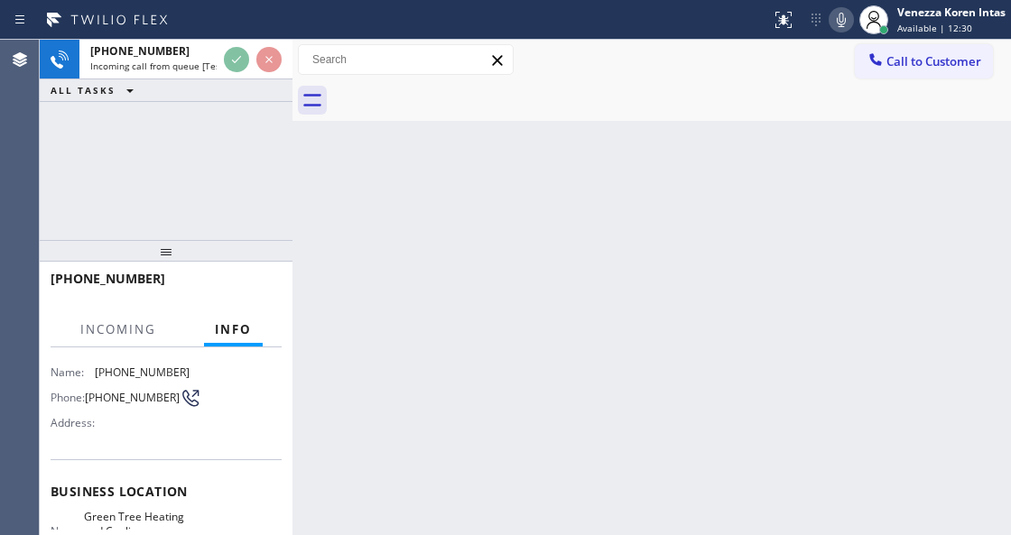
scroll to position [180, 0]
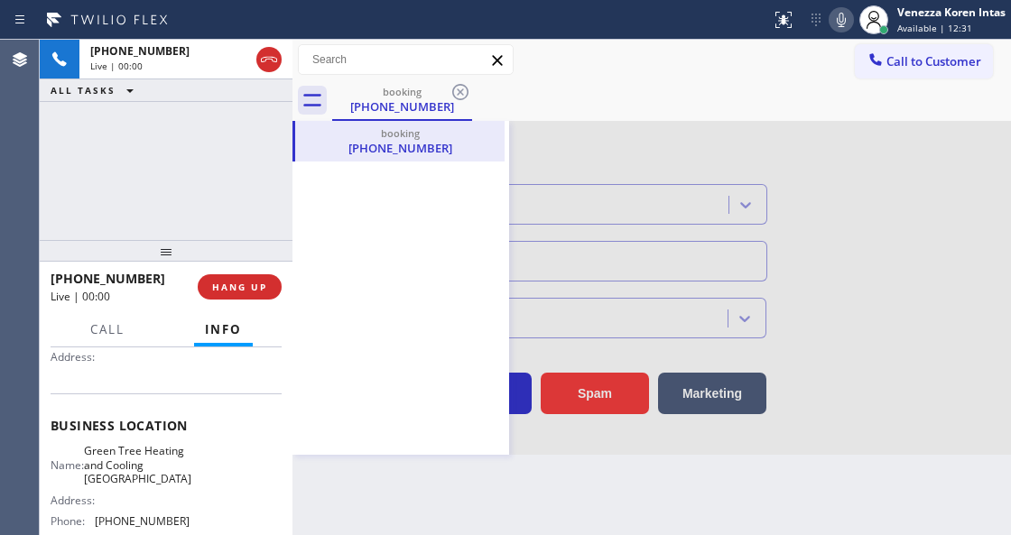
type input "(619) 614-7914"
click at [323, 147] on div "(415) 286-4522" at bounding box center [400, 148] width 206 height 16
click at [486, 146] on icon at bounding box center [489, 142] width 22 height 22
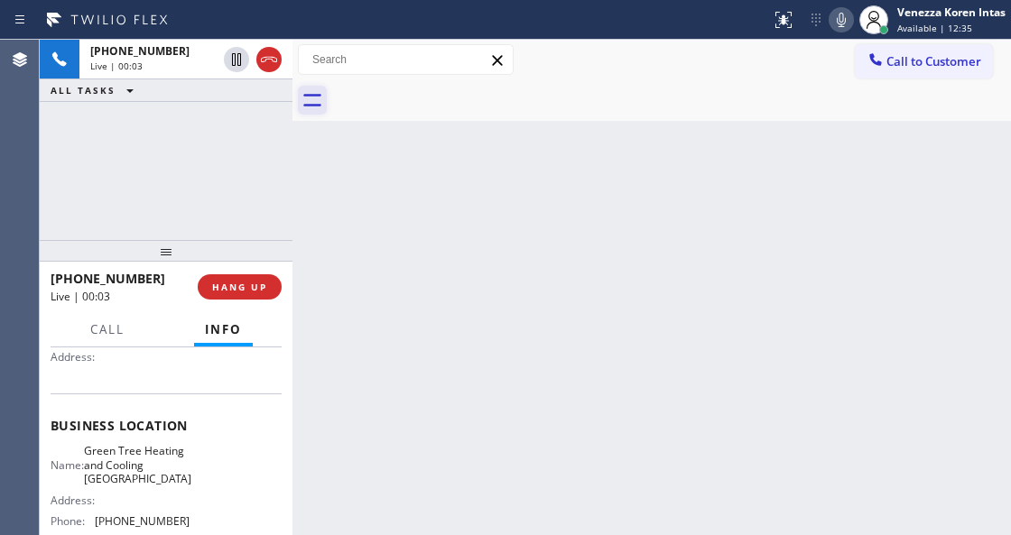
click at [318, 112] on icon at bounding box center [312, 100] width 29 height 29
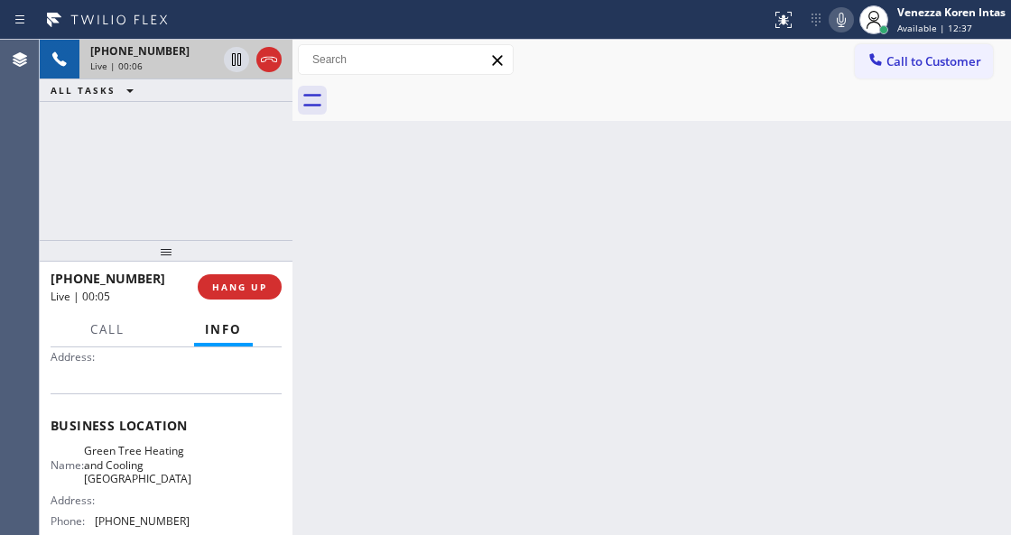
click at [189, 70] on div "Live | 00:06" at bounding box center [153, 66] width 126 height 13
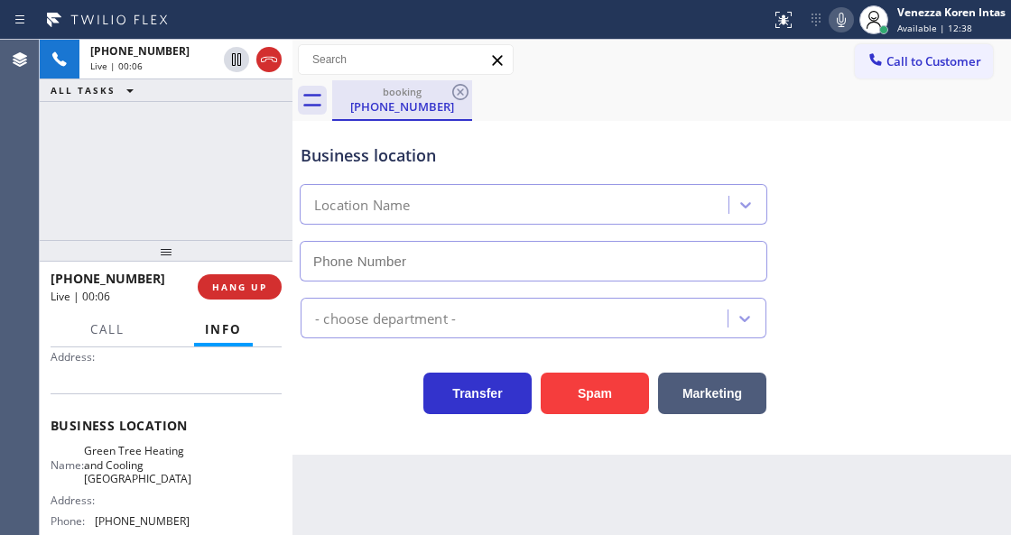
type input "(619) 614-7914"
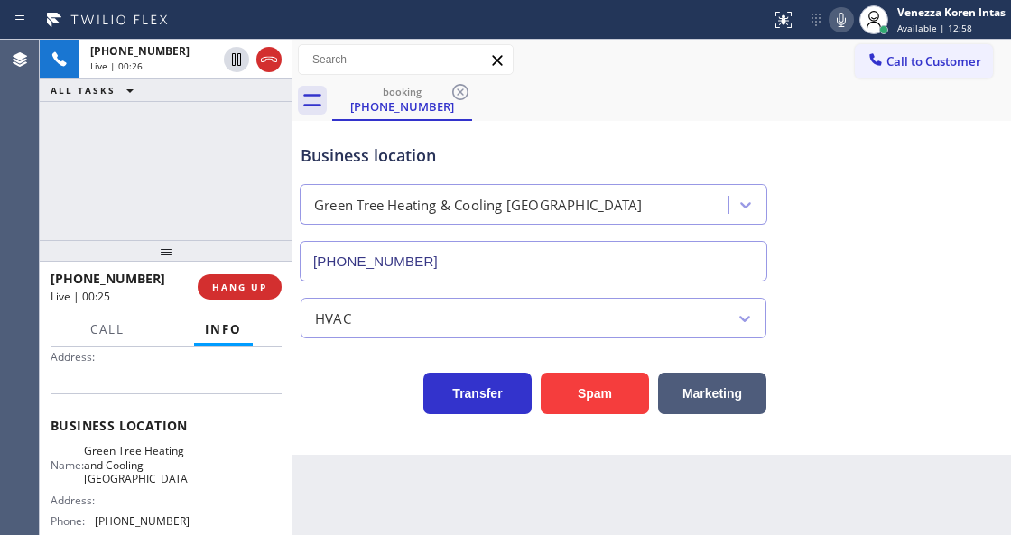
click at [208, 191] on div "+14152864522 Live | 00:26 ALL TASKS ALL TASKS ACTIVE TASKS TASKS IN WRAP UP" at bounding box center [166, 140] width 253 height 200
click at [224, 142] on div "+14152864522 Live | 00:31 ALL TASKS ALL TASKS ACTIVE TASKS TASKS IN WRAP UP" at bounding box center [166, 140] width 253 height 200
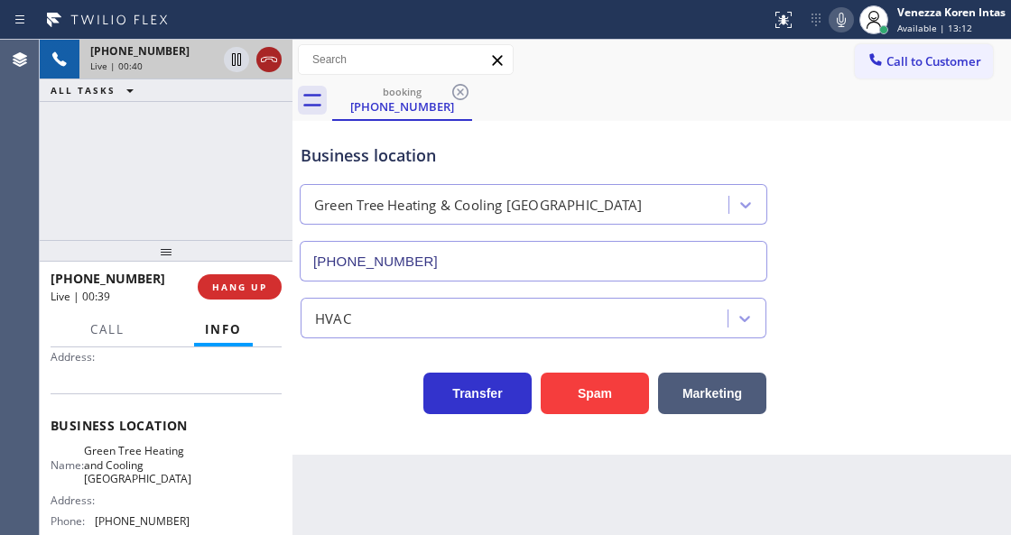
click at [266, 58] on icon at bounding box center [269, 60] width 22 height 22
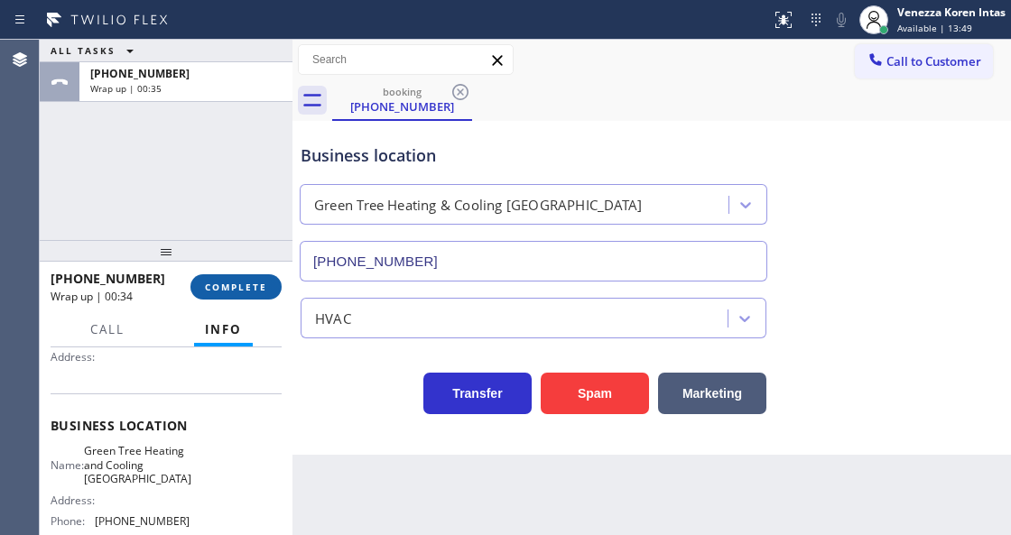
click at [257, 276] on button "COMPLETE" at bounding box center [235, 286] width 91 height 25
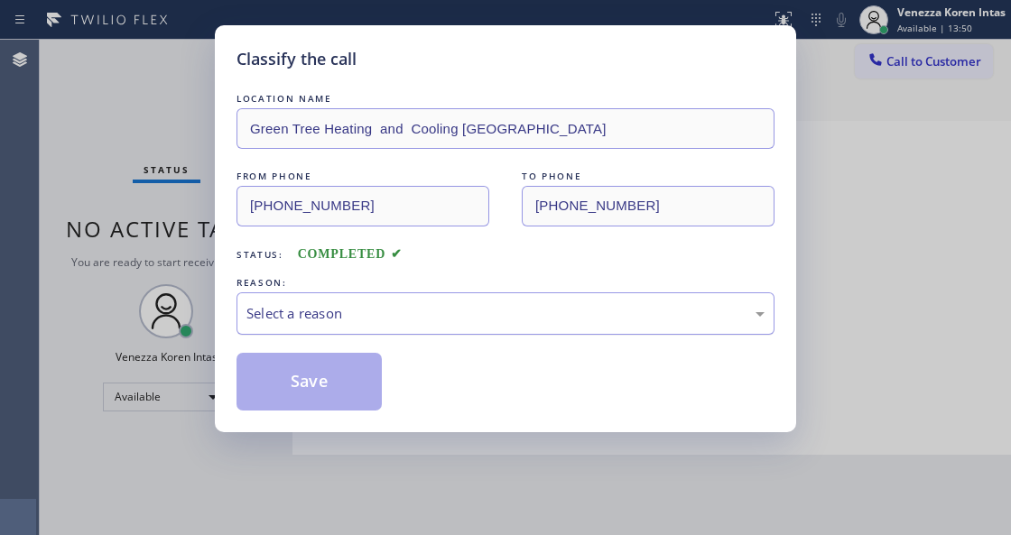
click at [414, 307] on div "Select a reason" at bounding box center [505, 313] width 518 height 21
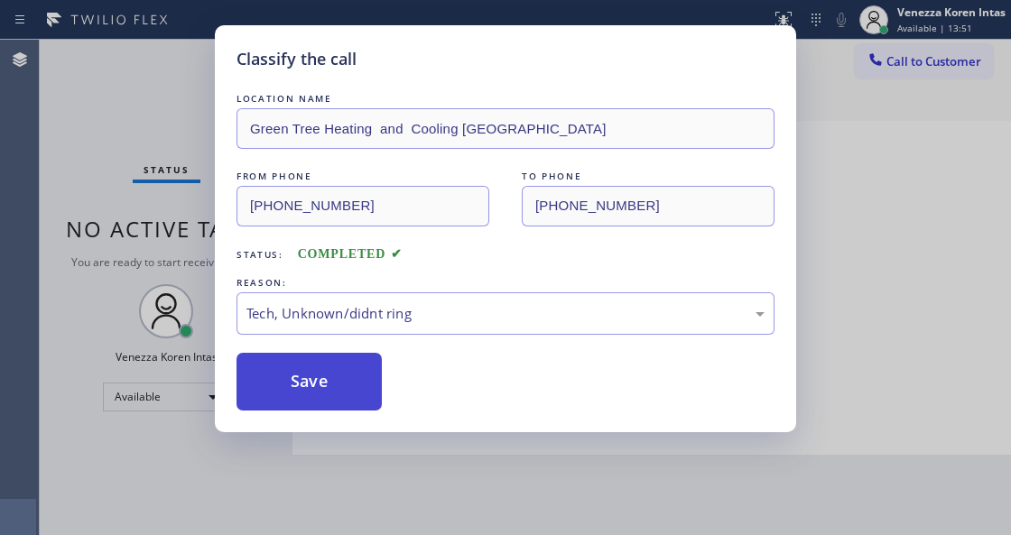
click at [334, 378] on button "Save" at bounding box center [308, 382] width 145 height 58
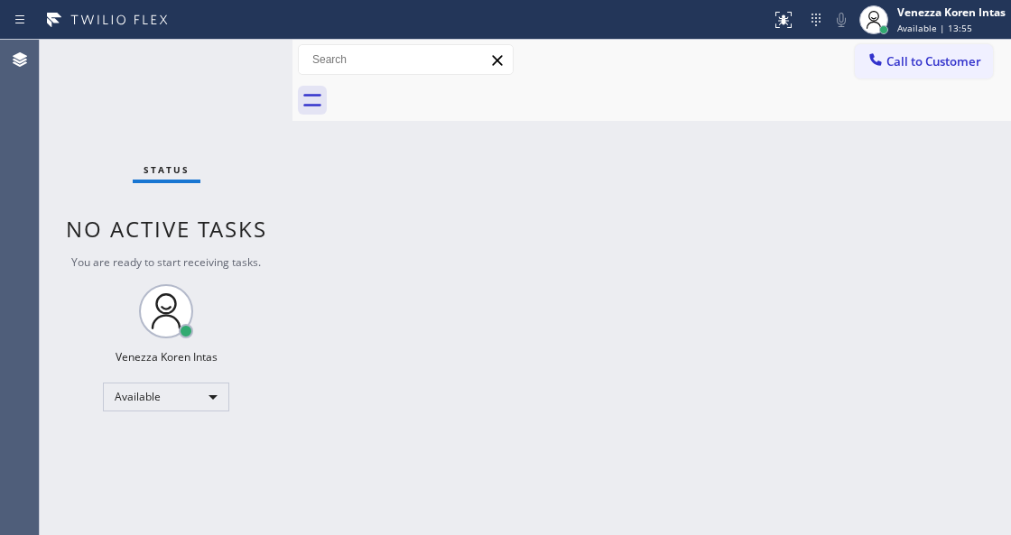
click at [262, 76] on div "Status No active tasks You are ready to start receiving tasks. Venezza Koren In…" at bounding box center [166, 287] width 253 height 495
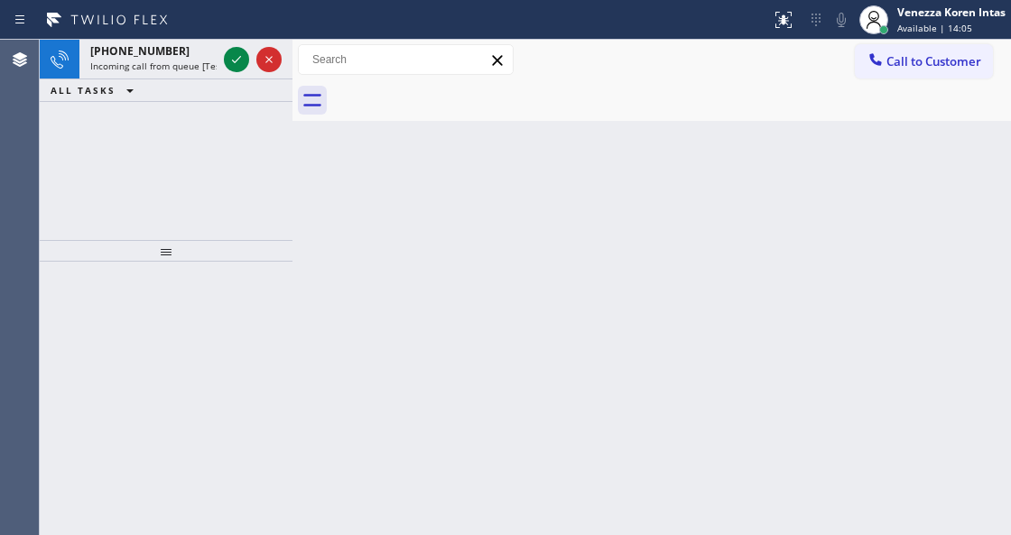
click at [261, 76] on div at bounding box center [252, 60] width 65 height 40
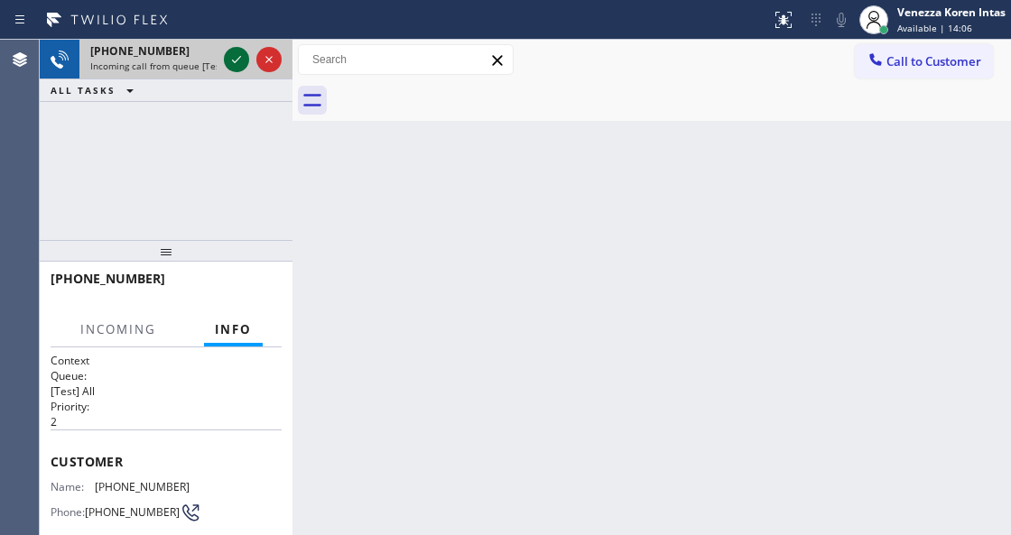
click at [235, 60] on icon at bounding box center [237, 60] width 22 height 22
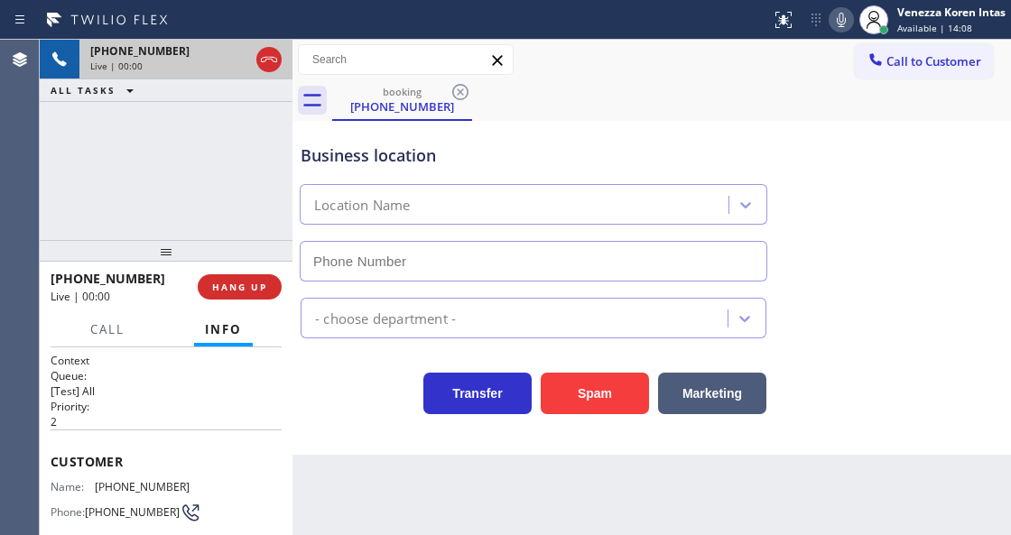
type input "(415) 942-0557"
click at [476, 167] on div "Business location" at bounding box center [533, 155] width 466 height 24
click at [278, 179] on div "+14152864522 Live | 00:02 ALL TASKS ALL TASKS ACTIVE TASKS TASKS IN WRAP UP" at bounding box center [166, 140] width 253 height 200
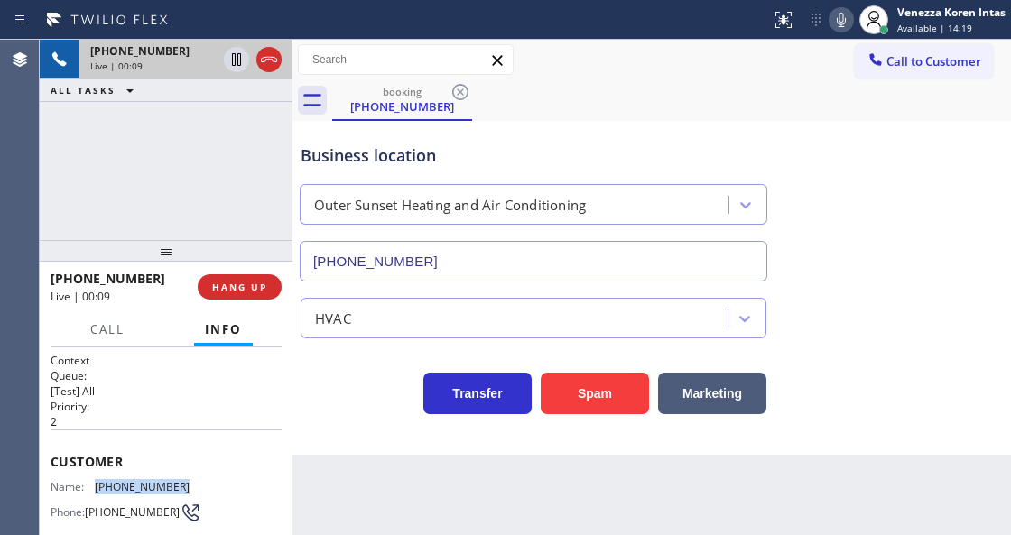
drag, startPoint x: 159, startPoint y: 489, endPoint x: 94, endPoint y: 490, distance: 65.0
click at [94, 490] on div "Name: (415) 286-4522 Phone: (415) 286-4522 Address:" at bounding box center [166, 515] width 231 height 71
click at [273, 64] on icon at bounding box center [269, 60] width 22 height 22
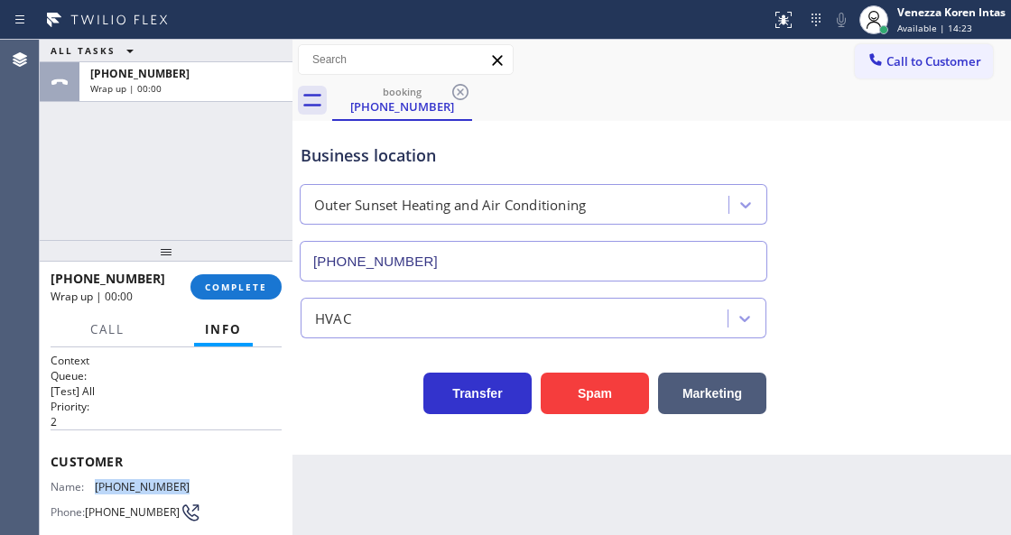
drag, startPoint x: 227, startPoint y: 286, endPoint x: 285, endPoint y: 303, distance: 60.2
click at [229, 285] on span "COMPLETE" at bounding box center [236, 287] width 62 height 13
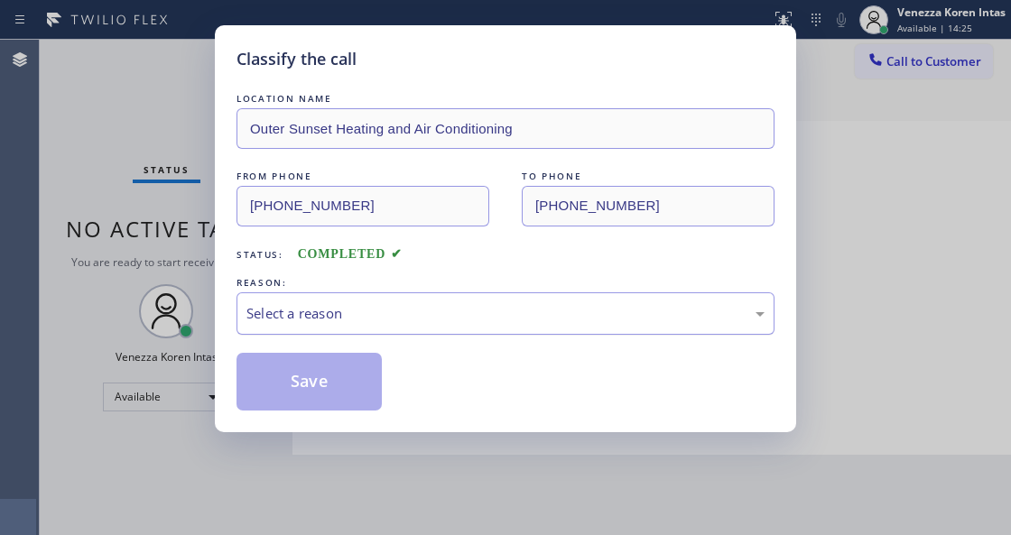
click at [413, 327] on div "Select a reason" at bounding box center [505, 313] width 538 height 42
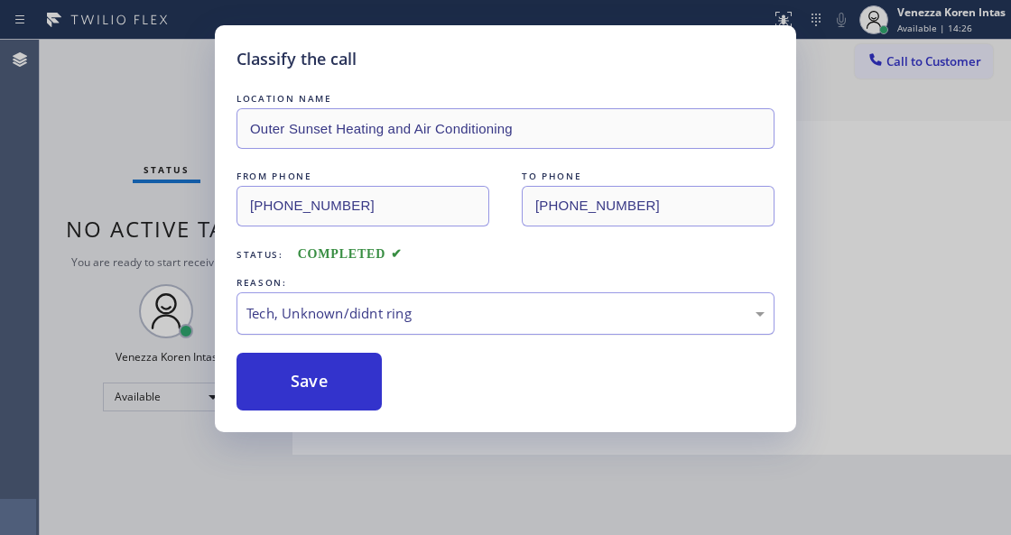
click at [370, 312] on div "Tech, Unknown/didnt ring" at bounding box center [505, 313] width 518 height 21
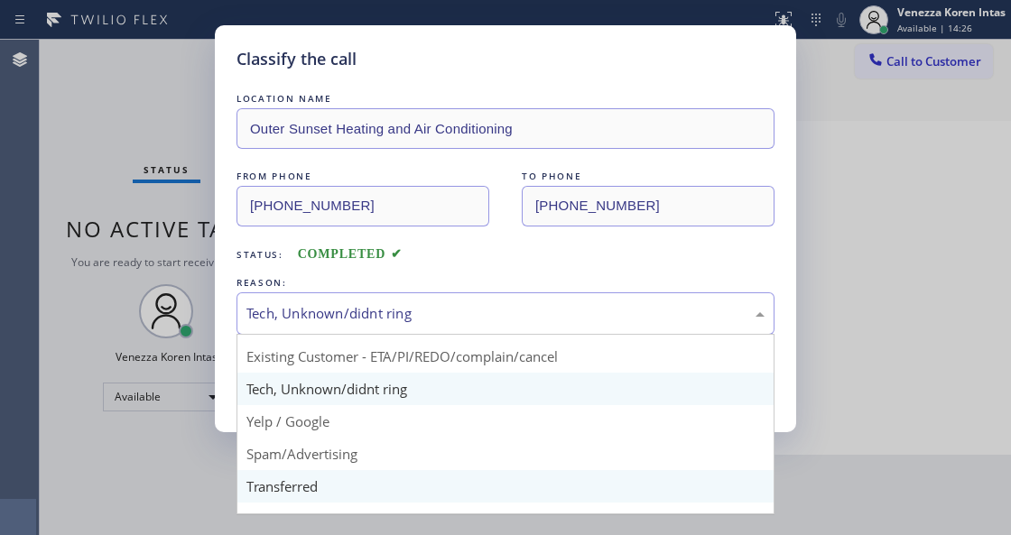
scroll to position [118, 0]
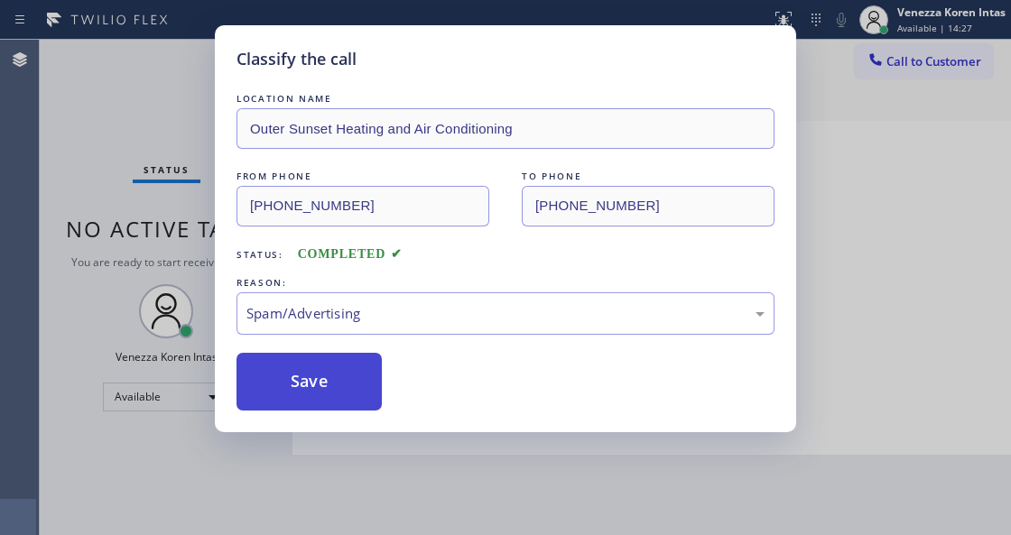
click at [332, 381] on button "Save" at bounding box center [308, 382] width 145 height 58
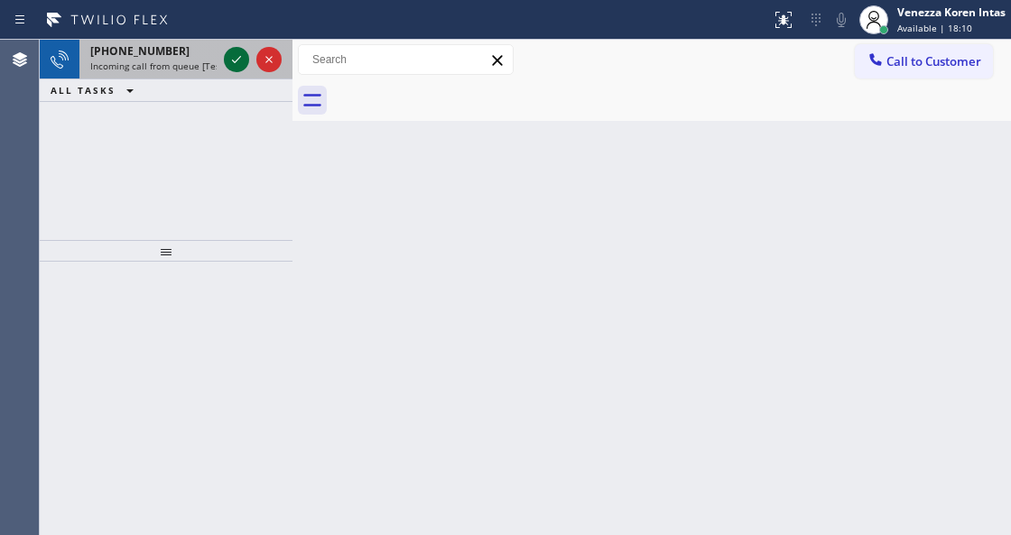
click at [240, 61] on icon at bounding box center [237, 60] width 22 height 22
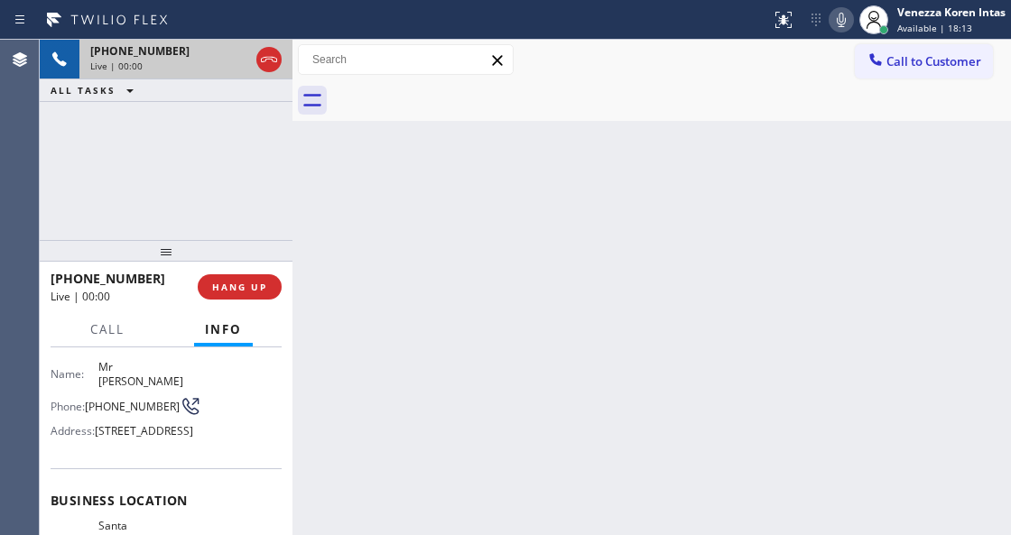
scroll to position [300, 0]
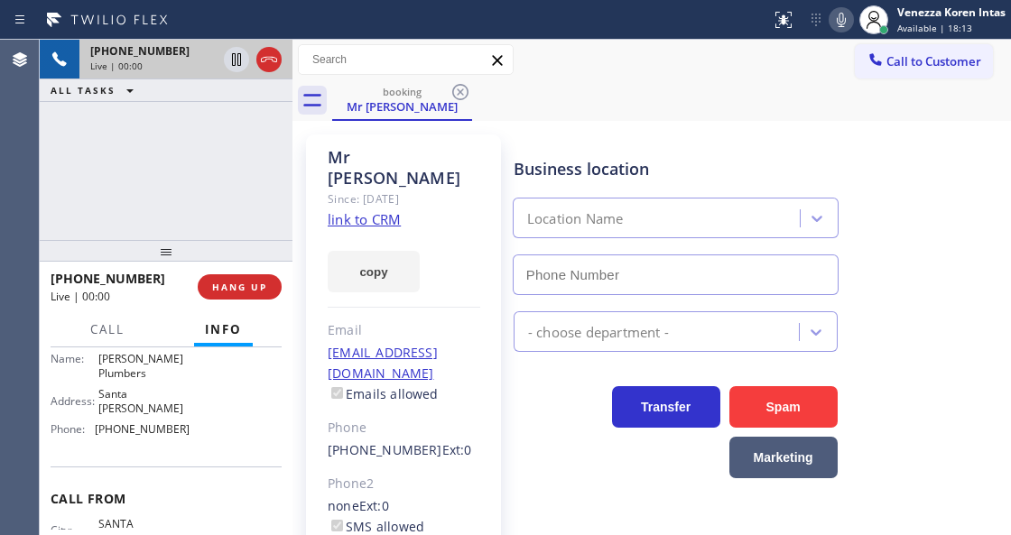
type input "(562) 262-5569"
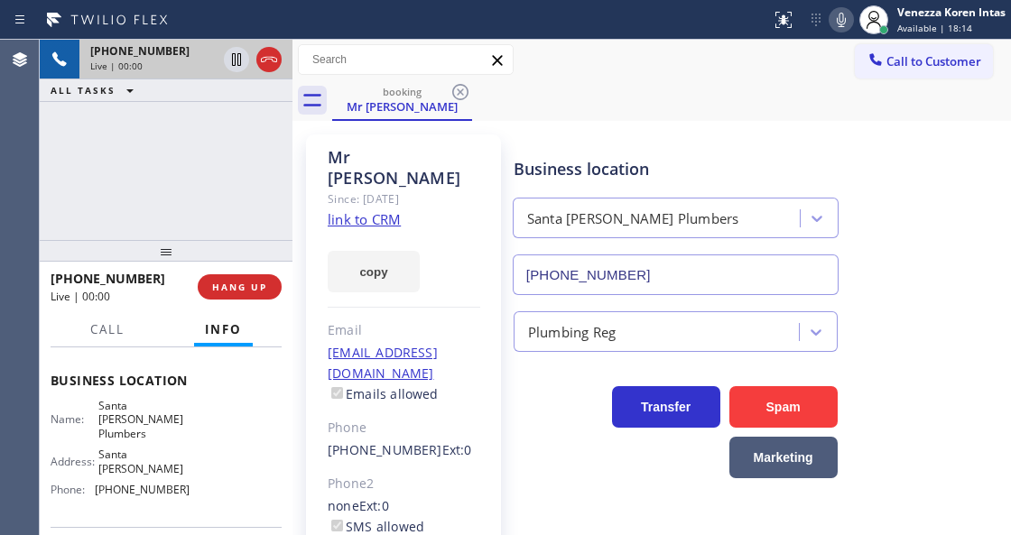
scroll to position [180, 0]
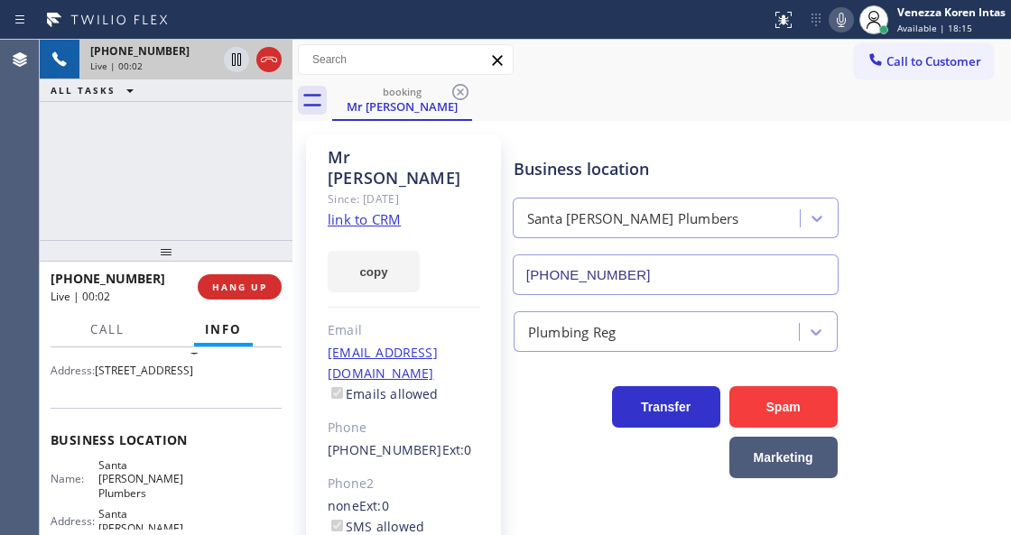
click at [374, 210] on link "link to CRM" at bounding box center [364, 219] width 73 height 18
click at [849, 14] on icon at bounding box center [841, 20] width 22 height 22
click at [833, 23] on icon at bounding box center [841, 20] width 22 height 22
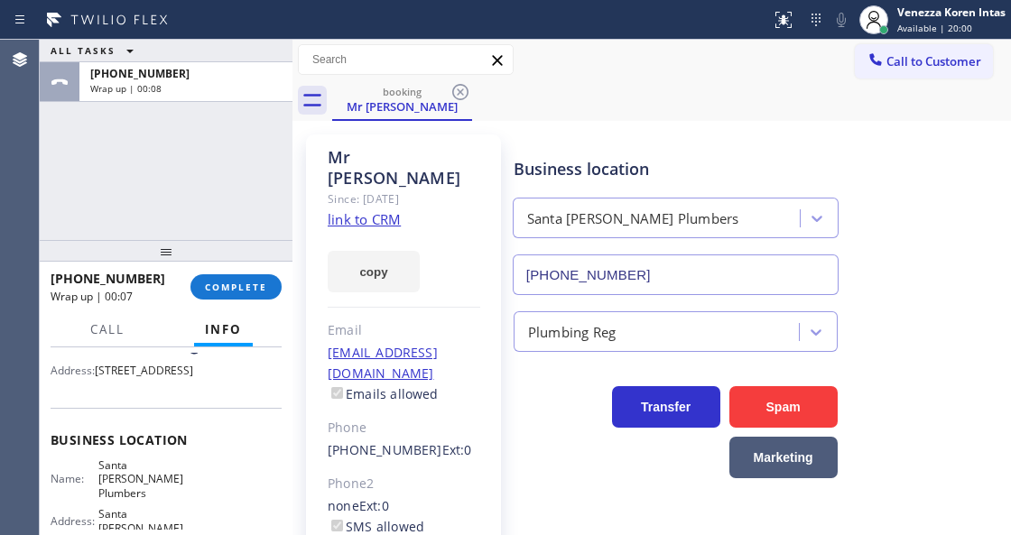
drag, startPoint x: 244, startPoint y: 285, endPoint x: 572, endPoint y: 327, distance: 331.1
click at [247, 285] on span "COMPLETE" at bounding box center [236, 287] width 62 height 13
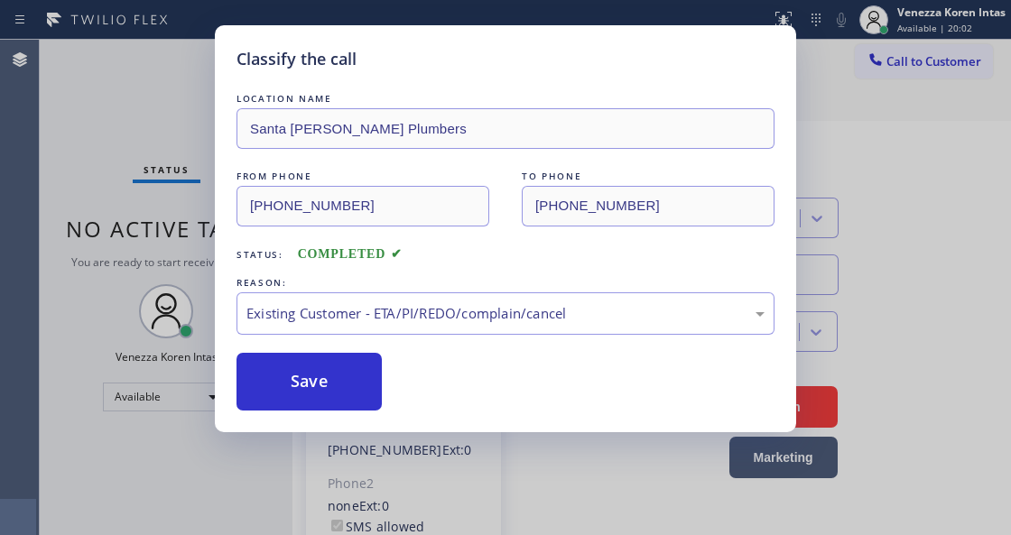
drag, startPoint x: 556, startPoint y: 418, endPoint x: 399, endPoint y: 388, distance: 159.8
click at [346, 377] on button "Save" at bounding box center [308, 382] width 145 height 58
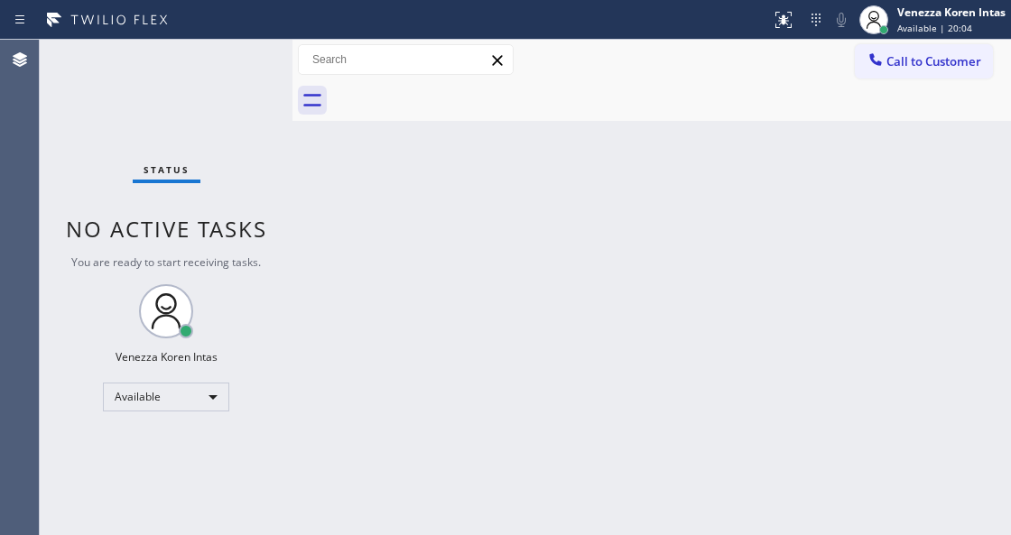
click at [219, 87] on div "Status No active tasks You are ready to start receiving tasks. Venezza Koren In…" at bounding box center [166, 287] width 253 height 495
click at [230, 88] on div "Status No active tasks You are ready to start receiving tasks. Venezza Koren In…" at bounding box center [166, 287] width 253 height 495
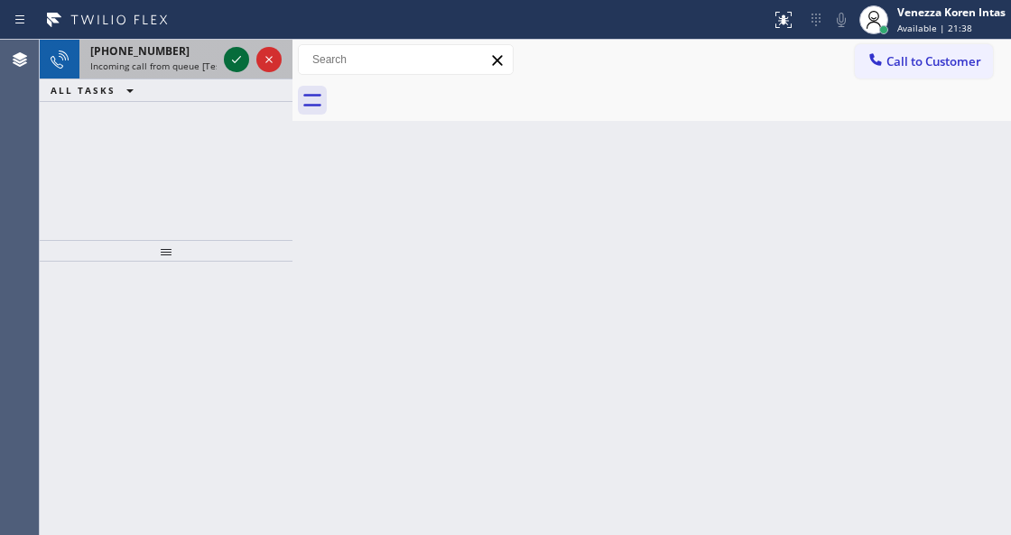
click at [238, 64] on icon at bounding box center [237, 60] width 22 height 22
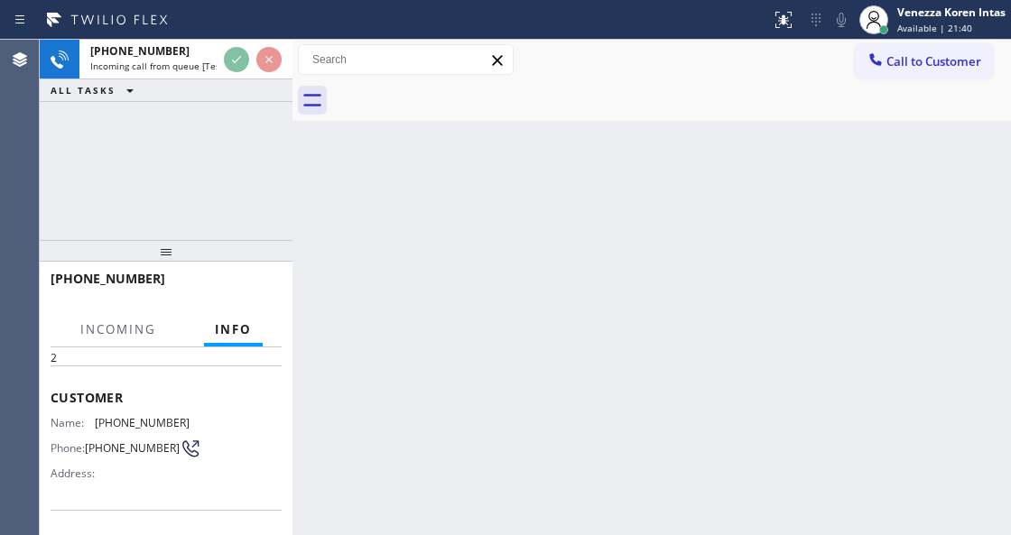
scroll to position [180, 0]
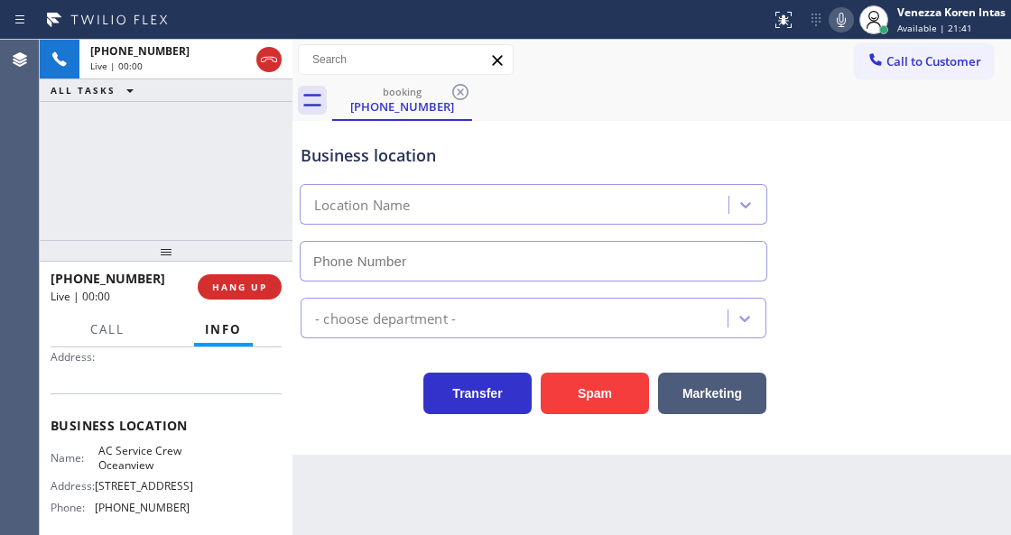
type input "(415) 952-1167"
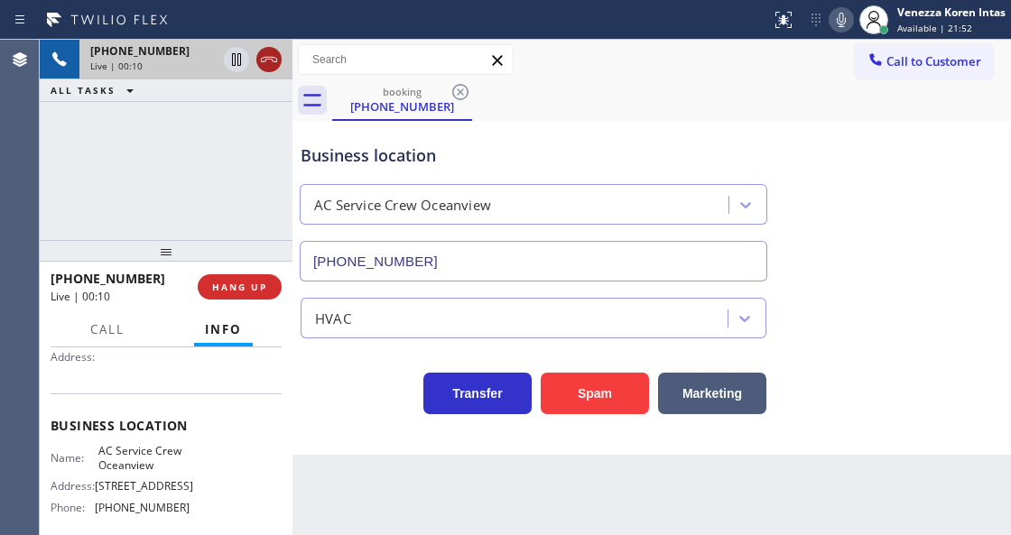
click at [276, 61] on icon at bounding box center [269, 59] width 16 height 5
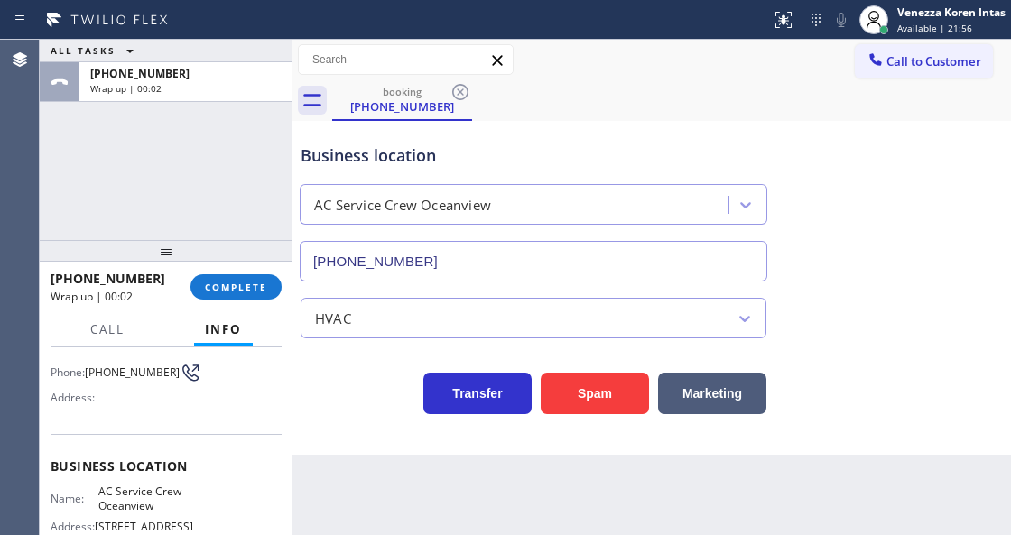
scroll to position [60, 0]
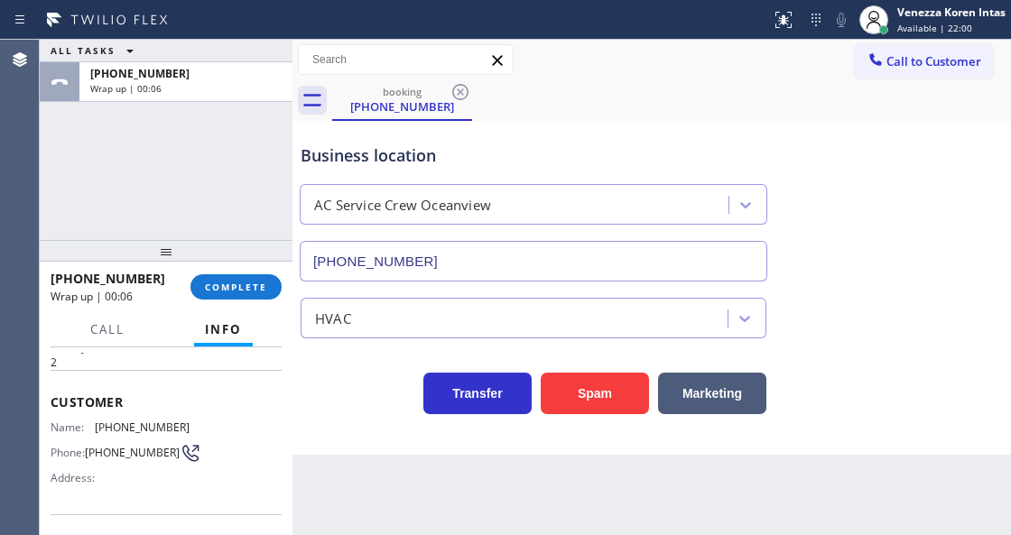
click at [264, 159] on div "ALL TASKS ALL TASKS ACTIVE TASKS TASKS IN WRAP UP +14152864522 Wrap up | 00:06" at bounding box center [166, 140] width 253 height 200
click at [210, 288] on span "COMPLETE" at bounding box center [236, 287] width 62 height 13
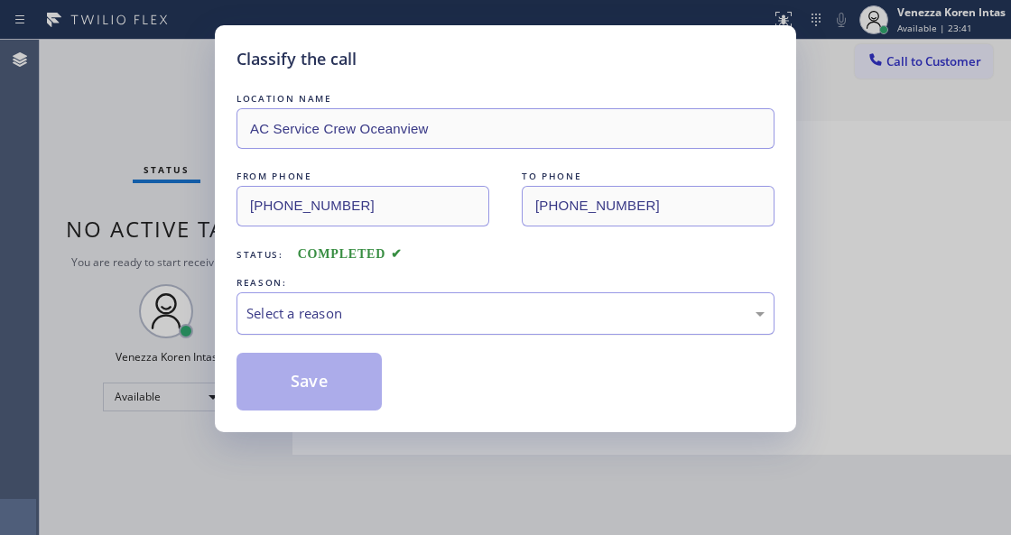
click at [414, 319] on div "Select a reason" at bounding box center [505, 313] width 518 height 21
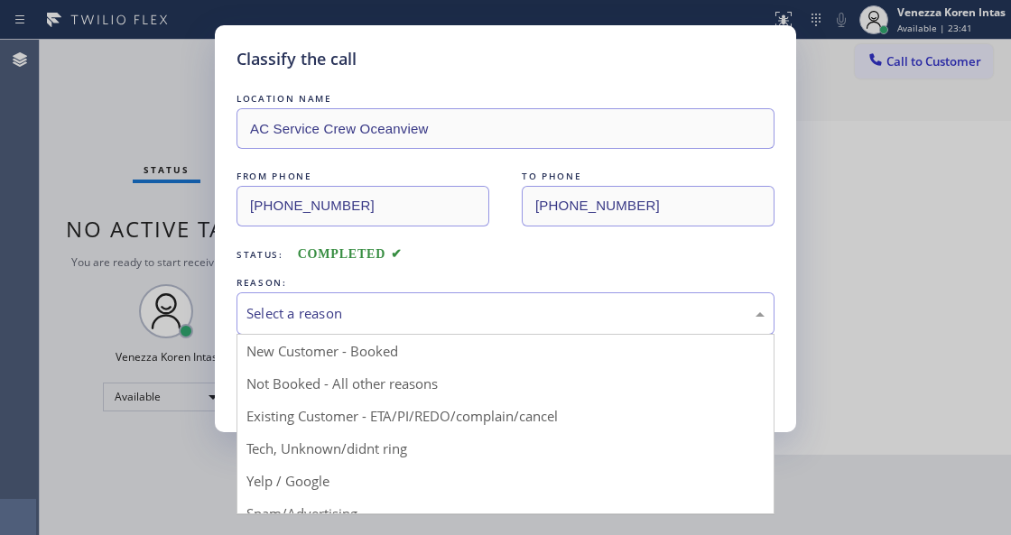
drag, startPoint x: 438, startPoint y: 451, endPoint x: 386, endPoint y: 431, distance: 55.1
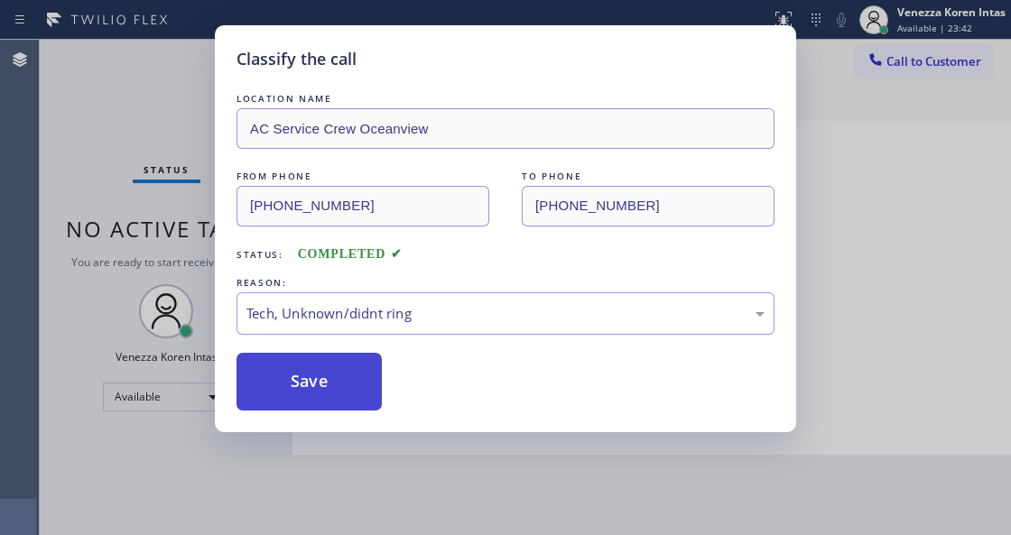
click at [356, 392] on button "Save" at bounding box center [308, 382] width 145 height 58
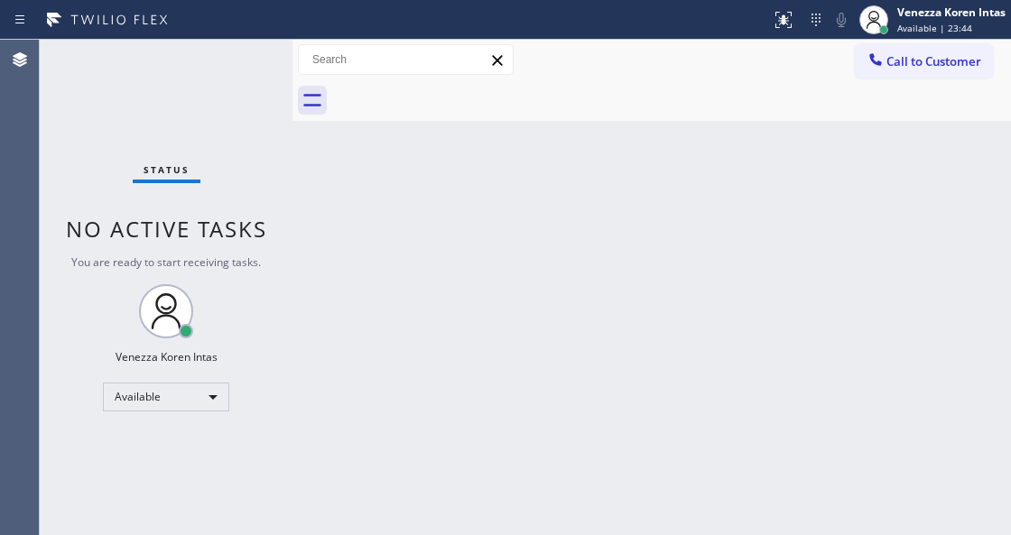
click at [251, 68] on div "Status No active tasks You are ready to start receiving tasks. Venezza Koren In…" at bounding box center [166, 287] width 253 height 495
click at [236, 71] on div "Status No active tasks You are ready to start receiving tasks. Venezza Koren In…" at bounding box center [166, 287] width 253 height 495
click at [237, 63] on div "Status No active tasks You are ready to start receiving tasks. Venezza Koren In…" at bounding box center [166, 287] width 253 height 495
click at [251, 88] on div "Status No active tasks You are ready to start receiving tasks. Venezza Koren In…" at bounding box center [166, 287] width 253 height 495
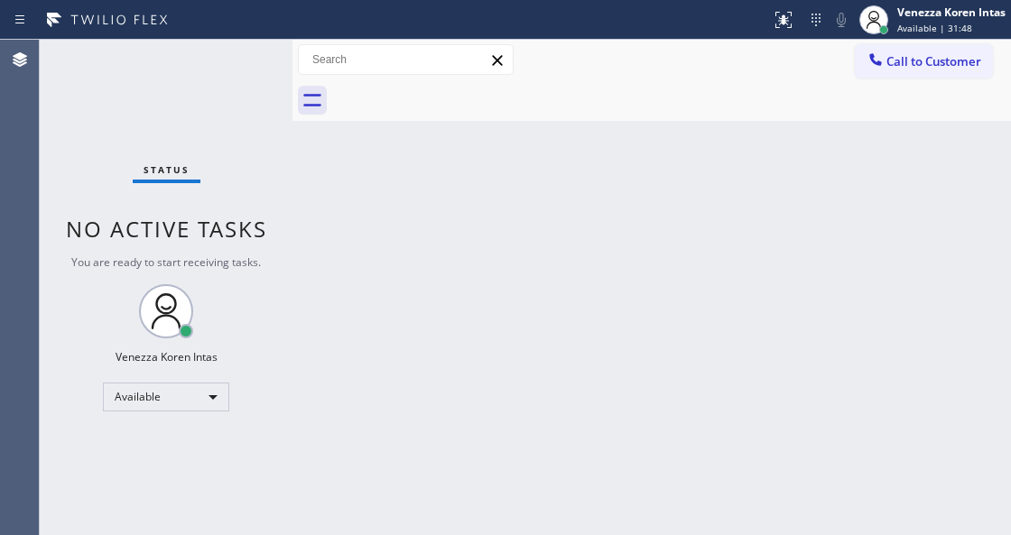
click at [231, 69] on div "Status No active tasks You are ready to start receiving tasks. Venezza Koren In…" at bounding box center [166, 287] width 253 height 495
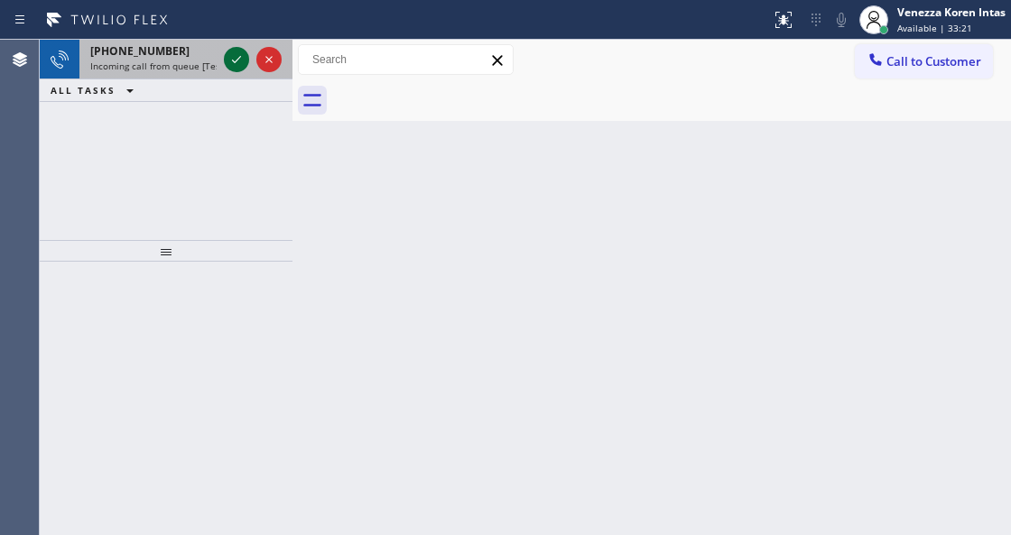
click at [230, 61] on icon at bounding box center [237, 60] width 22 height 22
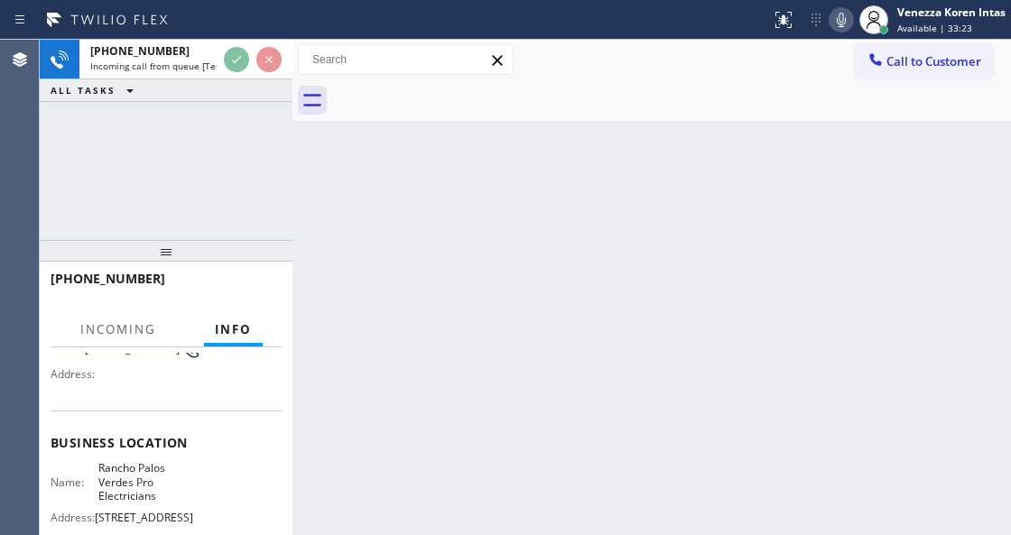
scroll to position [180, 0]
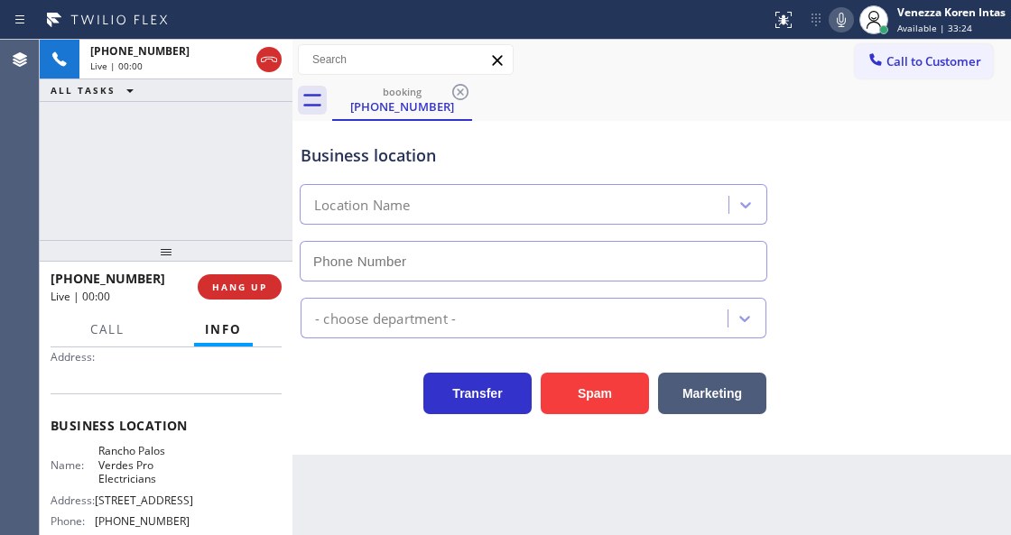
type input "(424) 352-7537"
click at [153, 176] on div "+13106195358 Live | 00:02 ALL TASKS ALL TASKS ACTIVE TASKS TASKS IN WRAP UP" at bounding box center [166, 140] width 253 height 200
click at [850, 23] on icon at bounding box center [841, 20] width 22 height 22
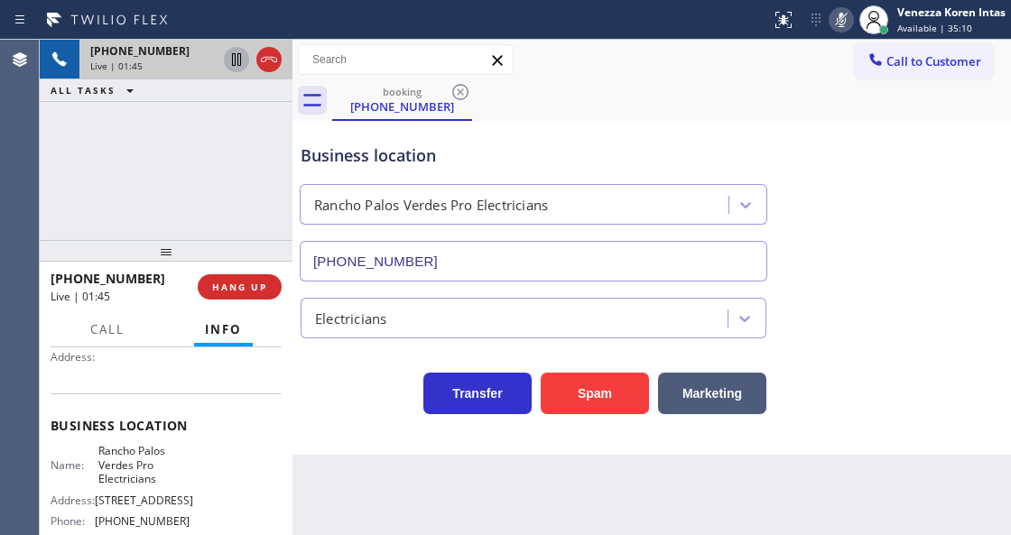
drag, startPoint x: 231, startPoint y: 60, endPoint x: 238, endPoint y: 69, distance: 10.9
click at [232, 60] on icon at bounding box center [237, 60] width 22 height 22
click at [831, 23] on icon at bounding box center [841, 20] width 22 height 22
click at [234, 64] on icon at bounding box center [236, 59] width 13 height 13
drag, startPoint x: 93, startPoint y: 448, endPoint x: 162, endPoint y: 477, distance: 75.2
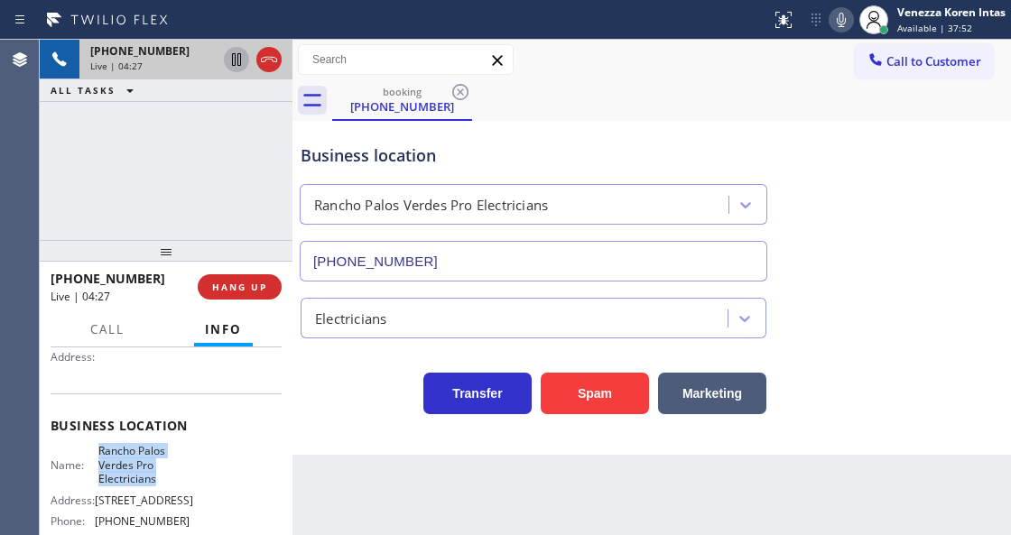
click at [162, 477] on div "Name: Rancho Palos Verdes Pro Electricians" at bounding box center [120, 465] width 139 height 42
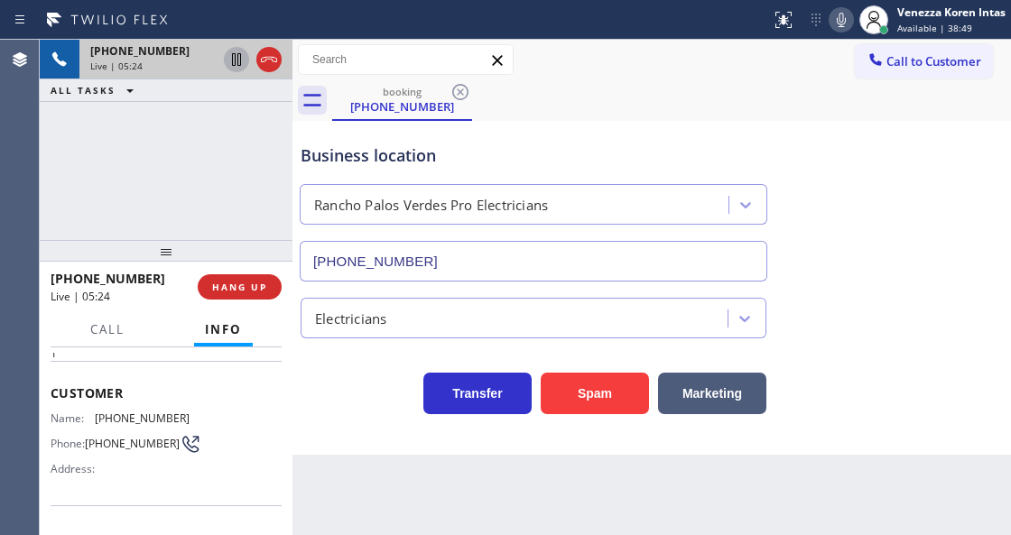
scroll to position [60, 0]
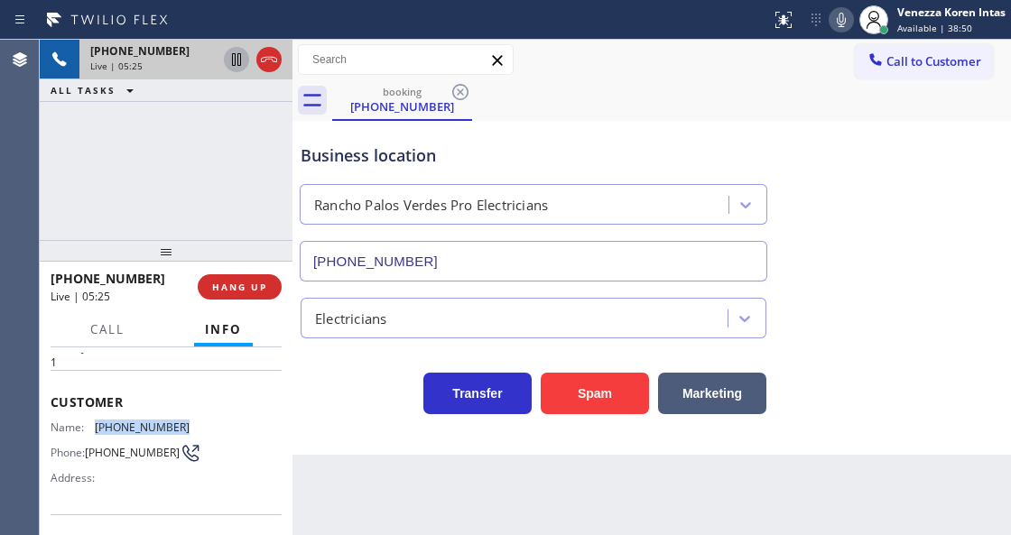
drag, startPoint x: 188, startPoint y: 423, endPoint x: 90, endPoint y: 430, distance: 97.7
click at [90, 430] on div "Name: (310) 619-5358 Phone: (310) 619-5358 Address:" at bounding box center [166, 455] width 231 height 71
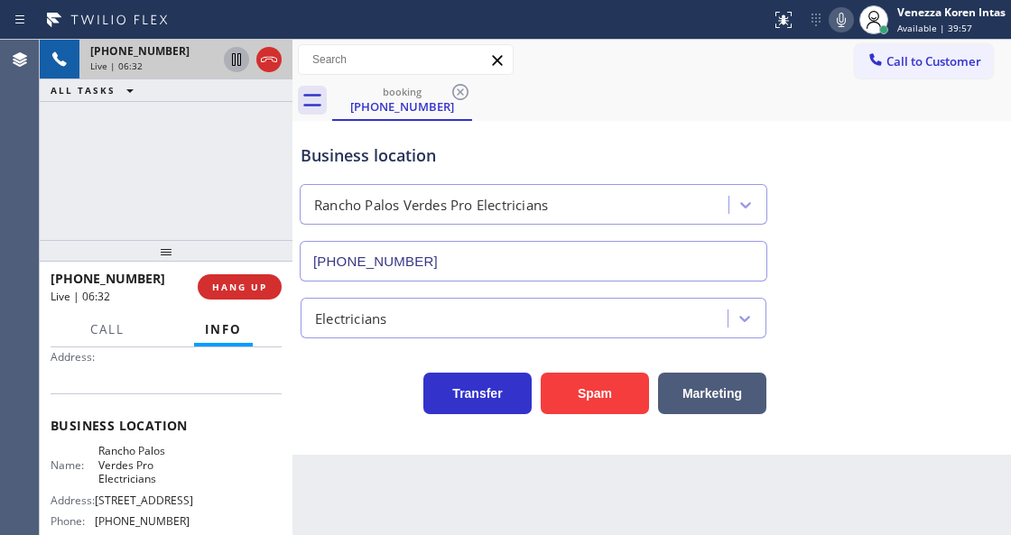
scroll to position [240, 0]
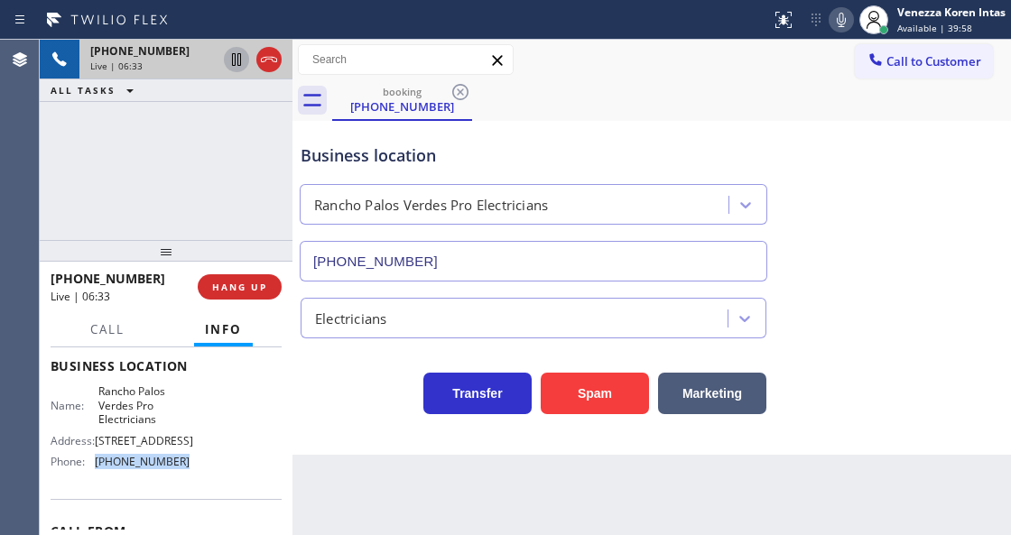
drag, startPoint x: 192, startPoint y: 478, endPoint x: 89, endPoint y: 476, distance: 102.9
click at [89, 476] on div "Name: Rancho Palos Verdes Pro Electricians Address: 500 Silver Spur Rd Phone: (…" at bounding box center [166, 429] width 231 height 91
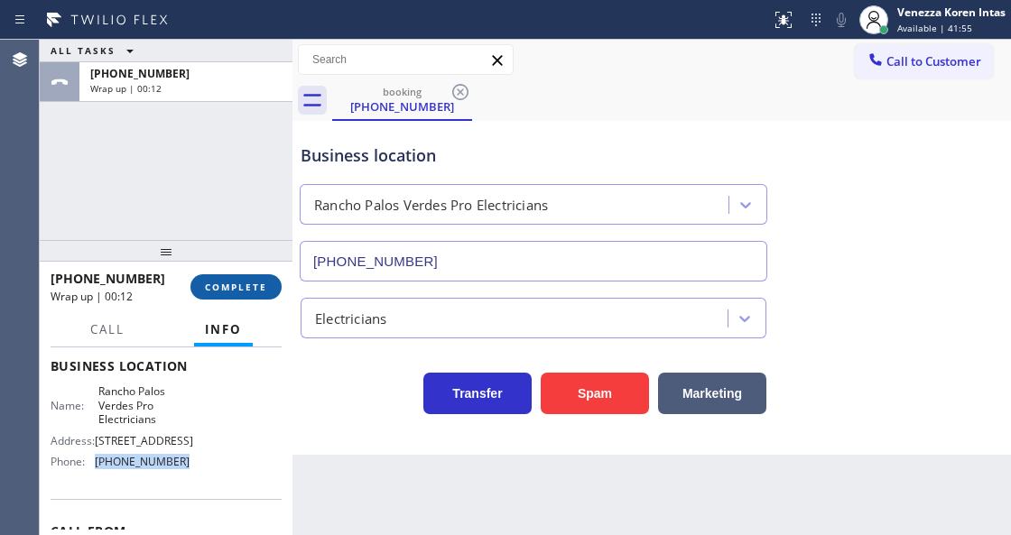
click at [238, 299] on button "COMPLETE" at bounding box center [235, 286] width 91 height 25
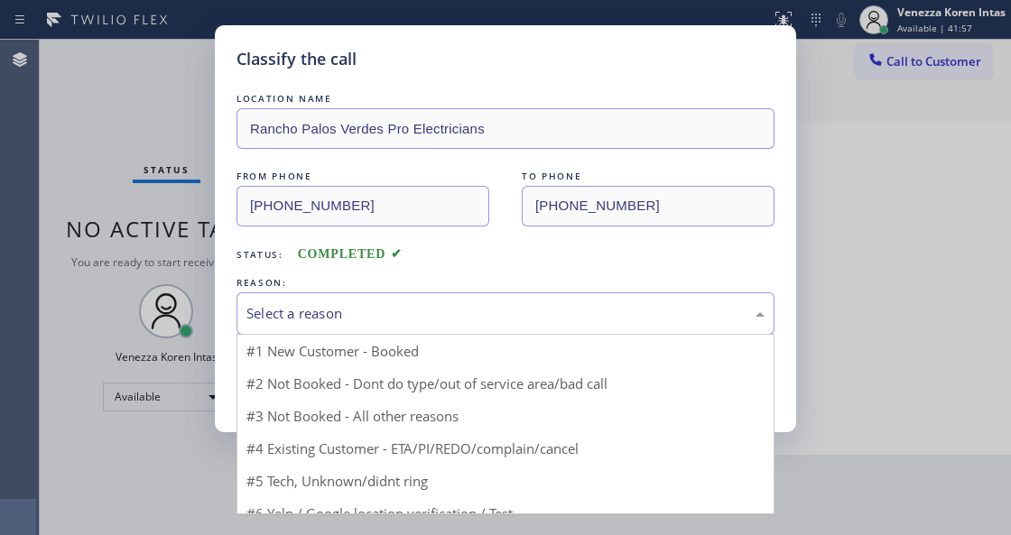
click at [411, 321] on div "Select a reason" at bounding box center [505, 313] width 518 height 21
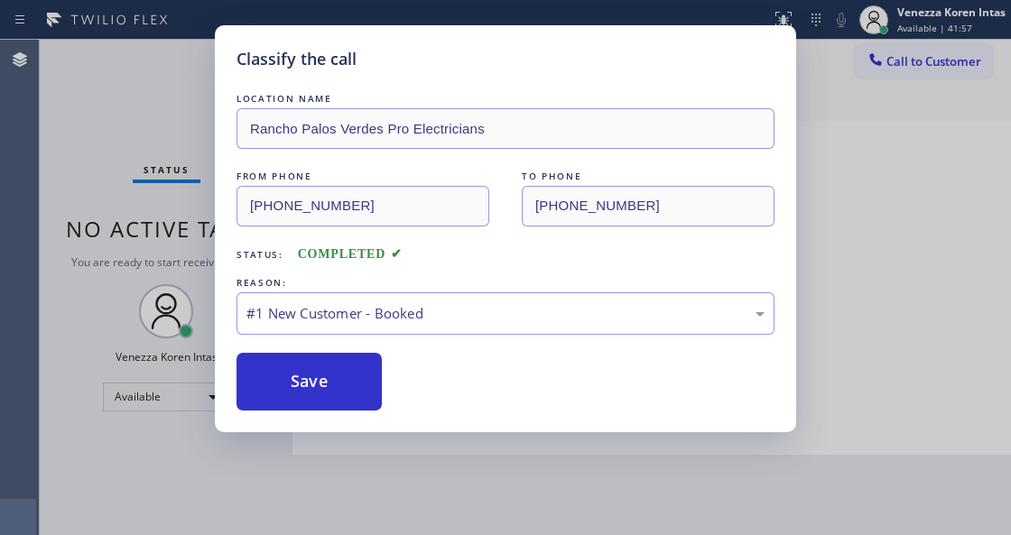
drag, startPoint x: 374, startPoint y: 376, endPoint x: 410, endPoint y: 265, distance: 116.7
click at [373, 377] on button "Save" at bounding box center [308, 382] width 145 height 58
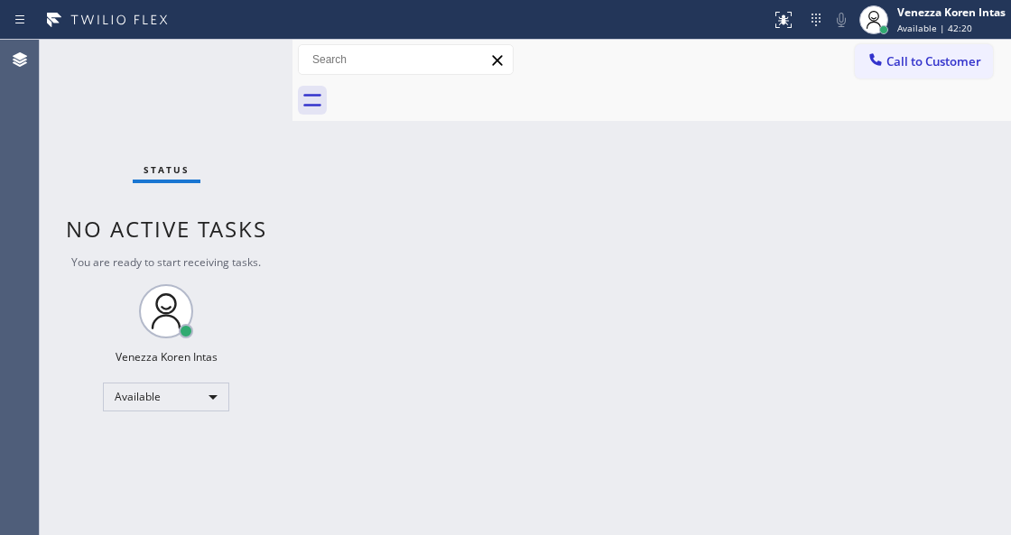
click at [253, 69] on div "Status No active tasks You are ready to start receiving tasks. Venezza Koren In…" at bounding box center [166, 287] width 253 height 495
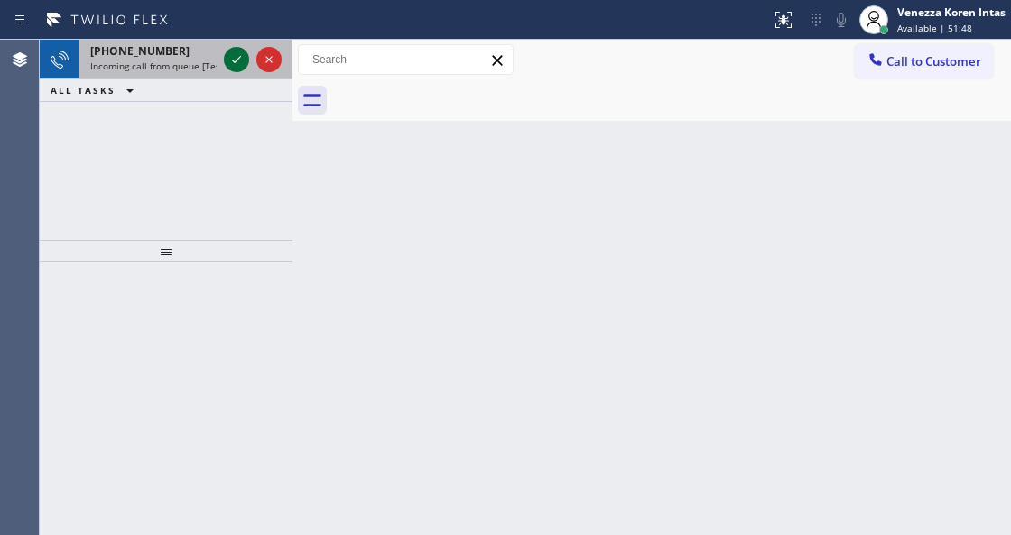
click at [240, 61] on icon at bounding box center [237, 60] width 22 height 22
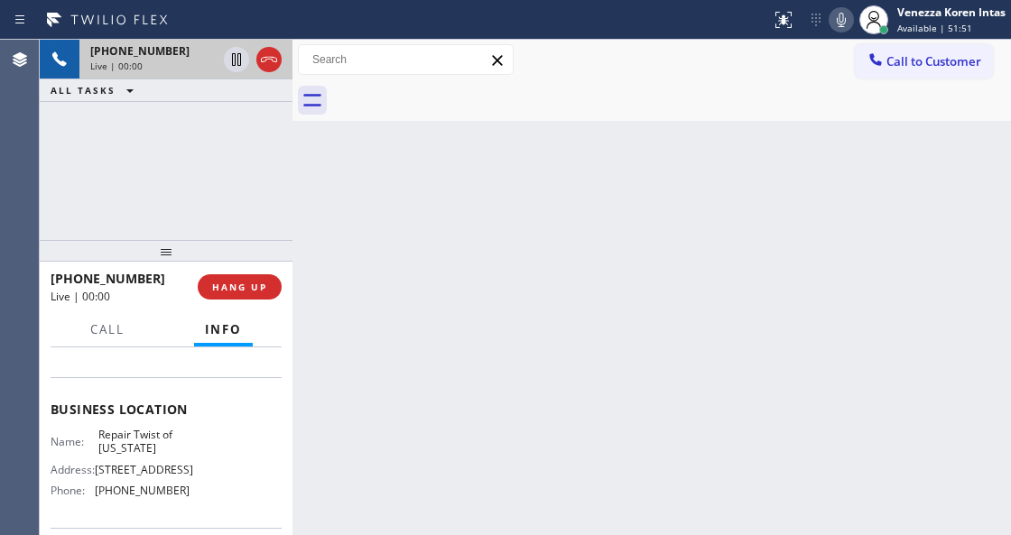
scroll to position [240, 0]
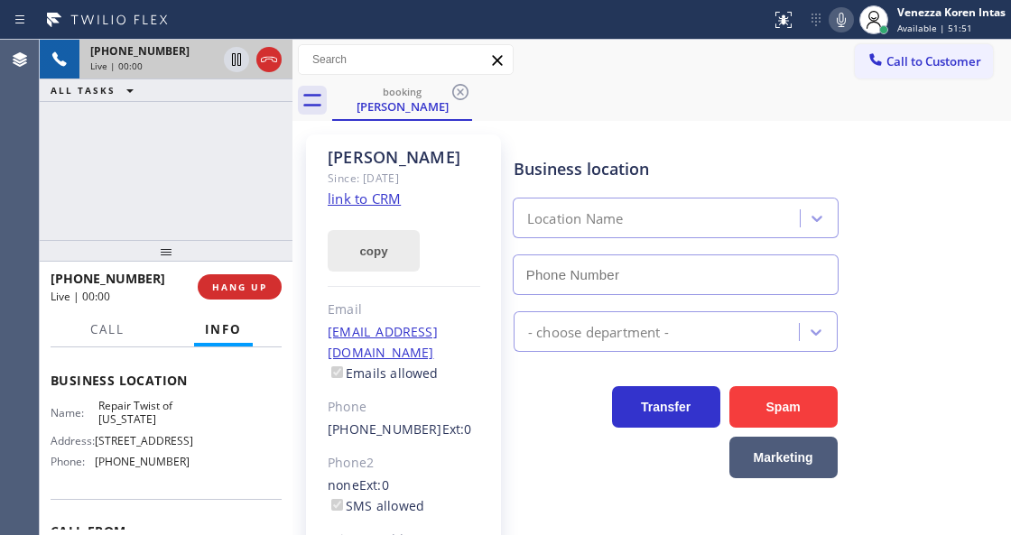
type input "(347) 284-6179"
click at [379, 191] on link "link to CRM" at bounding box center [364, 198] width 73 height 18
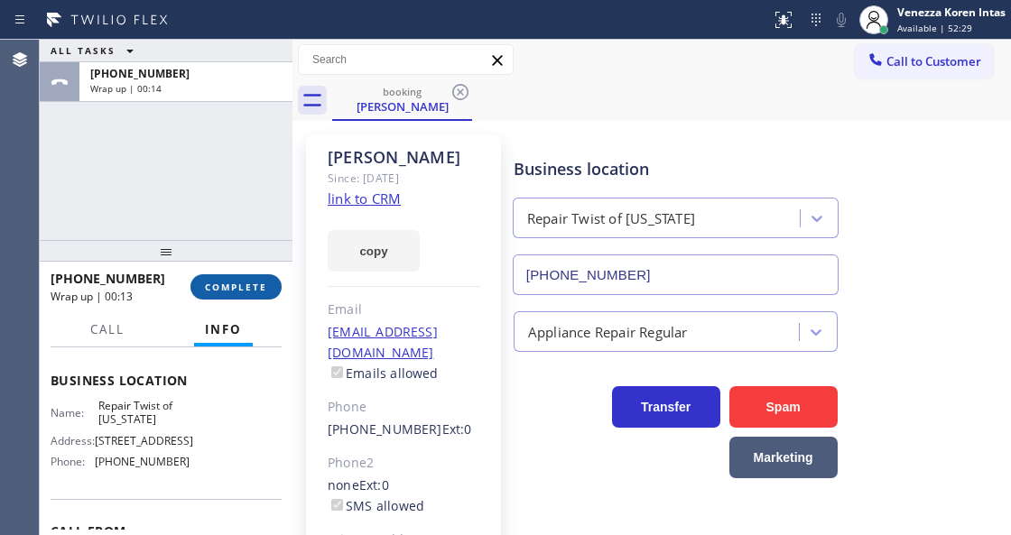
drag, startPoint x: 253, startPoint y: 291, endPoint x: 432, endPoint y: 311, distance: 180.8
click at [254, 291] on span "COMPLETE" at bounding box center [236, 287] width 62 height 13
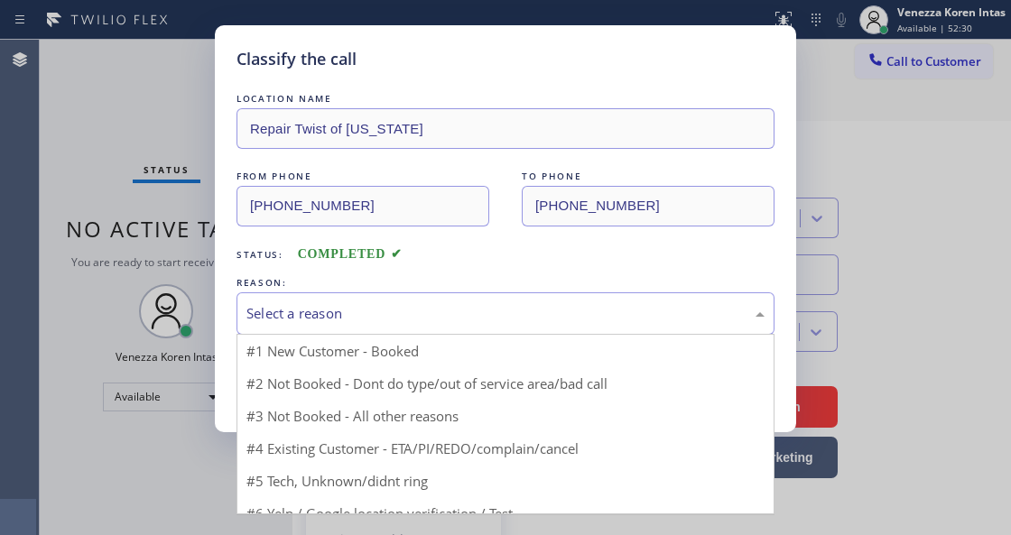
click at [433, 319] on div "Select a reason" at bounding box center [505, 313] width 518 height 21
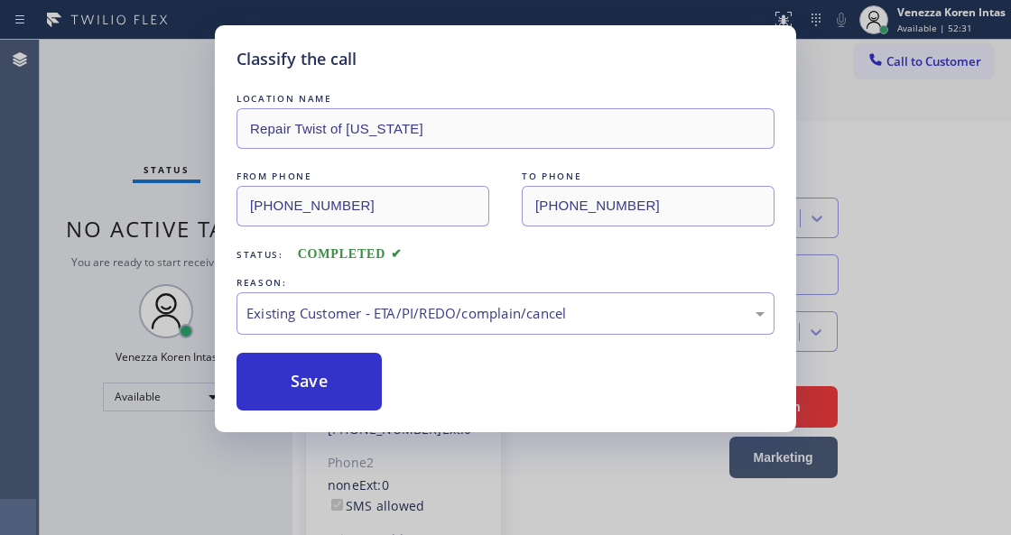
click at [382, 402] on div "Save" at bounding box center [505, 382] width 538 height 58
click at [359, 394] on button "Save" at bounding box center [308, 382] width 145 height 58
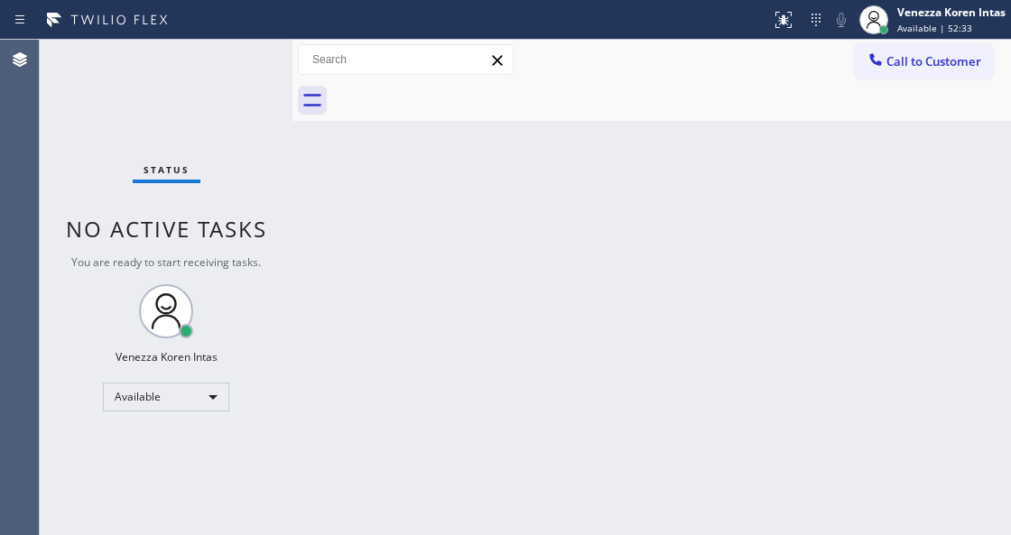
click at [213, 64] on div "Status No active tasks You are ready to start receiving tasks. Venezza Koren In…" at bounding box center [166, 287] width 253 height 495
click at [155, 402] on div "Available" at bounding box center [166, 397] width 126 height 29
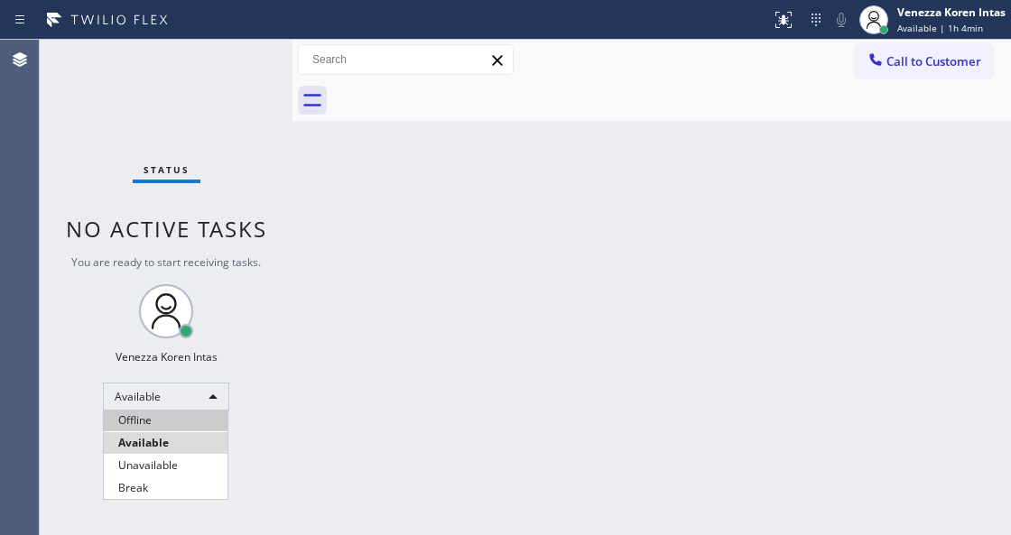
click at [159, 419] on li "Offline" at bounding box center [166, 421] width 124 height 22
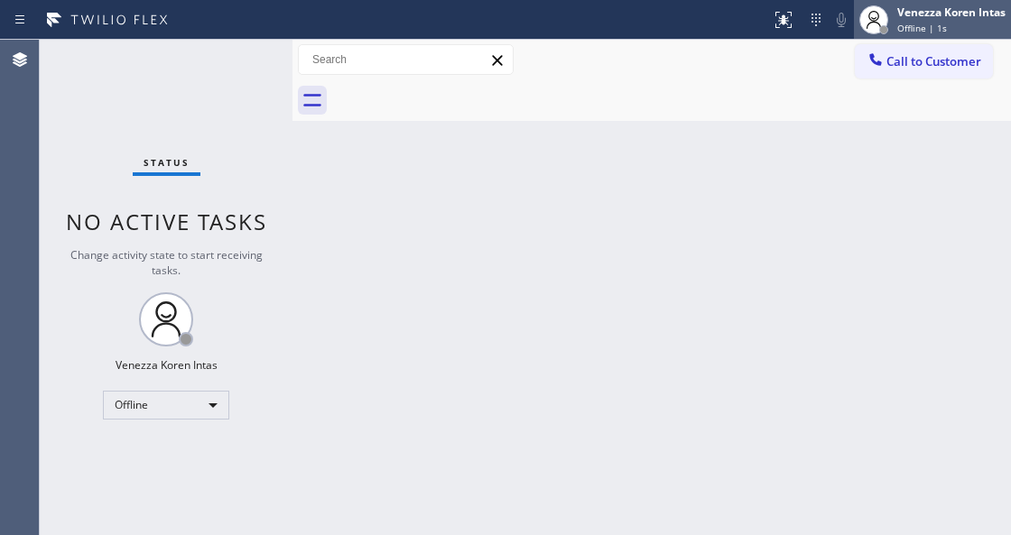
click at [944, 23] on div "Offline | 1s" at bounding box center [951, 28] width 108 height 13
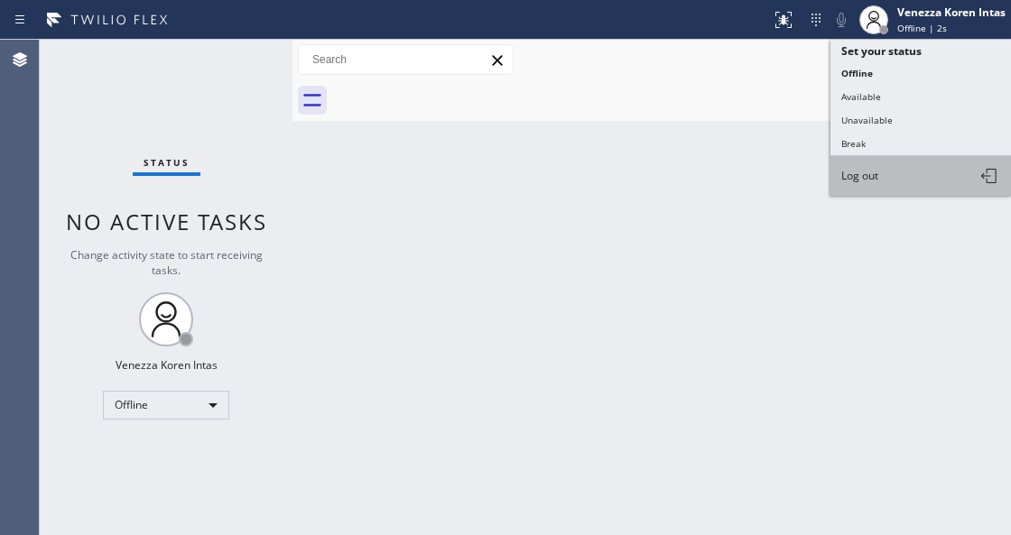
click at [925, 186] on button "Log out" at bounding box center [920, 176] width 180 height 40
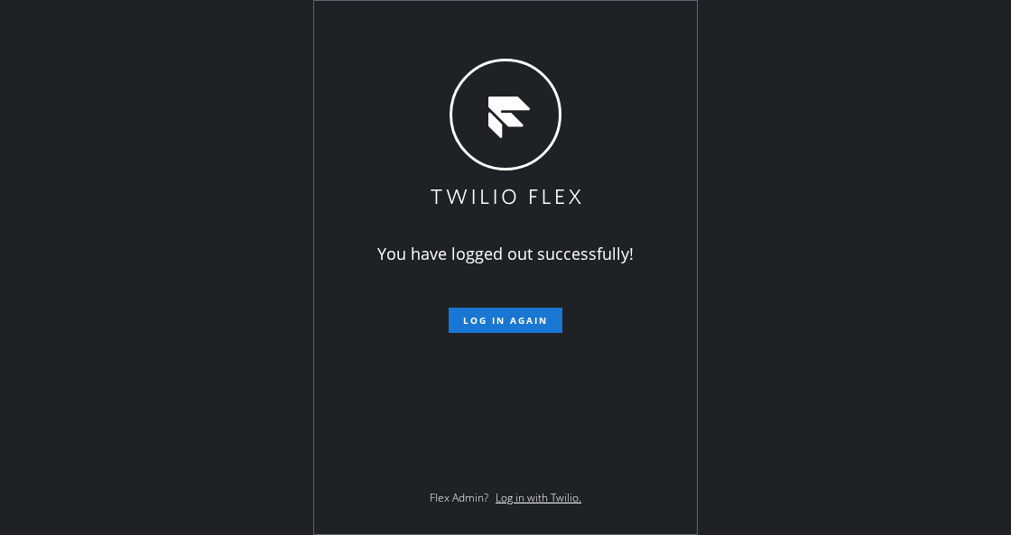
click at [293, 268] on div "You have logged out successfully! Log in again Flex Admin? Log in with Twilio." at bounding box center [505, 267] width 1011 height 535
click at [803, 321] on div "You have logged out successfully! Log in again Flex Admin? Log in with Twilio." at bounding box center [505, 267] width 1011 height 535
